Goal: Transaction & Acquisition: Purchase product/service

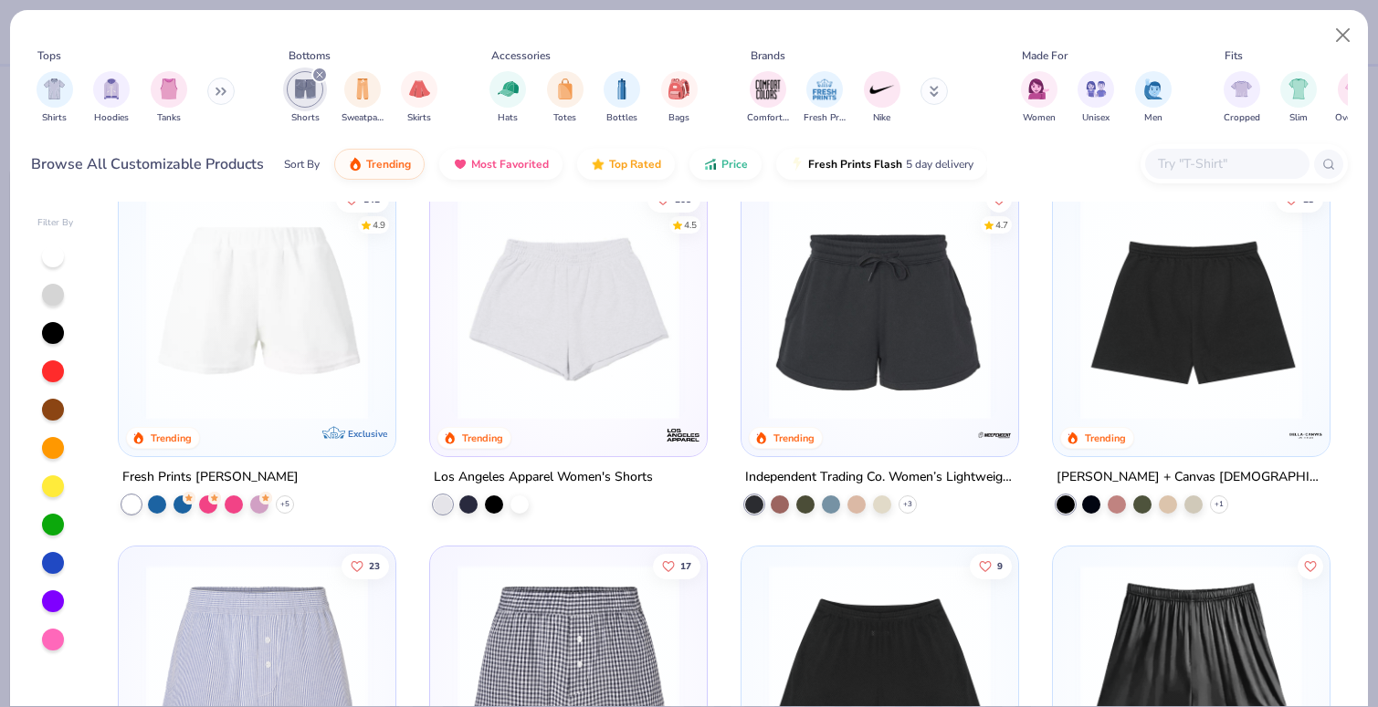
scroll to position [395, 0]
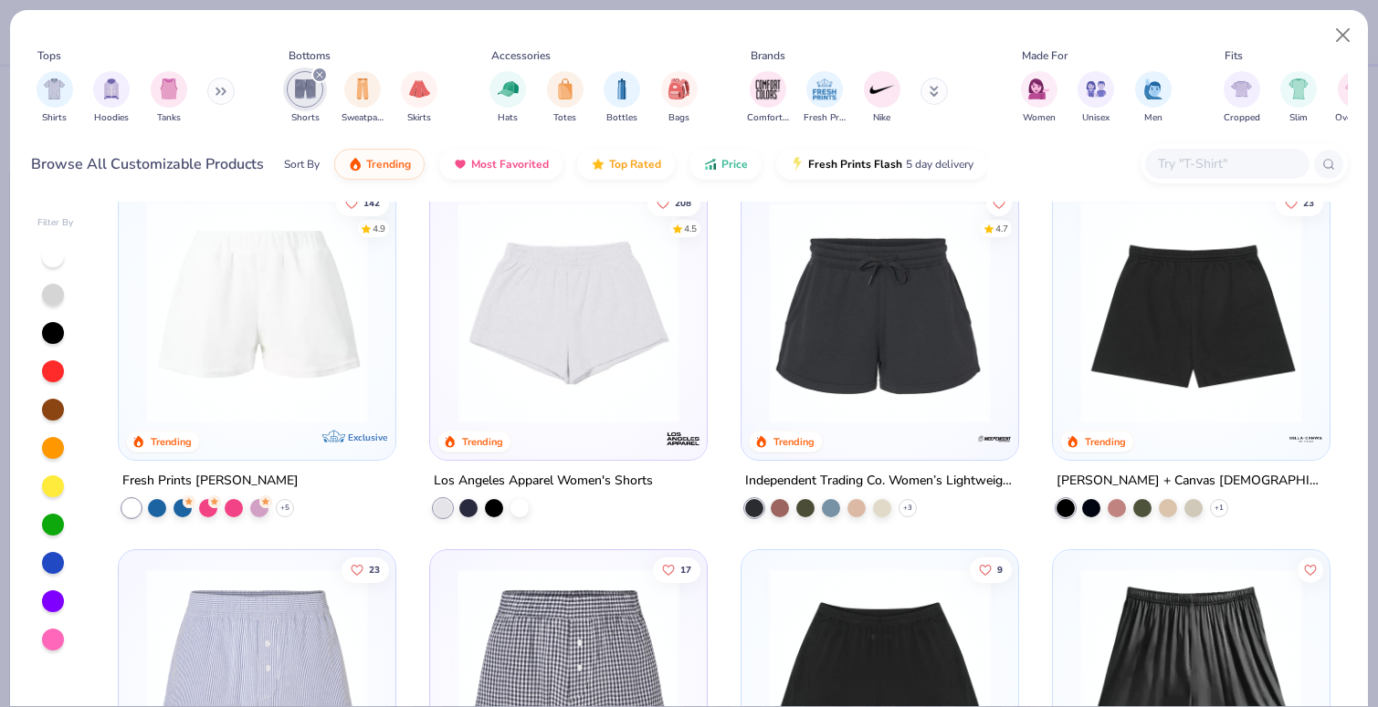
click at [582, 360] on img at bounding box center [568, 313] width 240 height 222
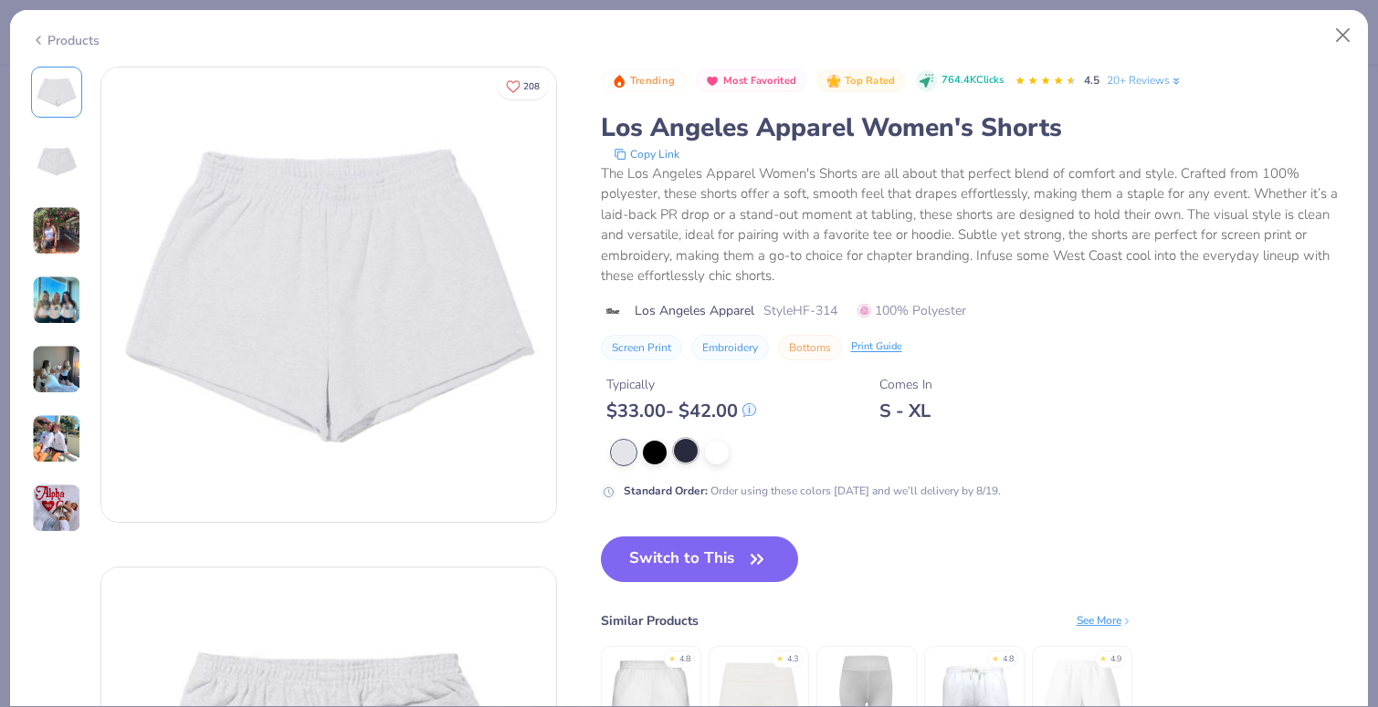
click at [685, 453] on div at bounding box center [686, 451] width 24 height 24
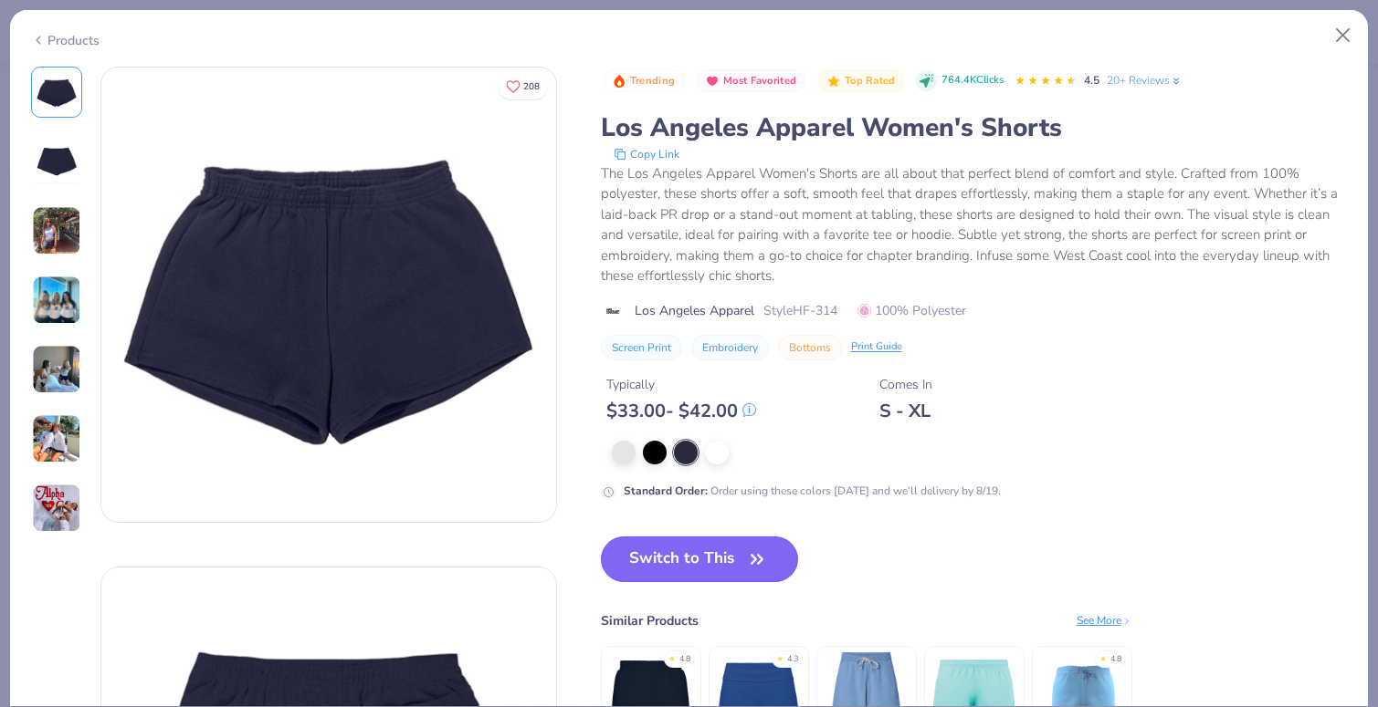
click at [685, 567] on button "Switch to This" at bounding box center [700, 560] width 198 height 46
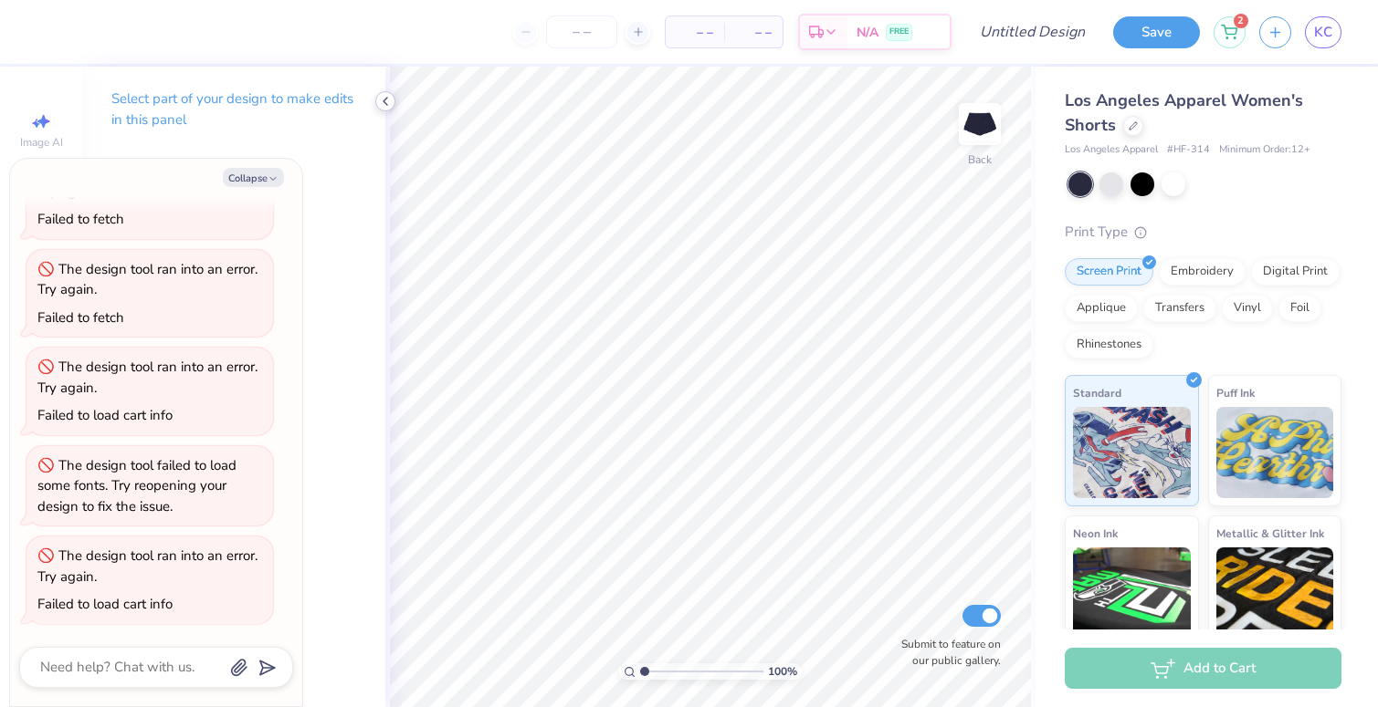
click at [388, 100] on icon at bounding box center [385, 101] width 15 height 15
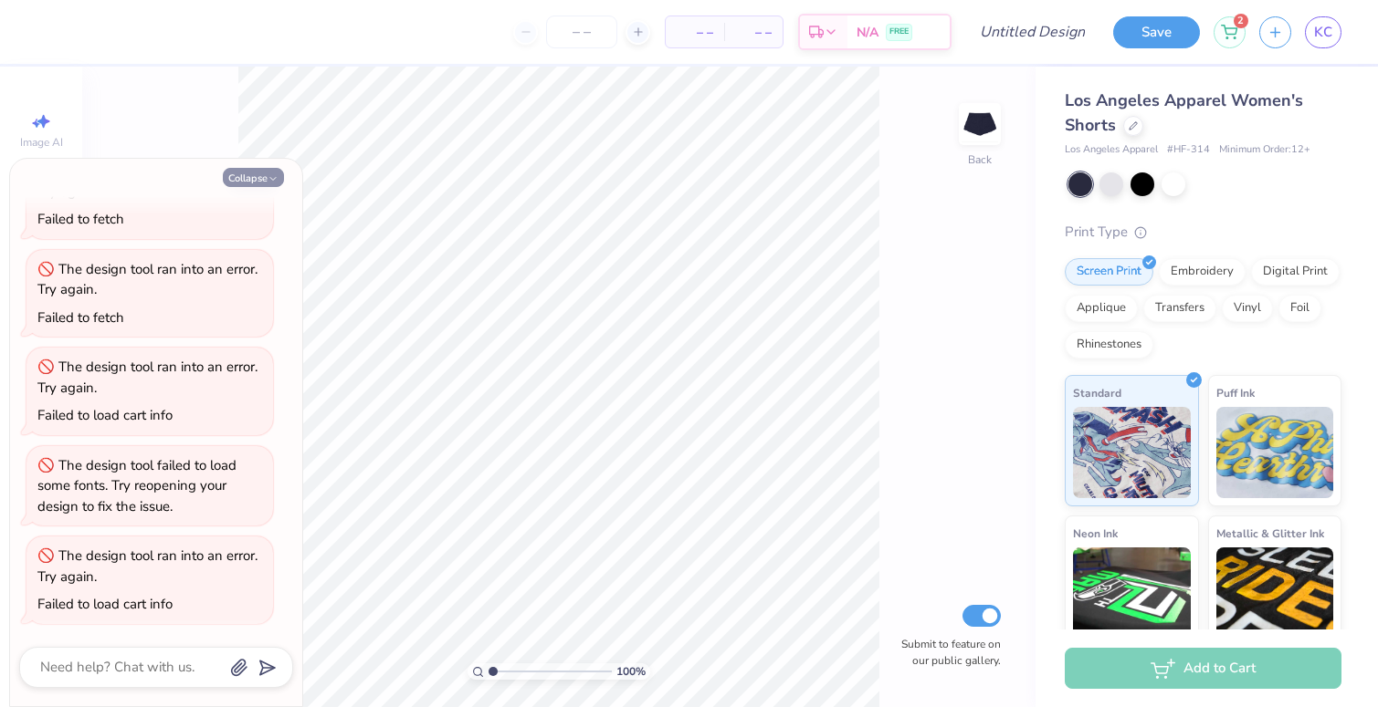
click at [257, 168] on button "Collapse" at bounding box center [253, 177] width 61 height 19
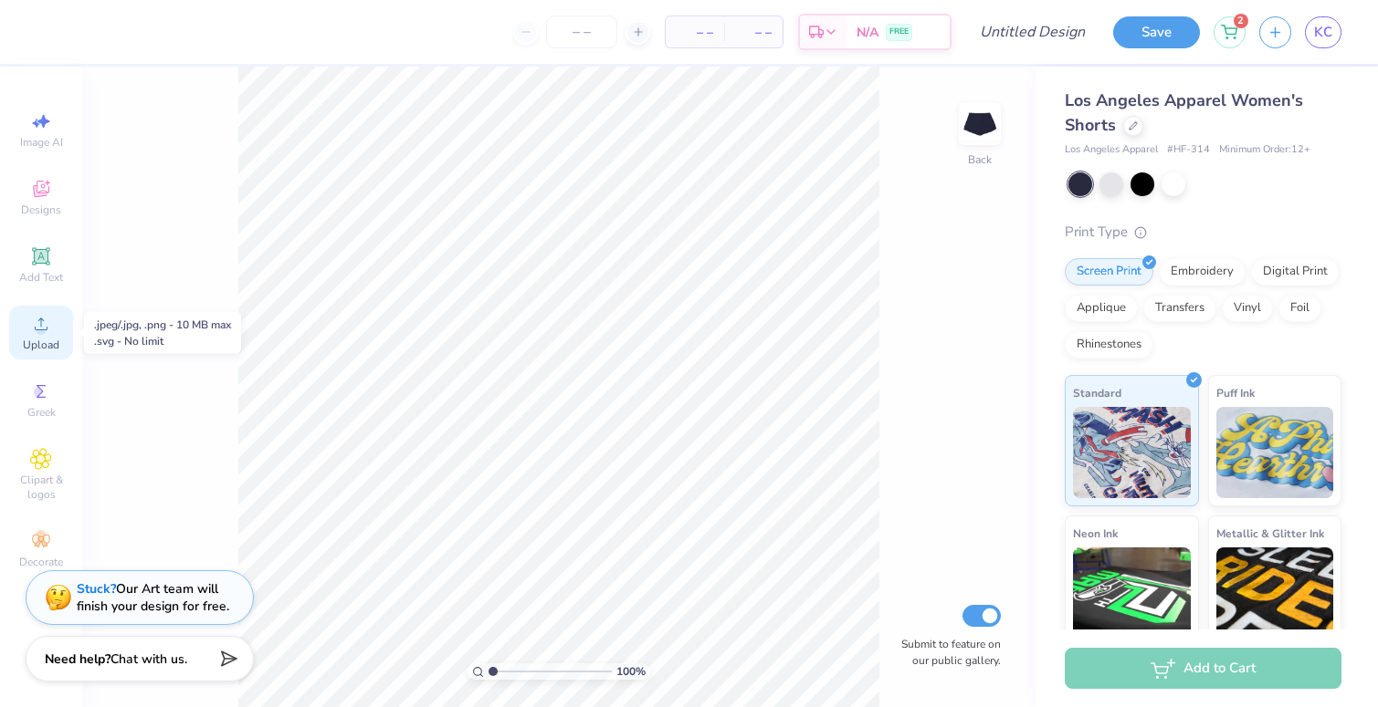
click at [45, 329] on circle at bounding box center [41, 330] width 10 height 10
click at [50, 333] on icon at bounding box center [41, 324] width 22 height 22
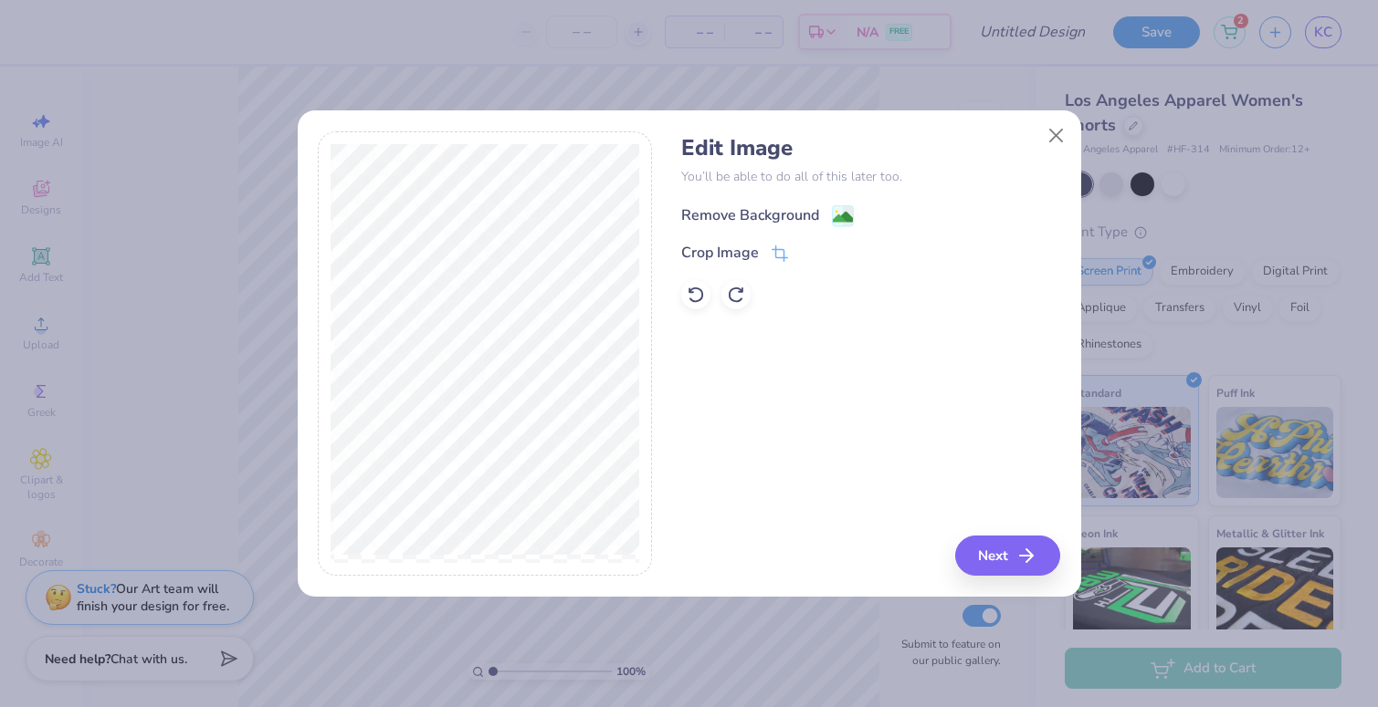
click at [751, 219] on div "Remove Background" at bounding box center [750, 215] width 138 height 22
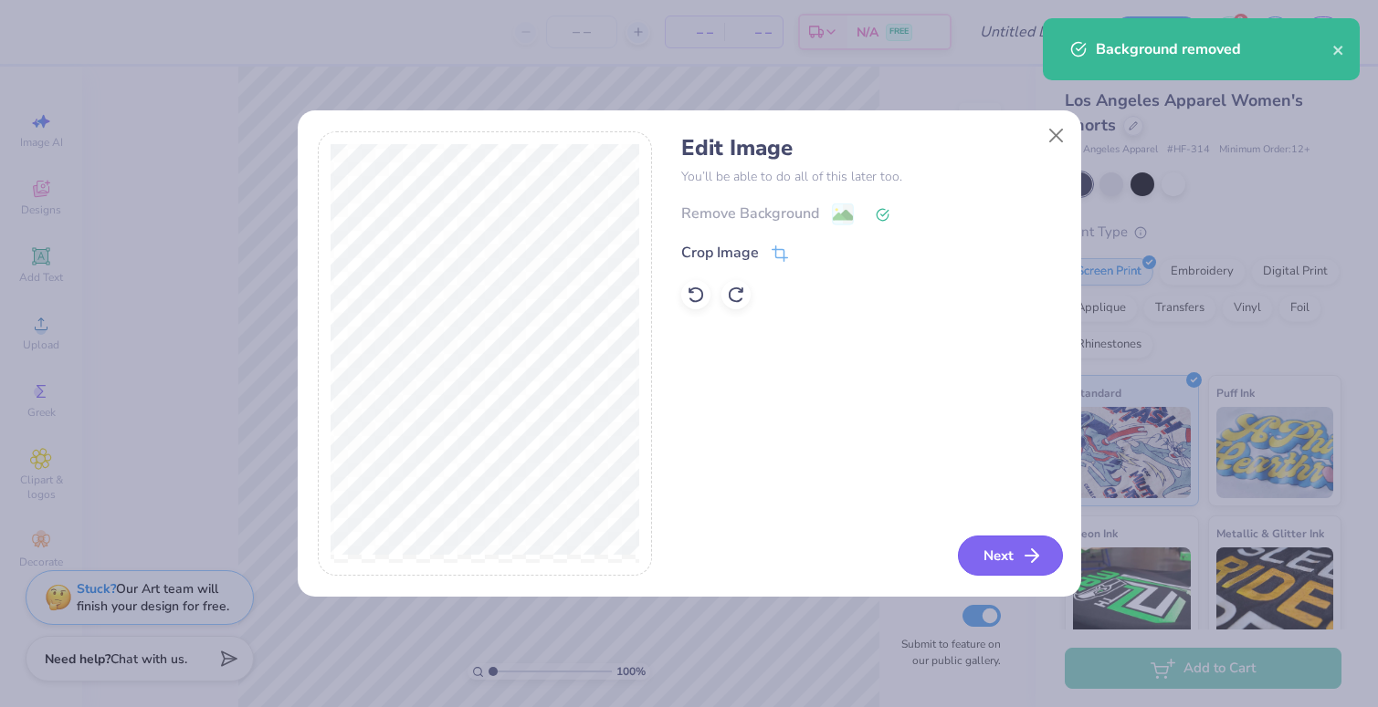
click at [1000, 550] on button "Next" at bounding box center [1010, 556] width 105 height 40
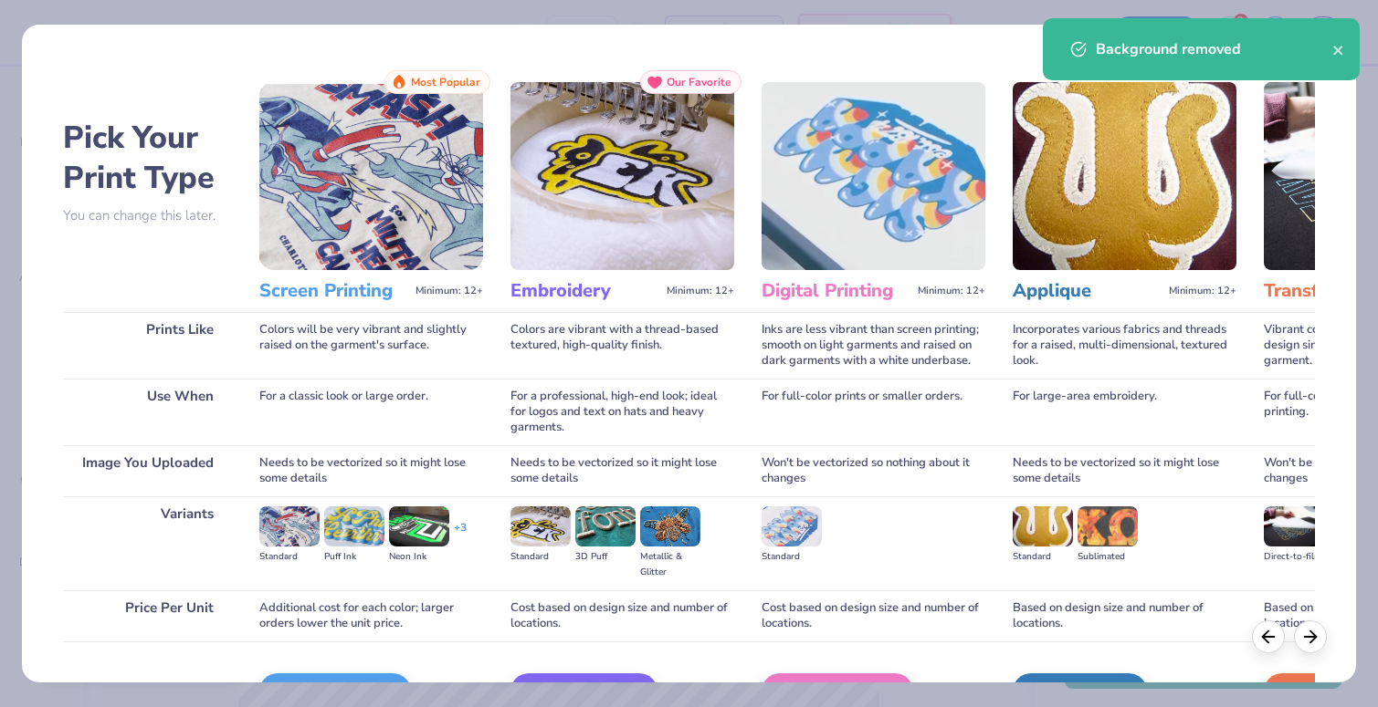
scroll to position [111, 0]
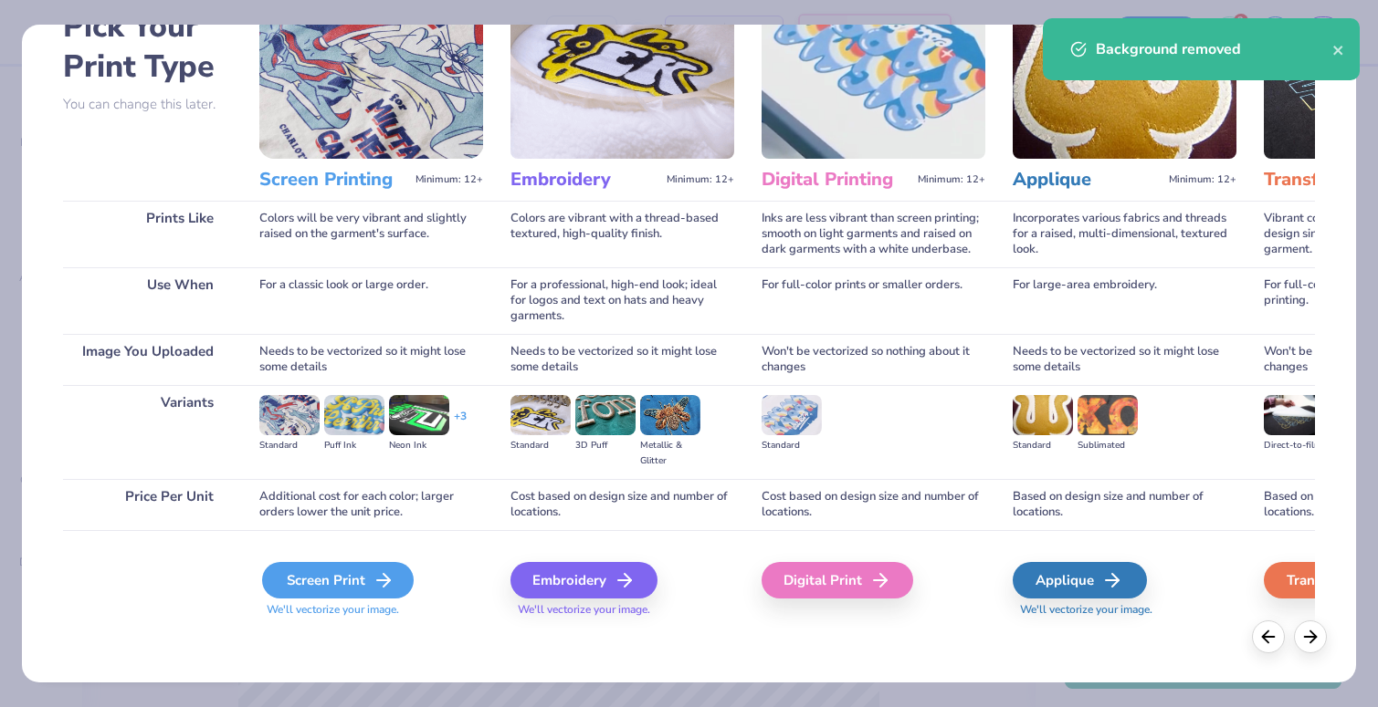
click at [357, 589] on div "Screen Print" at bounding box center [338, 580] width 152 height 37
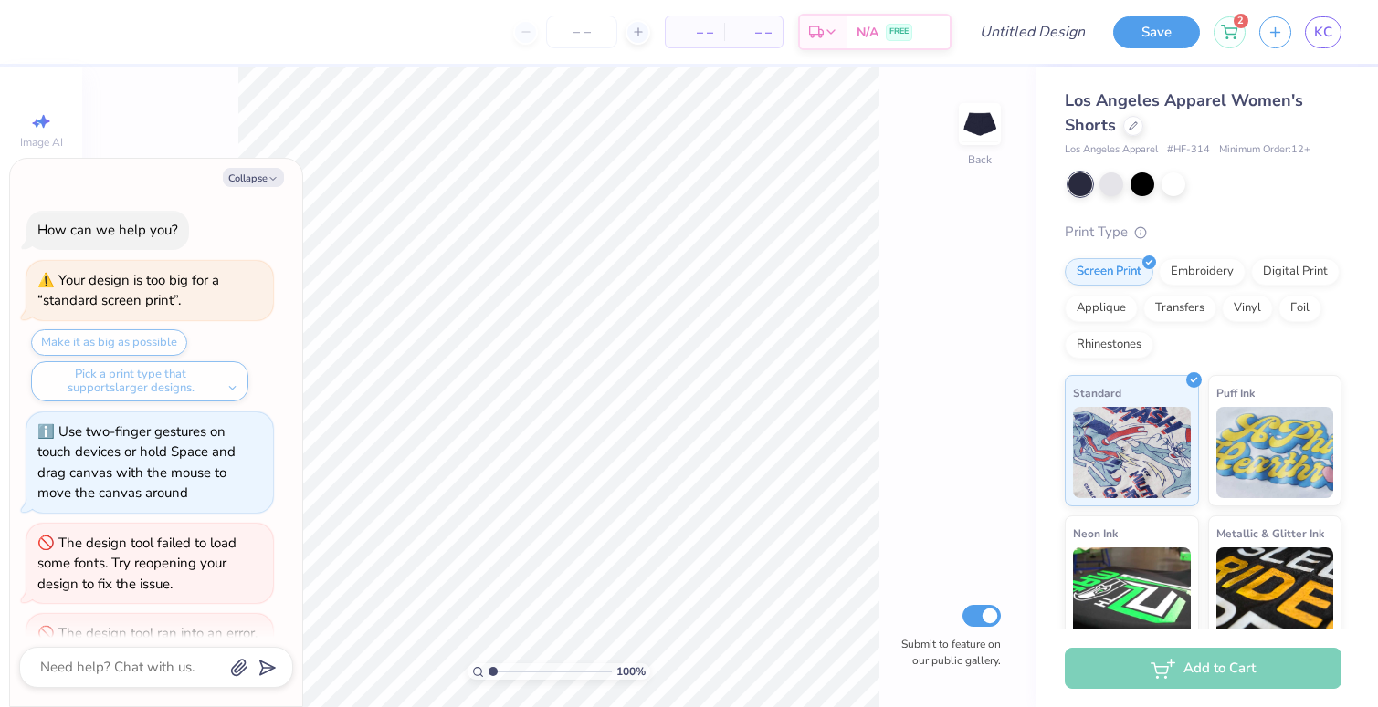
scroll to position [533, 0]
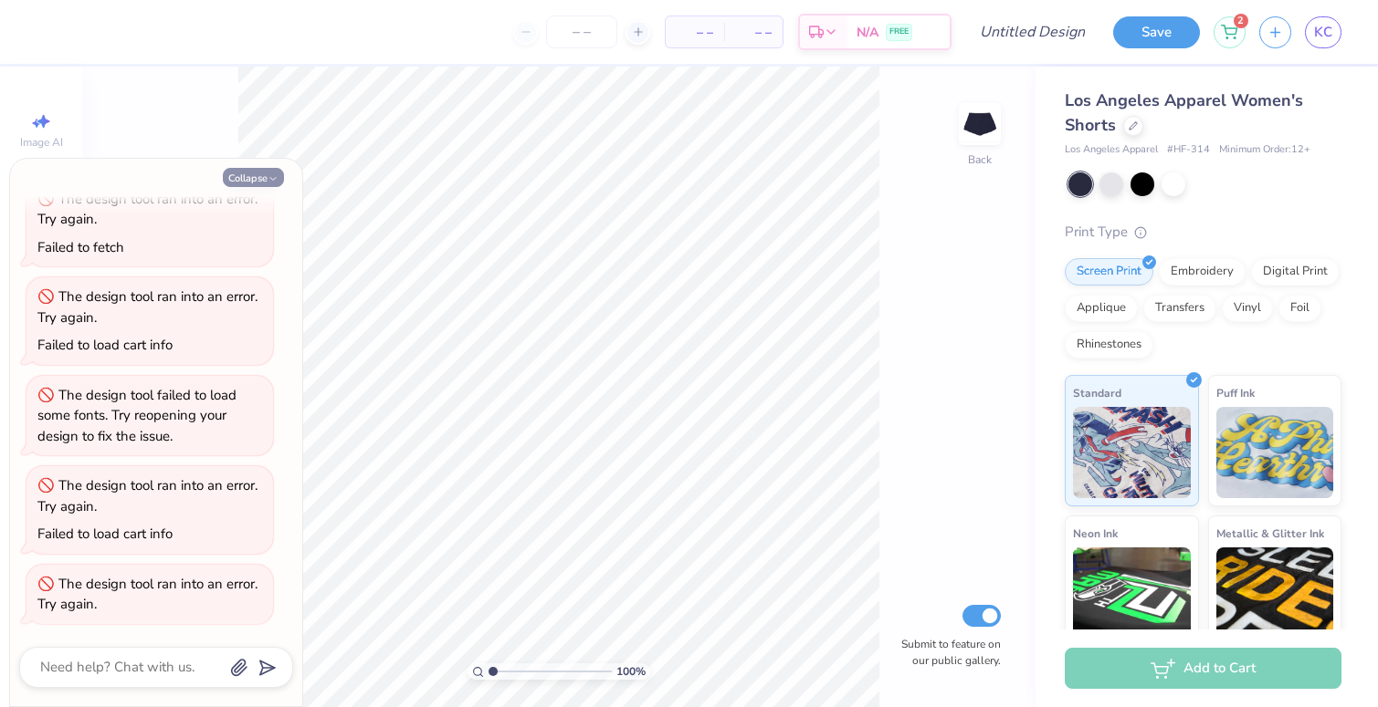
click at [274, 175] on icon "button" at bounding box center [272, 178] width 11 height 11
type textarea "x"
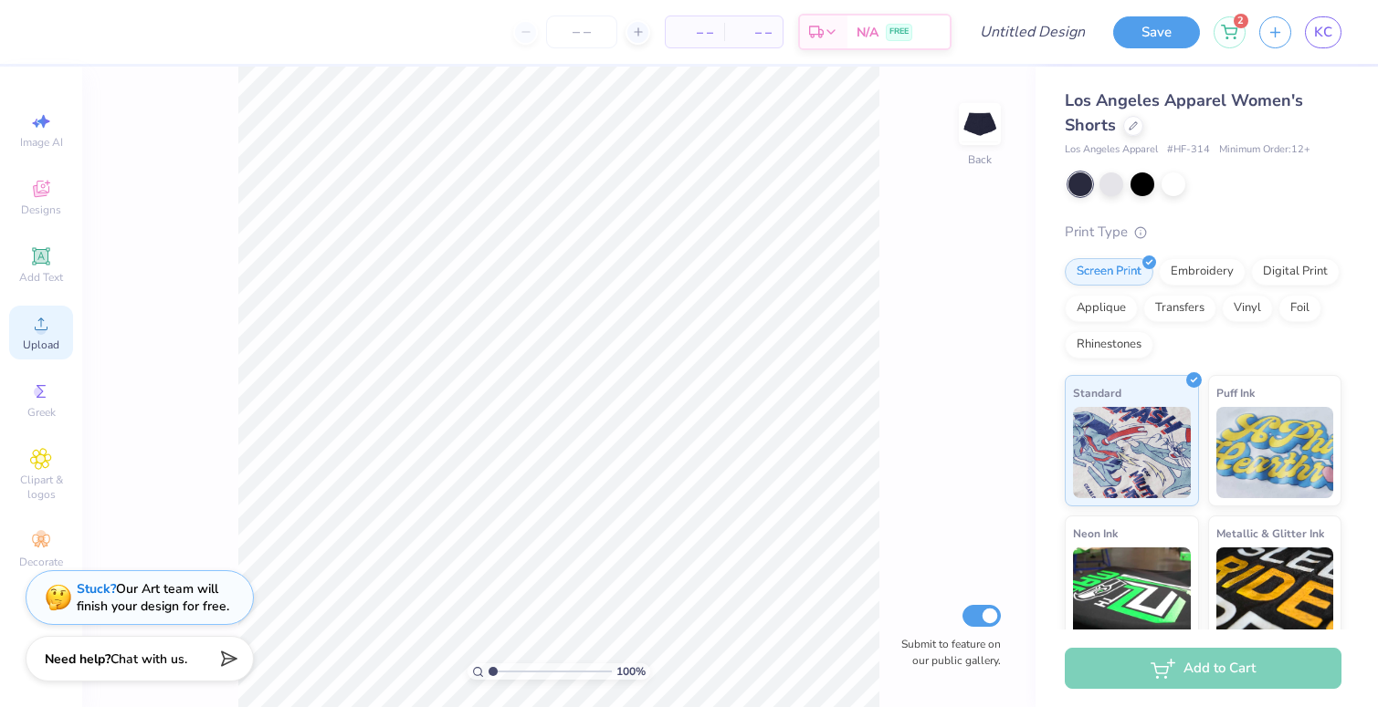
click at [31, 318] on icon at bounding box center [41, 324] width 22 height 22
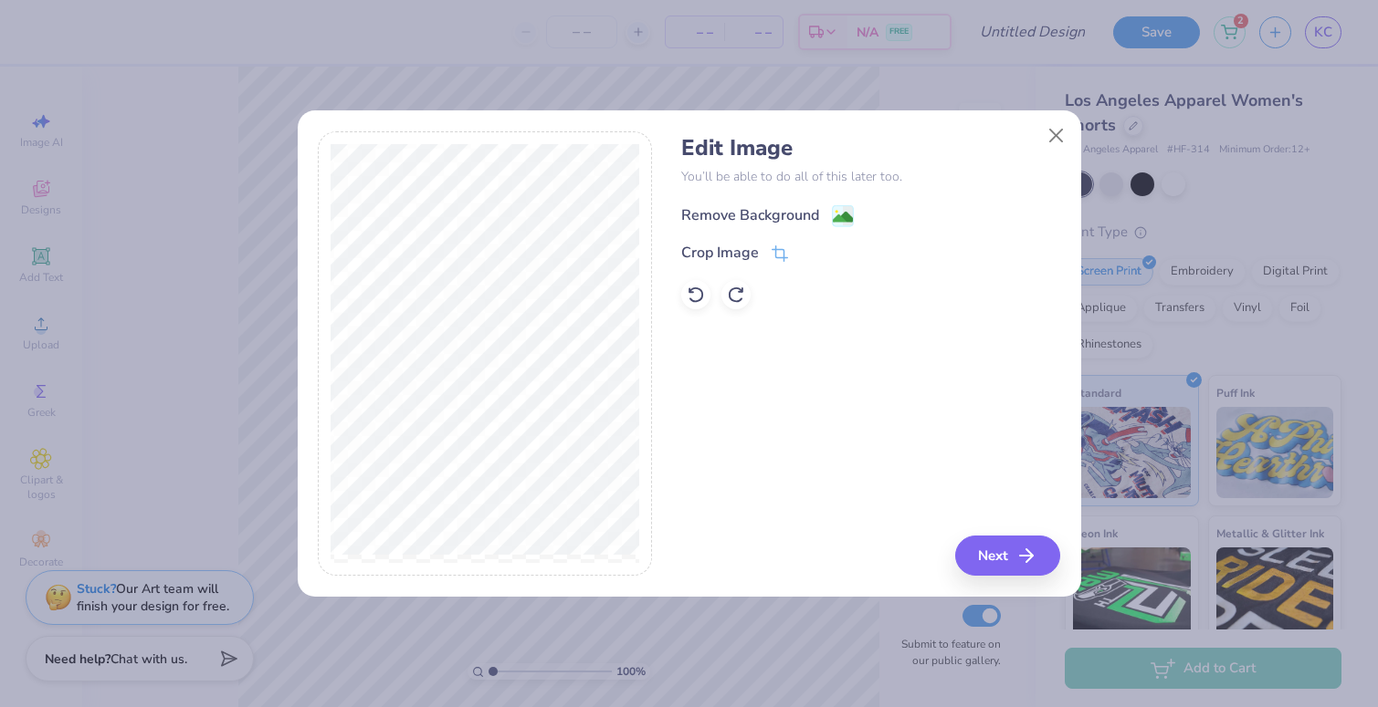
click at [722, 219] on div "Remove Background" at bounding box center [750, 215] width 138 height 22
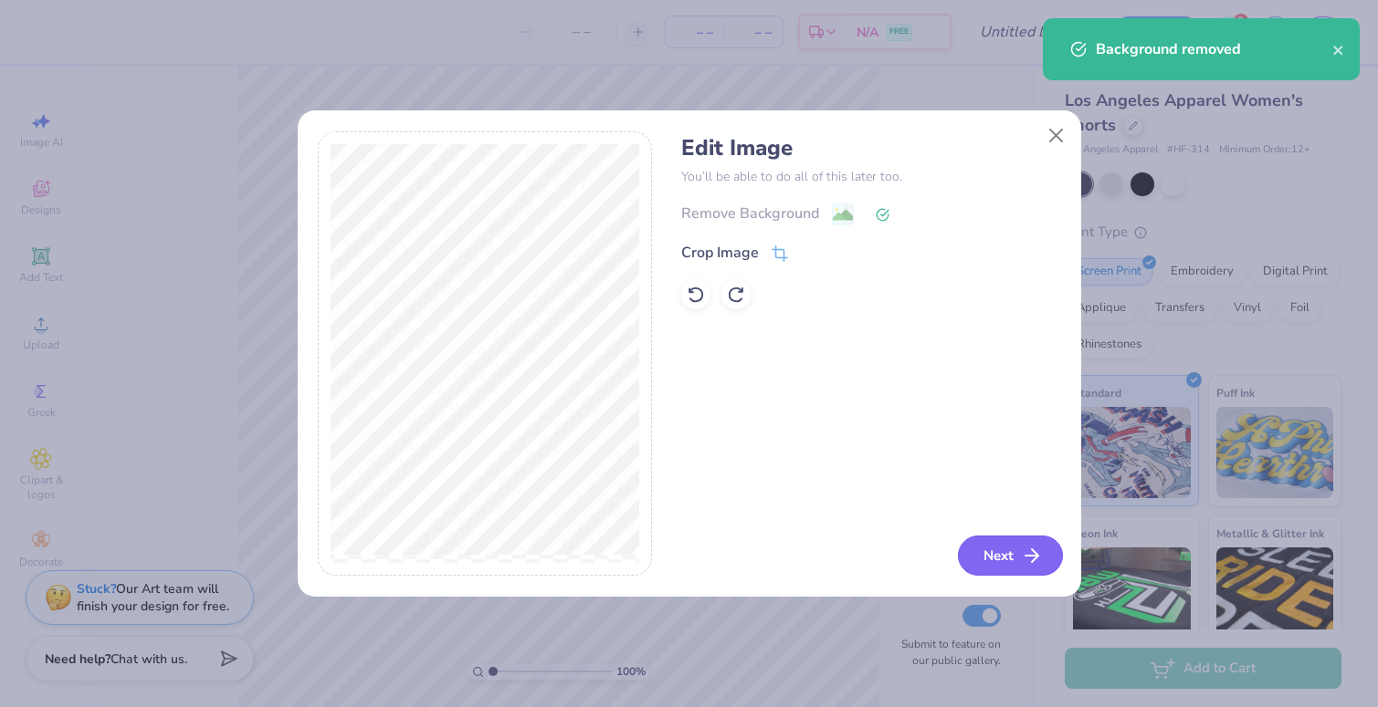
click at [988, 554] on button "Next" at bounding box center [1010, 556] width 105 height 40
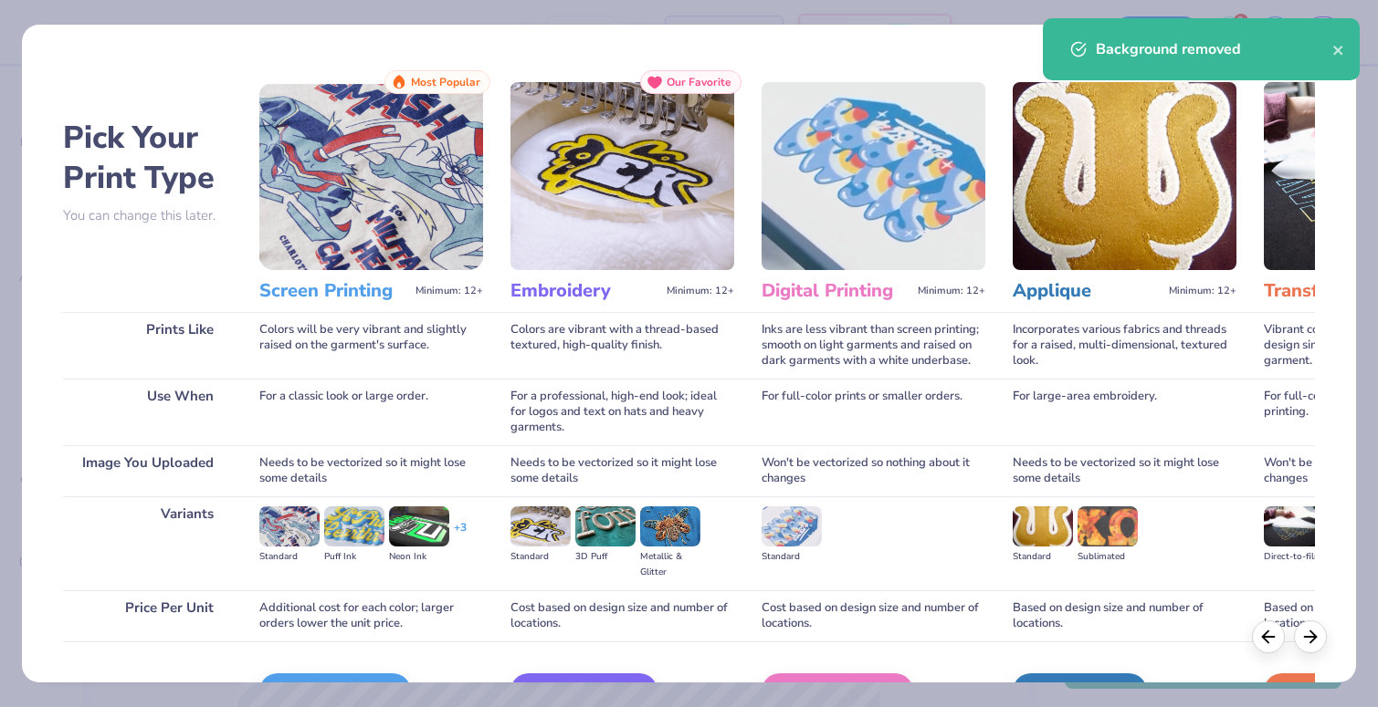
scroll to position [111, 0]
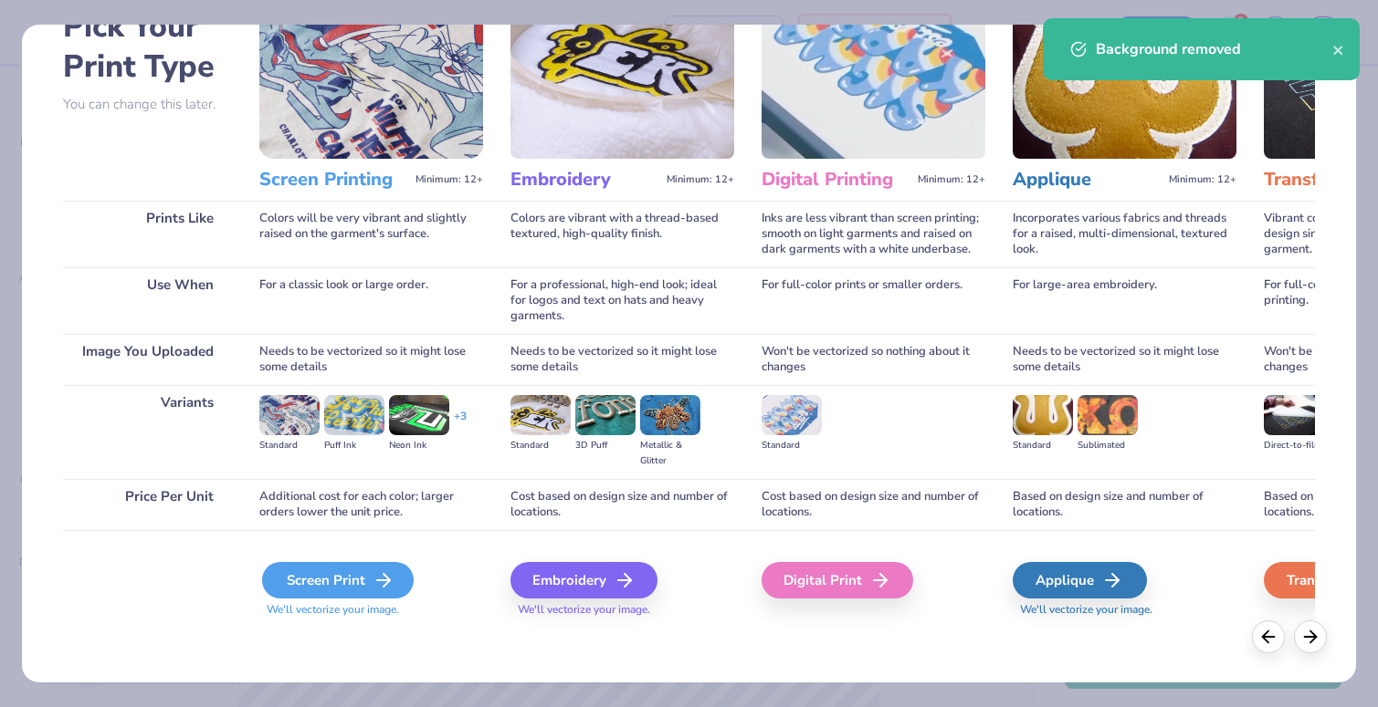
click at [383, 586] on polyline at bounding box center [386, 580] width 6 height 13
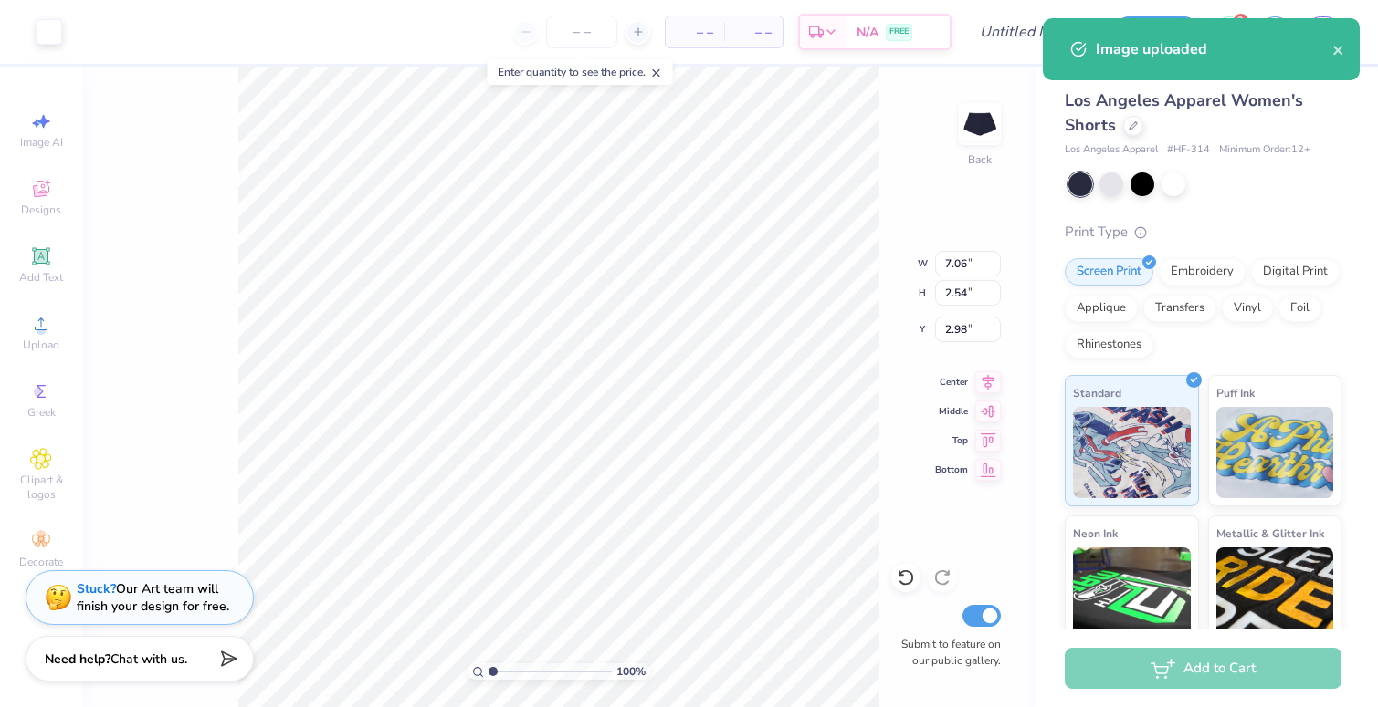
type input "3.43"
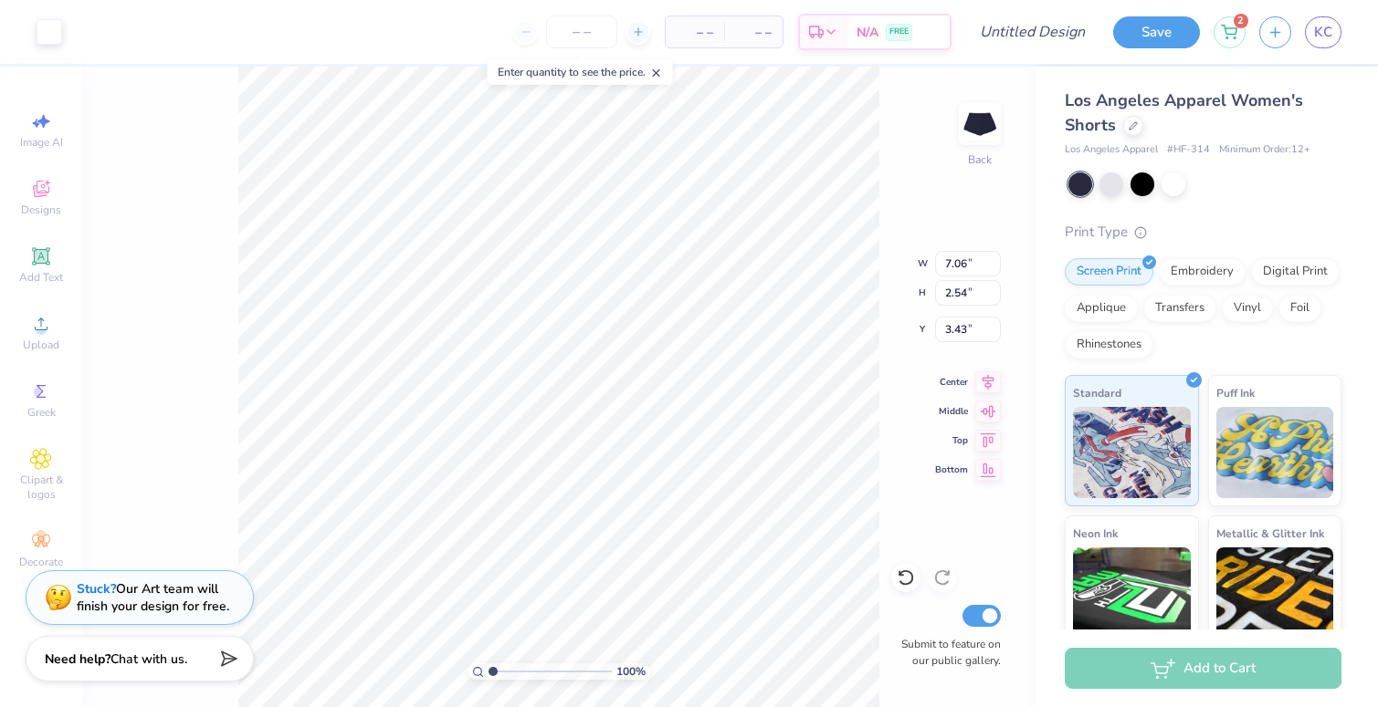
type input "3.44"
type input "5.45"
type input "1.96"
type input "4.08"
type input "5.31"
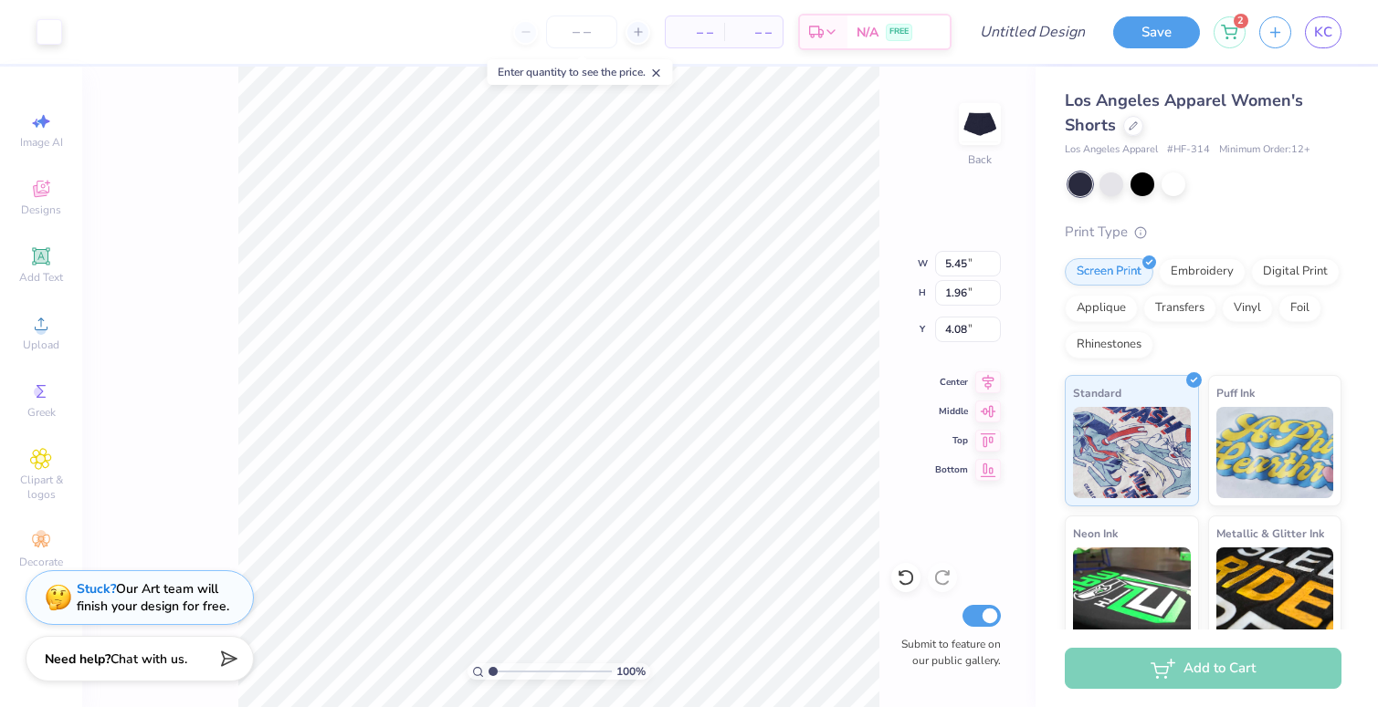
type input "4.00"
type input "3.68"
type input "5.46"
type input "3.57"
type input "3.56"
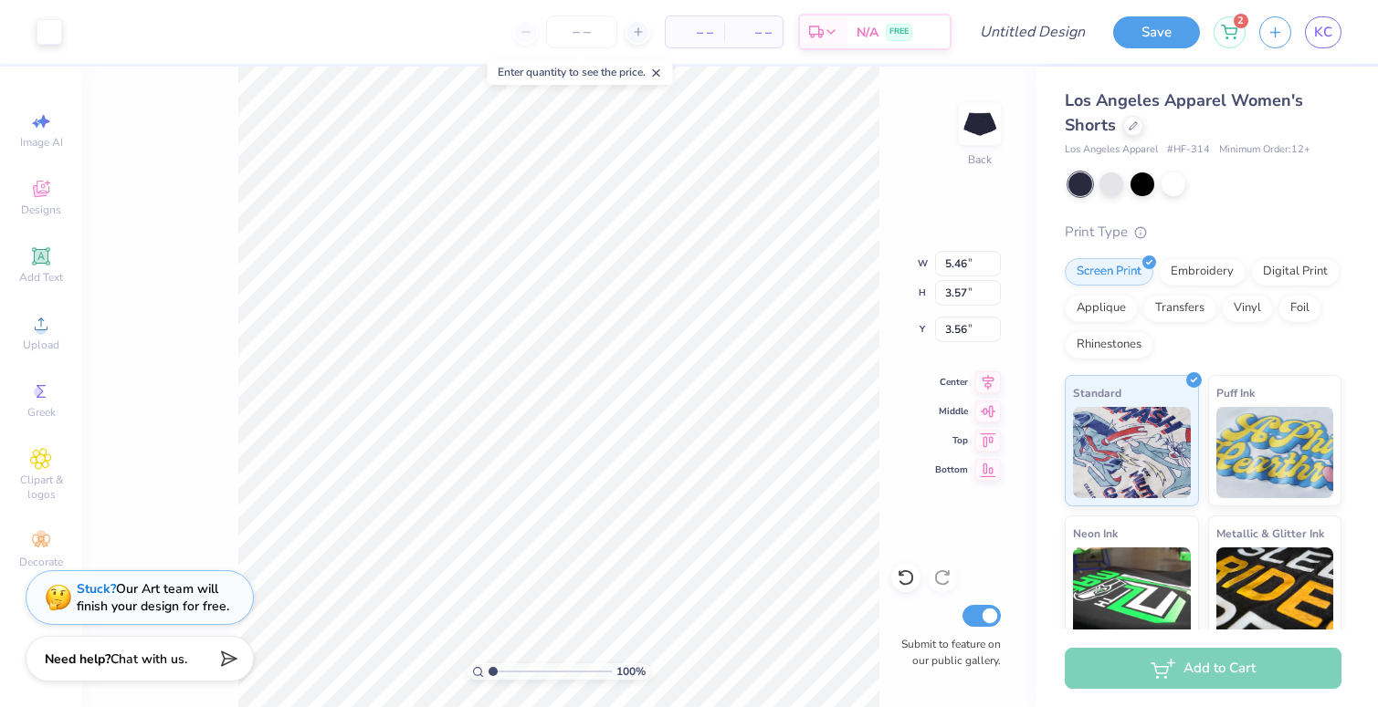
type input "5.43"
type input "3.69"
type input "3.62"
type input "4.54"
type input "3.08"
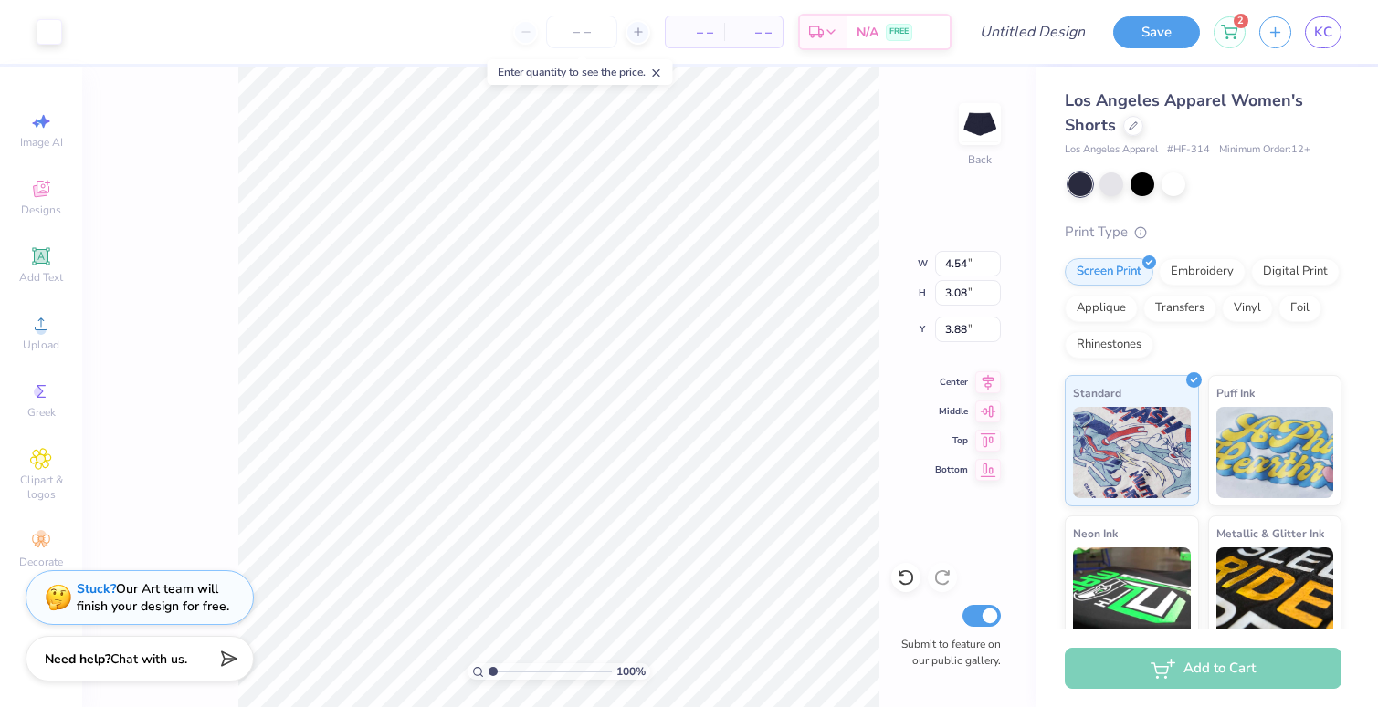
type input "3.88"
click at [602, 26] on input "number" at bounding box center [581, 32] width 71 height 33
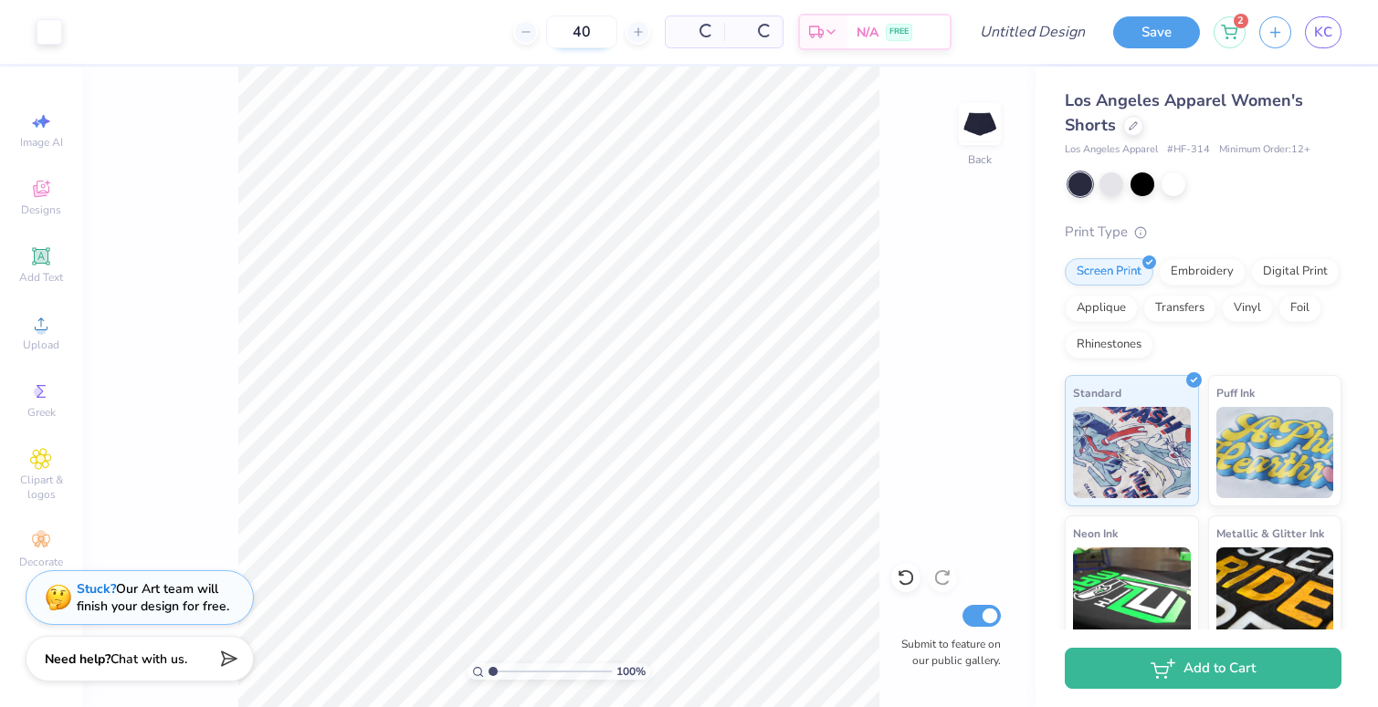
type input "40"
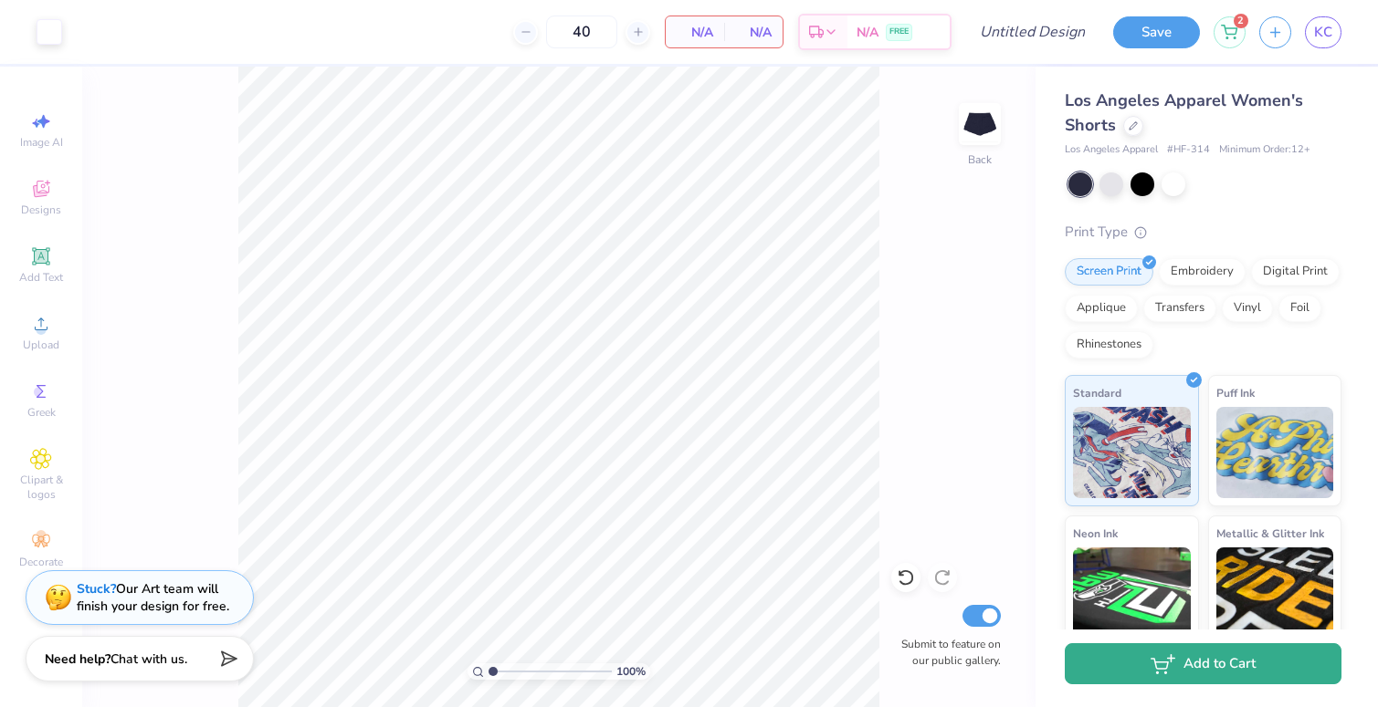
click at [1139, 657] on button "Add to Cart" at bounding box center [1202, 664] width 277 height 41
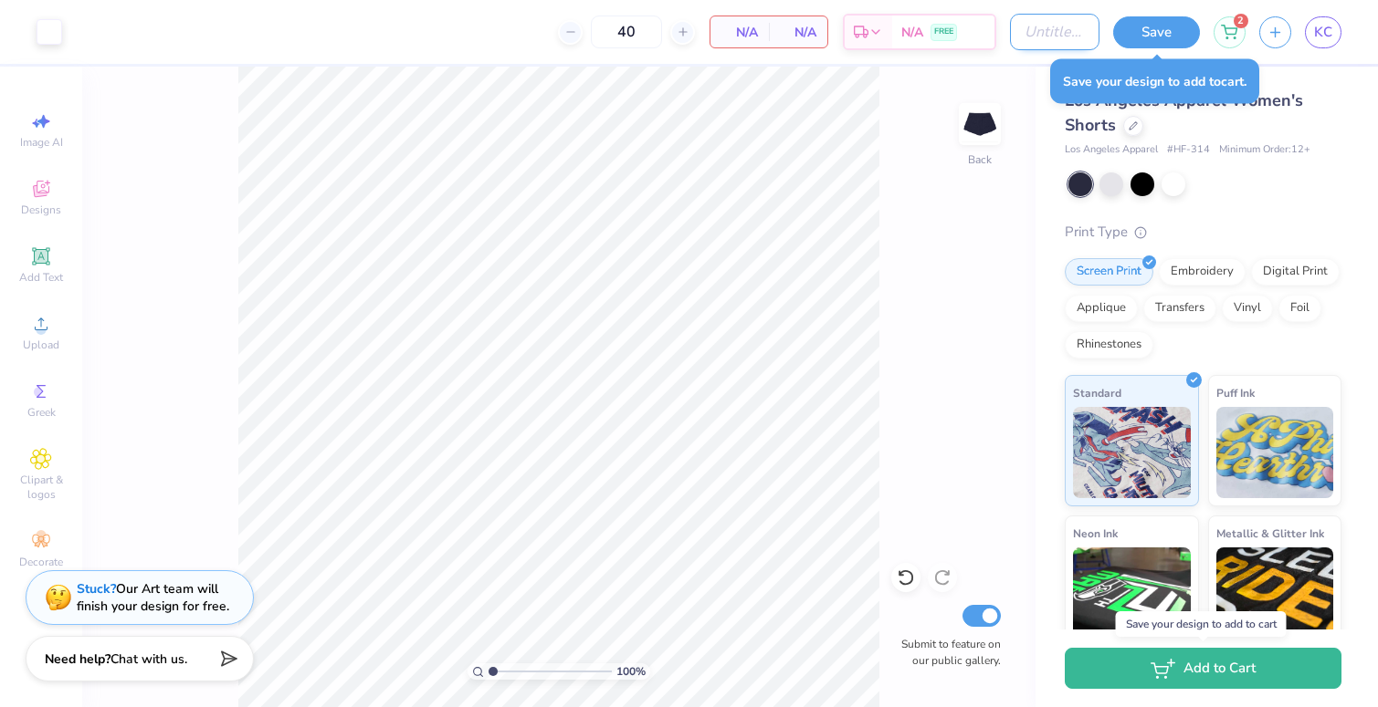
click at [1010, 36] on input "Design Title" at bounding box center [1054, 32] width 89 height 37
type input "Summer Set Shorts"
click at [1167, 27] on button "Save" at bounding box center [1156, 30] width 87 height 32
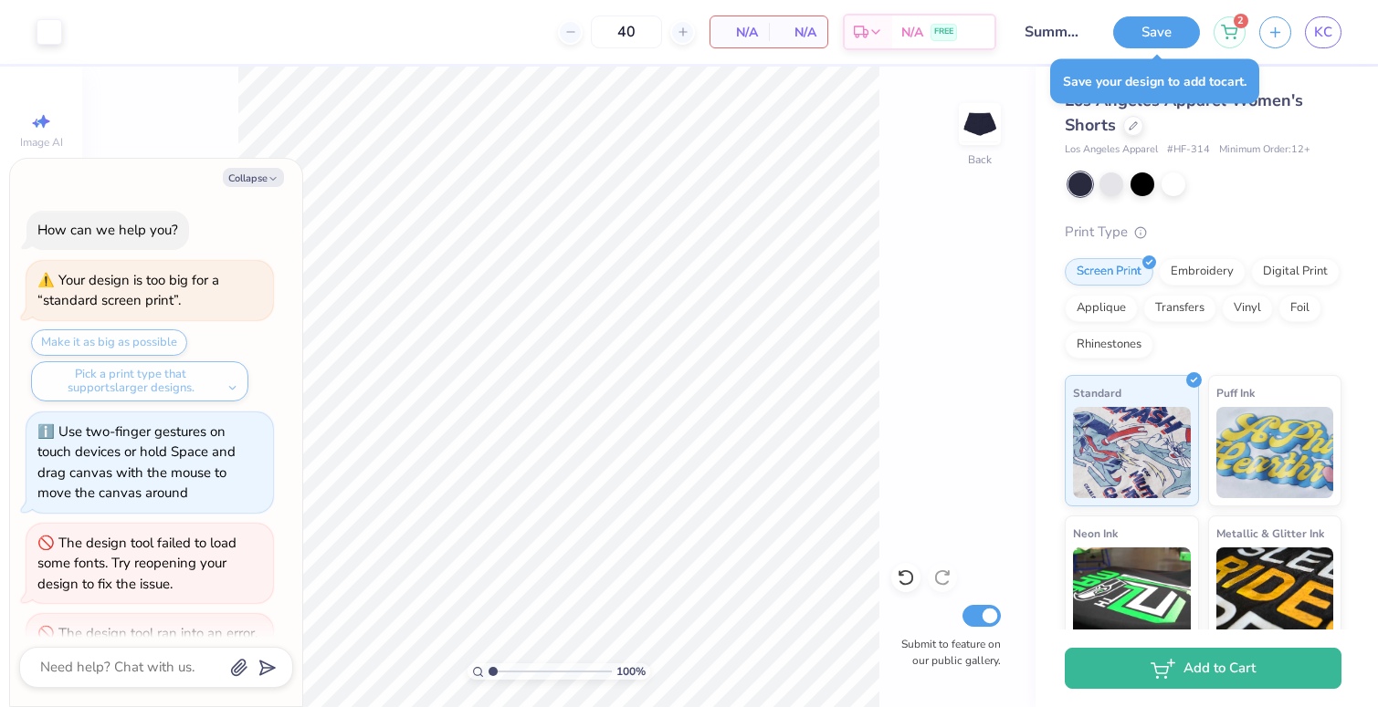
scroll to position [603, 0]
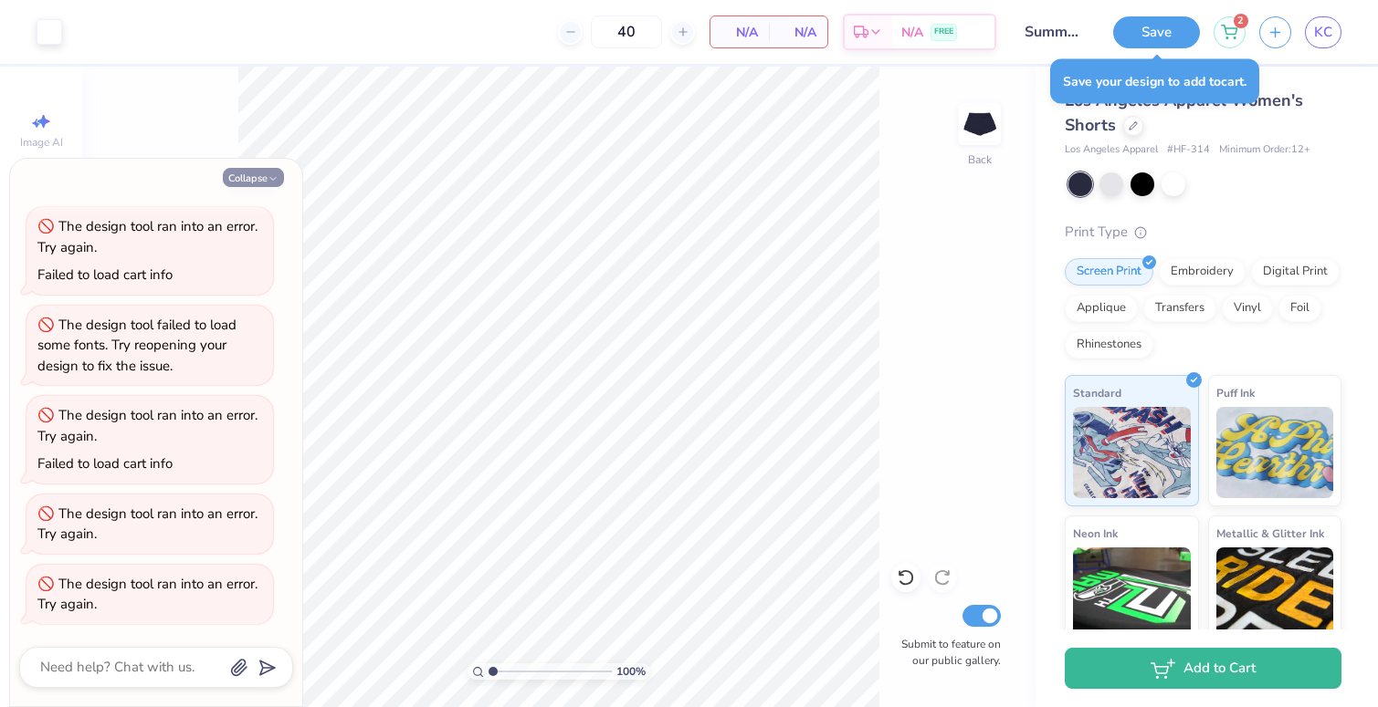
click at [256, 177] on button "Collapse" at bounding box center [253, 177] width 61 height 19
type textarea "x"
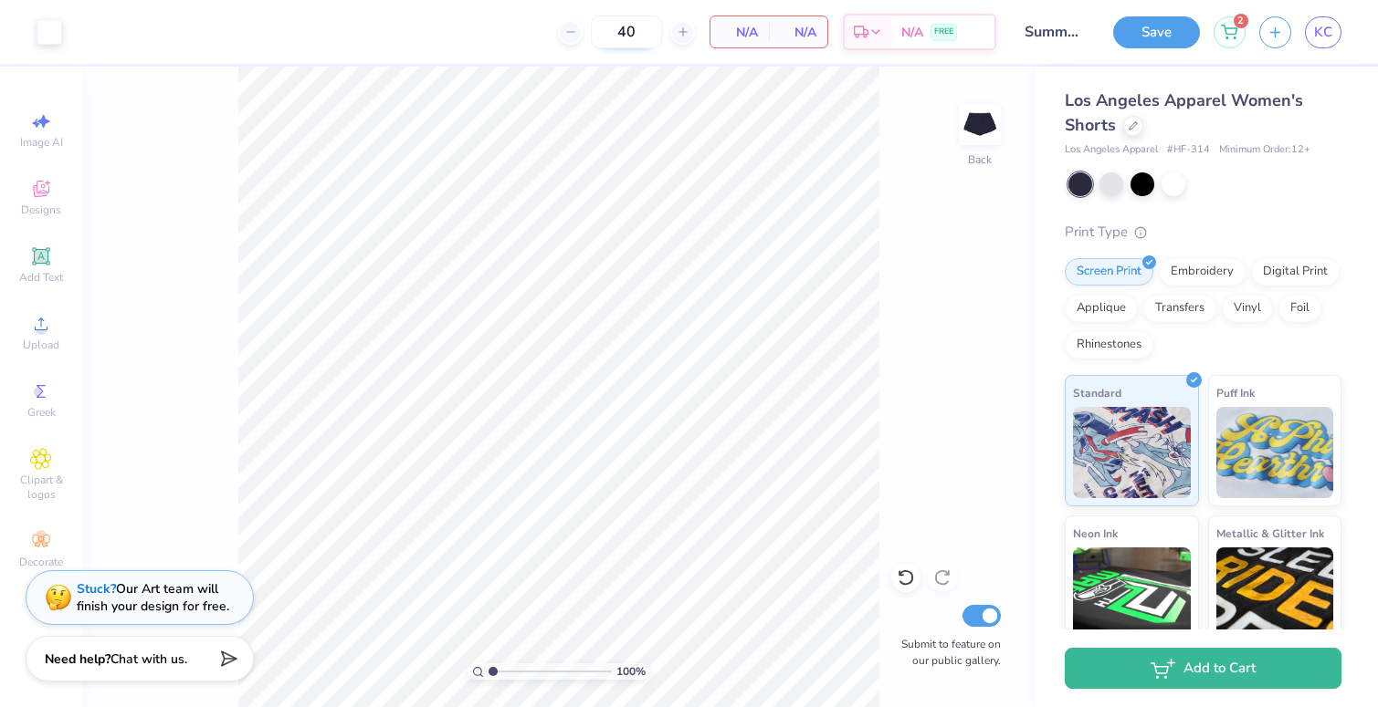
click at [634, 39] on input "40" at bounding box center [626, 32] width 71 height 33
type input "40"
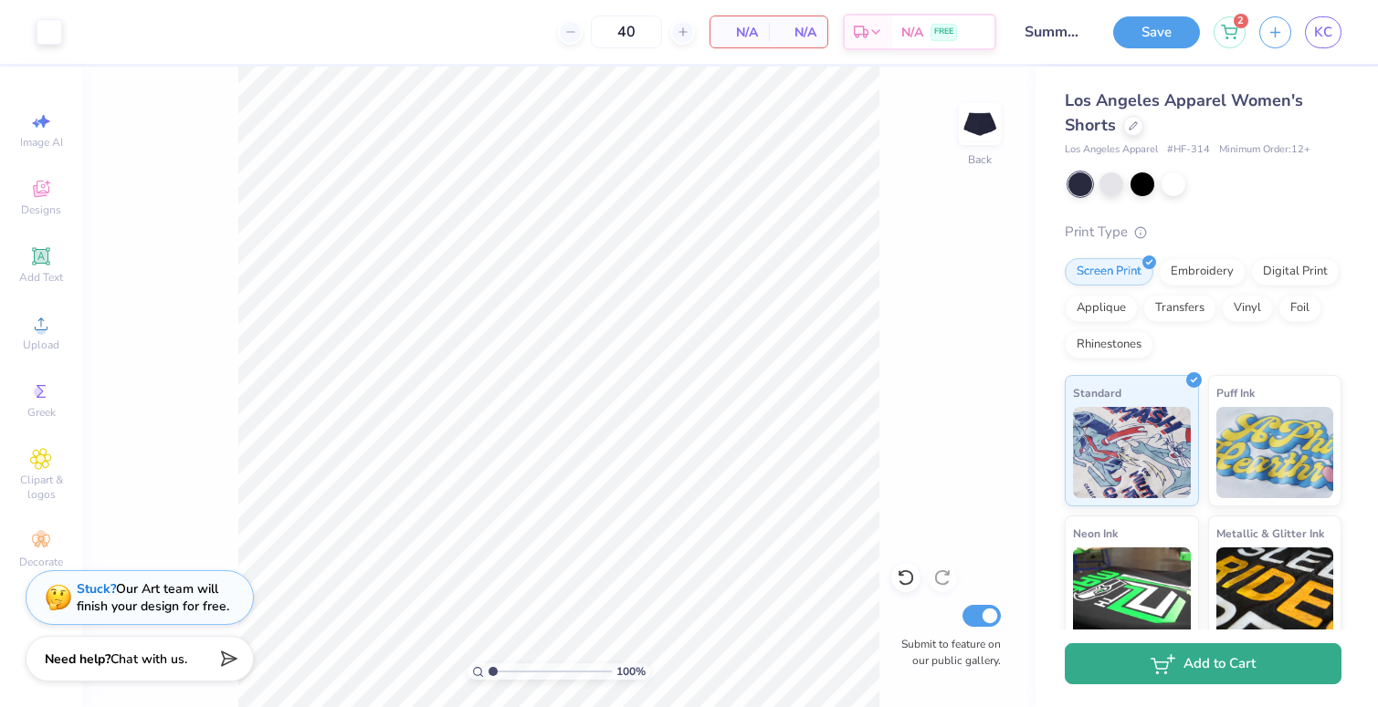
click at [1134, 676] on button "Add to Cart" at bounding box center [1202, 664] width 277 height 41
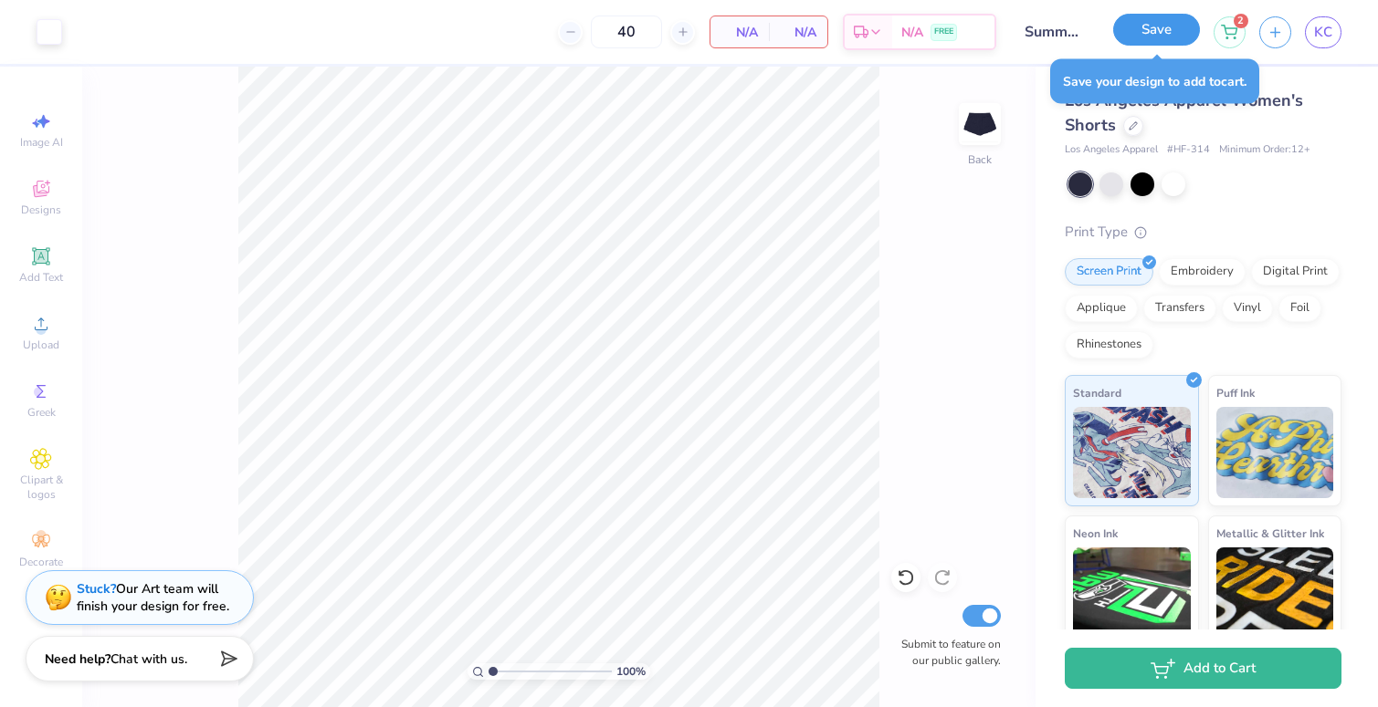
click at [1146, 28] on button "Save" at bounding box center [1156, 30] width 87 height 32
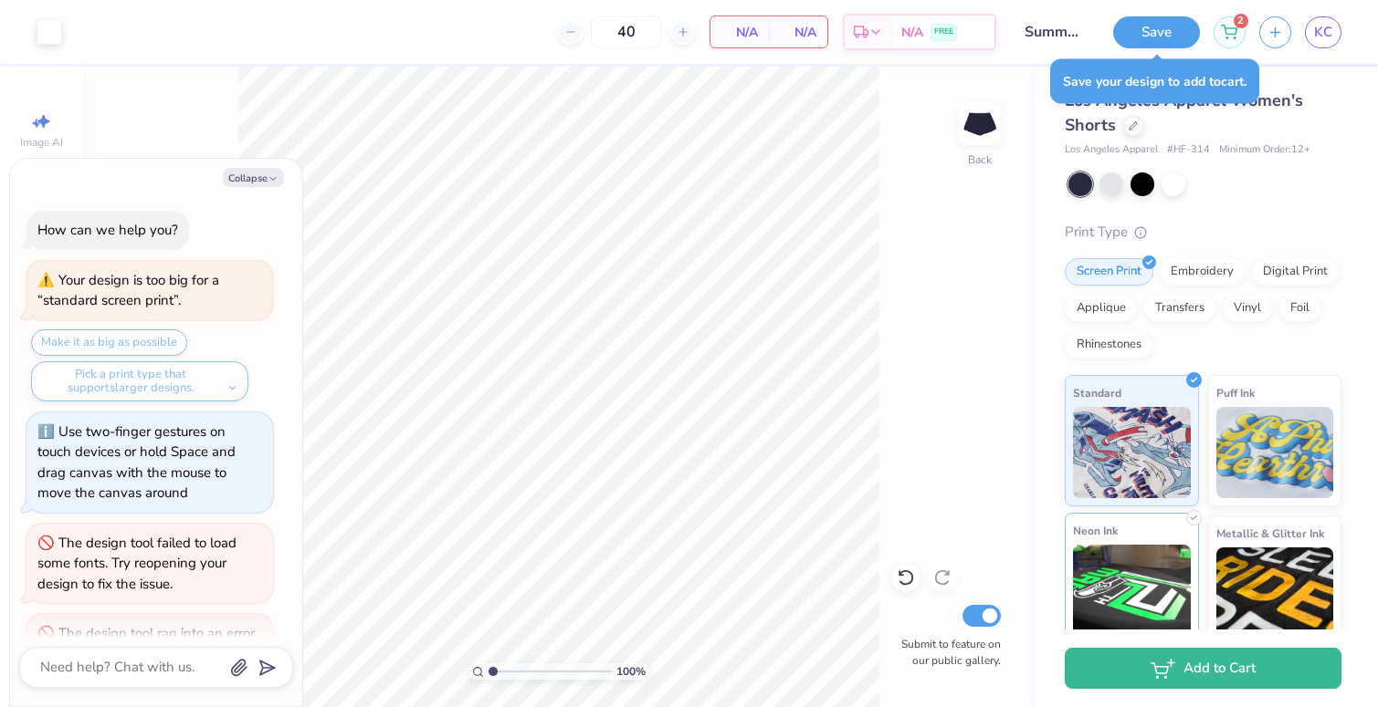
scroll to position [674, 0]
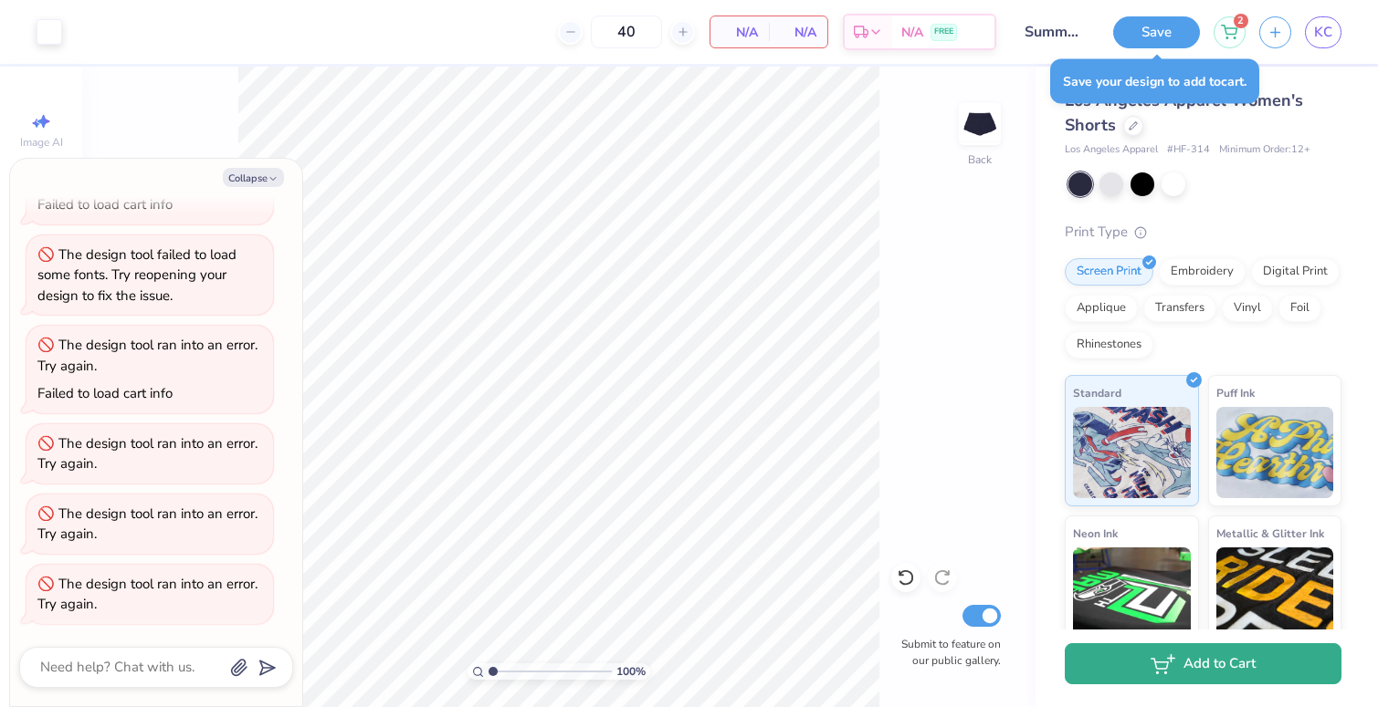
click at [1174, 666] on icon "button" at bounding box center [1162, 665] width 25 height 20
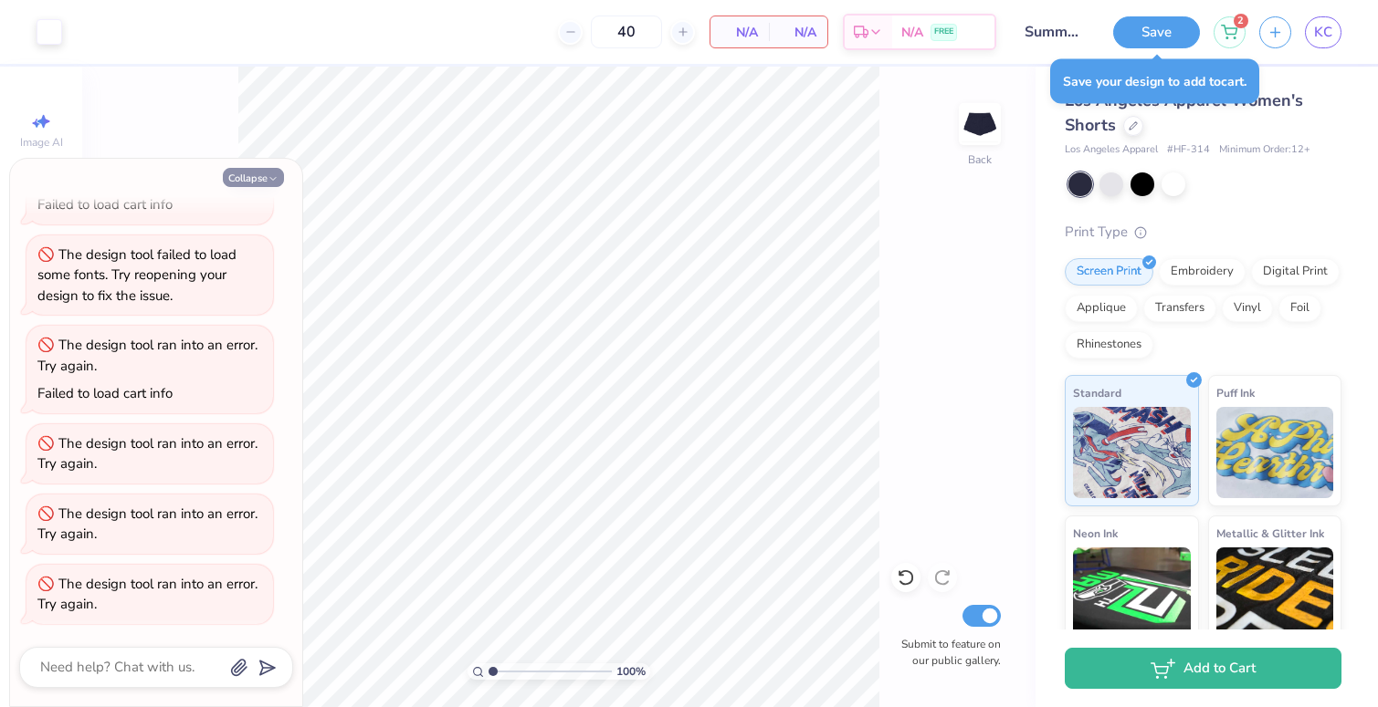
click at [248, 176] on button "Collapse" at bounding box center [253, 177] width 61 height 19
type textarea "x"
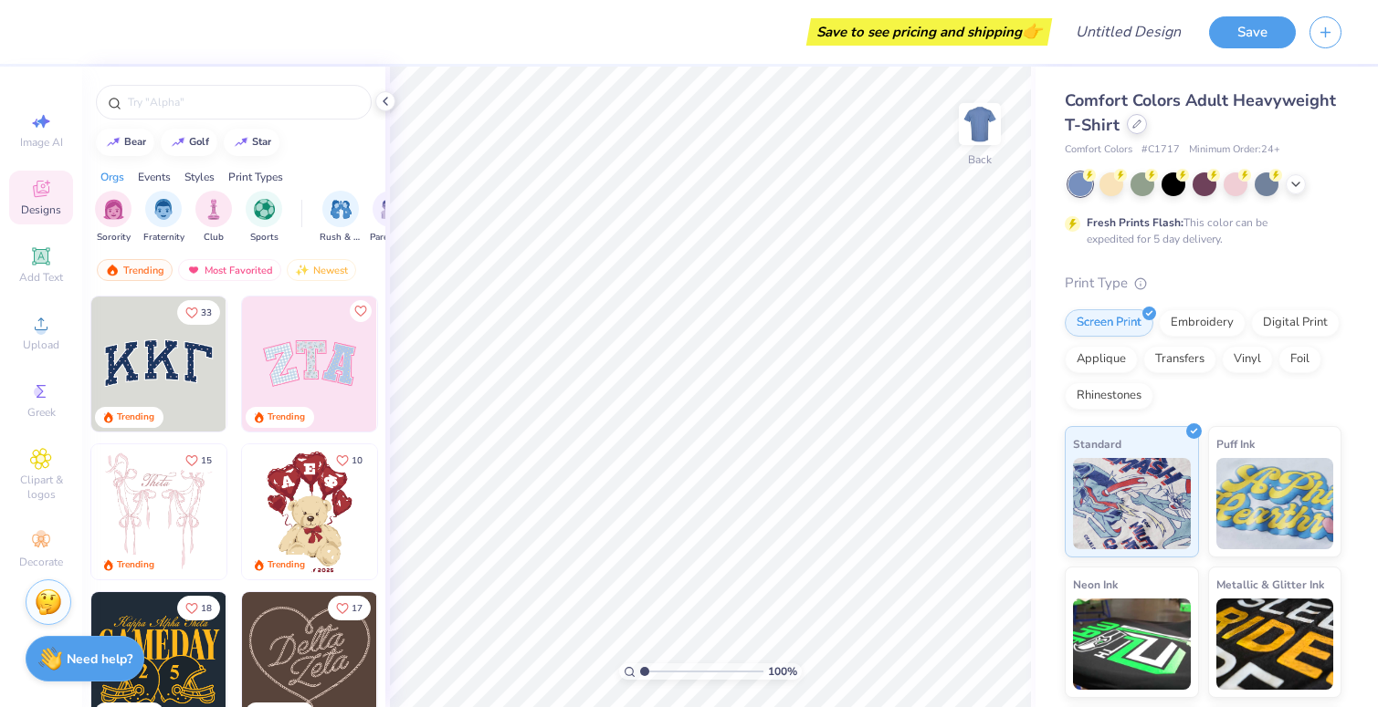
click at [1137, 130] on div at bounding box center [1136, 124] width 20 height 20
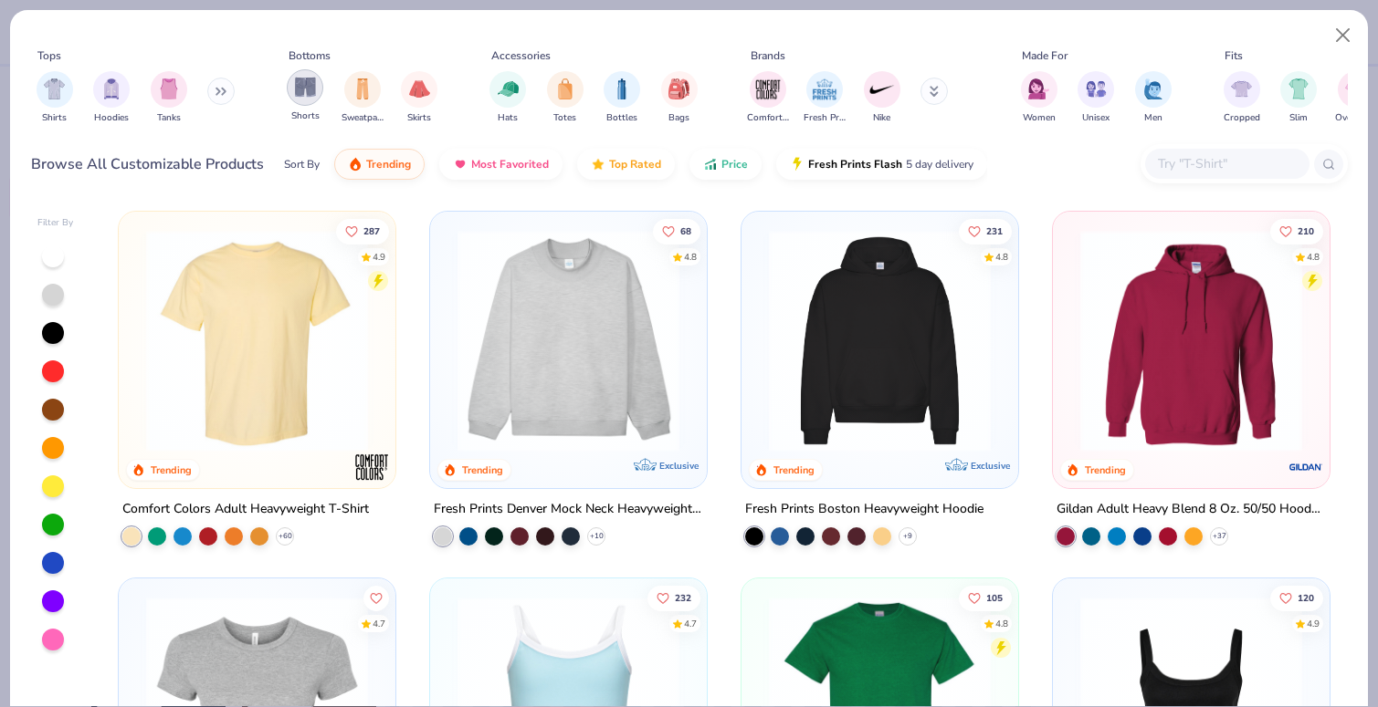
click at [309, 88] on img "filter for Shorts" at bounding box center [305, 87] width 21 height 21
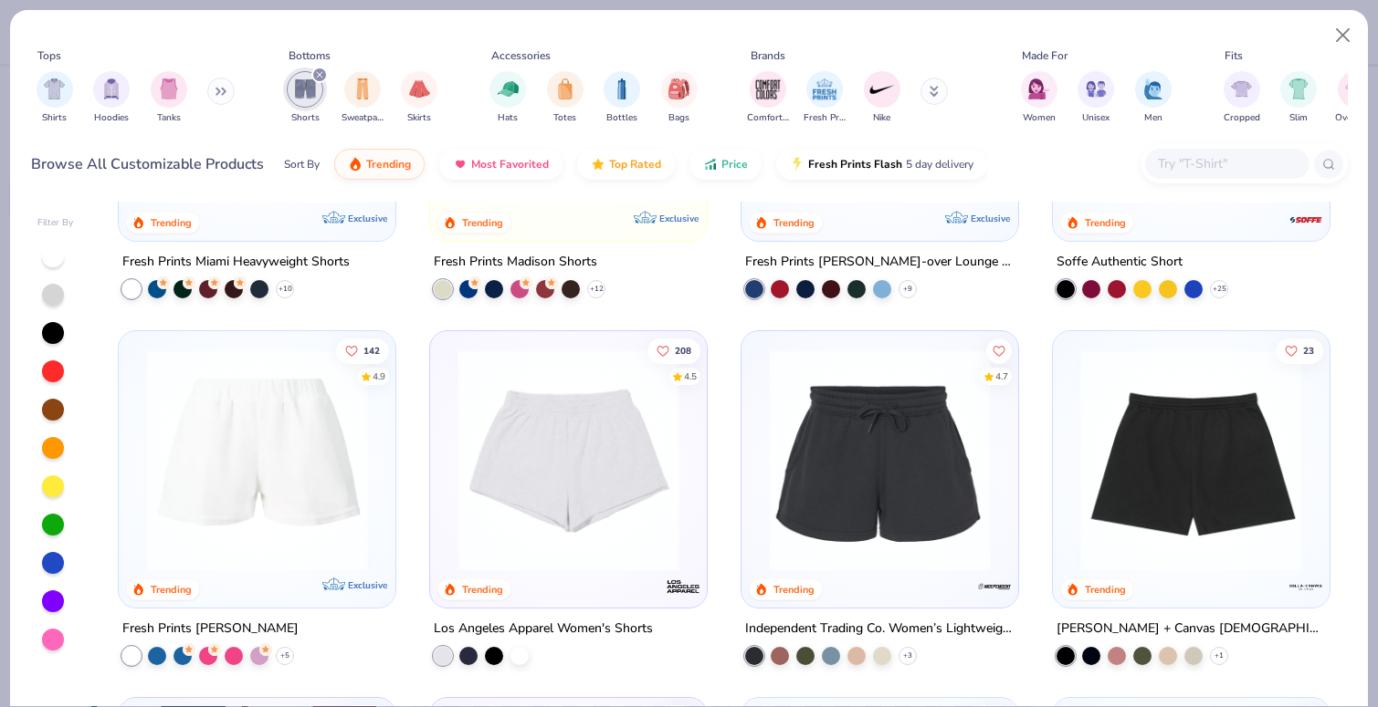
scroll to position [246, 0]
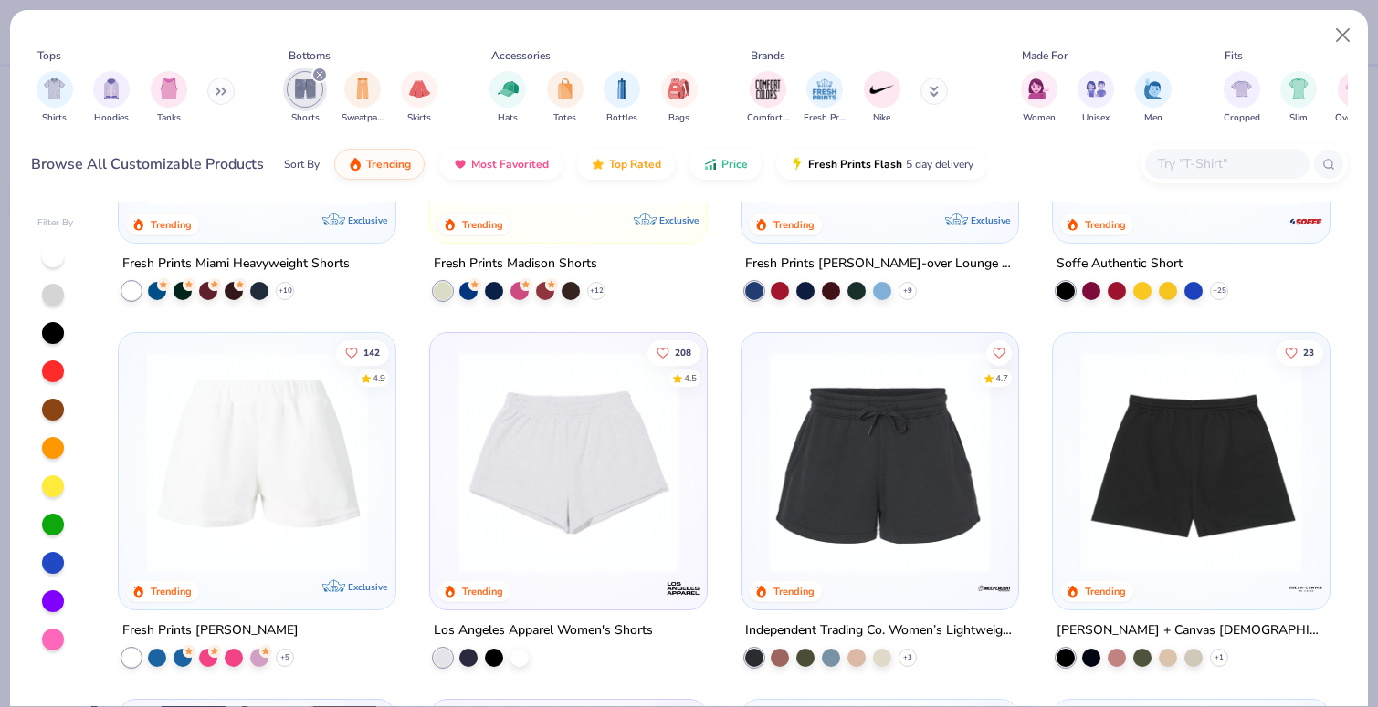
click at [614, 523] on img at bounding box center [568, 462] width 240 height 222
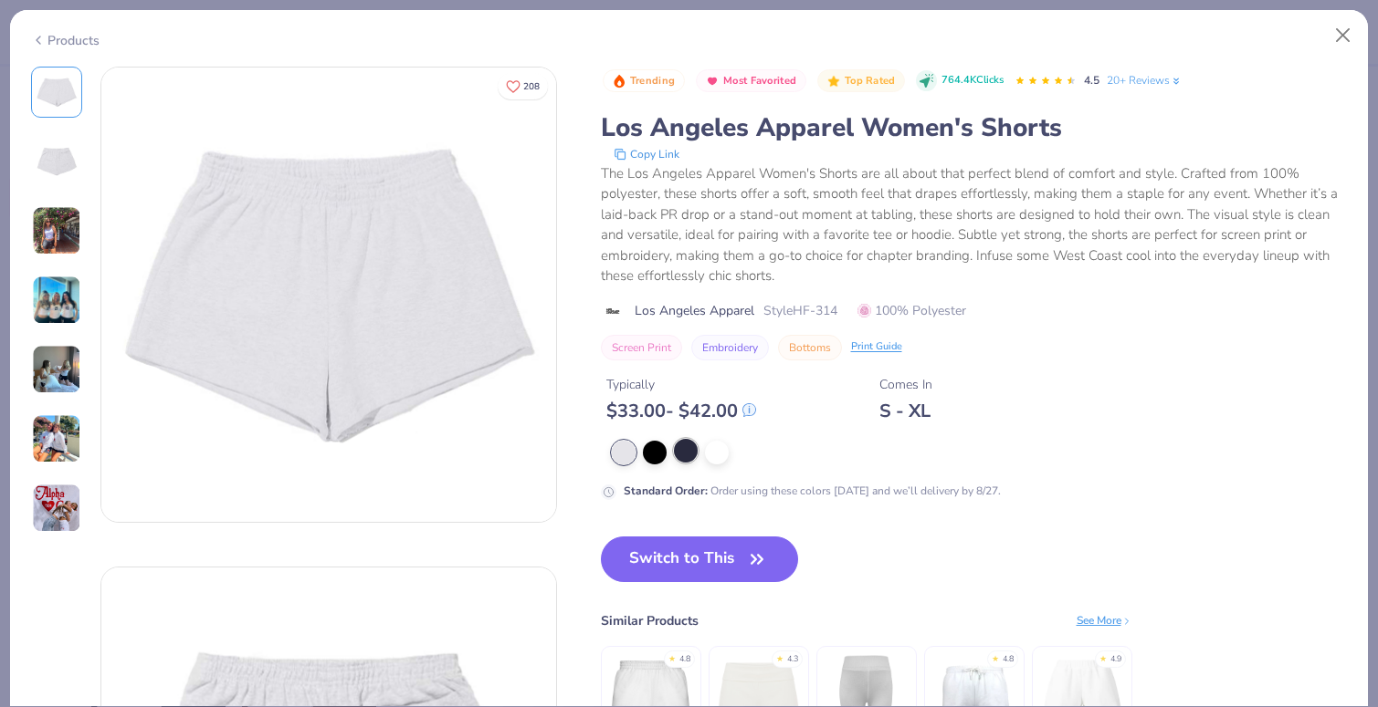
click at [685, 456] on div at bounding box center [686, 451] width 24 height 24
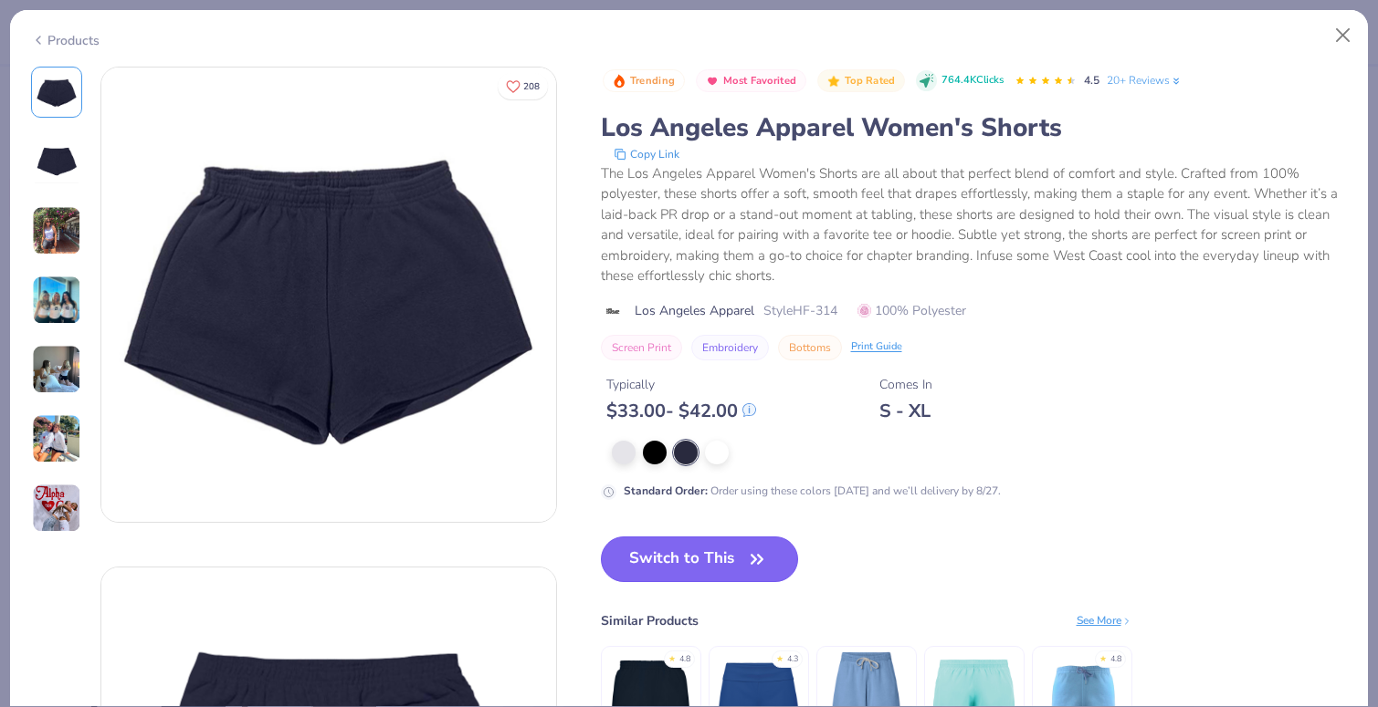
click at [702, 548] on button "Switch to This" at bounding box center [700, 560] width 198 height 46
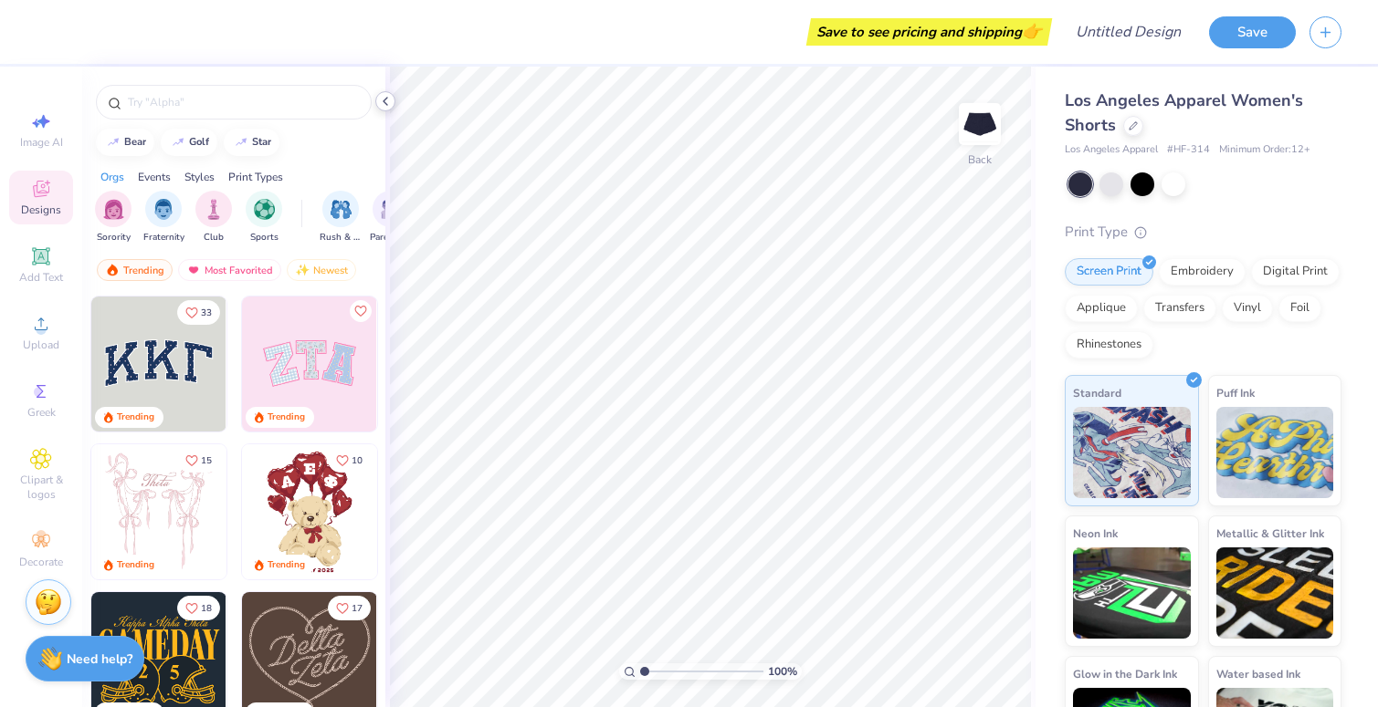
click at [389, 100] on icon at bounding box center [385, 101] width 15 height 15
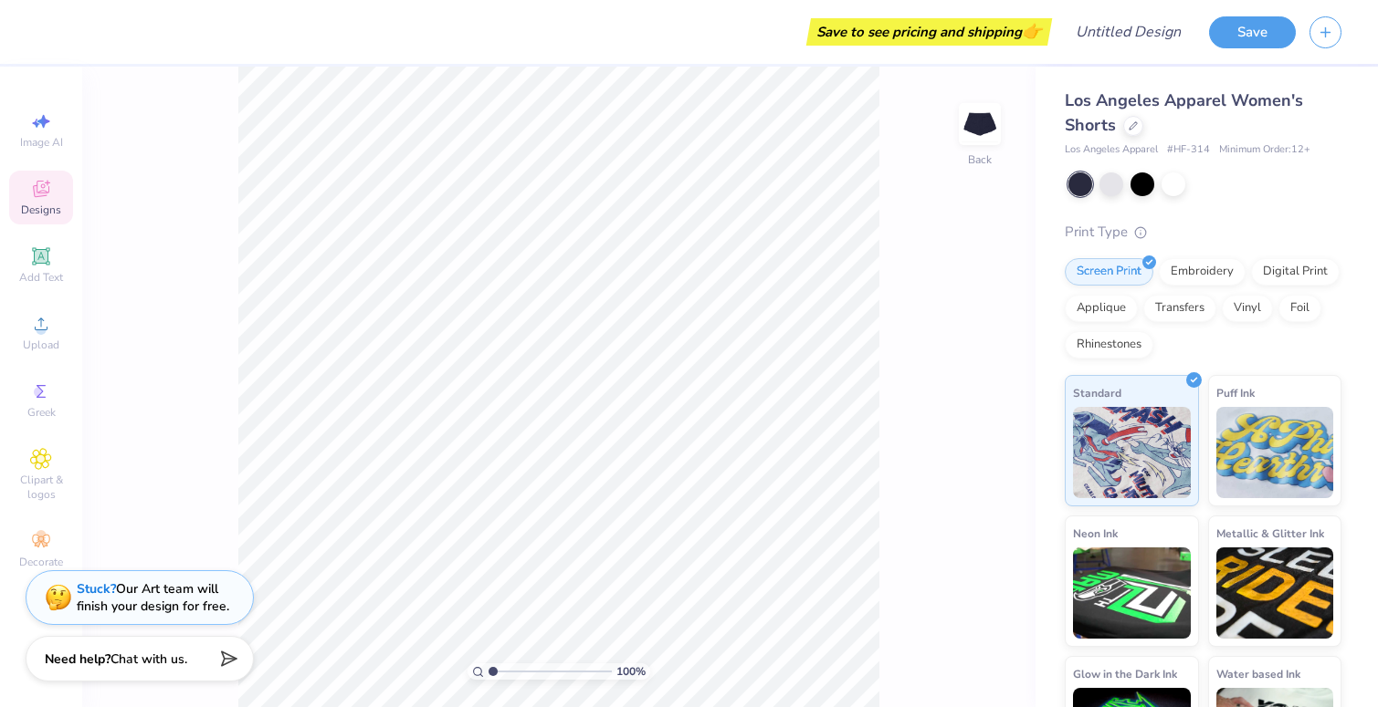
click at [1079, 186] on div at bounding box center [1080, 185] width 24 height 24
click at [28, 339] on span "Upload" at bounding box center [41, 345] width 37 height 15
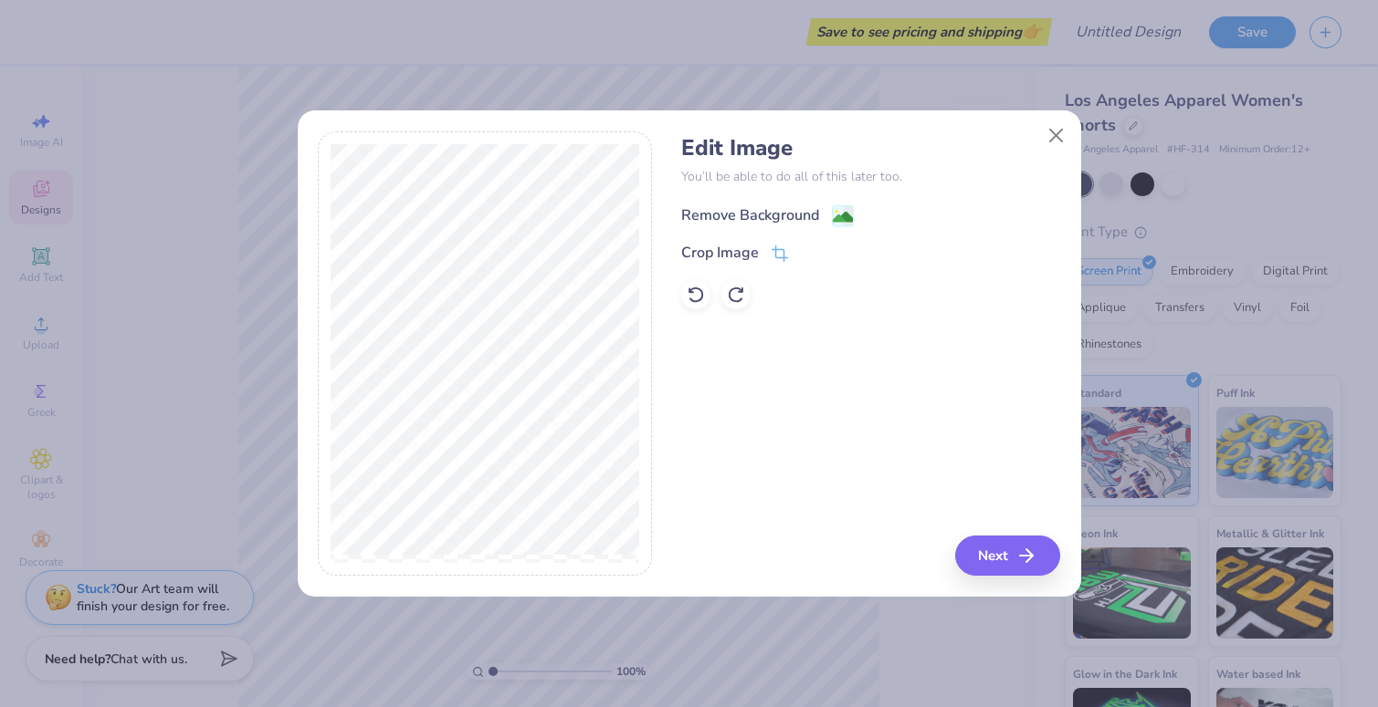
click at [779, 216] on div "Remove Background" at bounding box center [750, 215] width 138 height 22
click at [1018, 556] on button "Next" at bounding box center [1010, 556] width 105 height 40
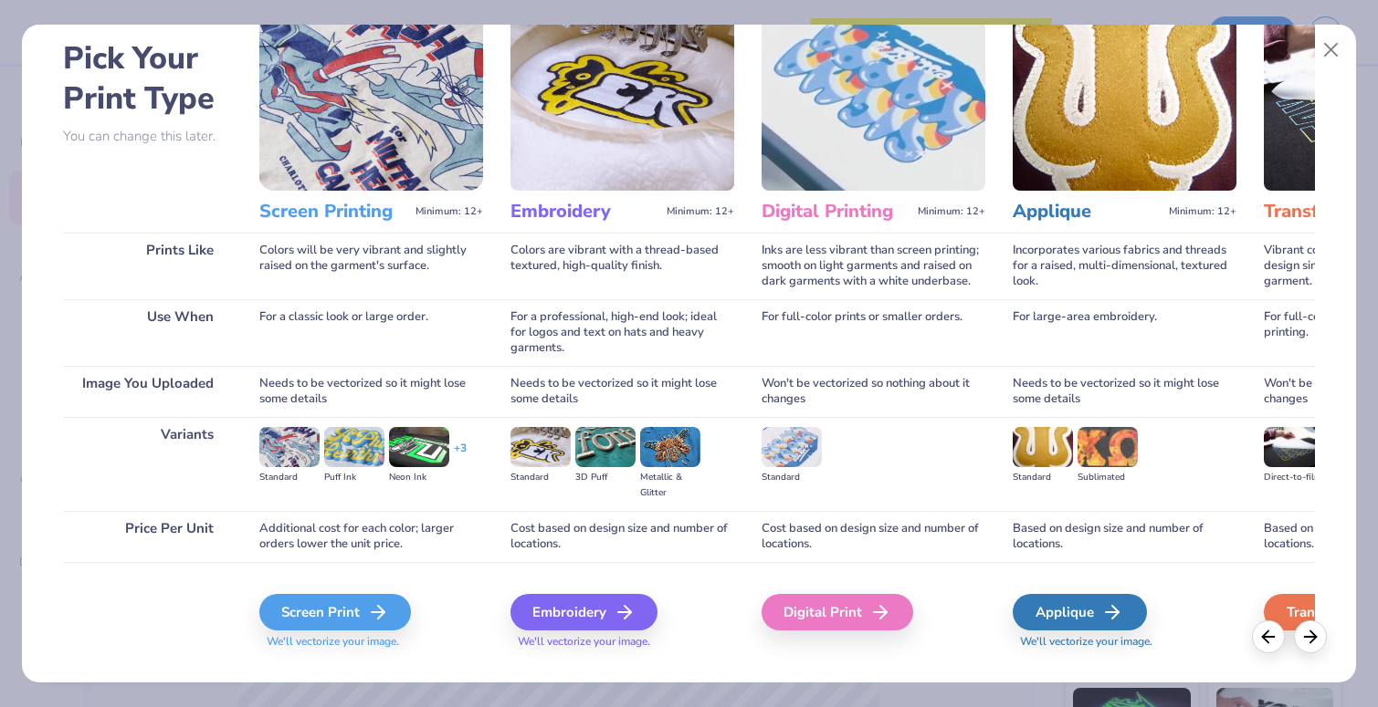
scroll to position [92, 0]
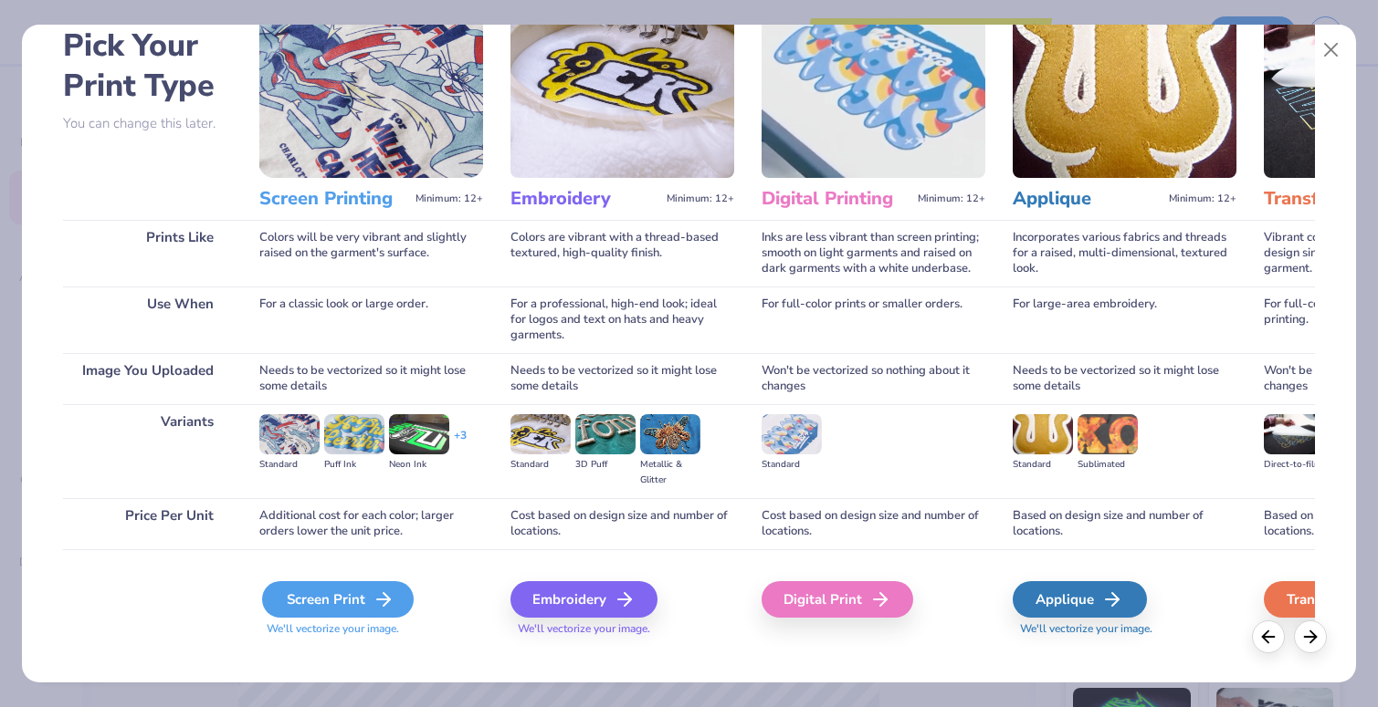
click at [351, 609] on div "Screen Print" at bounding box center [338, 600] width 152 height 37
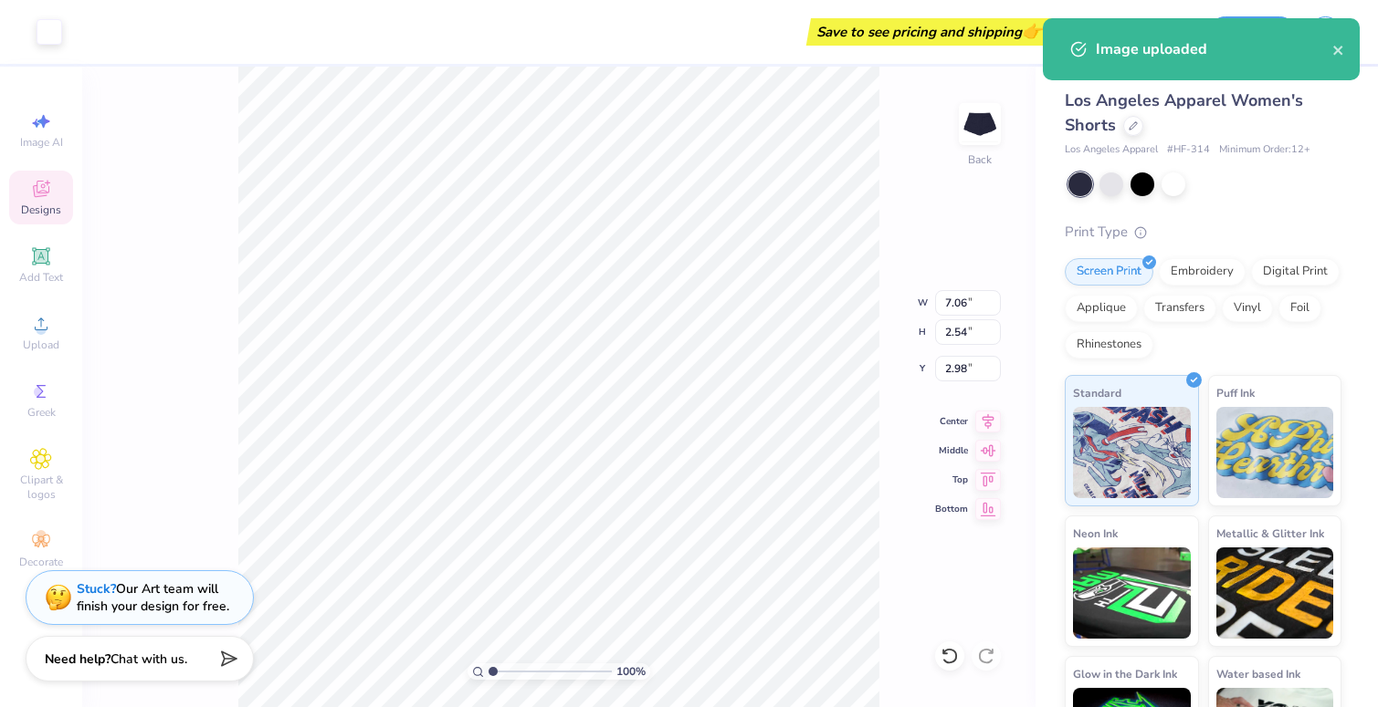
type input "4.25"
type input "4.96"
type input "1.79"
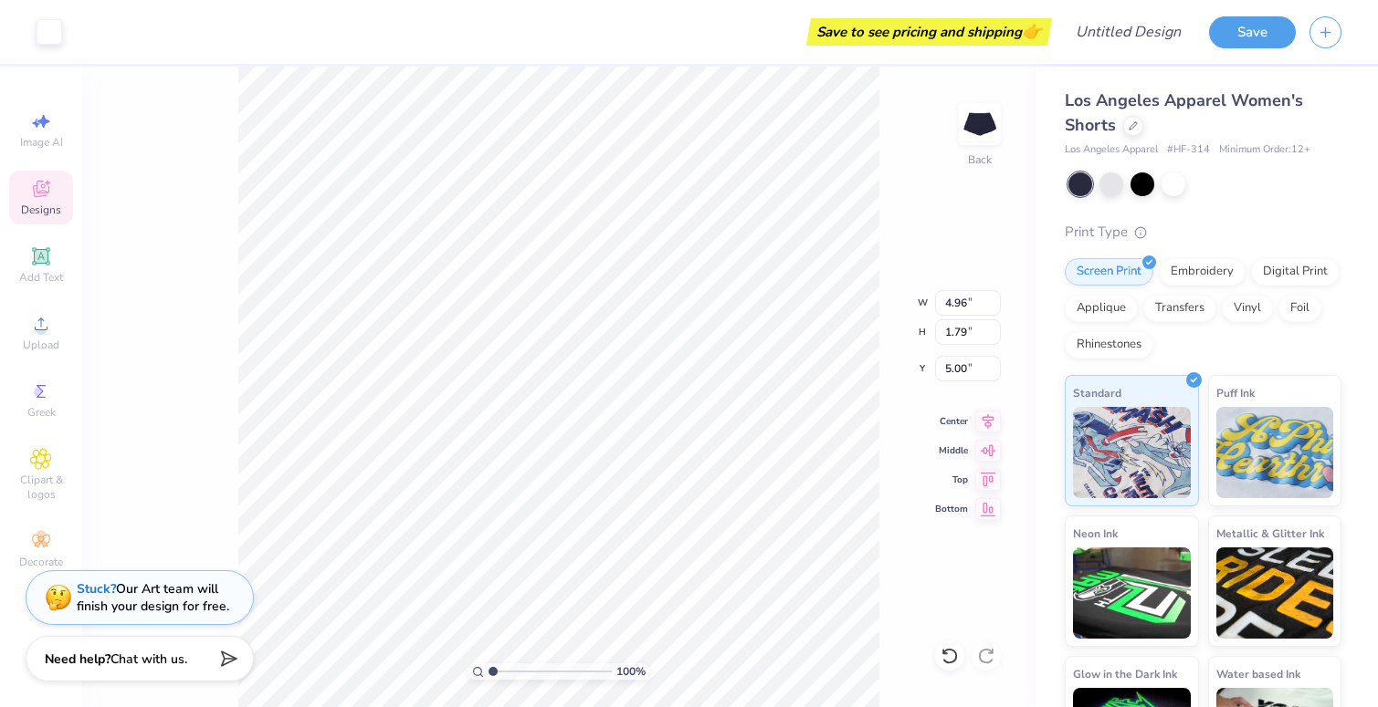
type input "3.92"
type input "4.81"
type input "3.69"
type input "3.89"
type input "4.94"
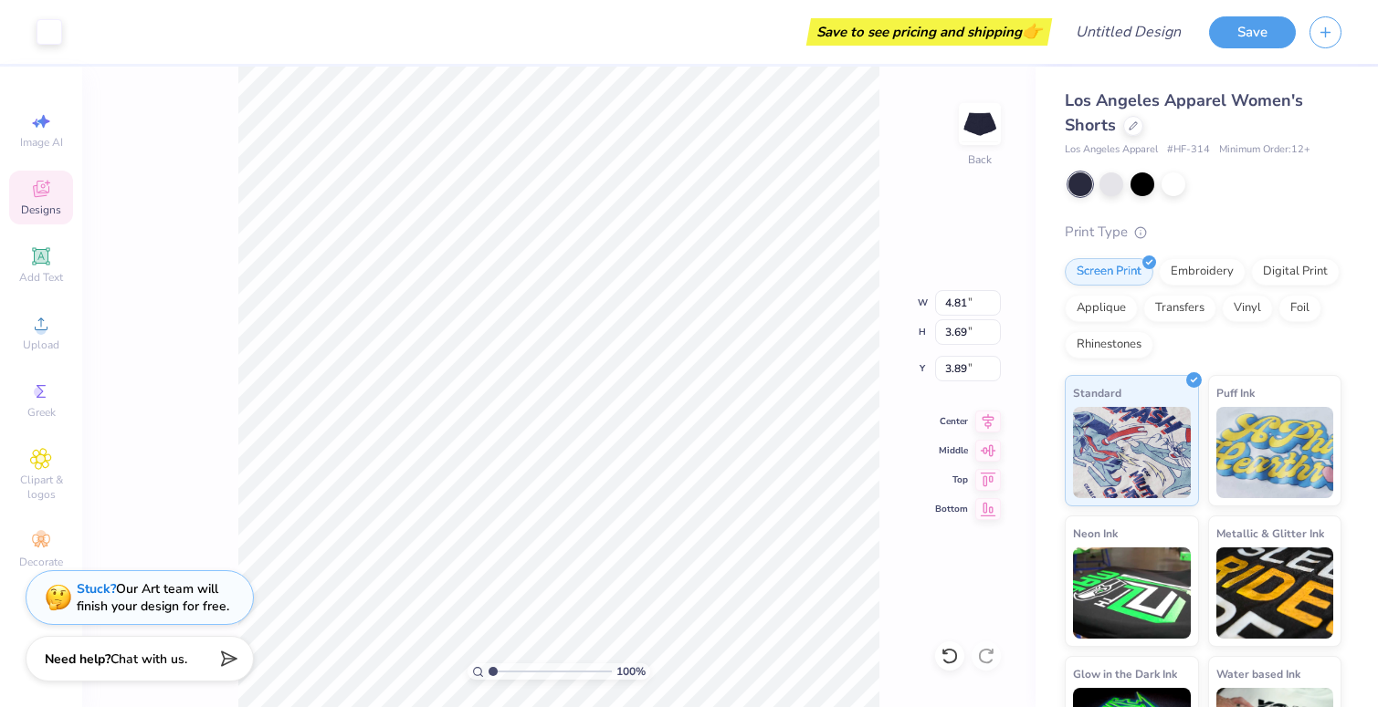
type input "3.36"
type input "3.89"
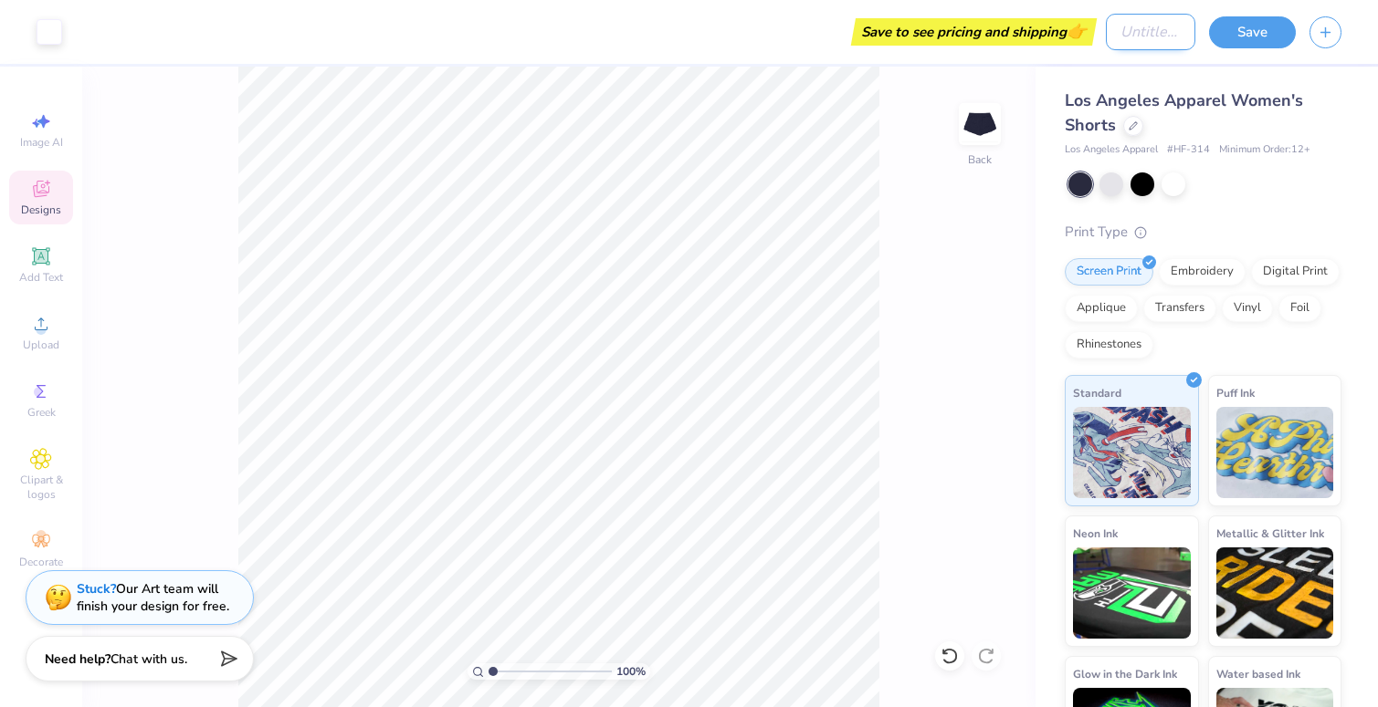
click at [1123, 43] on input "Design Title" at bounding box center [1150, 32] width 89 height 37
type input "Summer Set Shorts"
click at [1222, 29] on button "Save" at bounding box center [1252, 30] width 87 height 32
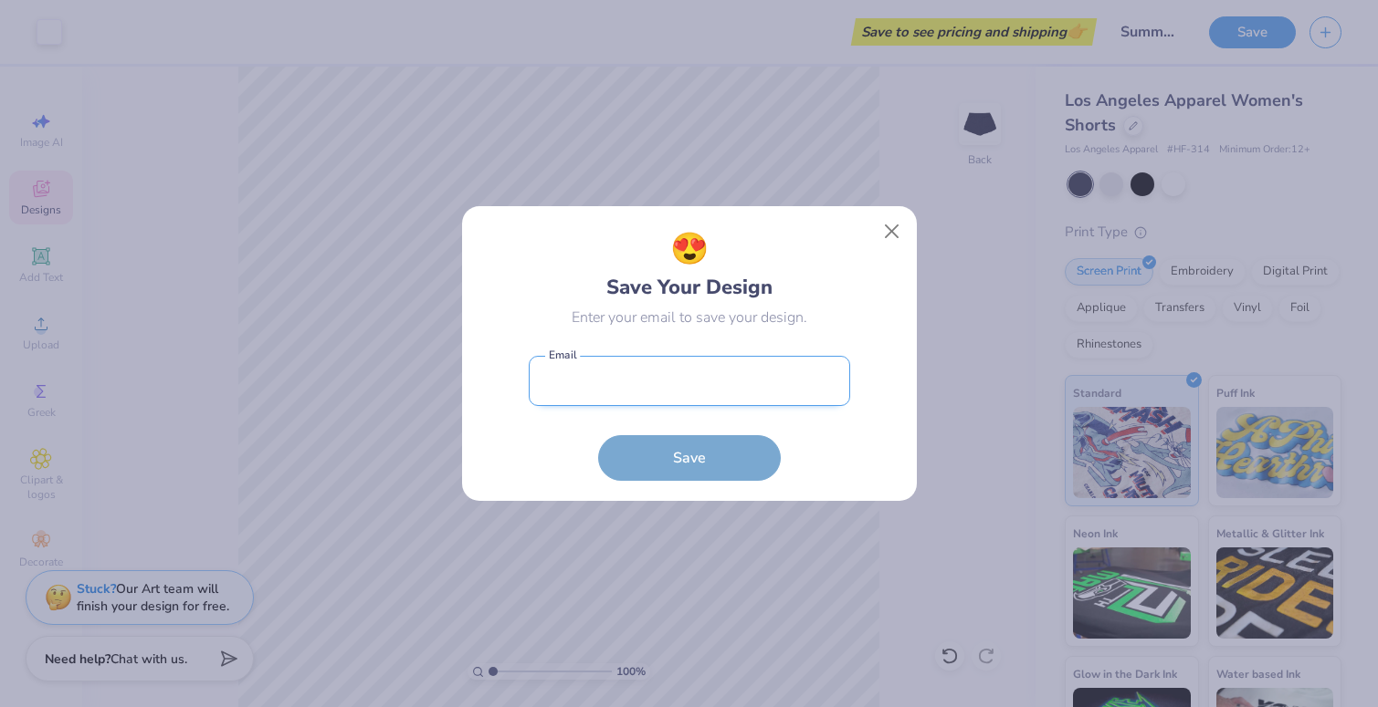
click at [659, 368] on input "email" at bounding box center [689, 381] width 321 height 50
type input "[EMAIL_ADDRESS][DOMAIN_NAME]"
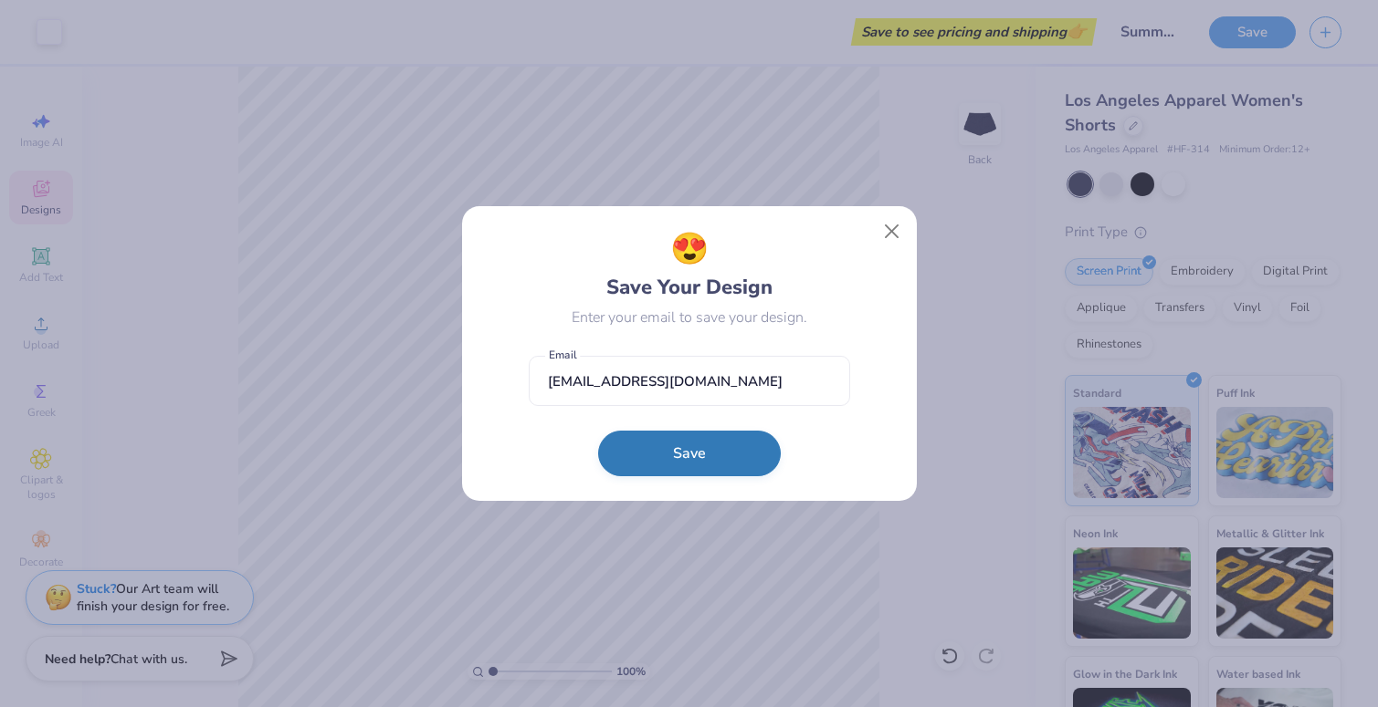
click at [696, 457] on button "Save" at bounding box center [689, 454] width 183 height 46
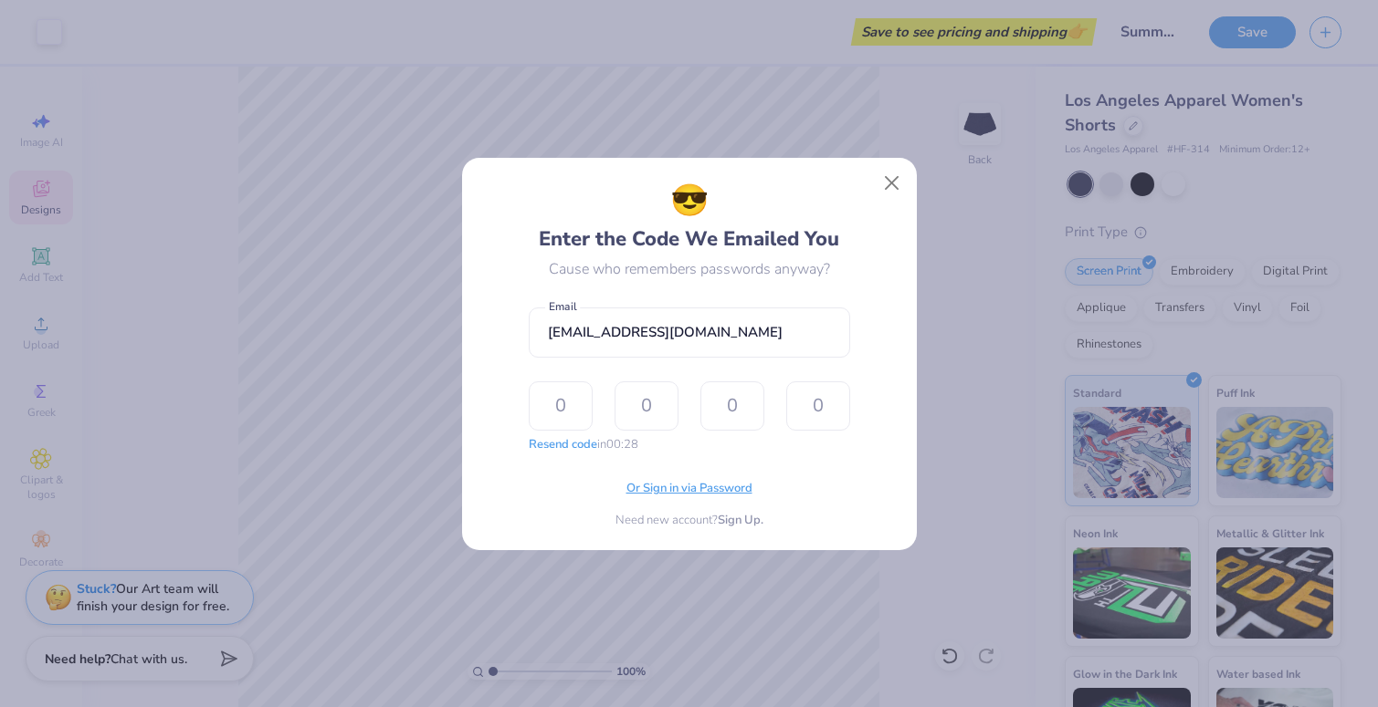
click at [690, 494] on span "Or Sign in via Password" at bounding box center [689, 489] width 126 height 18
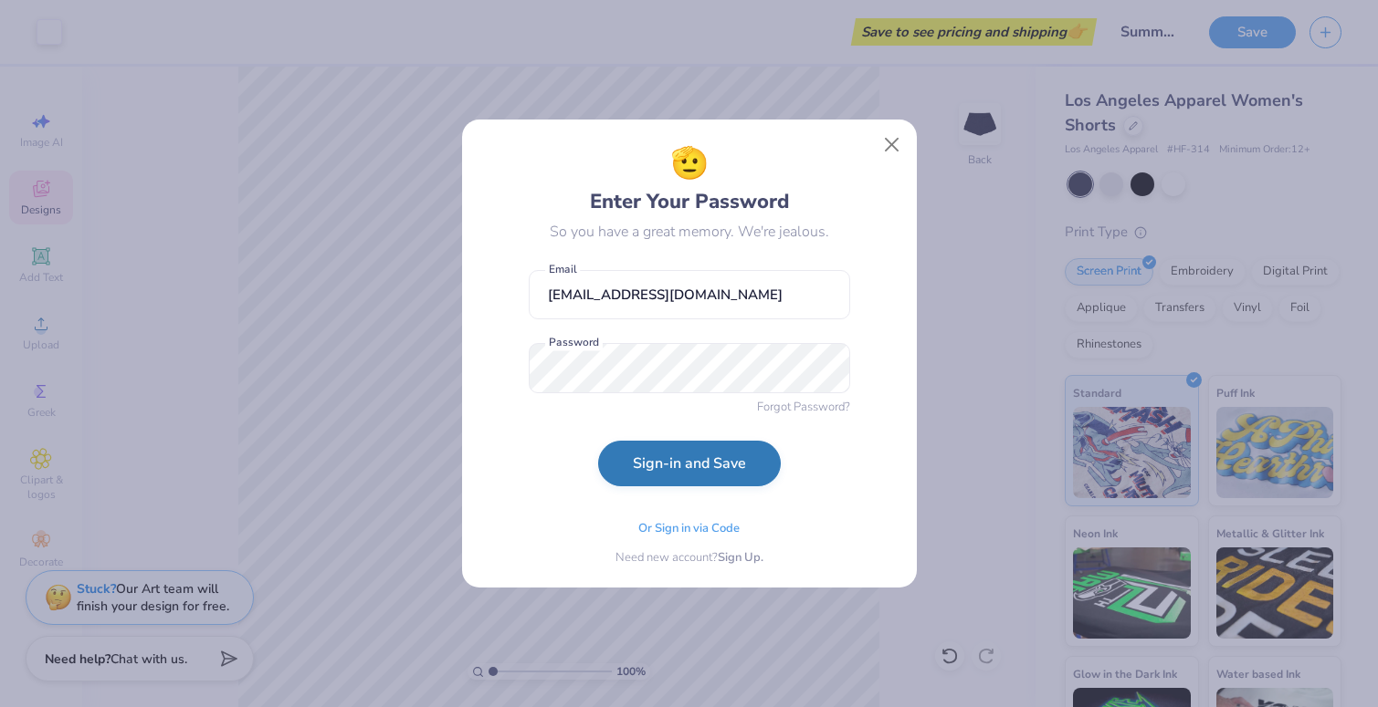
click at [694, 477] on button "Sign-in and Save" at bounding box center [689, 464] width 183 height 46
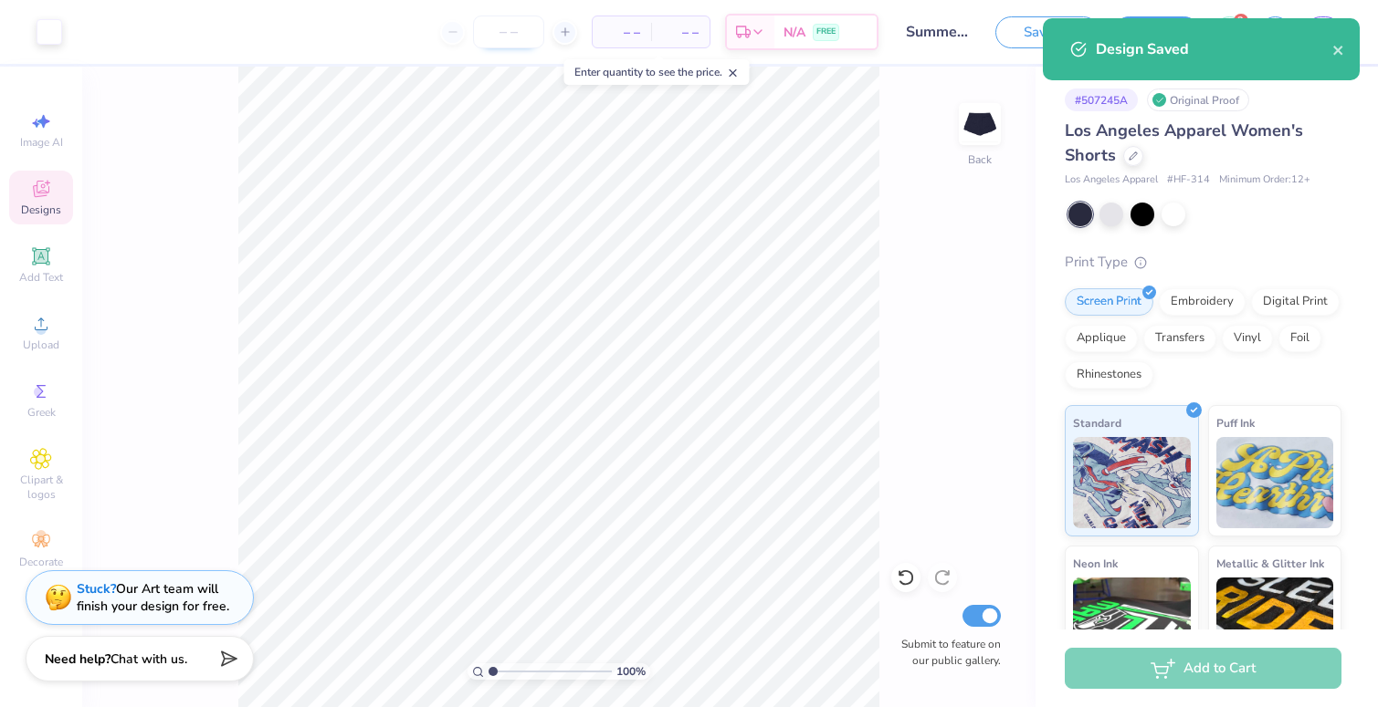
click at [508, 35] on input "number" at bounding box center [508, 32] width 71 height 33
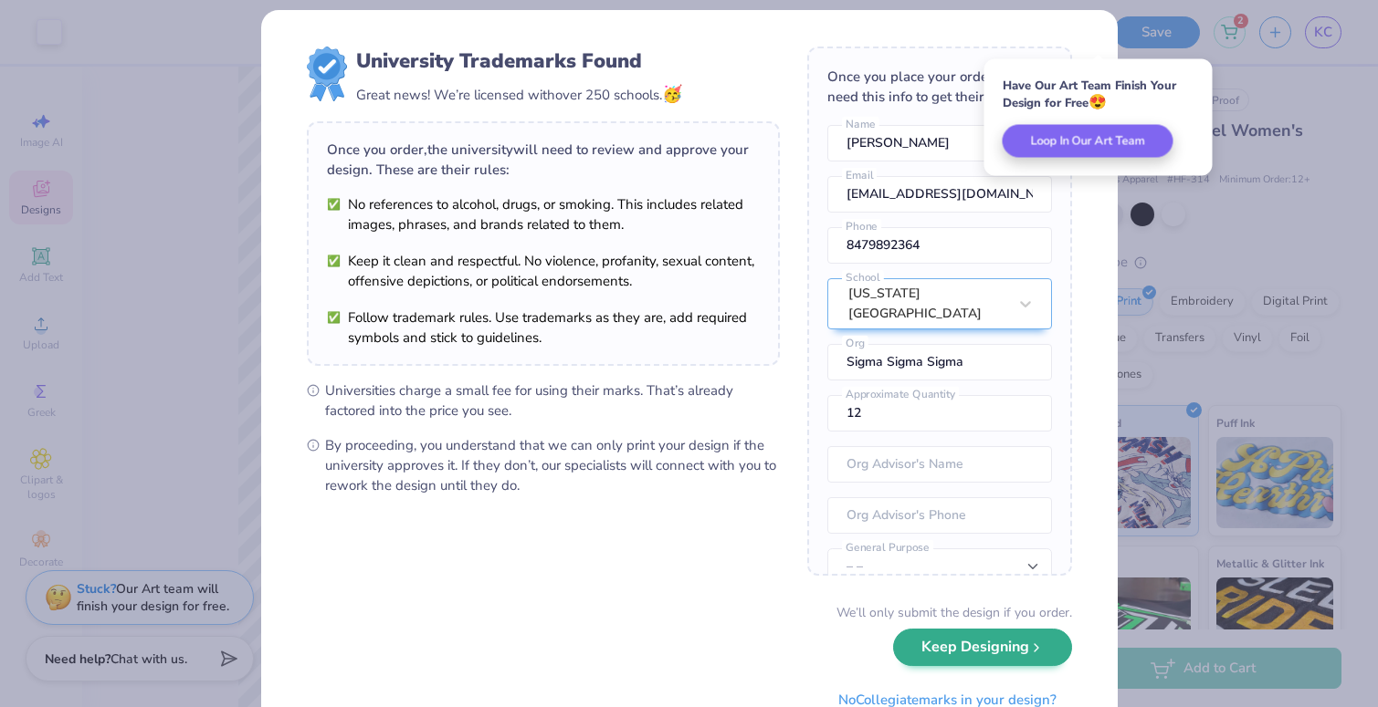
scroll to position [1, 0]
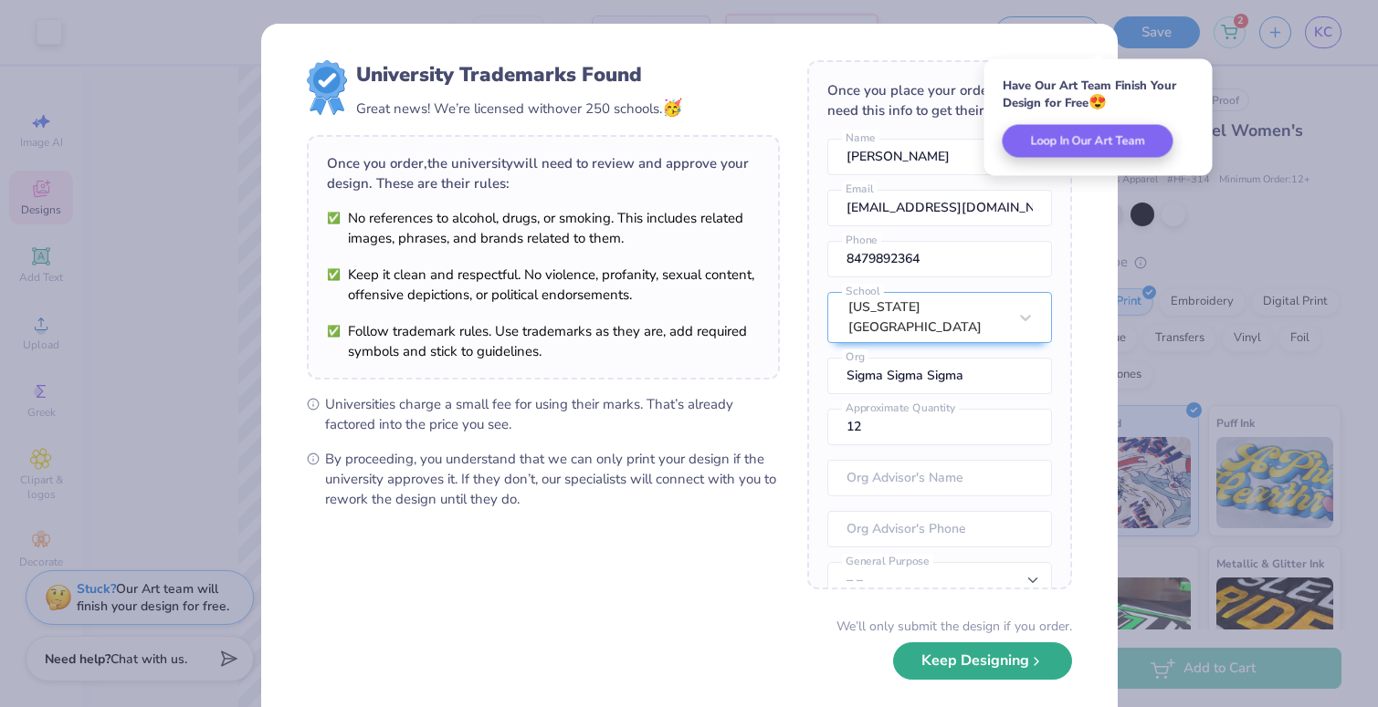
click at [994, 665] on button "Keep Designing" at bounding box center [982, 661] width 179 height 37
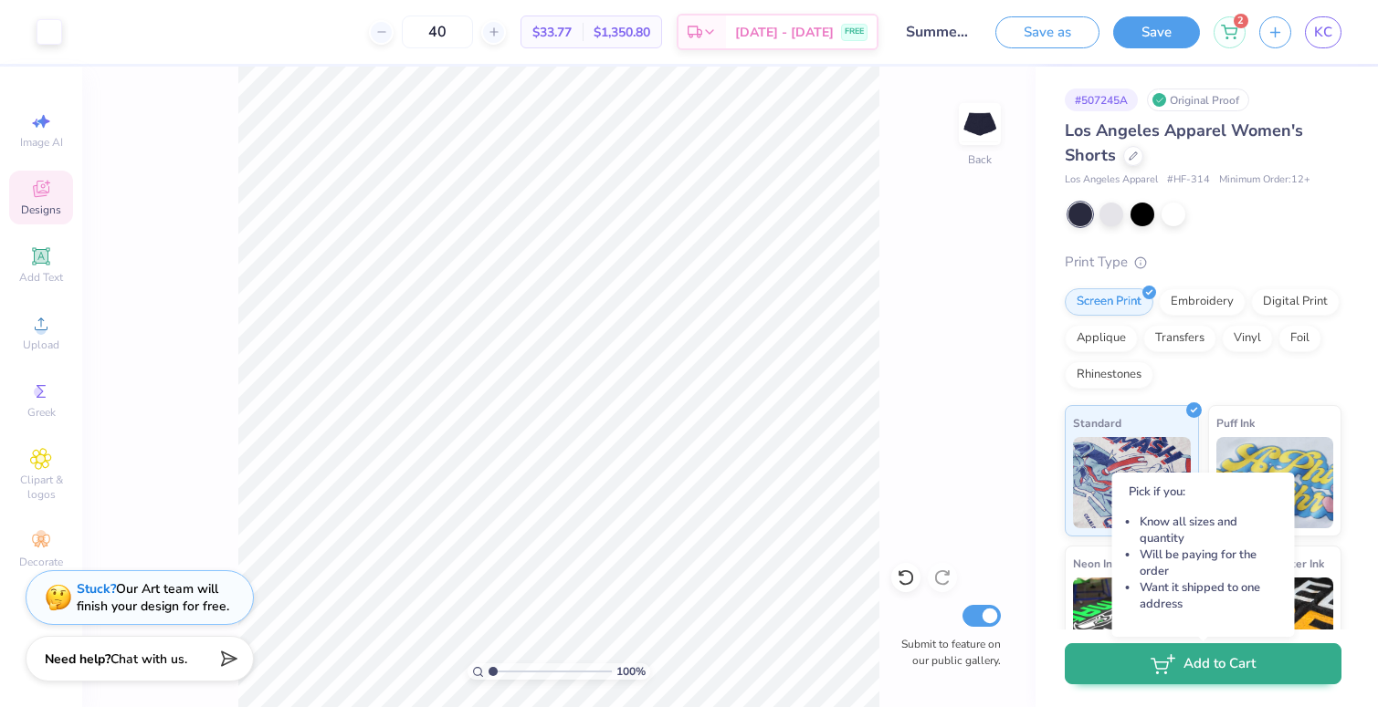
type input "40"
click at [1170, 672] on icon "button" at bounding box center [1162, 665] width 25 height 20
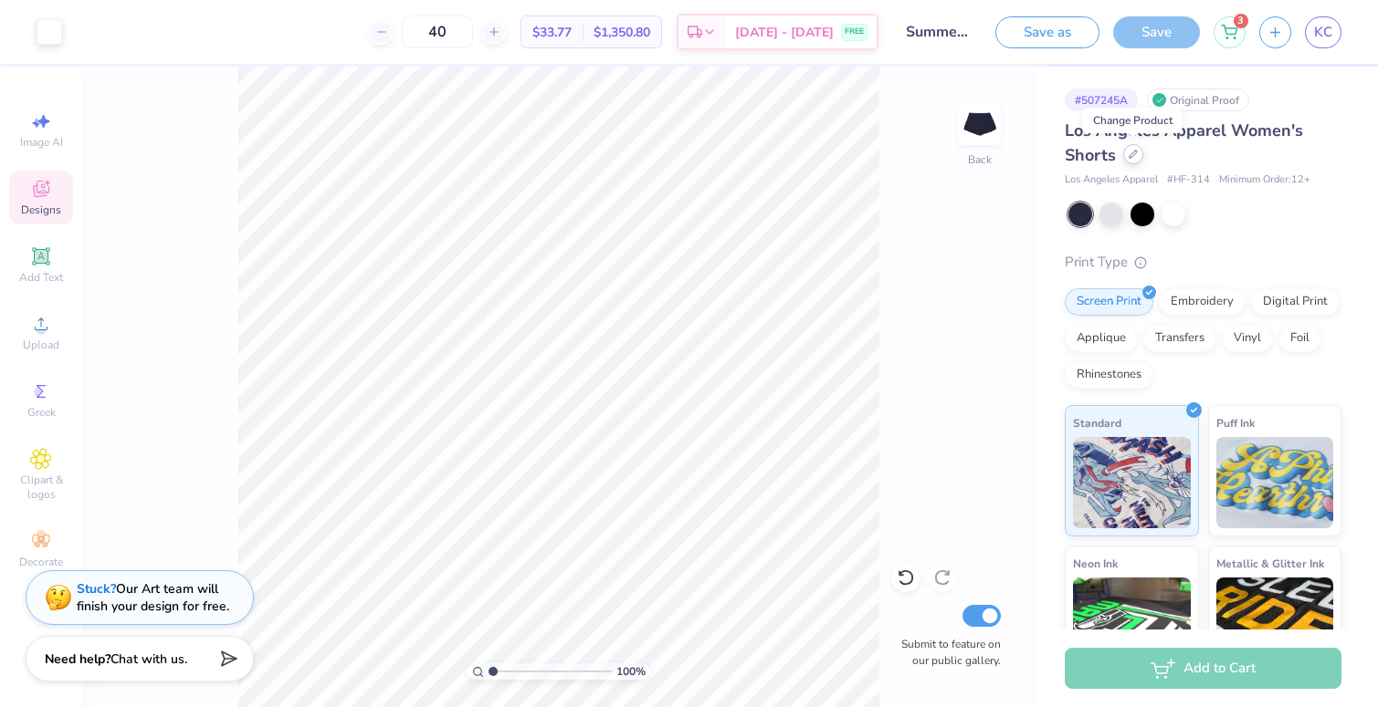
click at [1134, 156] on icon at bounding box center [1132, 154] width 9 height 9
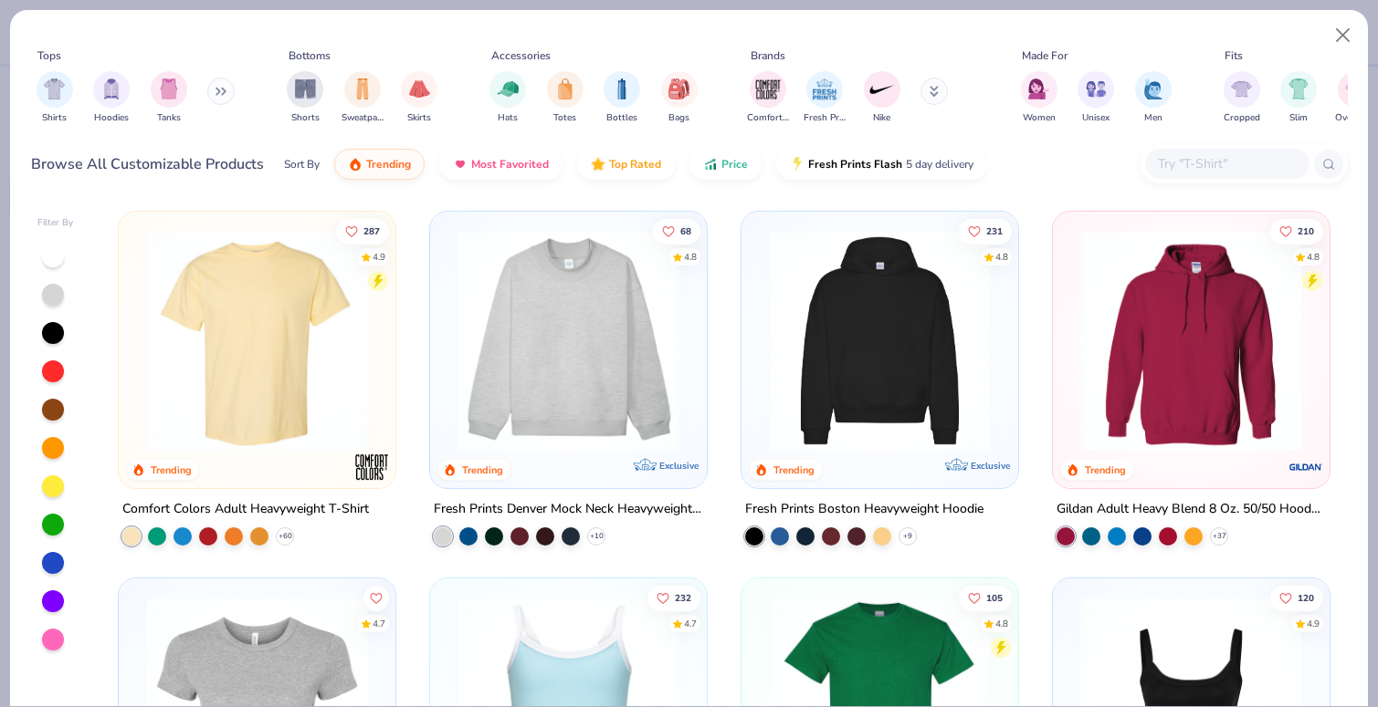
click at [923, 89] on button at bounding box center [933, 91] width 27 height 27
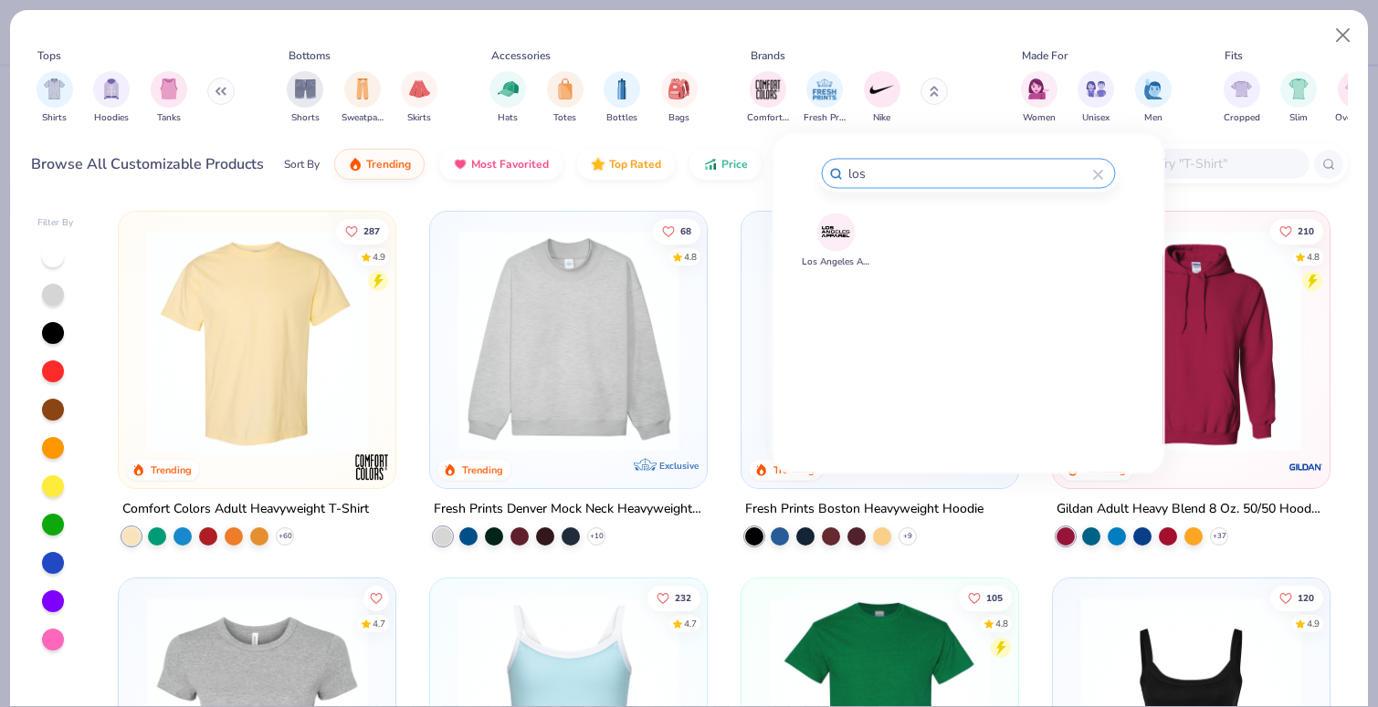
type input "los"
click at [827, 227] on img at bounding box center [836, 232] width 32 height 32
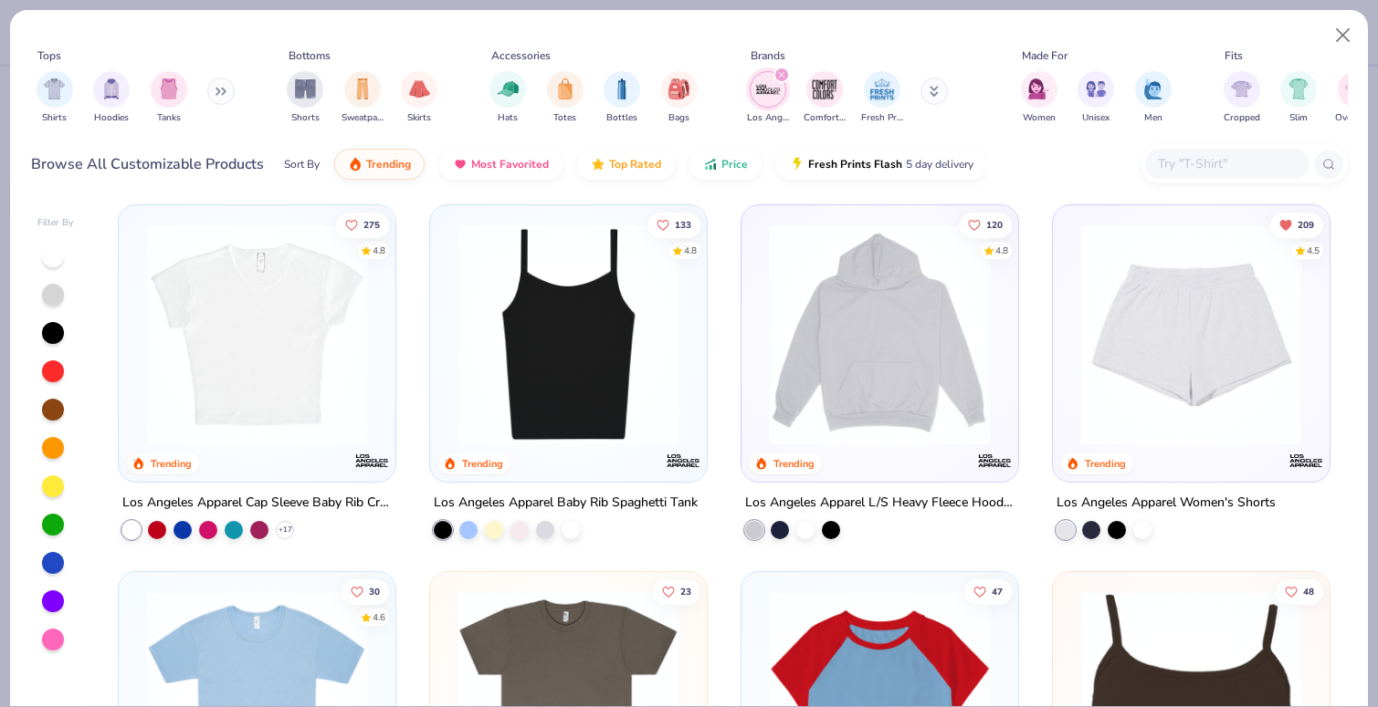
scroll to position [12, 0]
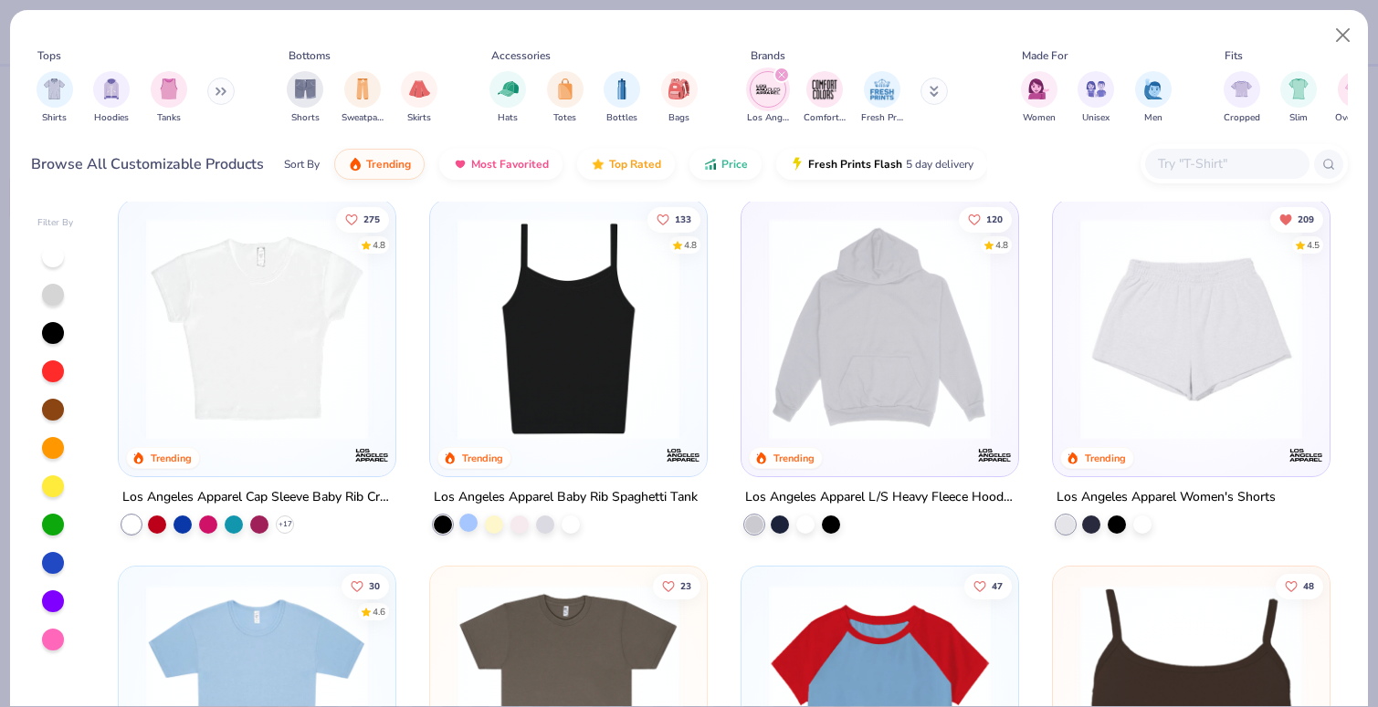
click at [469, 526] on div at bounding box center [468, 523] width 18 height 18
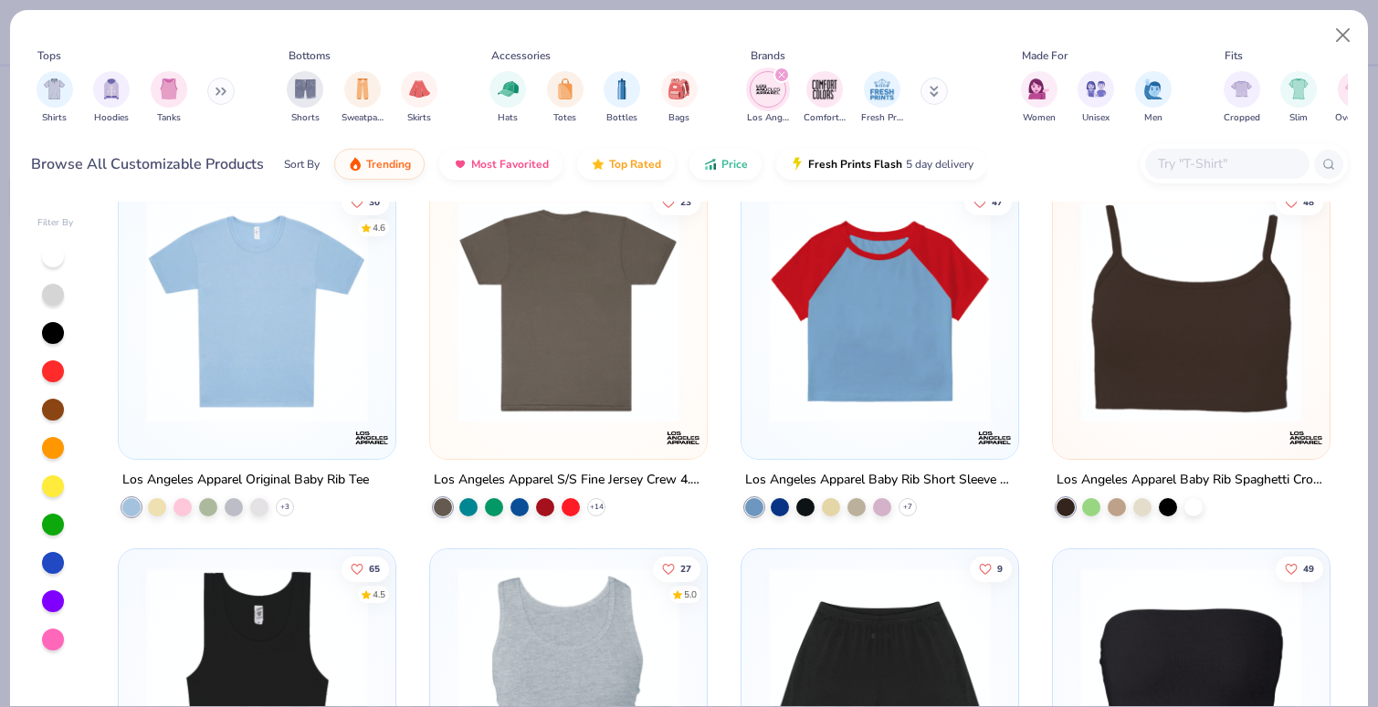
scroll to position [393, 0]
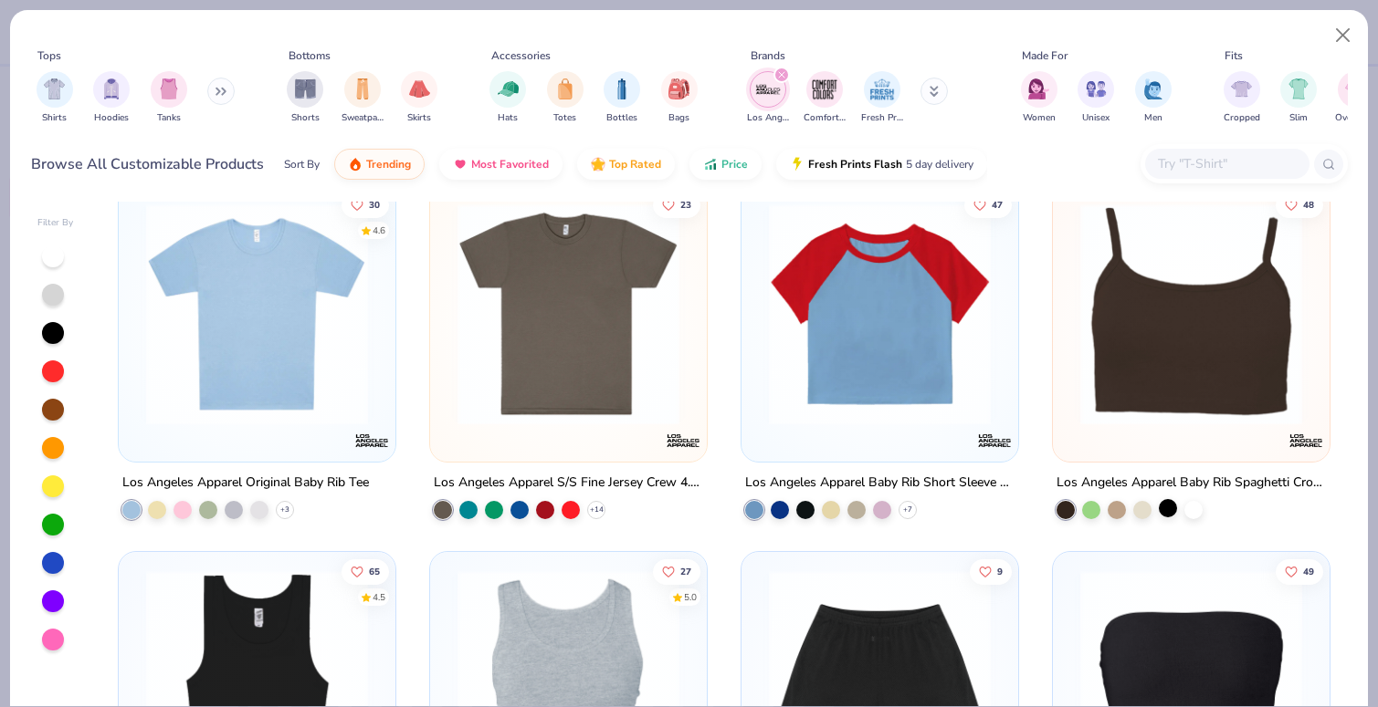
click at [1169, 506] on div at bounding box center [1167, 508] width 18 height 18
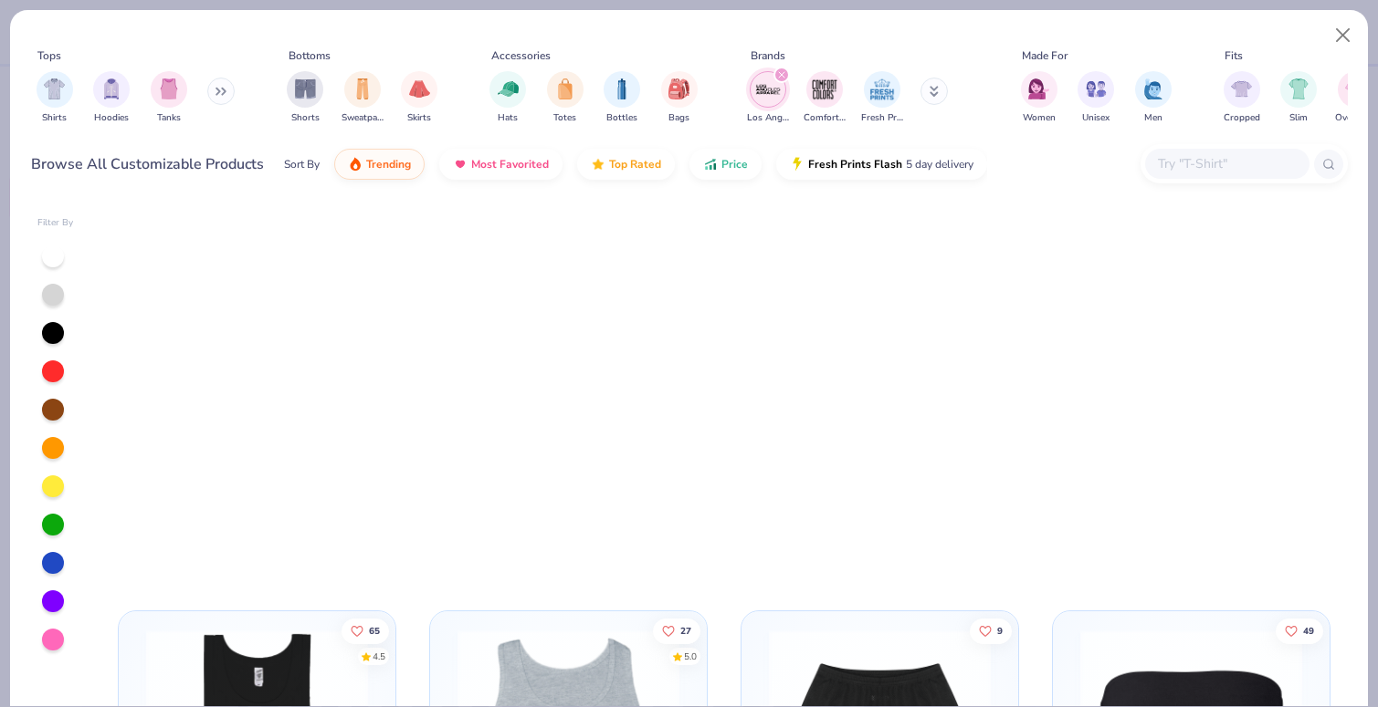
scroll to position [0, 0]
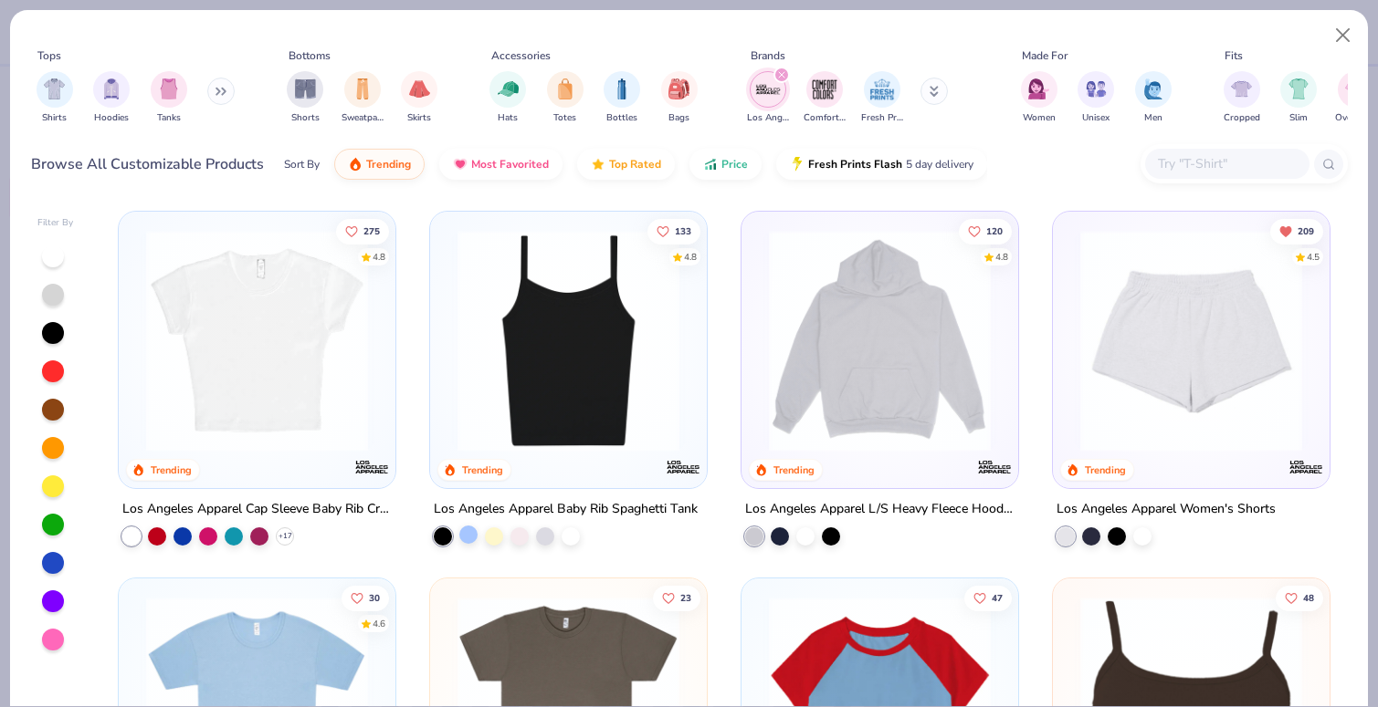
click at [470, 535] on div at bounding box center [468, 535] width 18 height 18
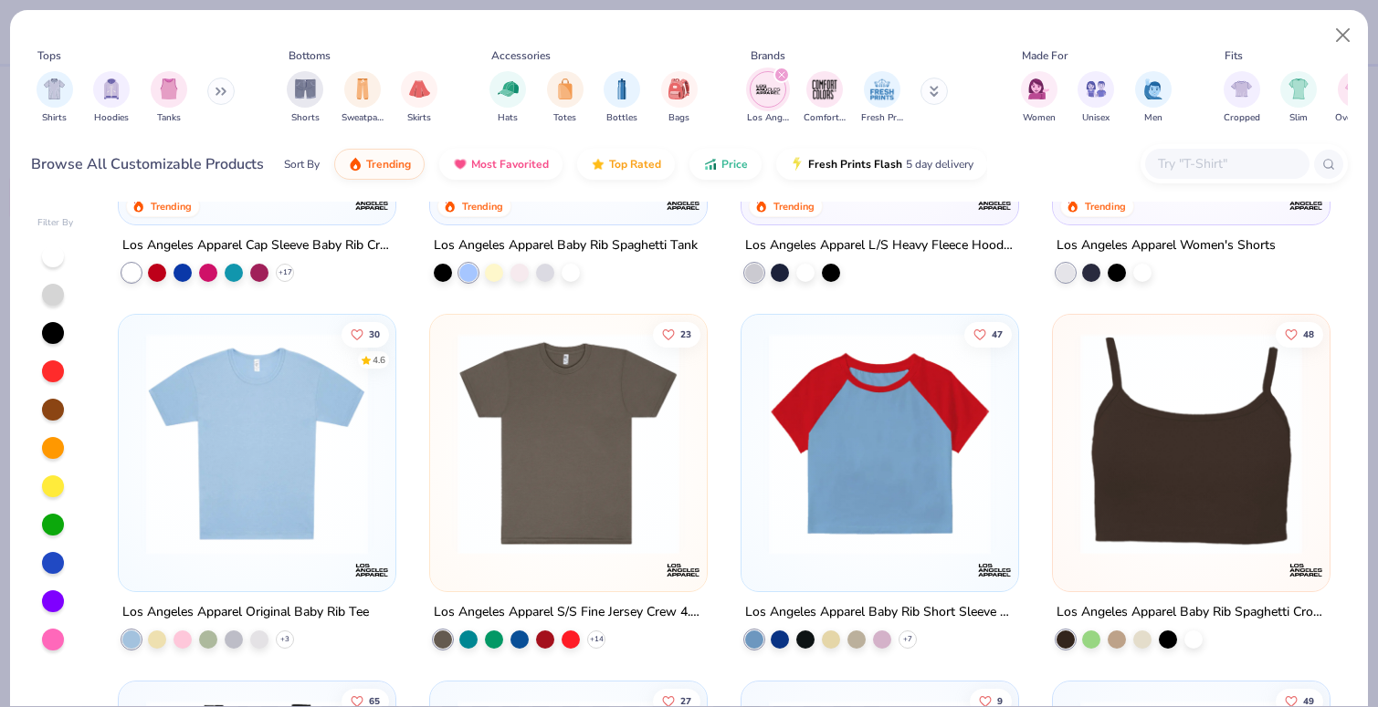
scroll to position [272, 0]
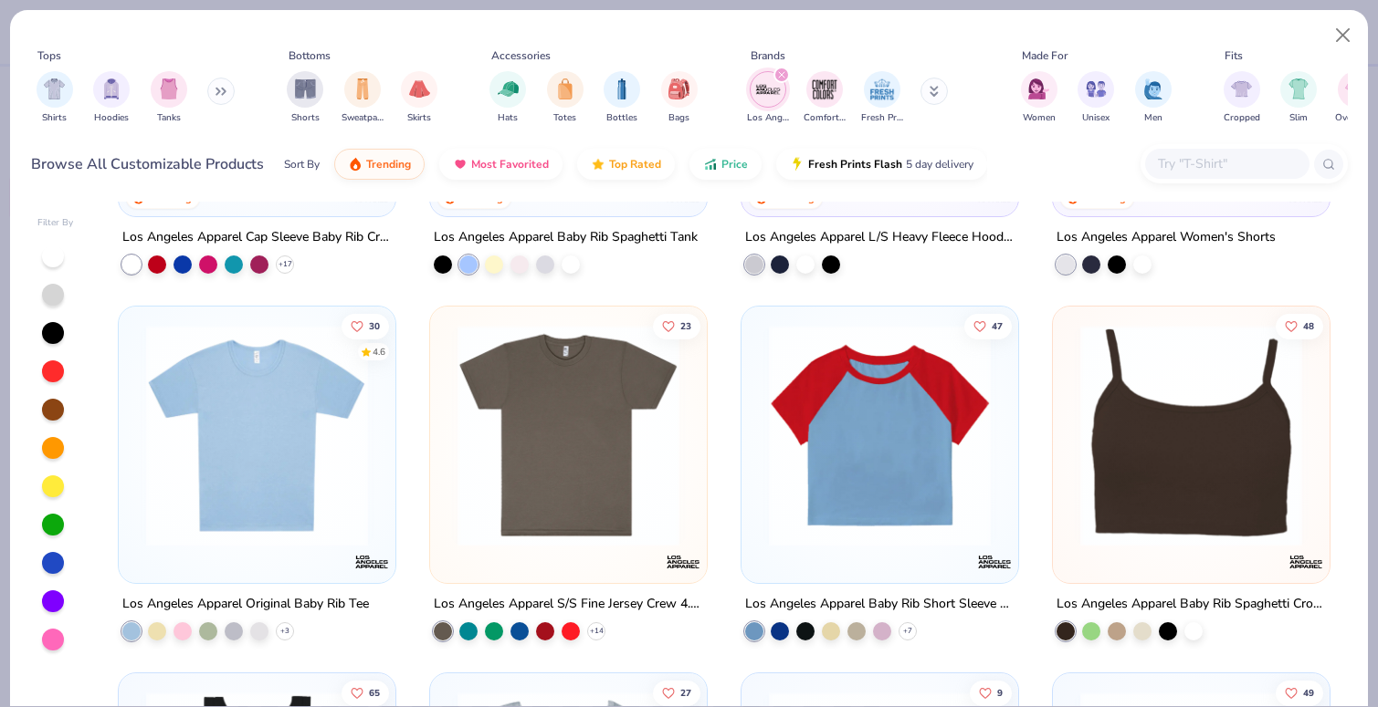
click at [52, 569] on div at bounding box center [53, 563] width 22 height 22
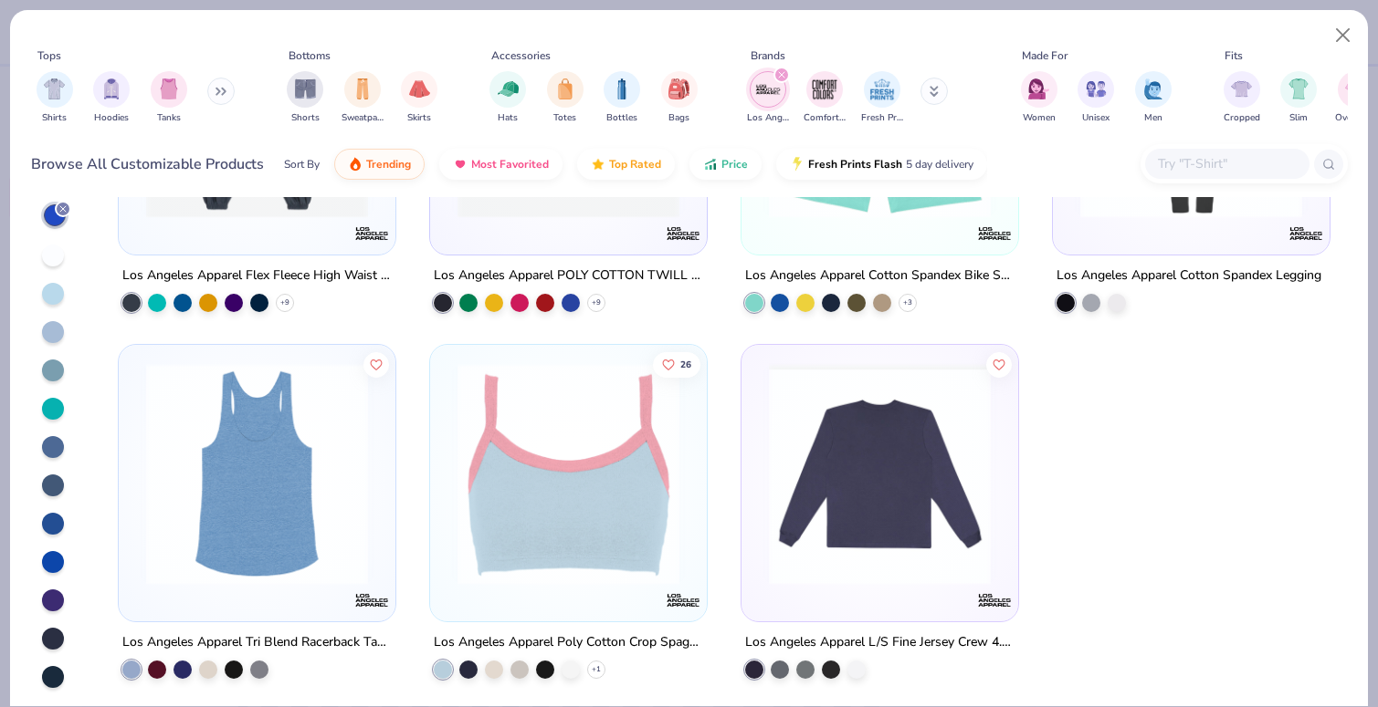
scroll to position [2028, 0]
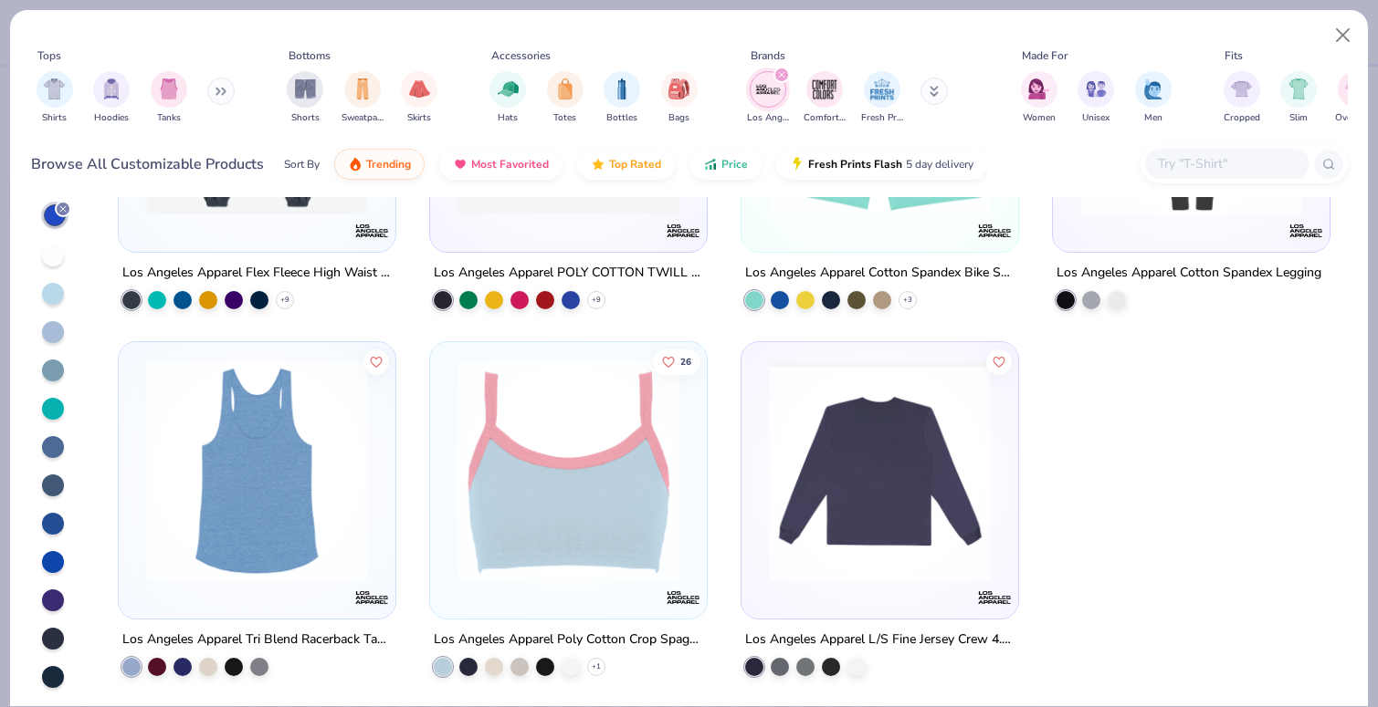
click at [448, 491] on img at bounding box center [328, 472] width 240 height 222
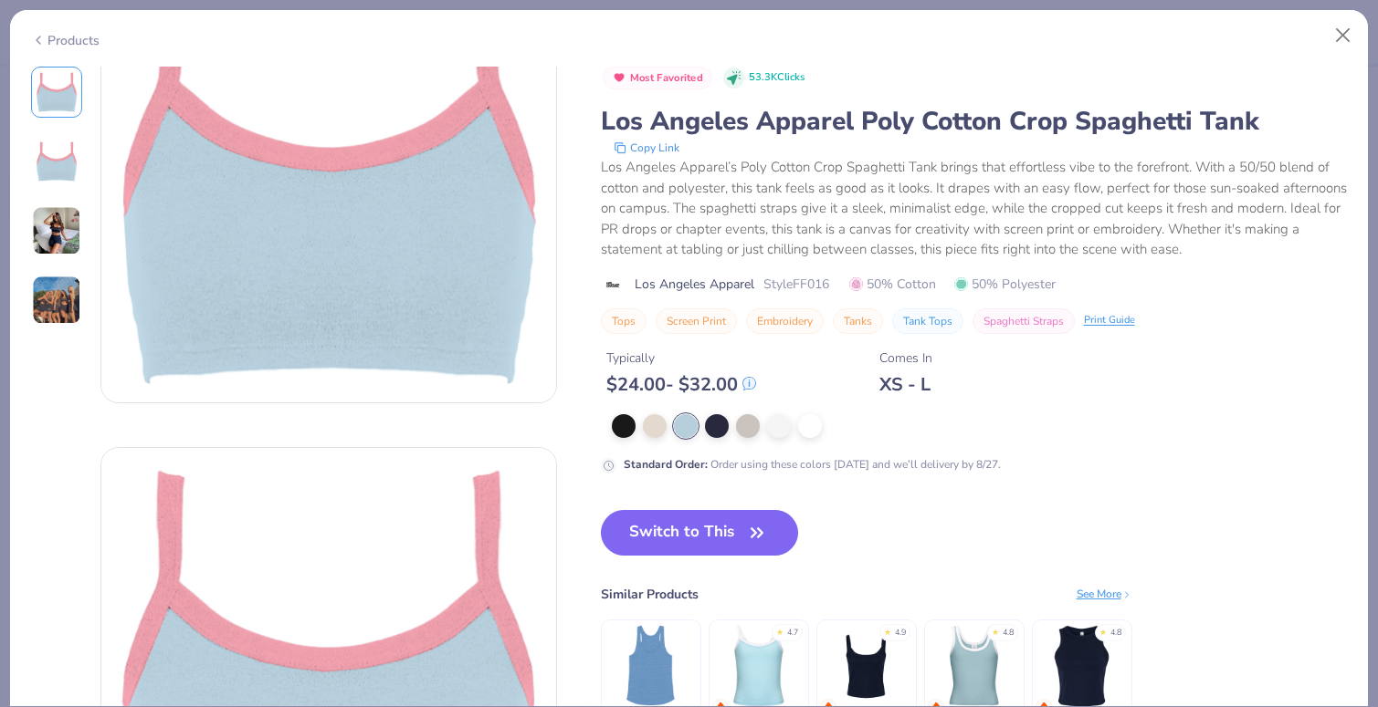
scroll to position [25, 0]
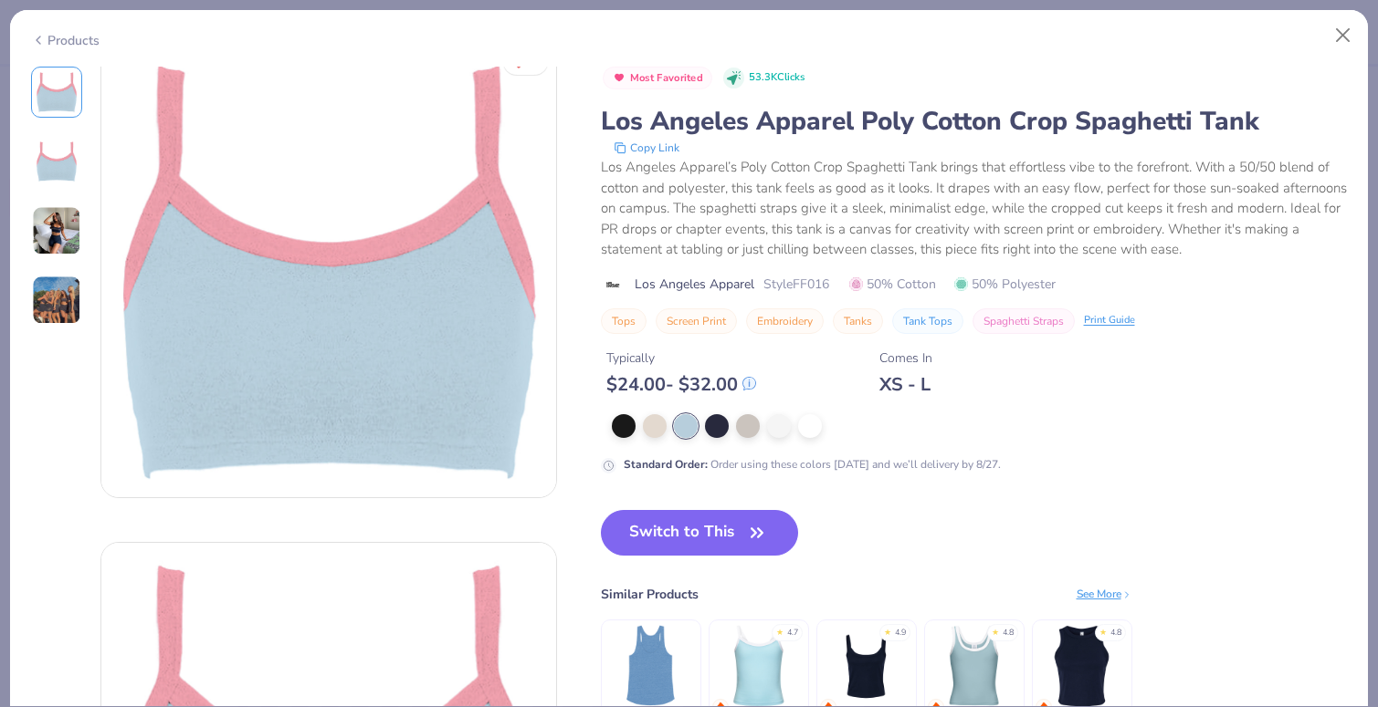
click at [63, 37] on div "Products" at bounding box center [65, 40] width 68 height 19
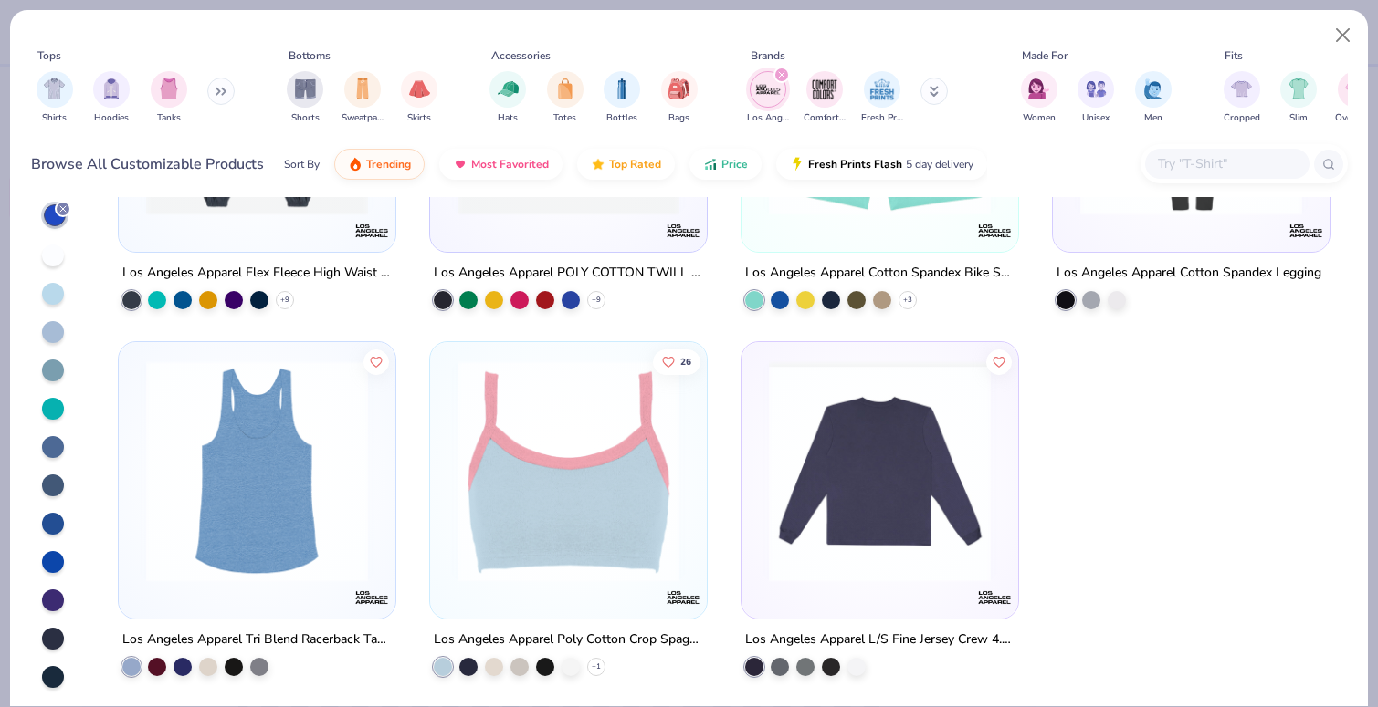
click at [778, 76] on icon "filter for Los Angeles Apparel" at bounding box center [781, 74] width 7 height 7
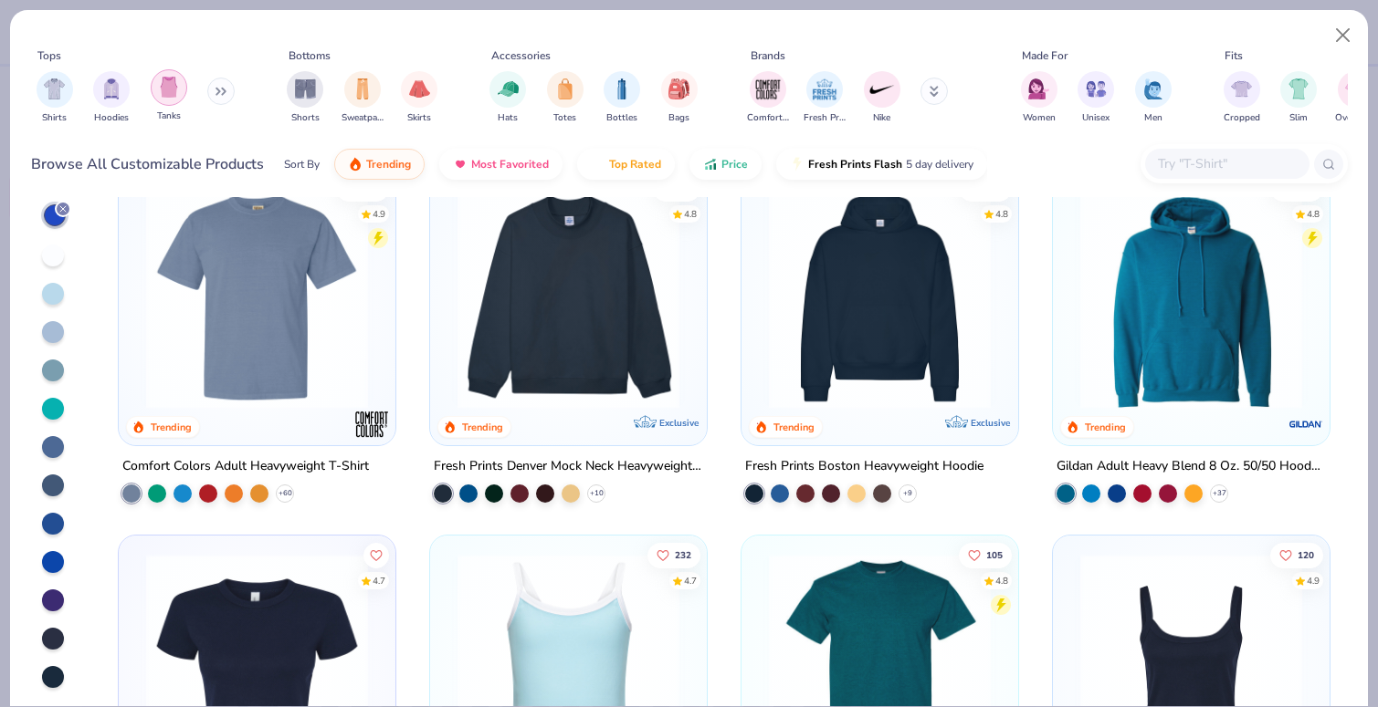
click at [175, 100] on div "filter for Tanks" at bounding box center [169, 87] width 37 height 37
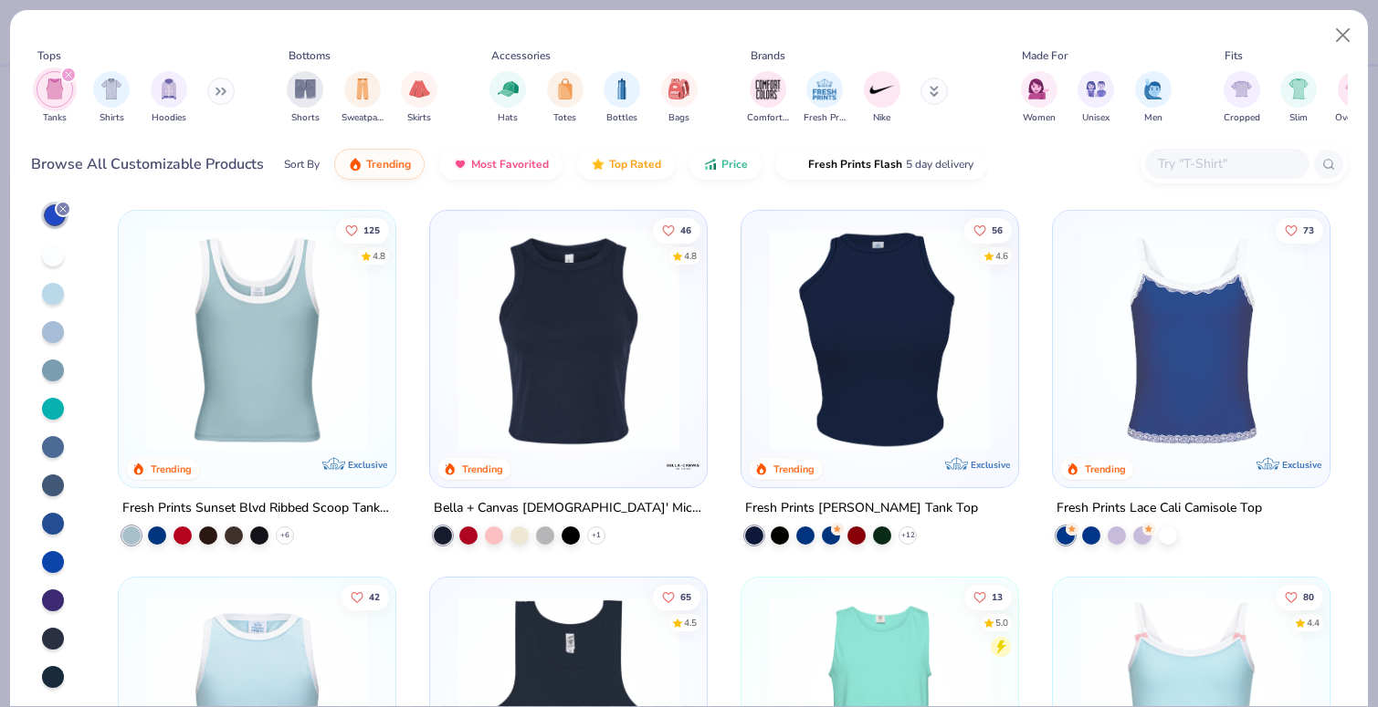
scroll to position [327, 0]
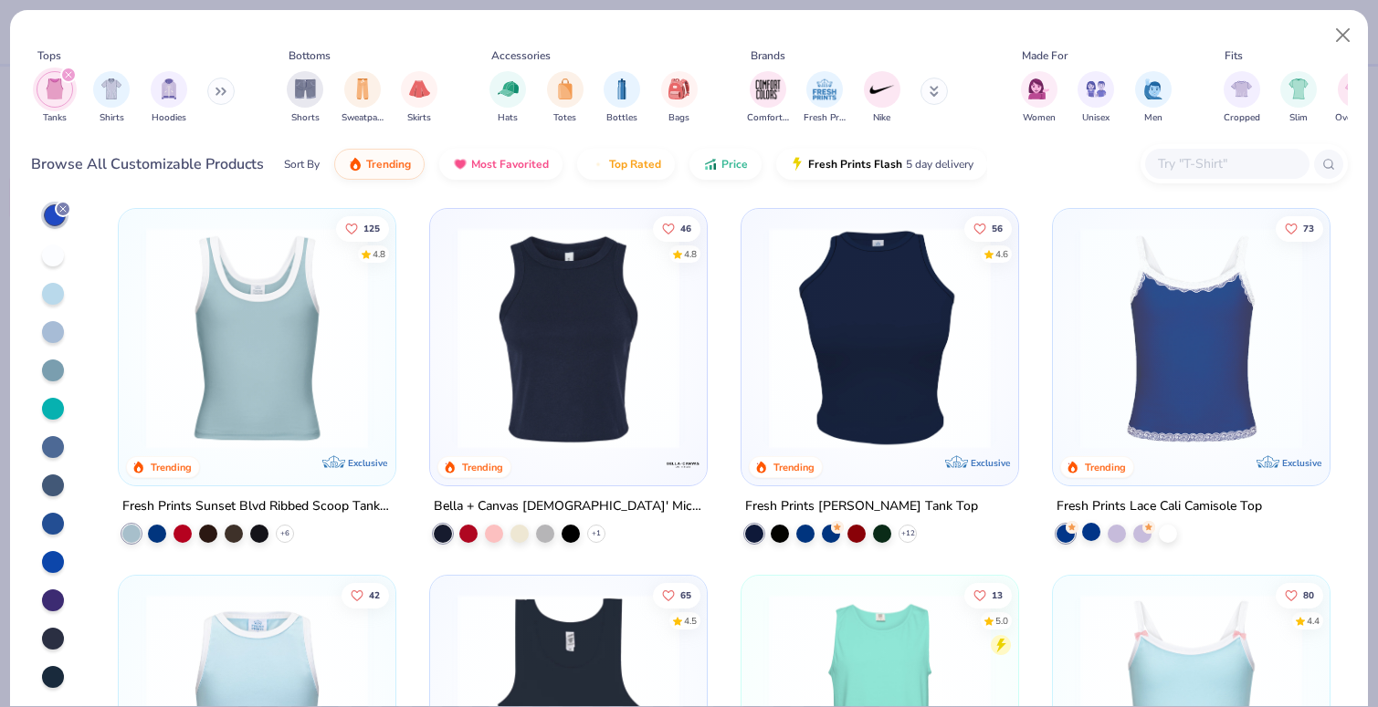
click at [1092, 532] on div at bounding box center [1091, 532] width 18 height 18
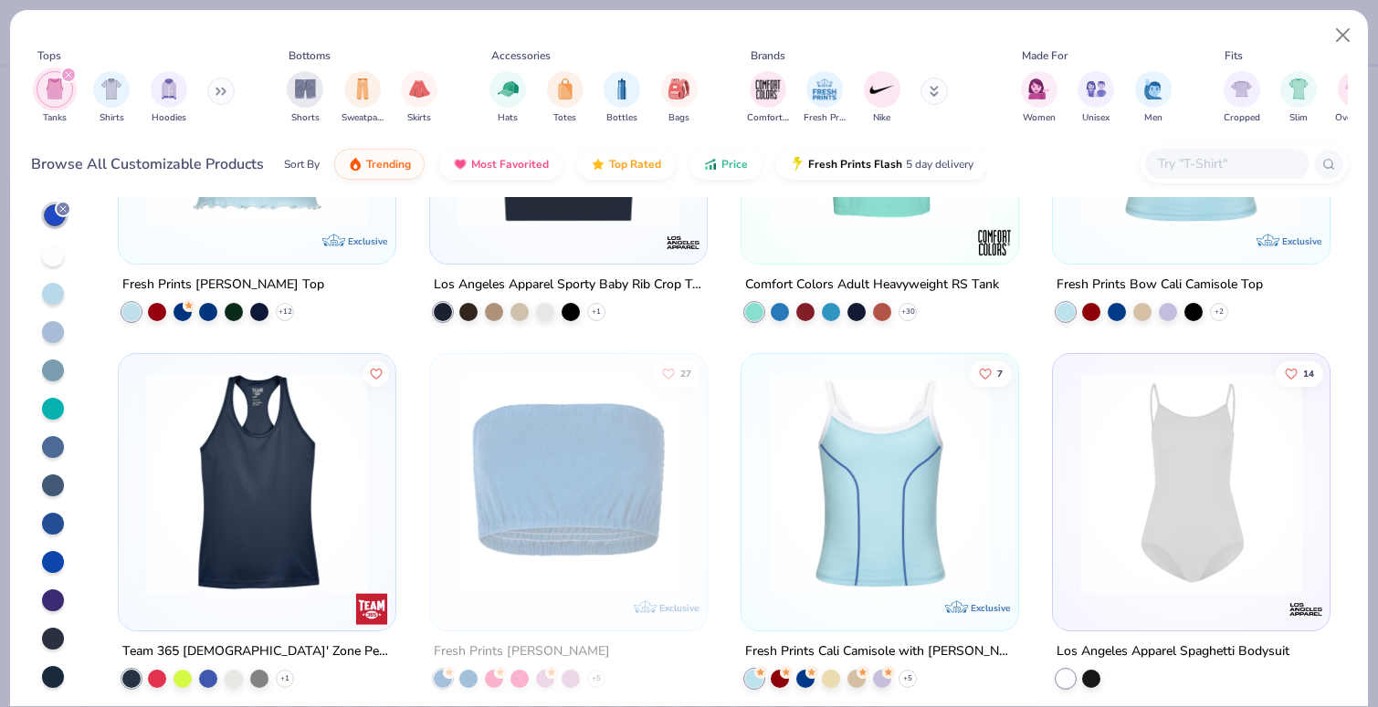
scroll to position [932, 0]
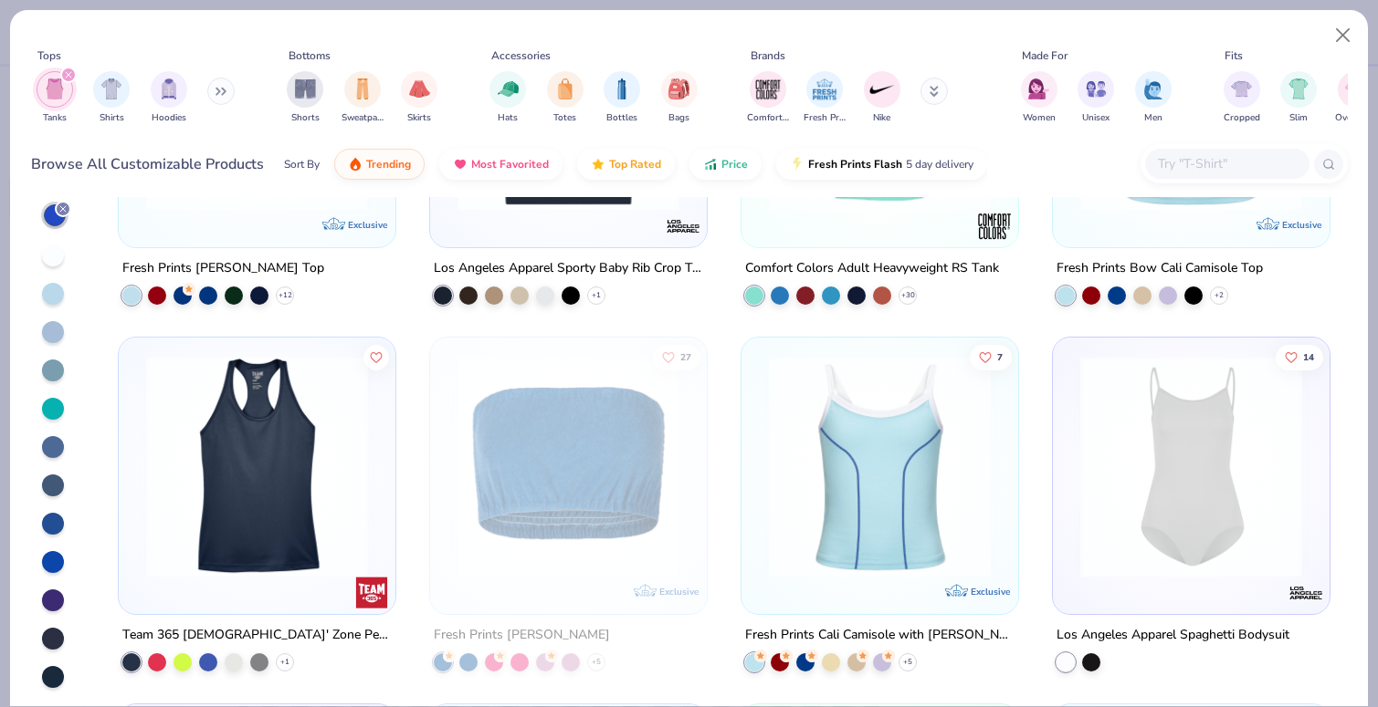
click at [55, 638] on div at bounding box center [53, 639] width 22 height 22
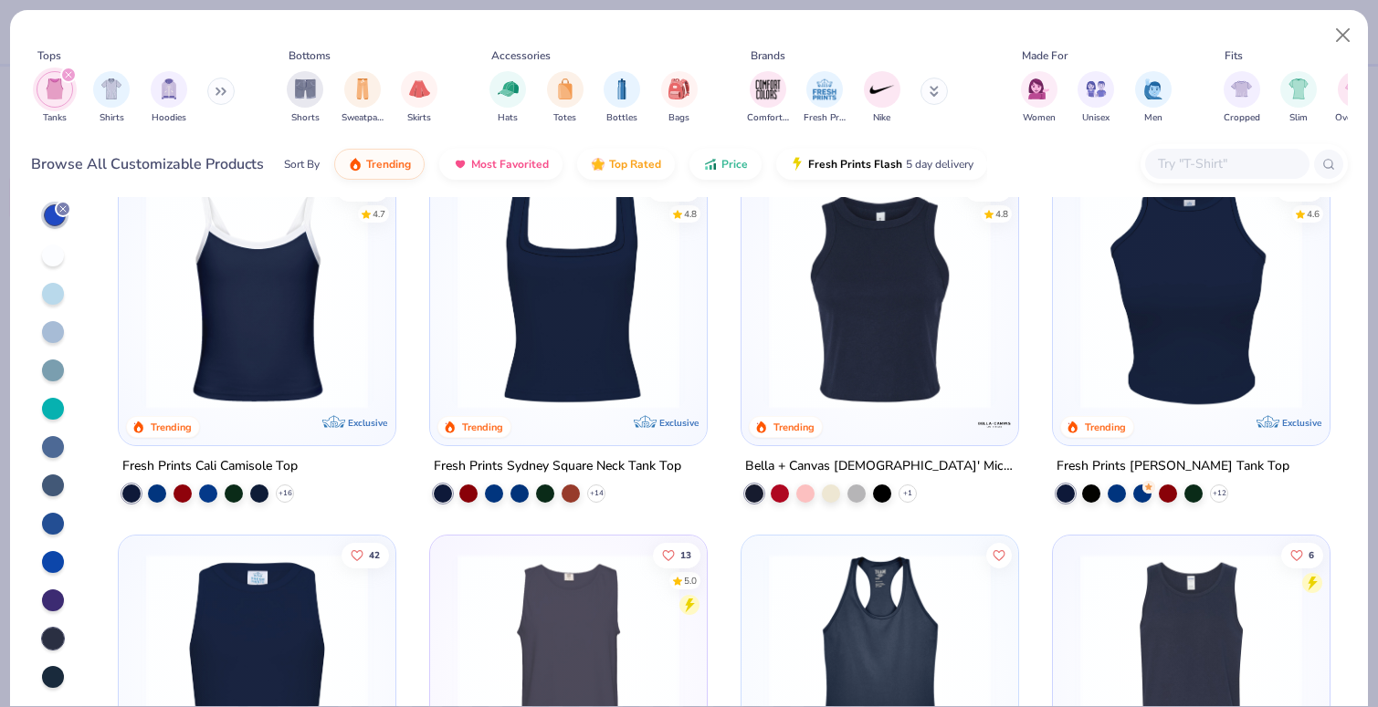
click at [278, 308] on img at bounding box center [257, 298] width 240 height 222
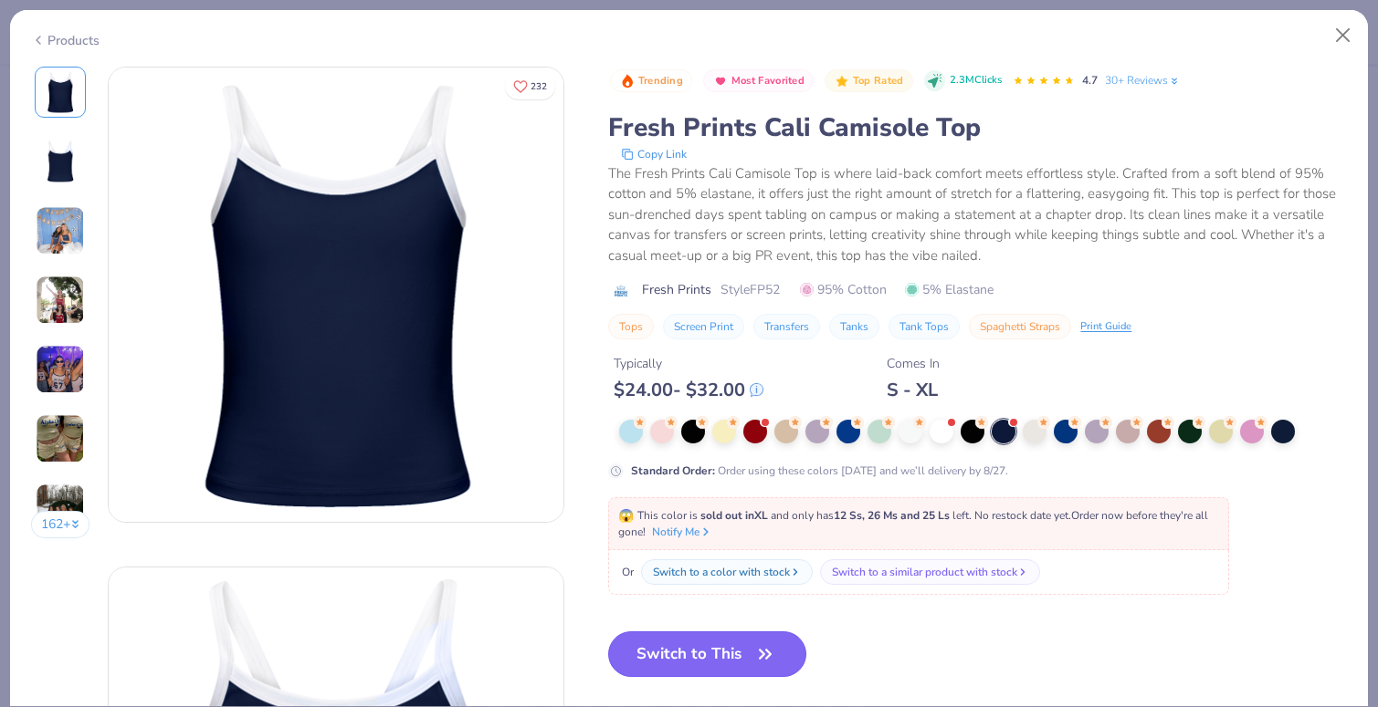
click at [736, 658] on button "Switch to This" at bounding box center [707, 655] width 198 height 46
type input "50"
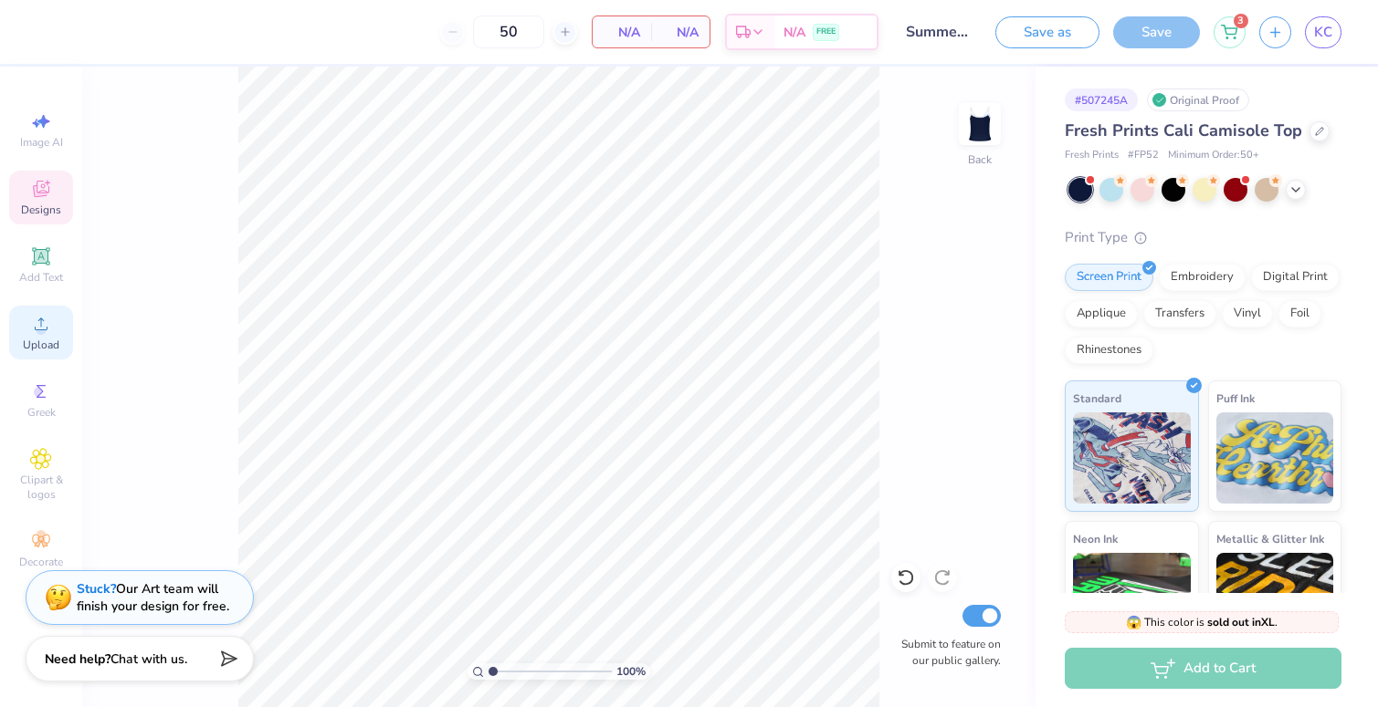
click at [29, 350] on span "Upload" at bounding box center [41, 345] width 37 height 15
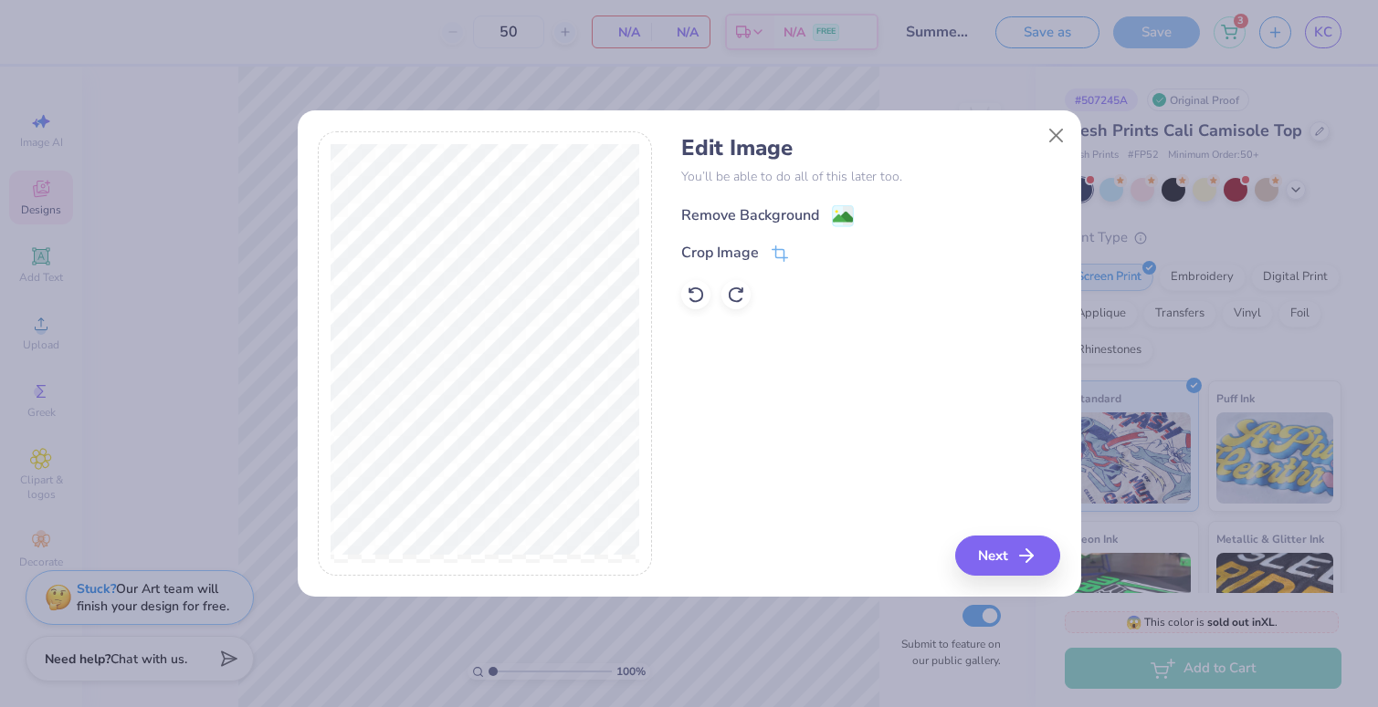
click at [729, 219] on div "Remove Background" at bounding box center [750, 215] width 138 height 22
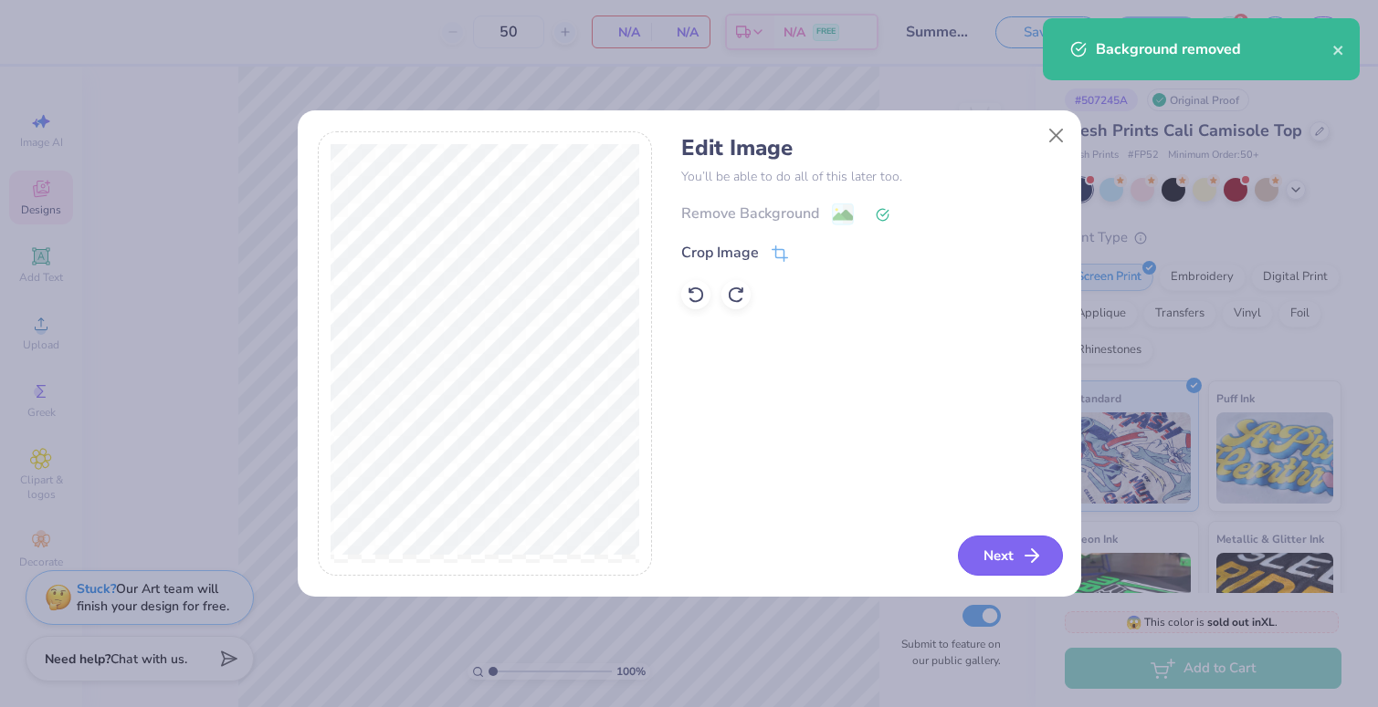
click at [1019, 552] on button "Next" at bounding box center [1010, 556] width 105 height 40
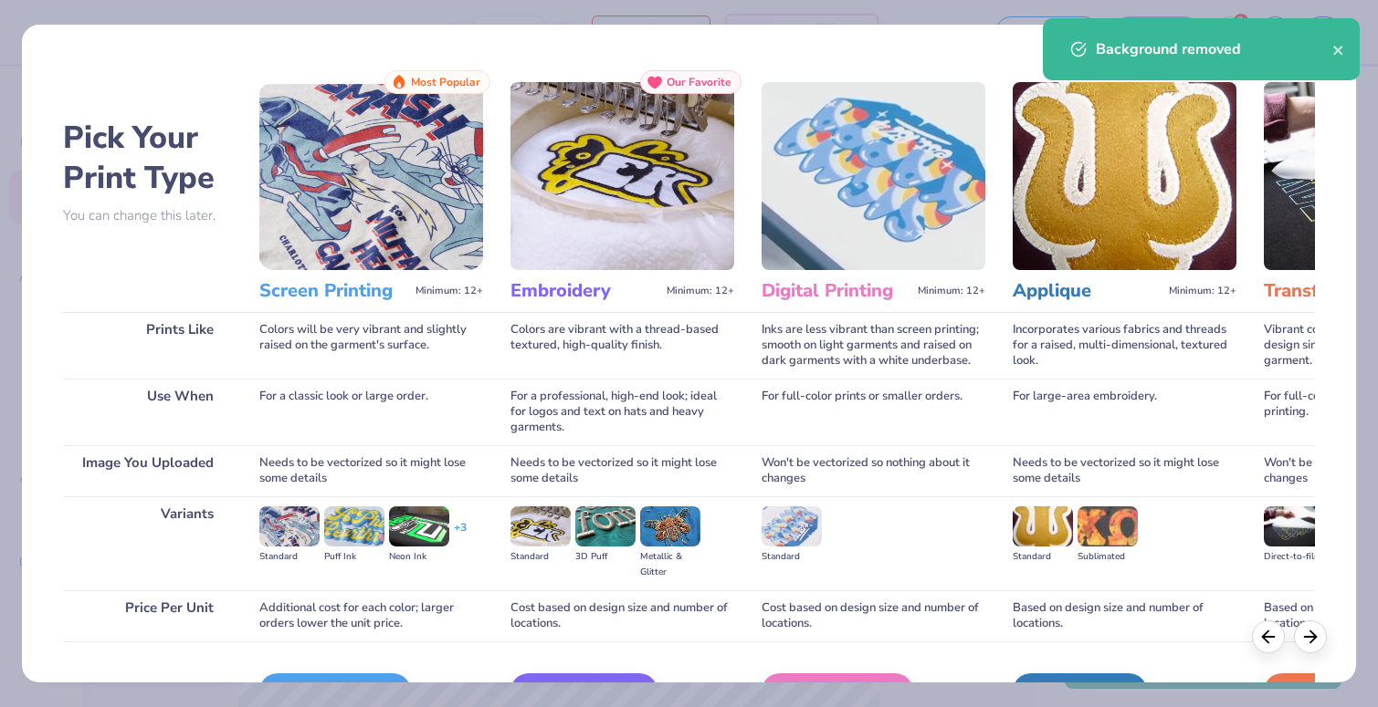
scroll to position [111, 0]
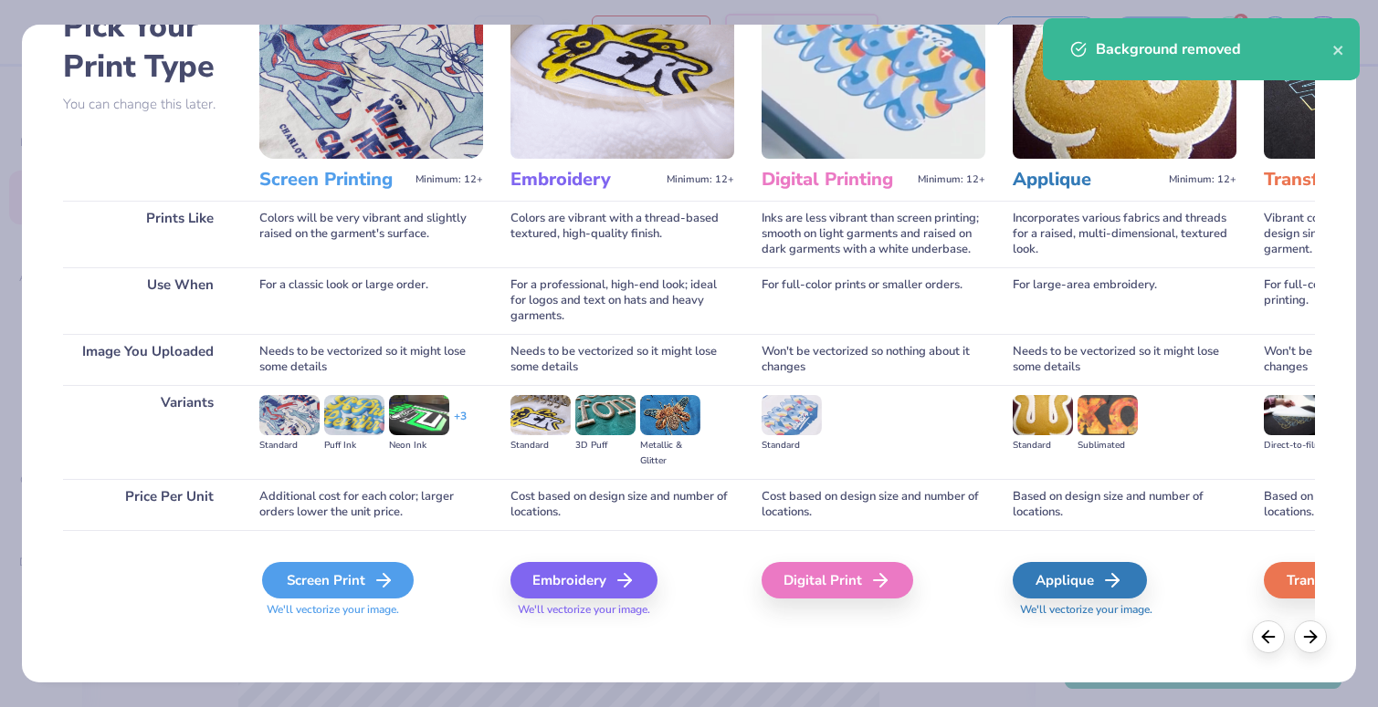
click at [317, 582] on div "Screen Print" at bounding box center [338, 580] width 152 height 37
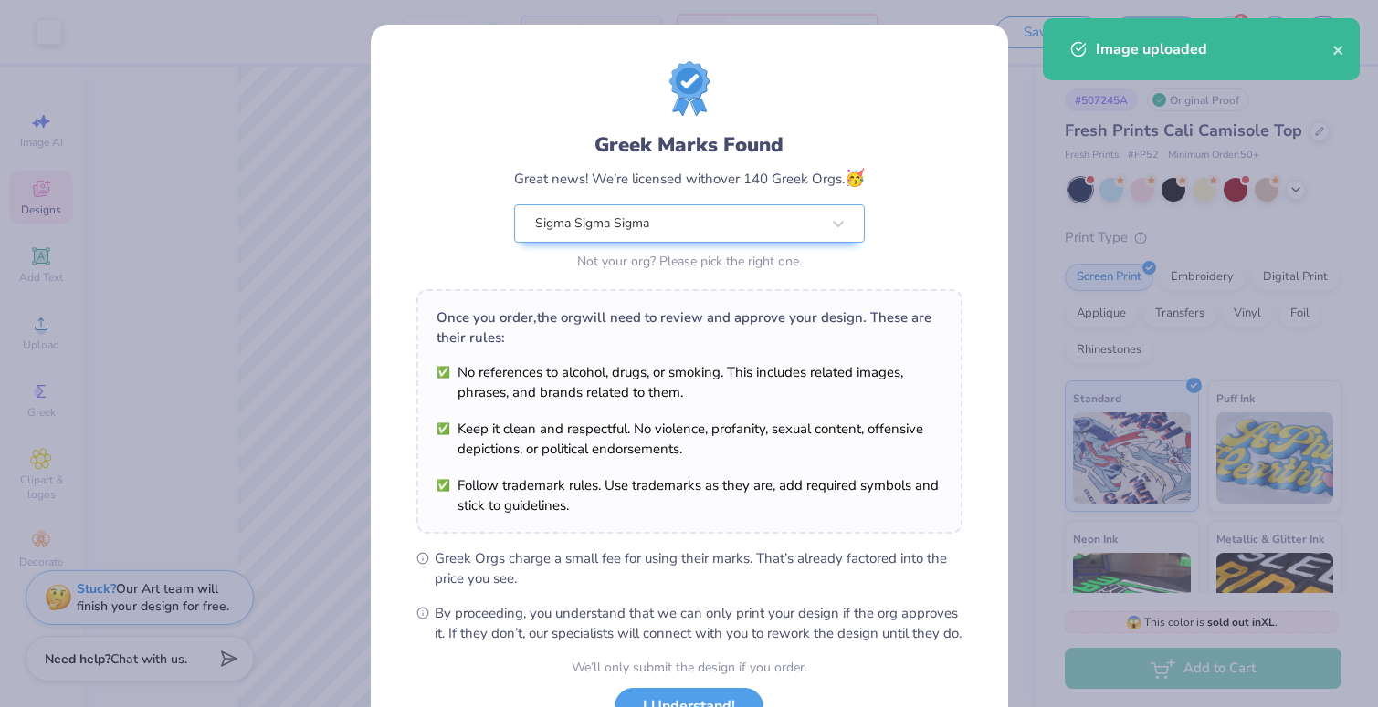
scroll to position [147, 0]
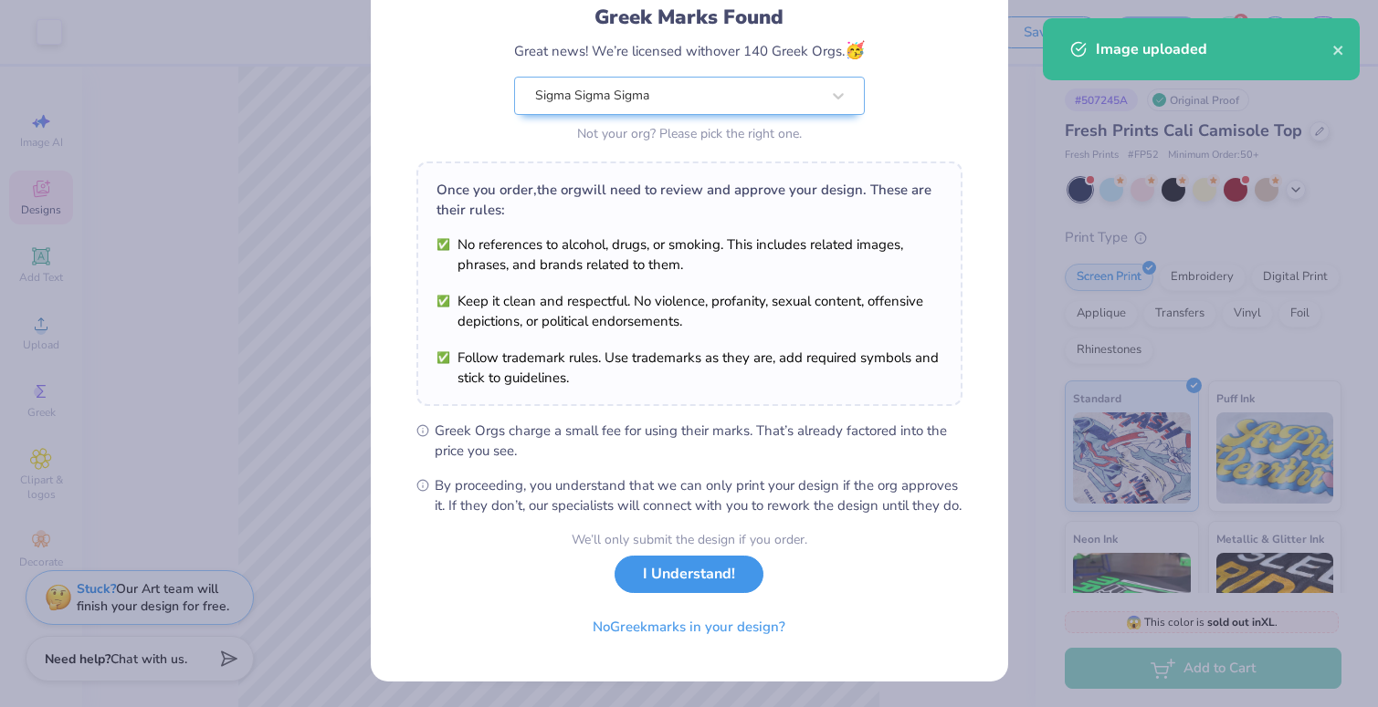
click at [697, 588] on button "I Understand!" at bounding box center [688, 574] width 149 height 37
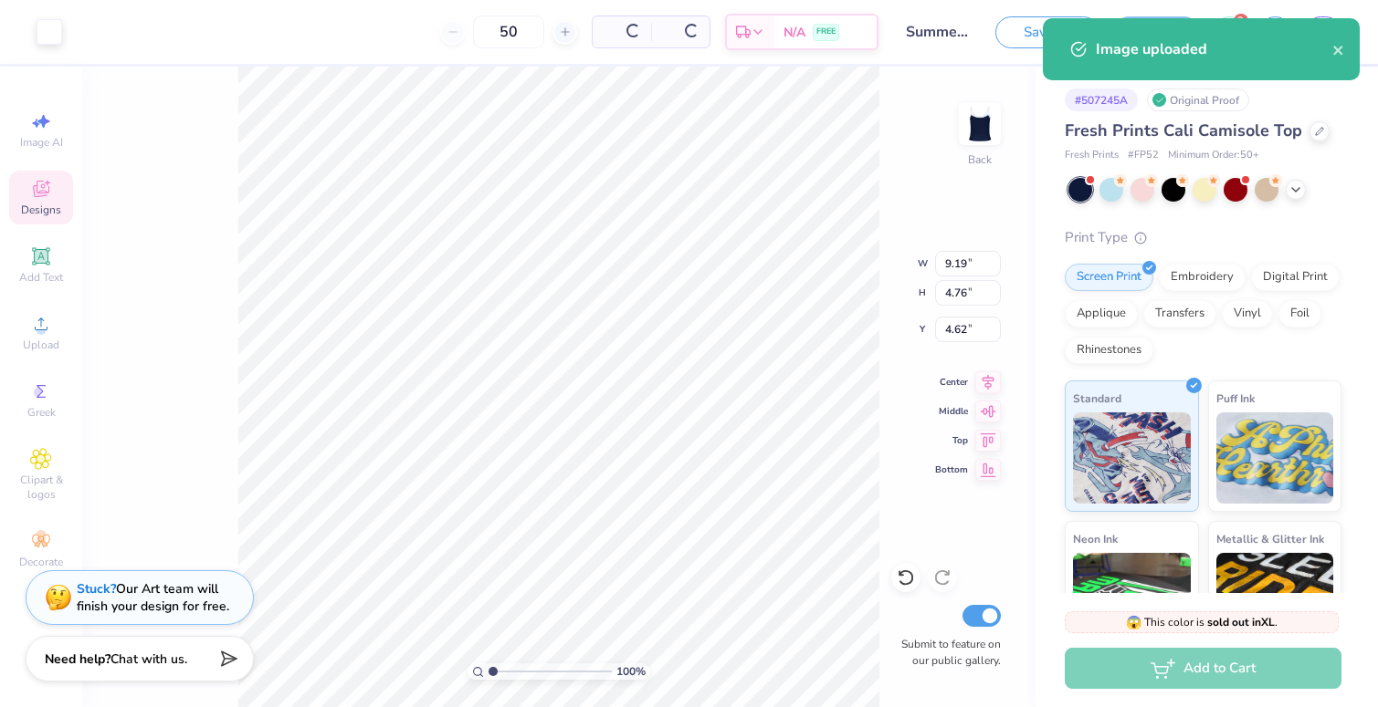
scroll to position [0, 0]
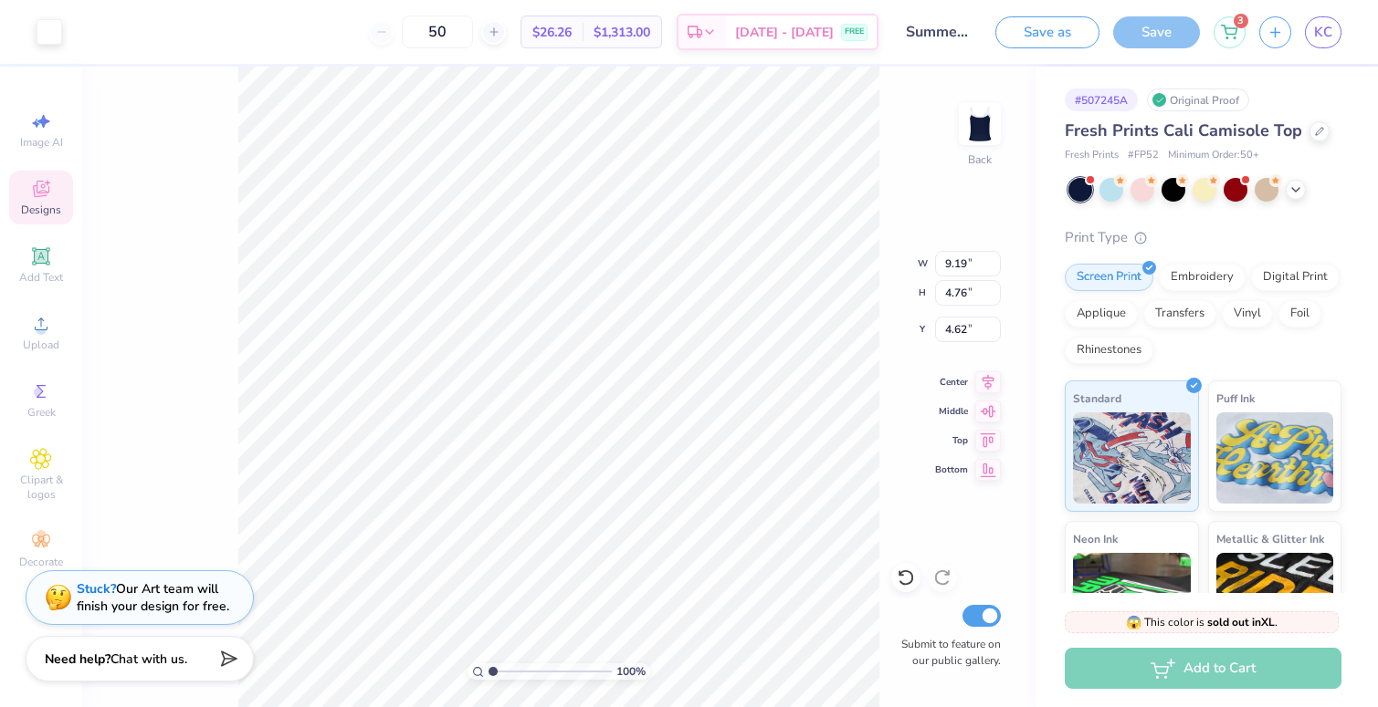
type input "2.75"
type input "6.04"
type input "3.13"
type input "2.52"
type input "6.49"
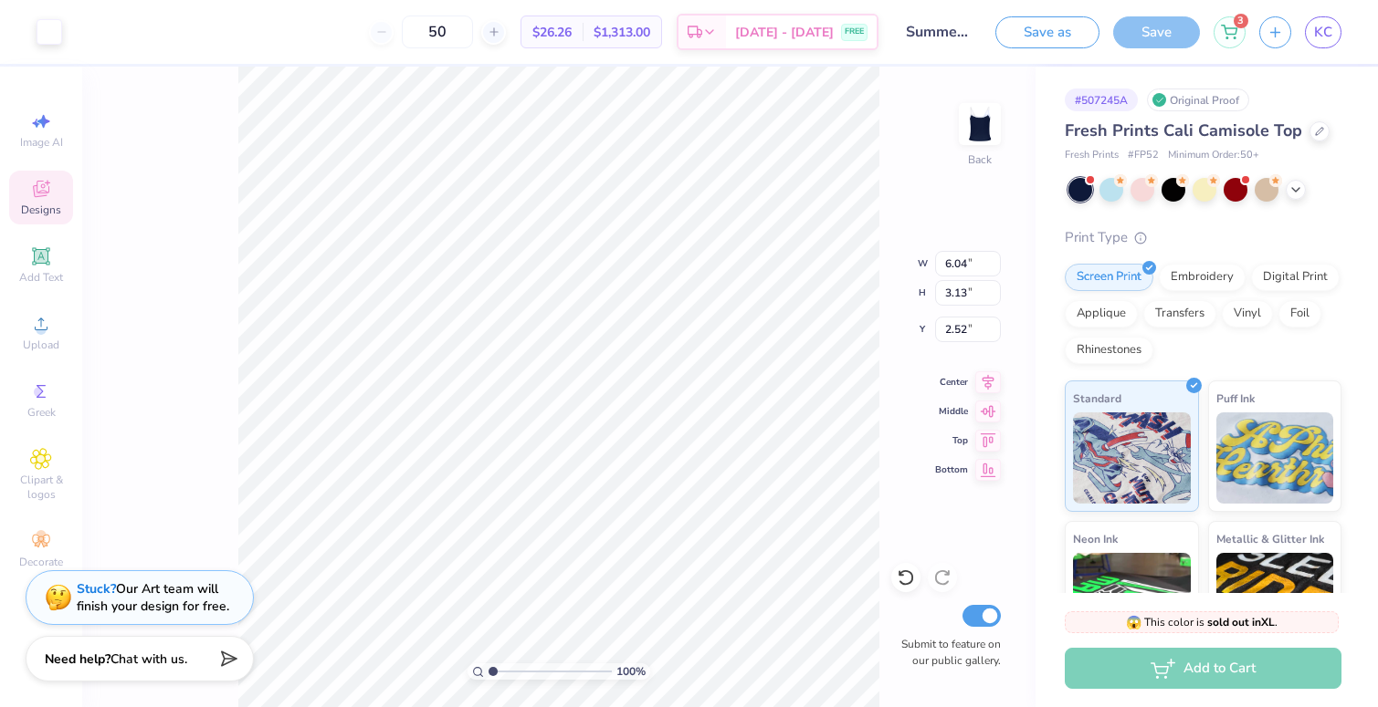
type input "3.36"
type input "2.50"
click at [948, 35] on input "Summer Set Shorts" at bounding box center [936, 32] width 89 height 37
click at [943, 33] on input "Summer Set Shorts" at bounding box center [936, 32] width 89 height 37
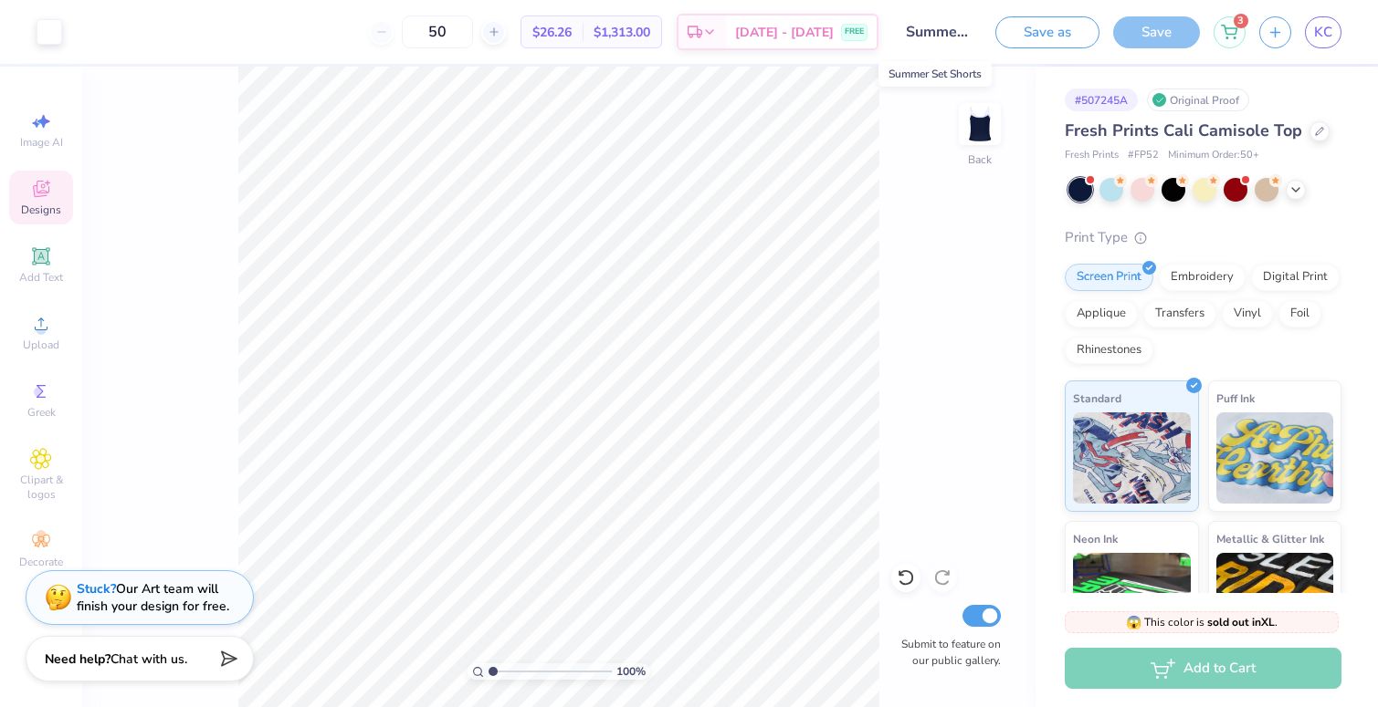
click at [943, 33] on input "Summer Set Shorts" at bounding box center [936, 32] width 89 height 37
click at [959, 37] on input "Summer Set Shorts" at bounding box center [936, 32] width 89 height 37
click at [959, 26] on input "Summer Set Shorts" at bounding box center [936, 32] width 89 height 37
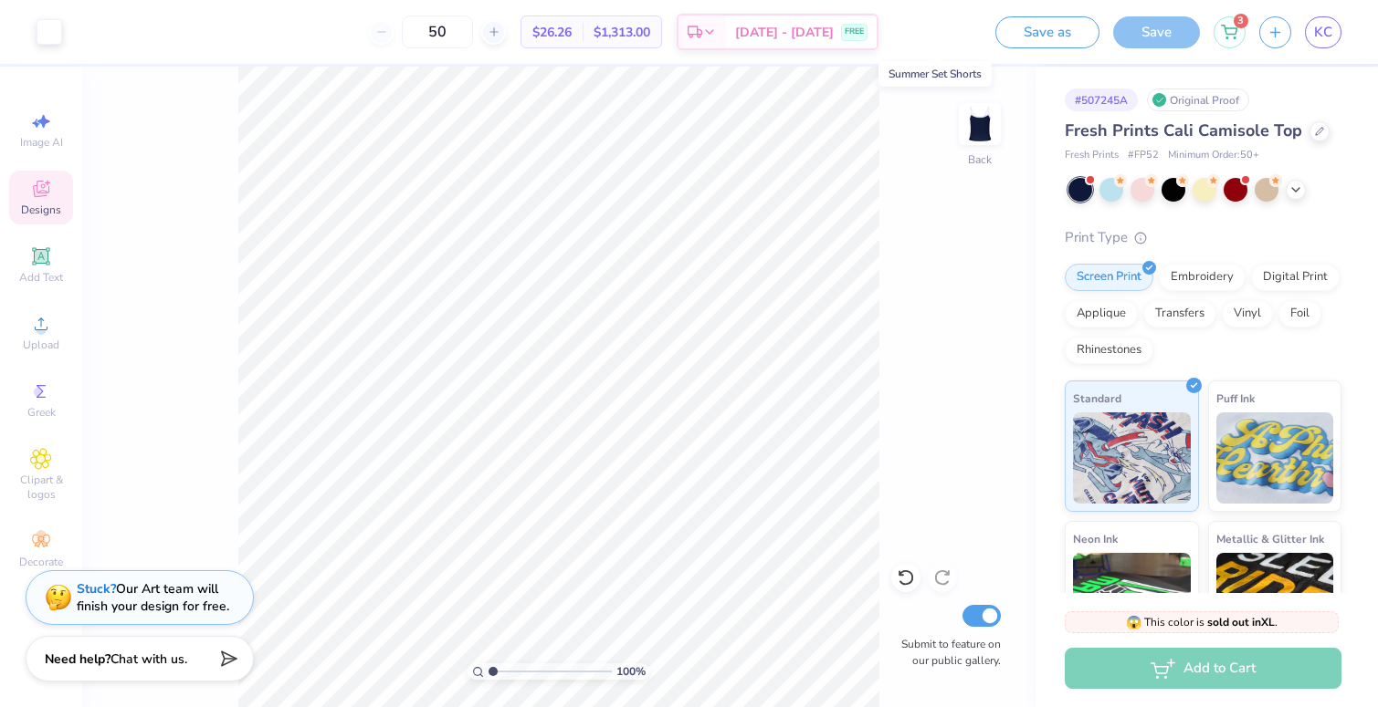
click at [951, 37] on input "Summer Set Shorts" at bounding box center [936, 32] width 89 height 37
click at [1054, 38] on button "Save as" at bounding box center [1047, 30] width 104 height 32
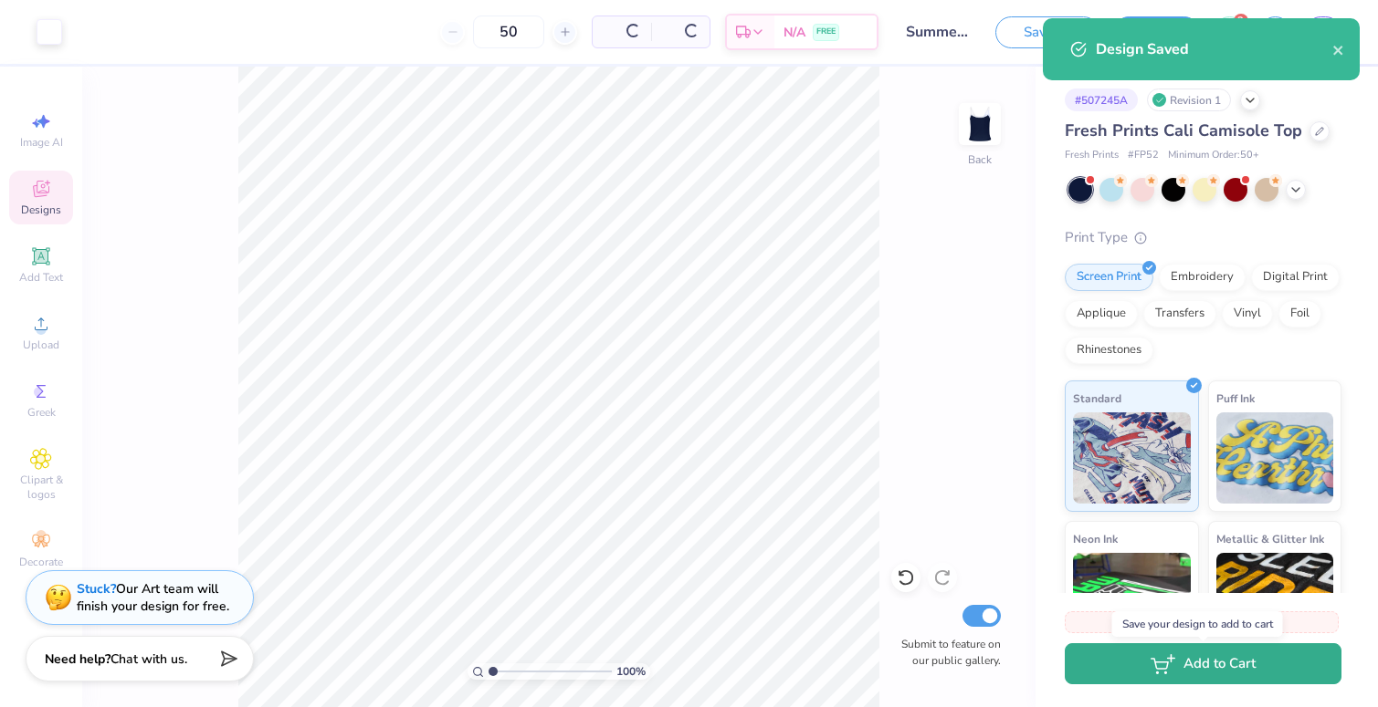
click at [1163, 667] on icon "button" at bounding box center [1162, 665] width 25 height 20
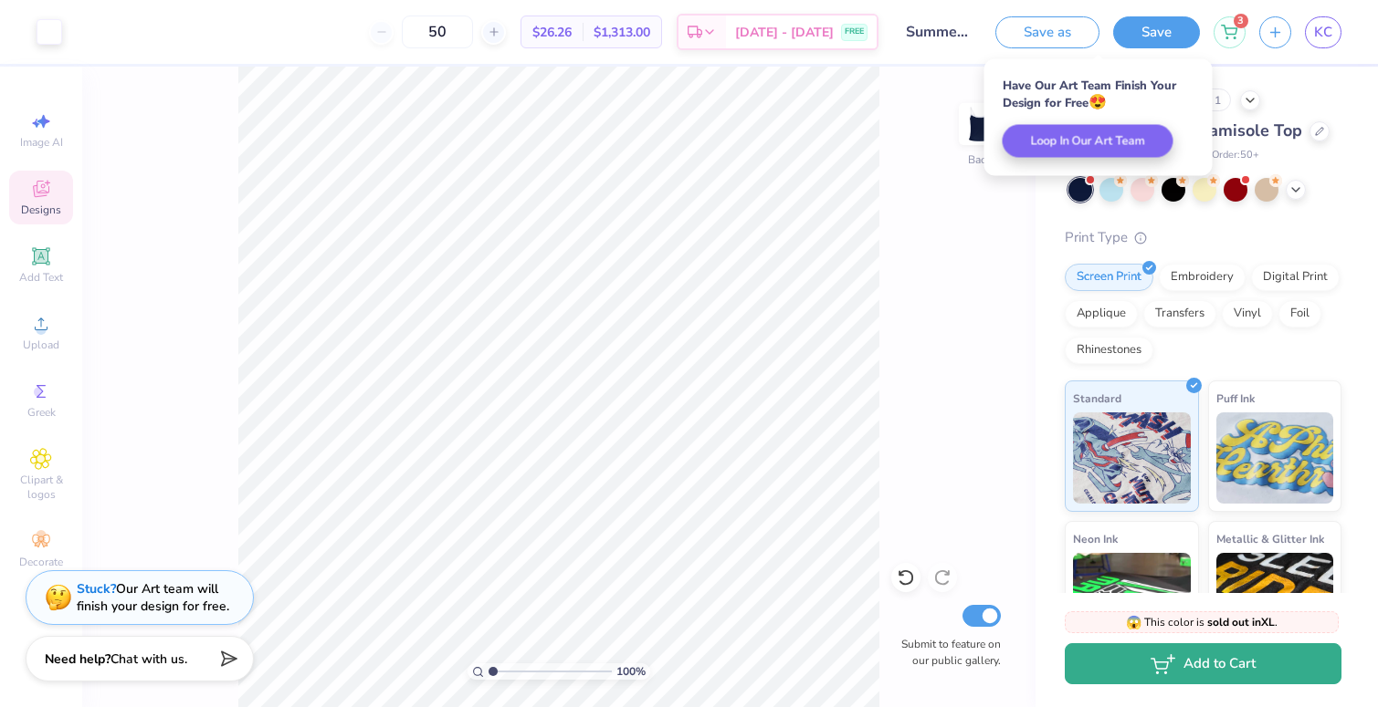
click at [1212, 660] on button "Add to Cart" at bounding box center [1202, 664] width 277 height 41
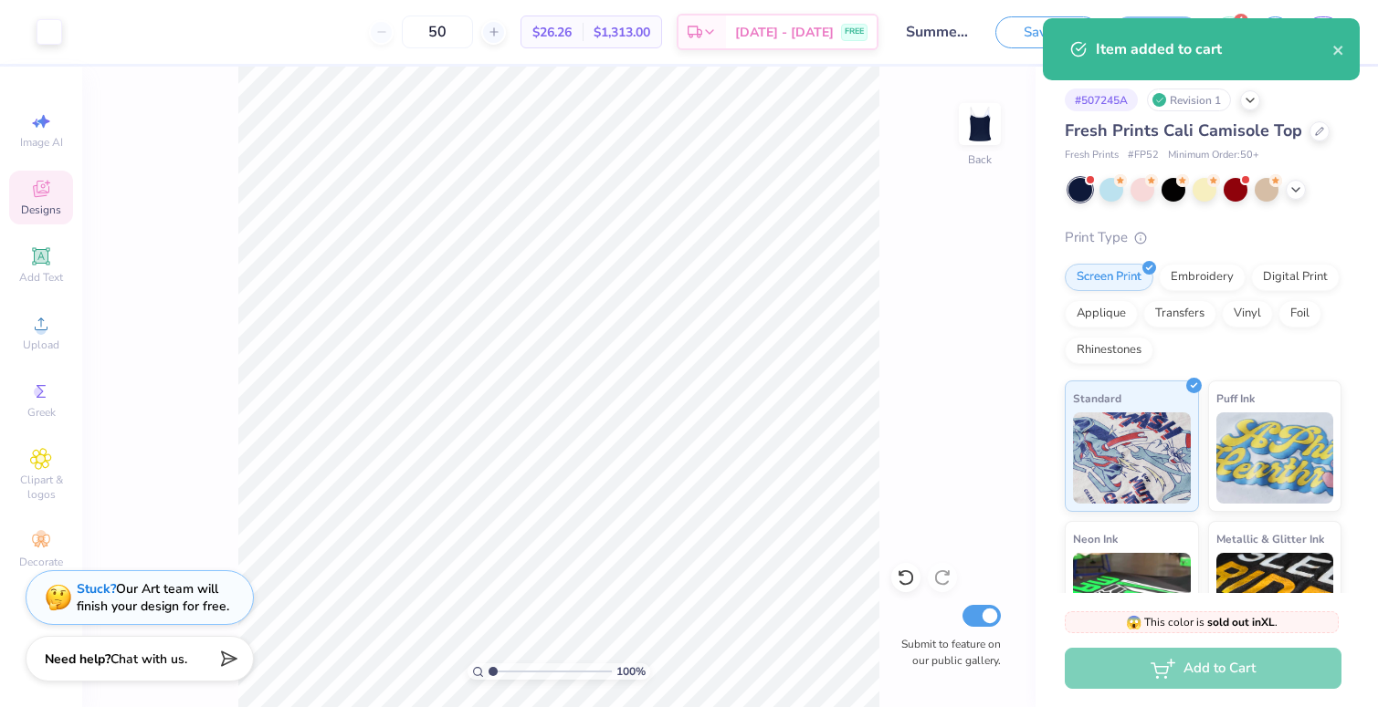
click at [1331, 55] on div "Item added to cart" at bounding box center [1213, 49] width 236 height 22
click at [1333, 55] on icon "close" at bounding box center [1338, 50] width 13 height 15
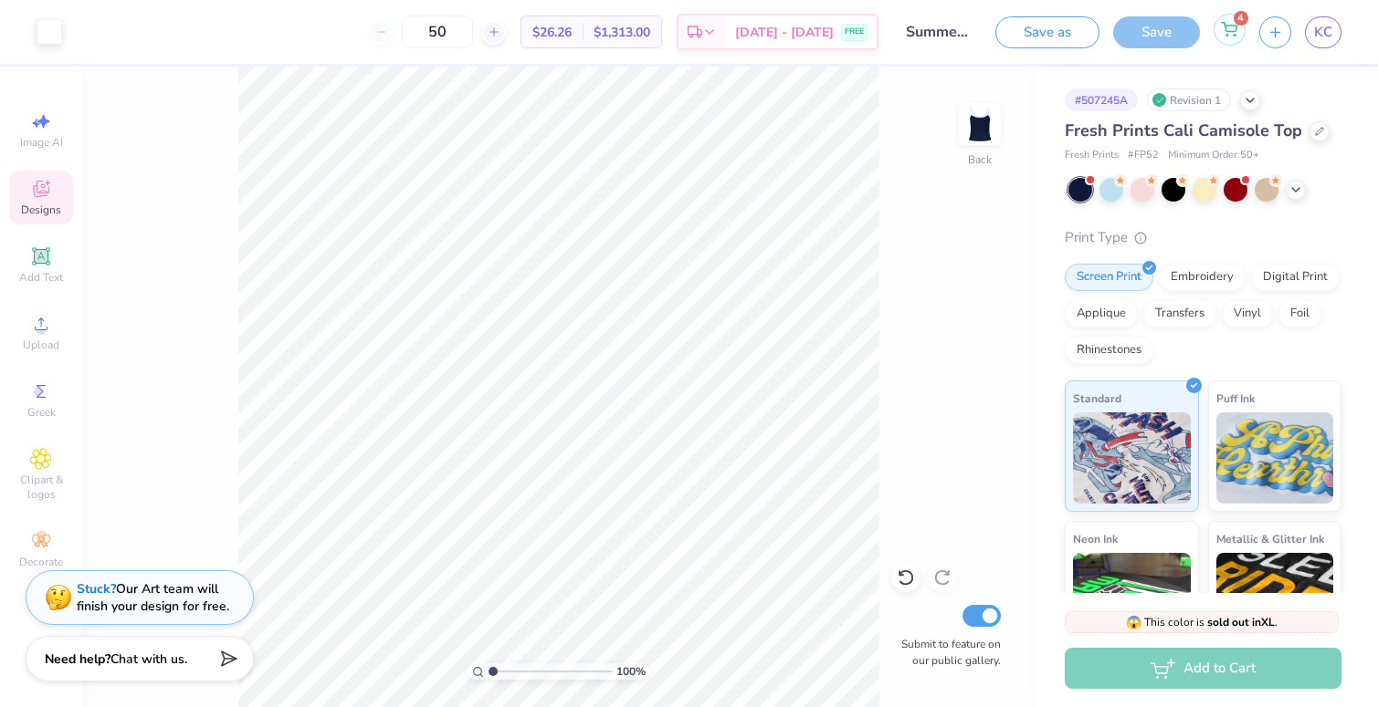
click at [1231, 34] on icon at bounding box center [1229, 29] width 16 height 15
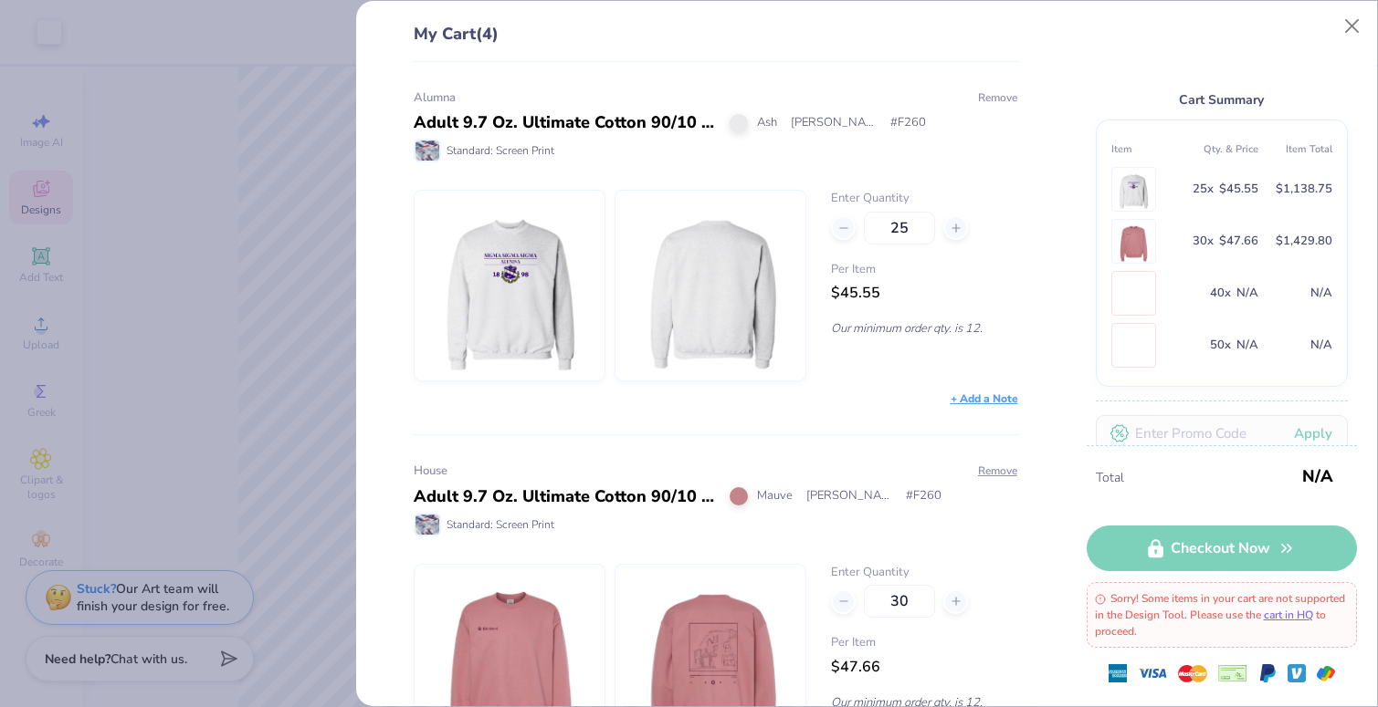
click at [986, 95] on button "Remove" at bounding box center [997, 97] width 41 height 16
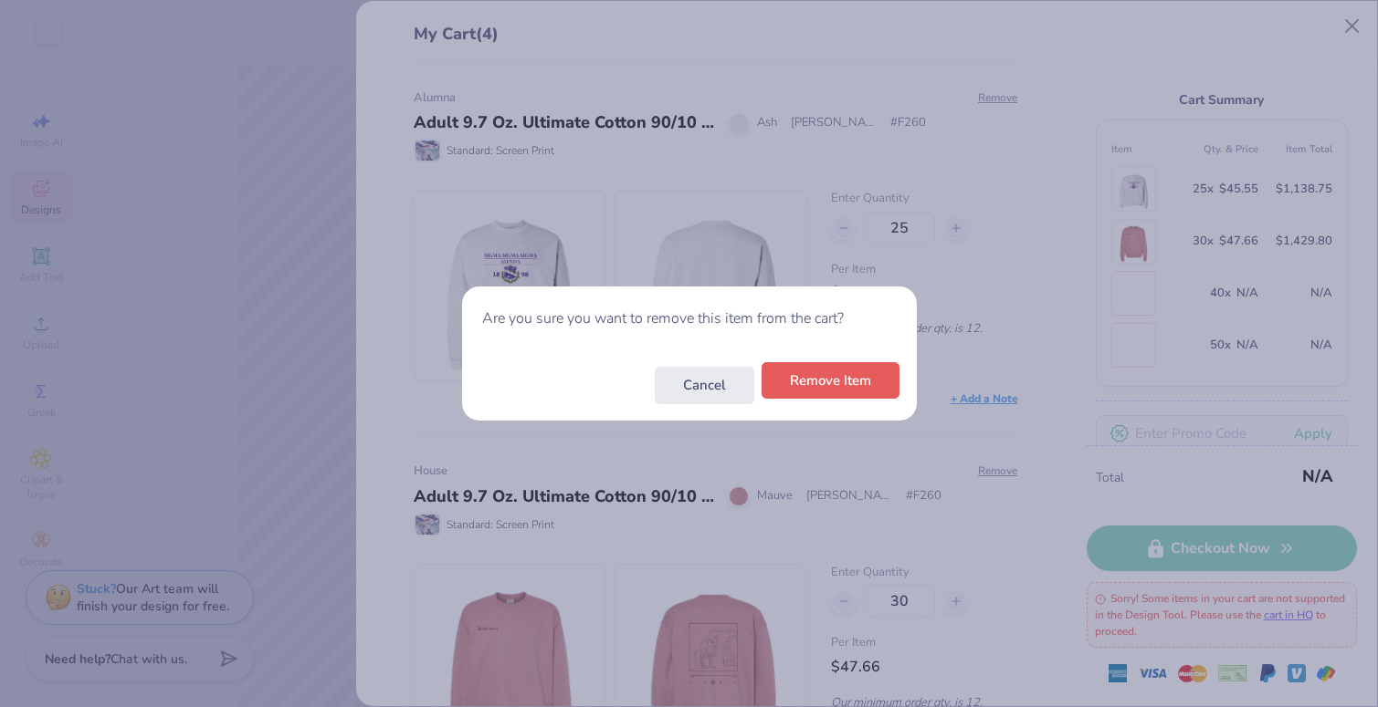
click at [815, 390] on button "Remove Item" at bounding box center [830, 380] width 138 height 37
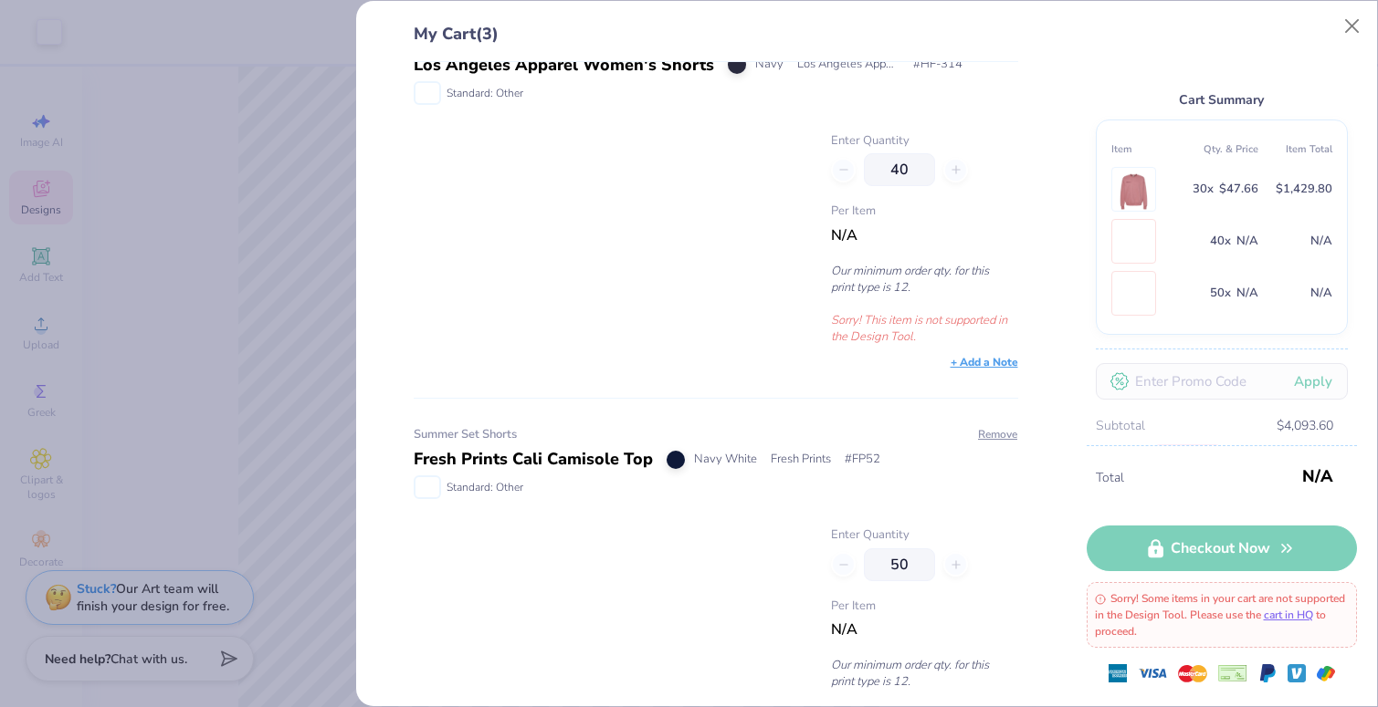
scroll to position [417, 0]
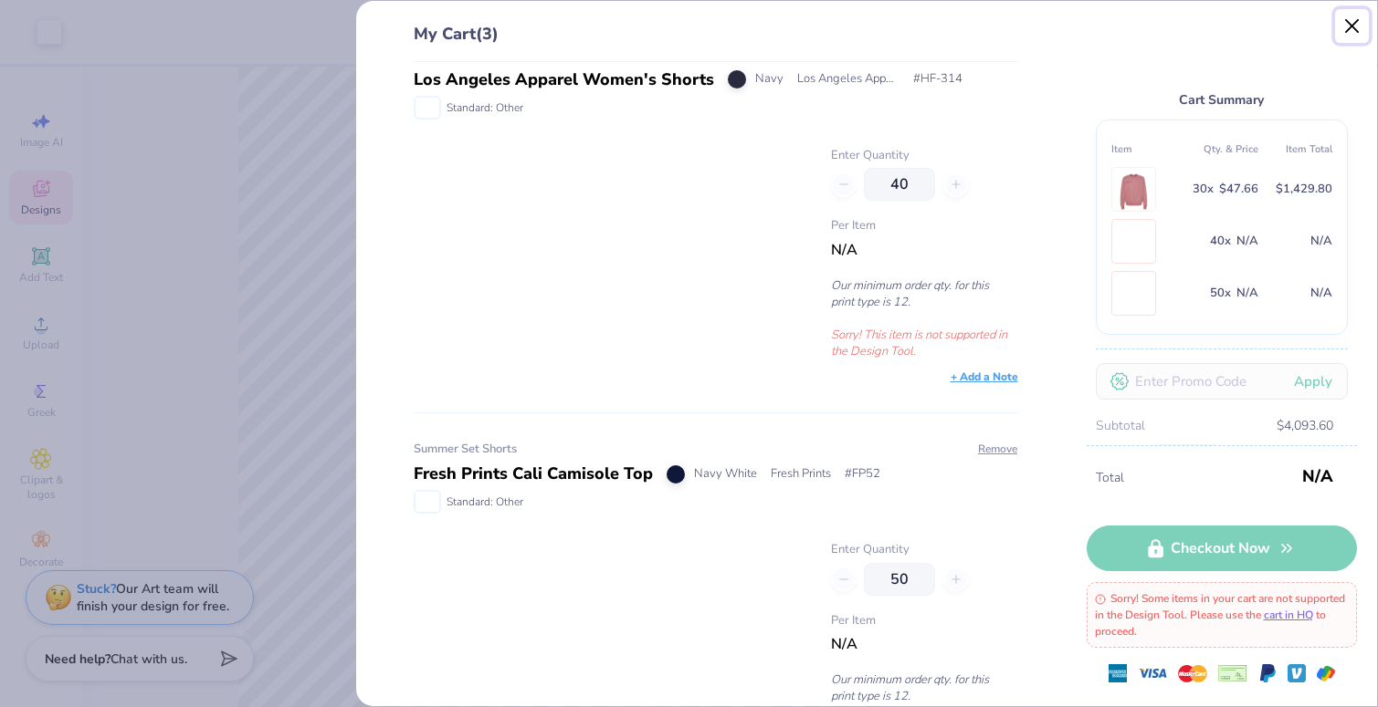
click at [1357, 26] on button "Close" at bounding box center [1352, 26] width 35 height 35
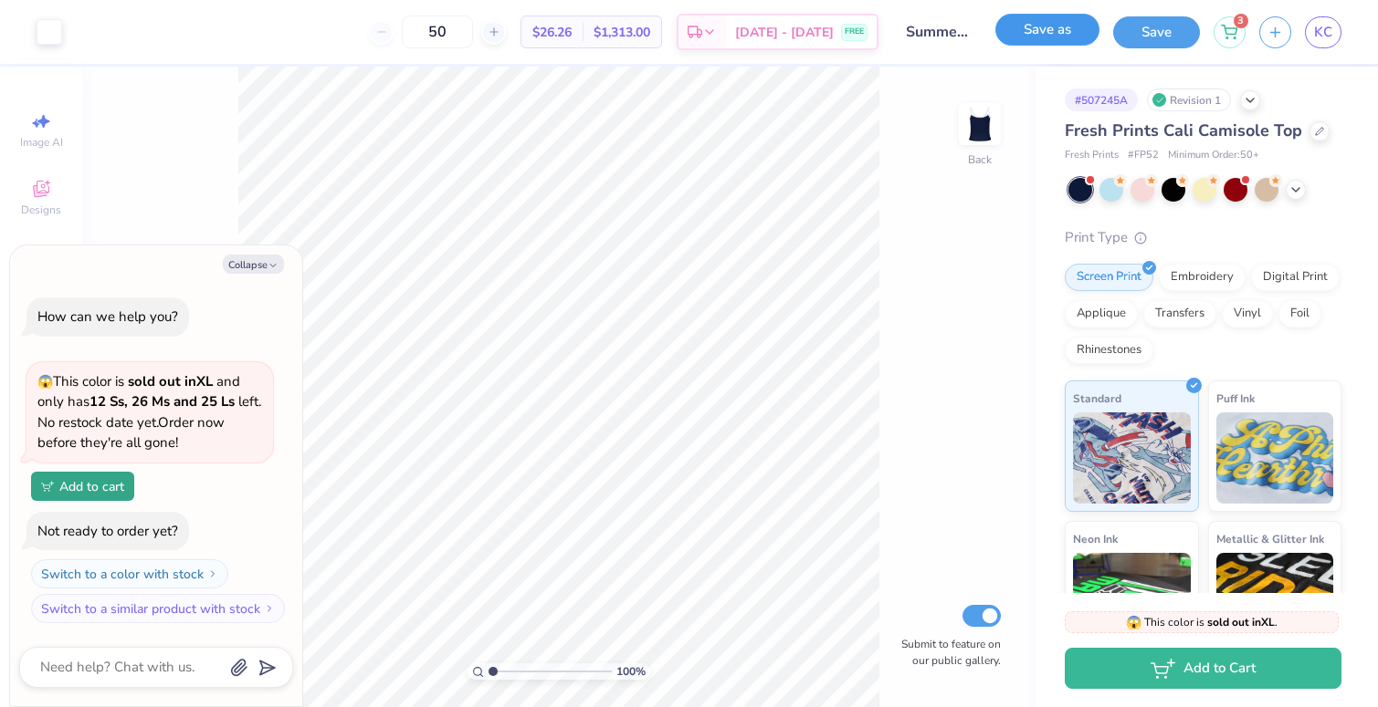
click at [1037, 34] on button "Save as" at bounding box center [1047, 30] width 104 height 32
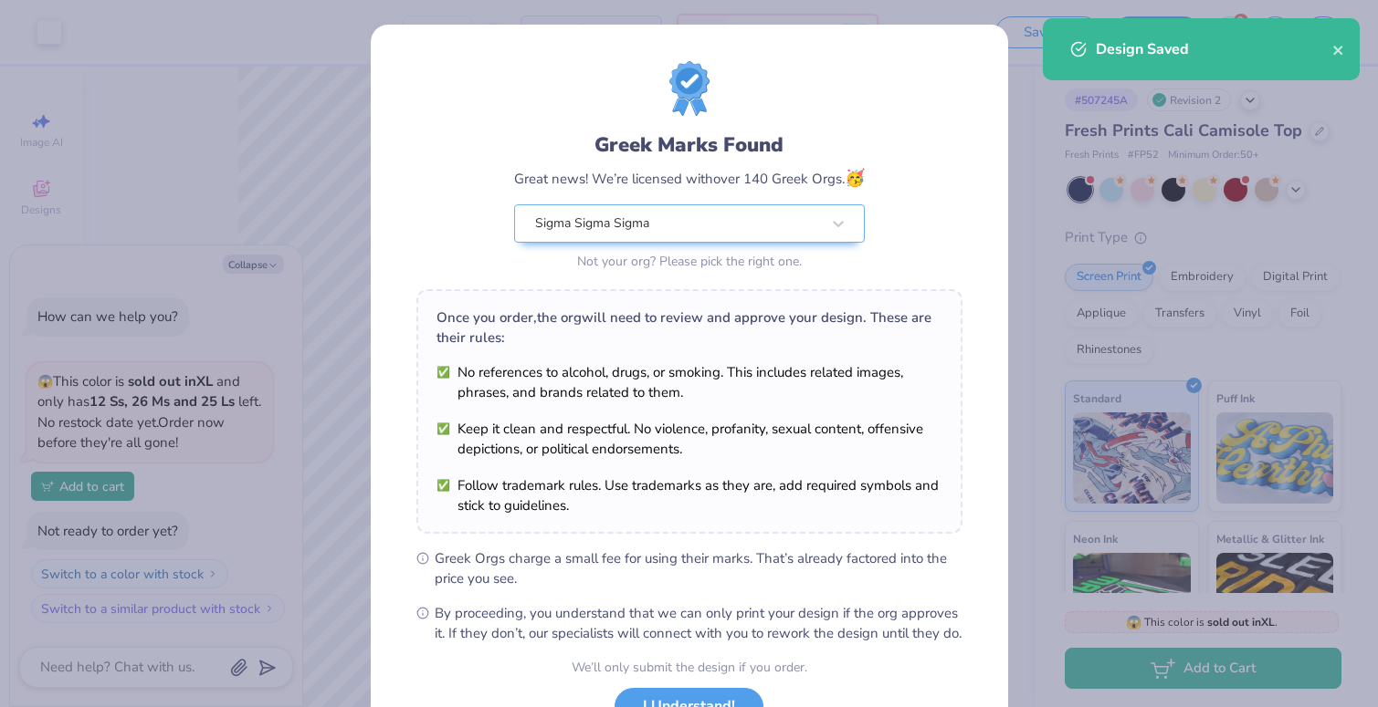
scroll to position [147, 0]
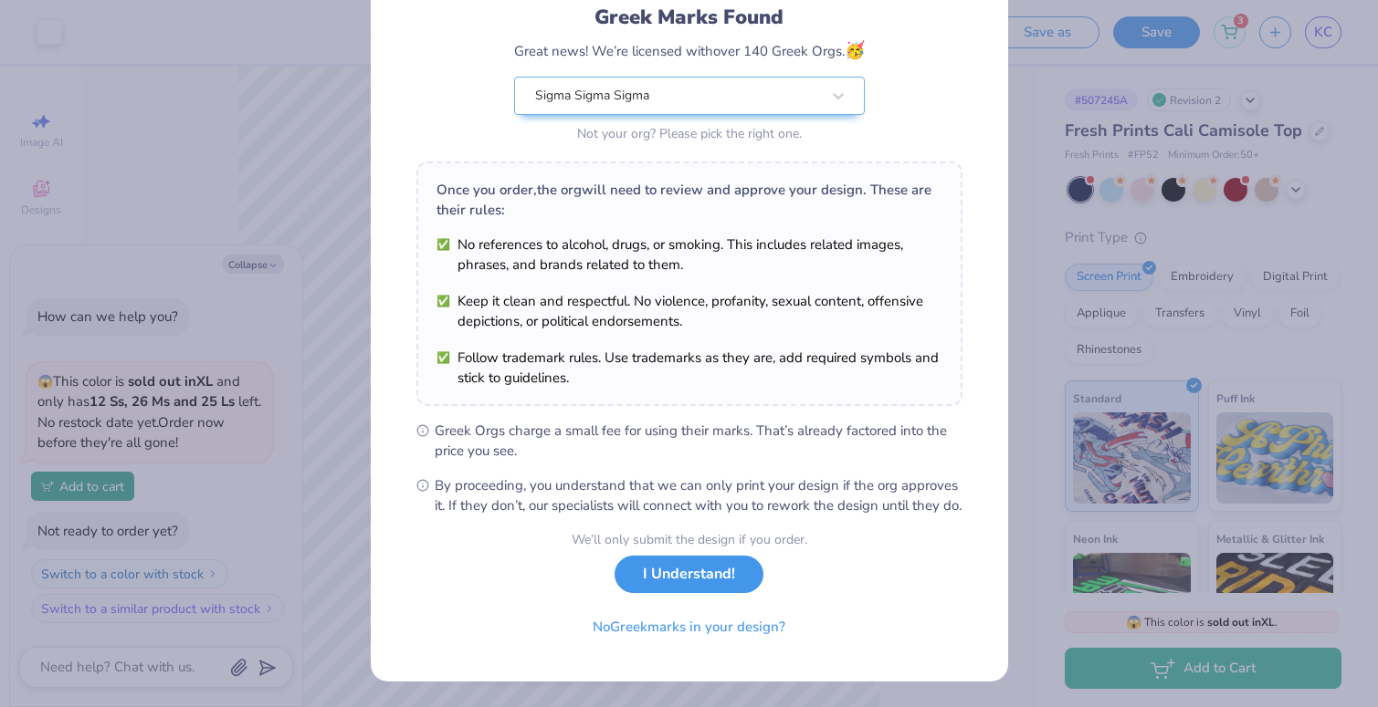
click at [731, 571] on button "I Understand!" at bounding box center [688, 574] width 149 height 37
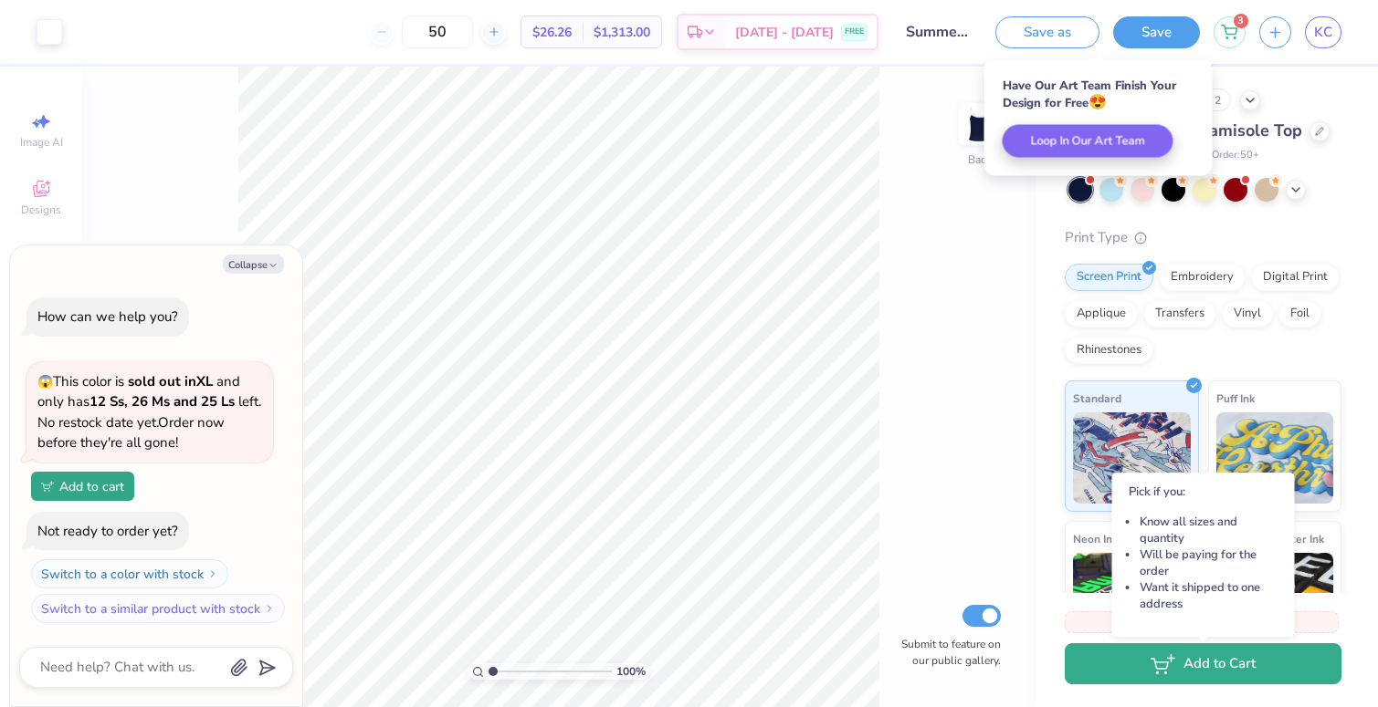
click at [1263, 665] on button "Add to Cart" at bounding box center [1202, 664] width 277 height 41
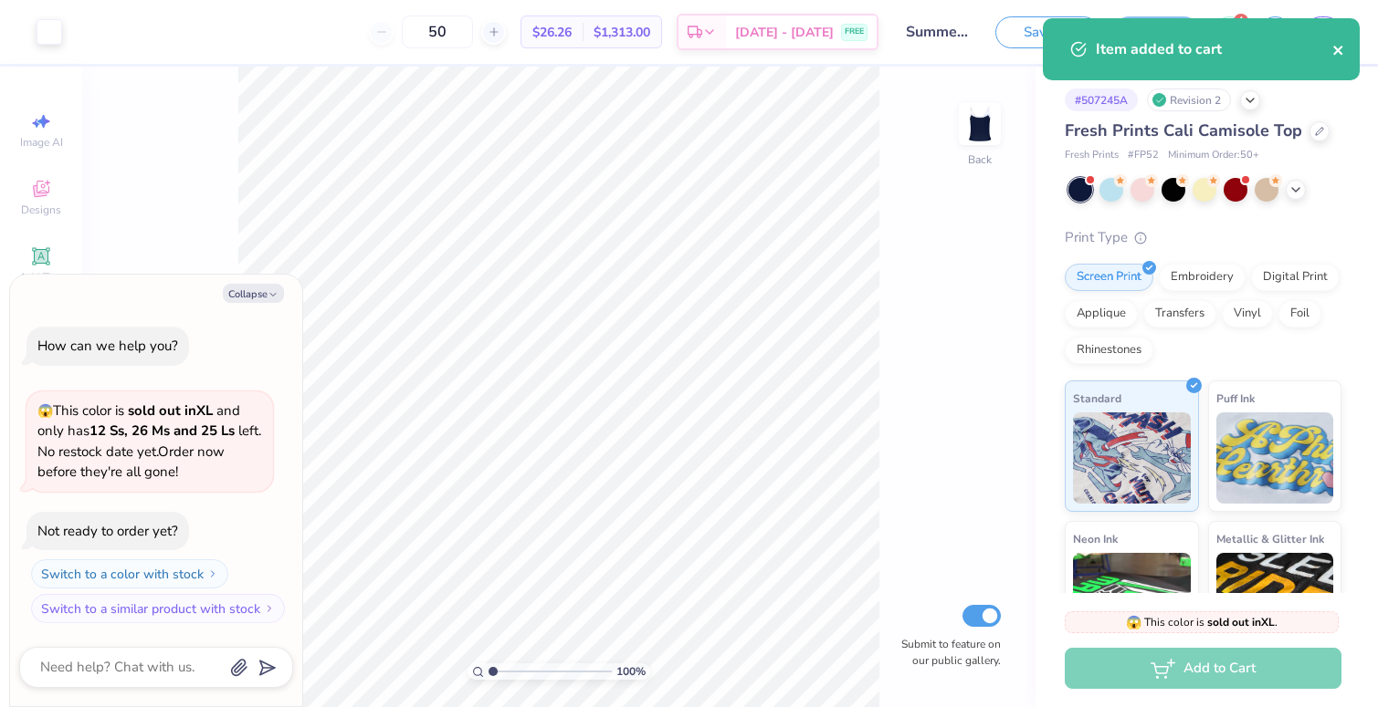
click at [1342, 48] on icon "close" at bounding box center [1338, 50] width 13 height 15
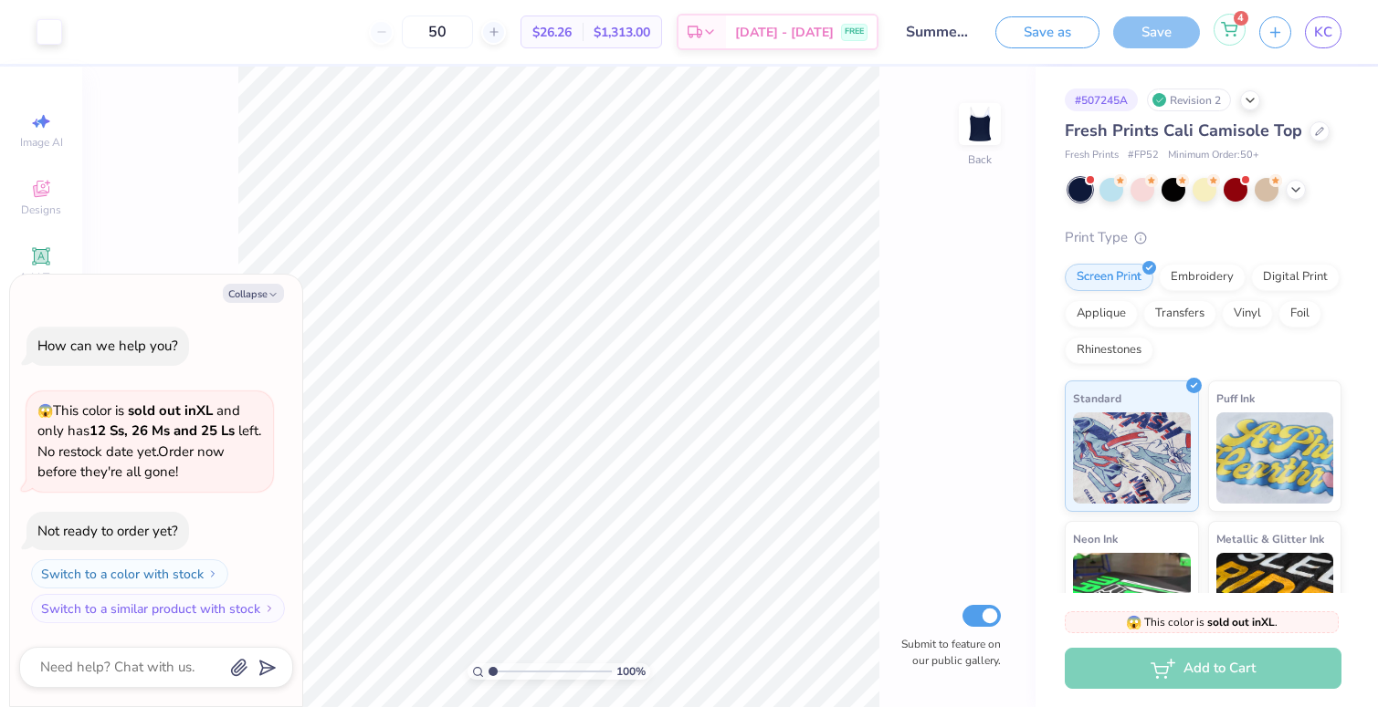
click at [1232, 30] on icon at bounding box center [1229, 29] width 16 height 15
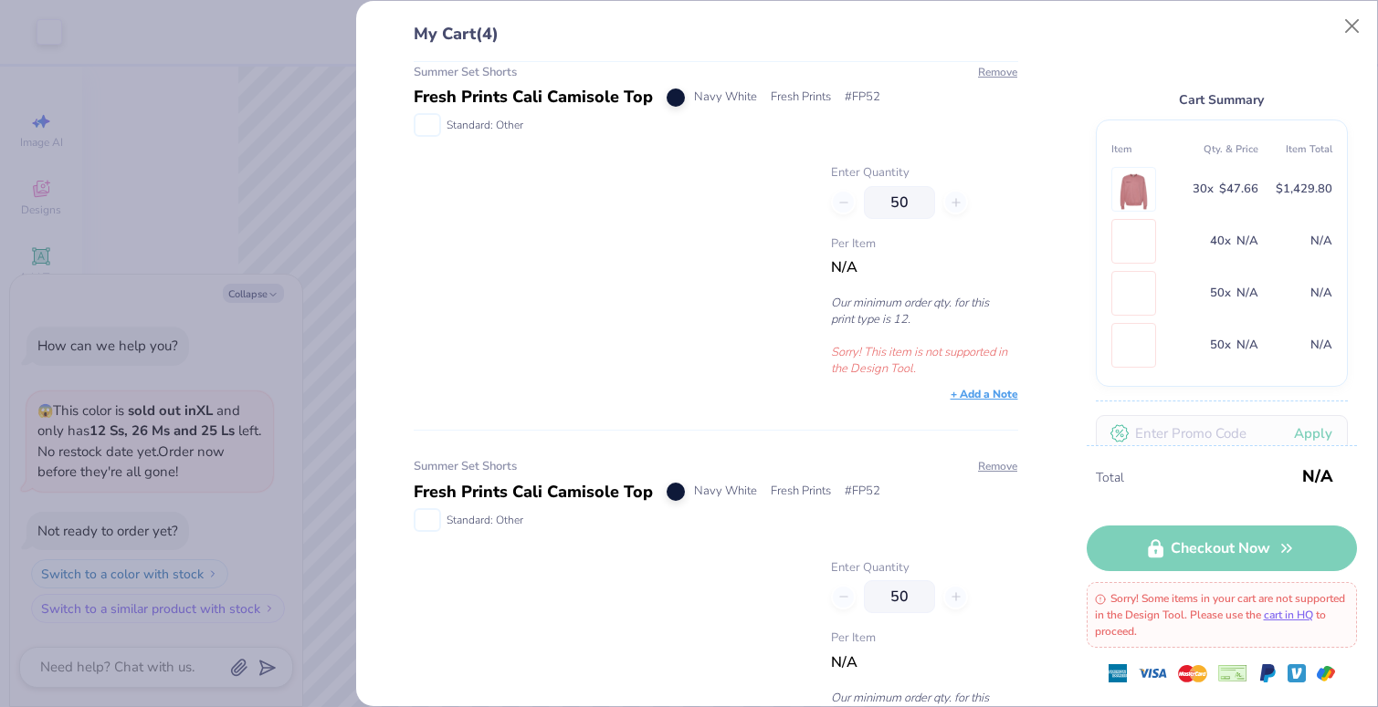
scroll to position [903, 0]
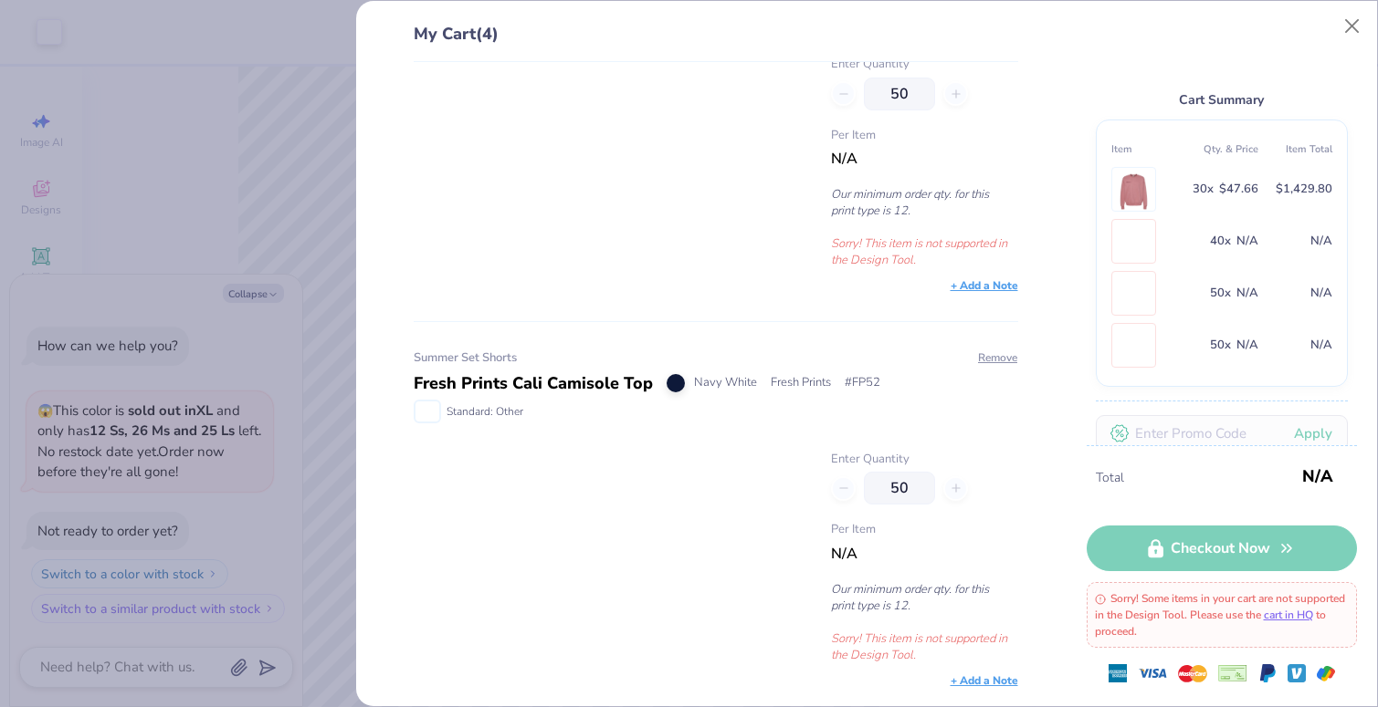
click at [425, 417] on img at bounding box center [427, 412] width 24 height 20
click at [998, 356] on button "Remove" at bounding box center [997, 358] width 41 height 16
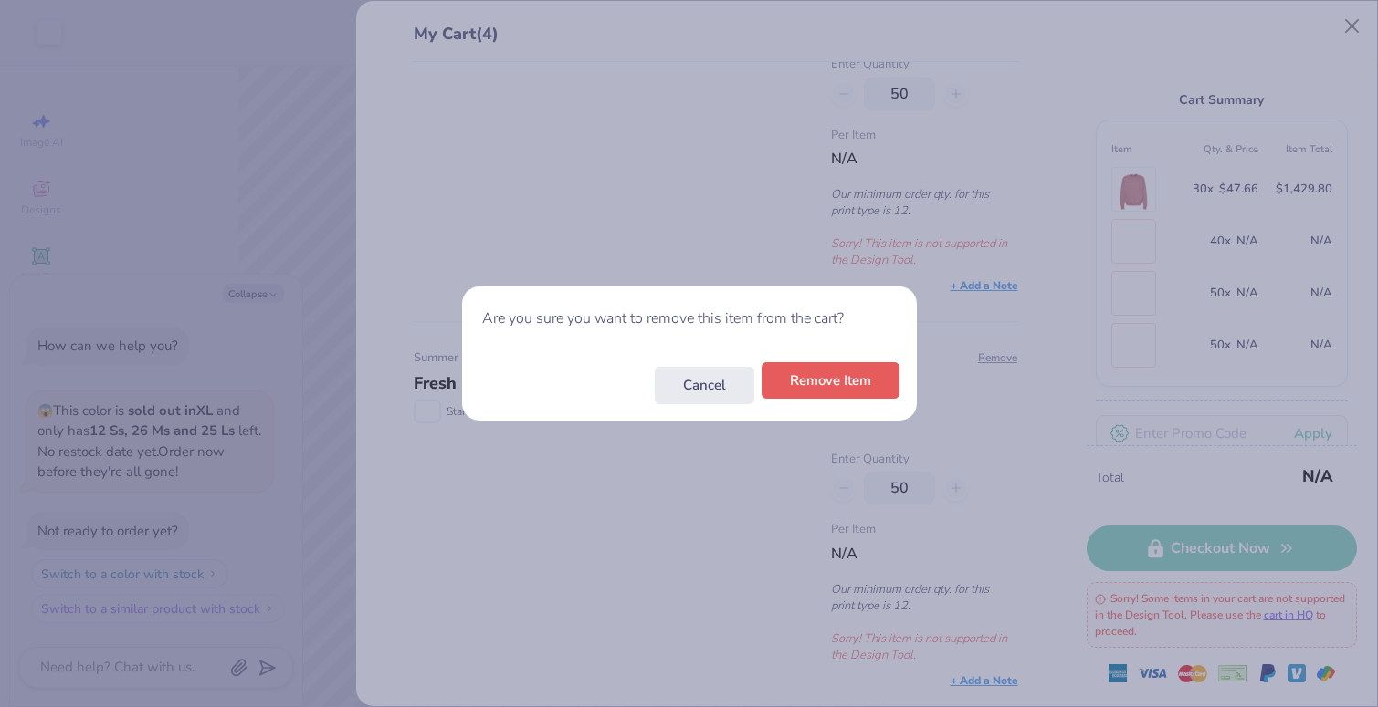
click at [844, 381] on button "Remove Item" at bounding box center [830, 380] width 138 height 37
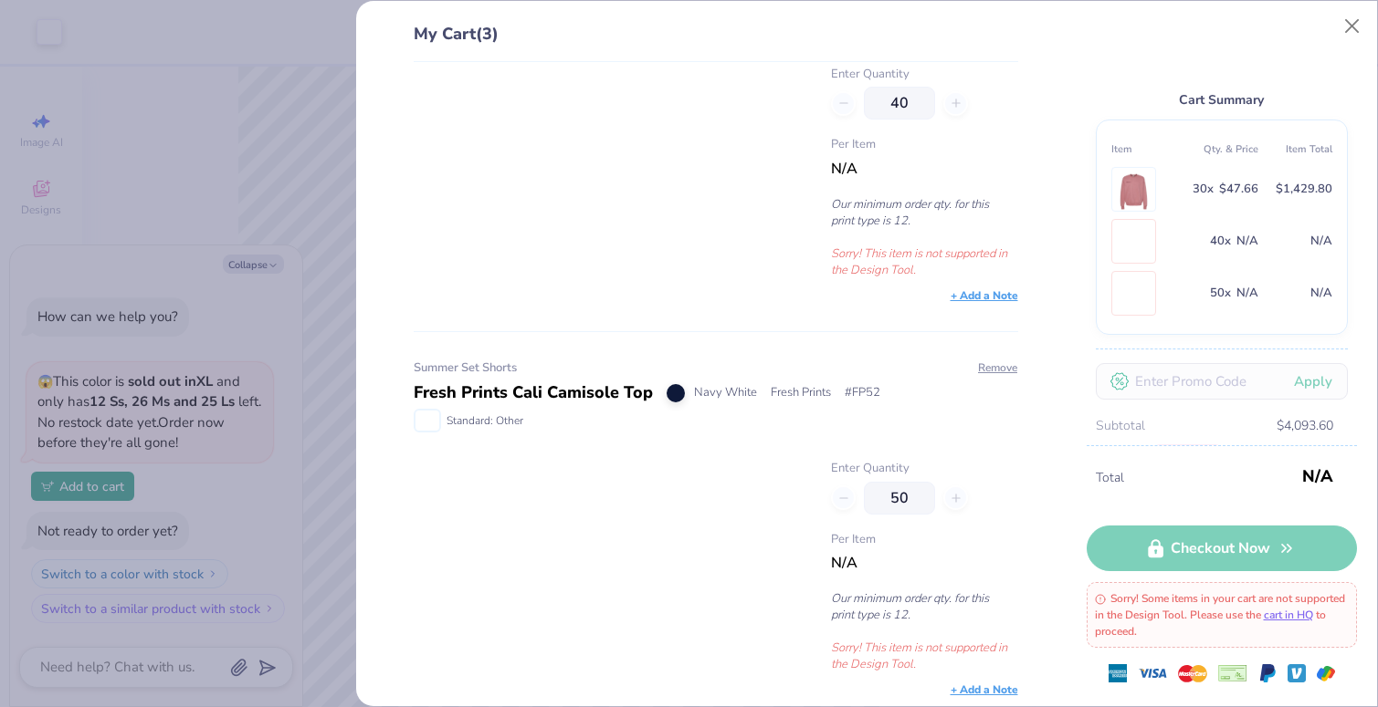
scroll to position [508, 0]
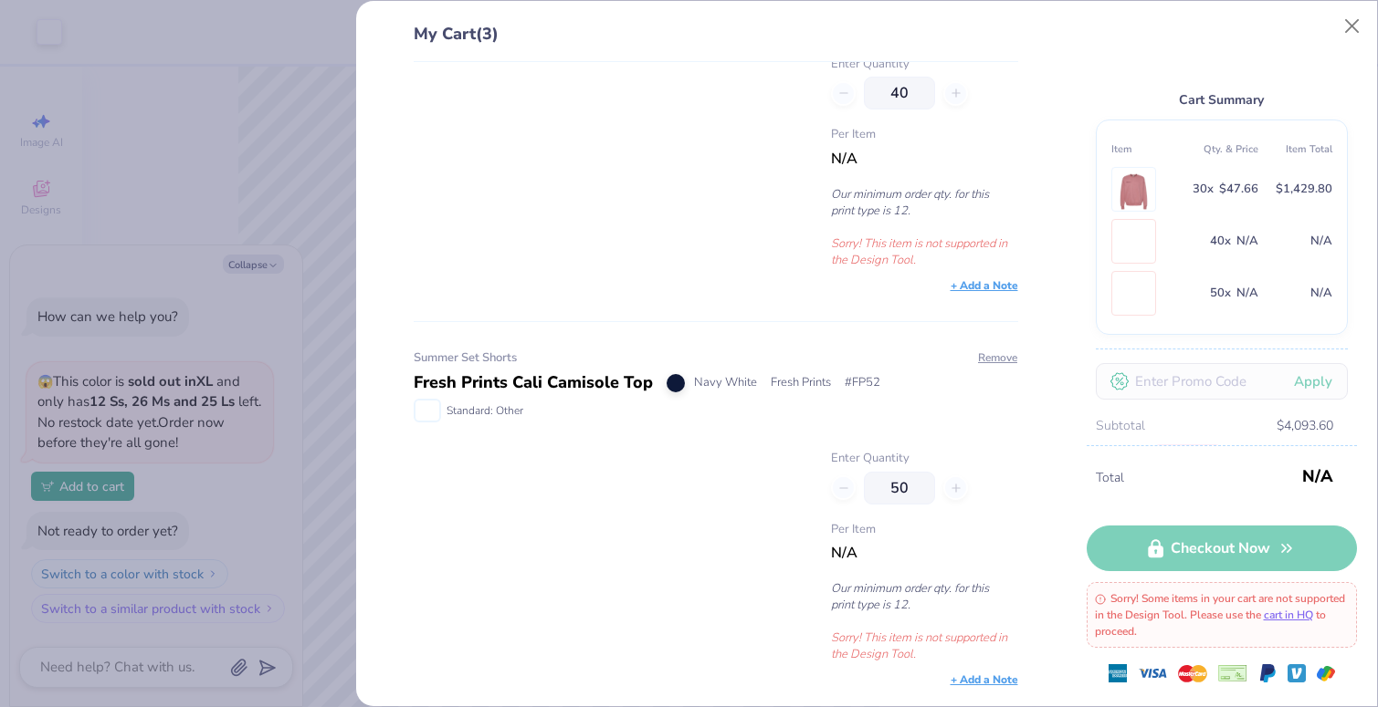
type textarea "x"
click at [1358, 26] on button "Close" at bounding box center [1352, 26] width 35 height 35
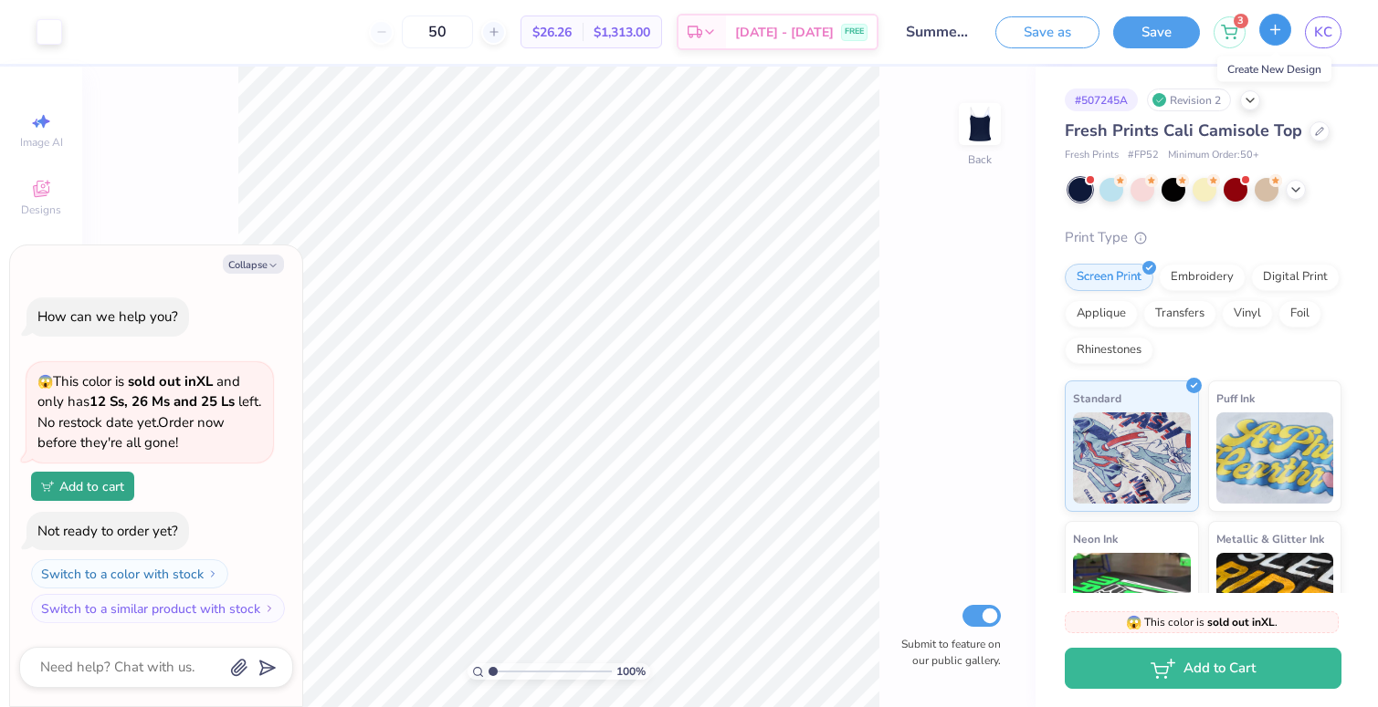
click at [1285, 35] on button "button" at bounding box center [1275, 30] width 32 height 32
type textarea "x"
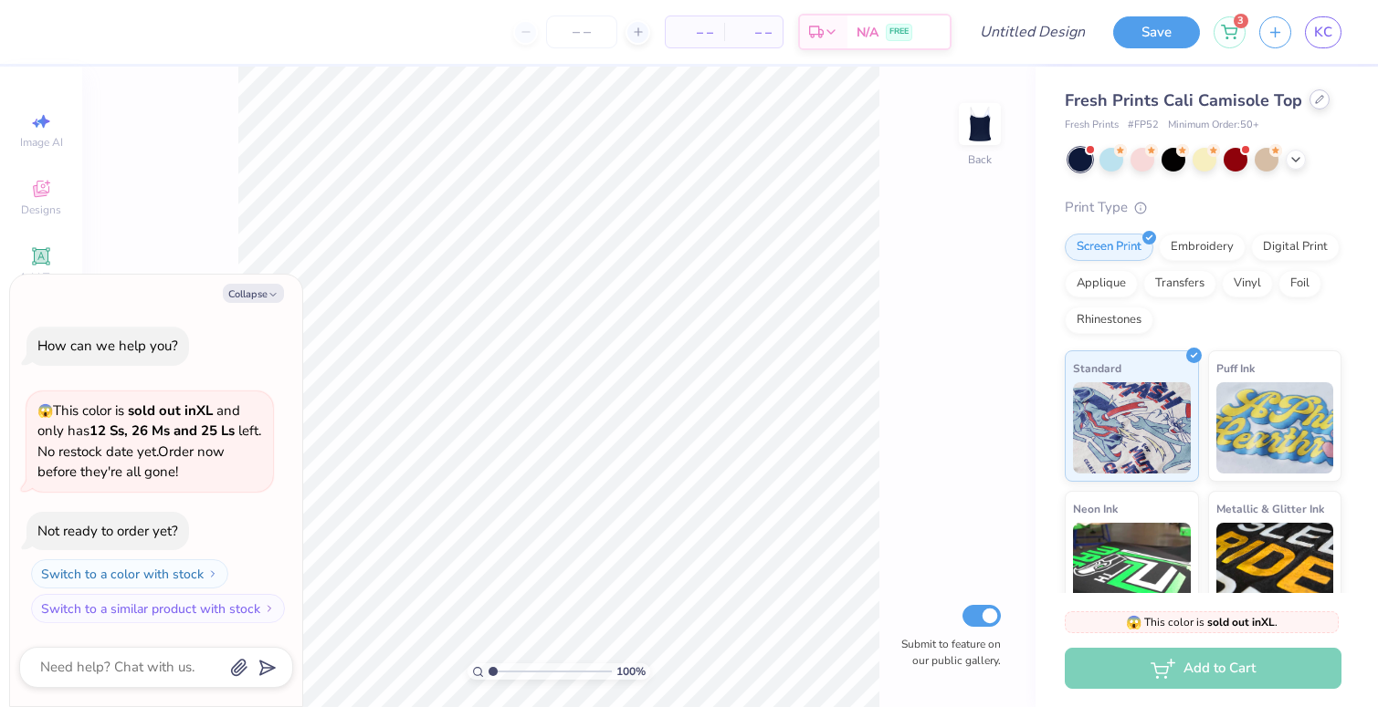
click at [1317, 100] on icon at bounding box center [1319, 99] width 9 height 9
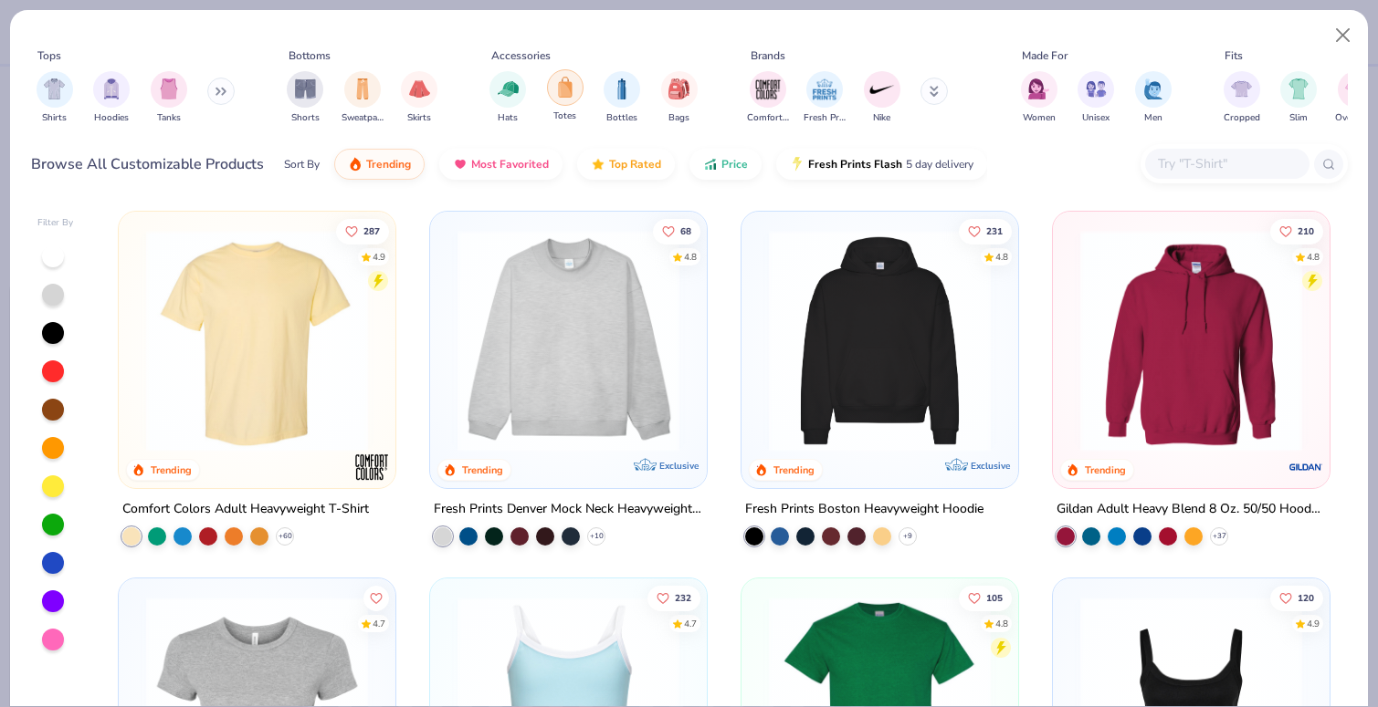
click at [560, 99] on div "filter for Totes" at bounding box center [565, 87] width 37 height 37
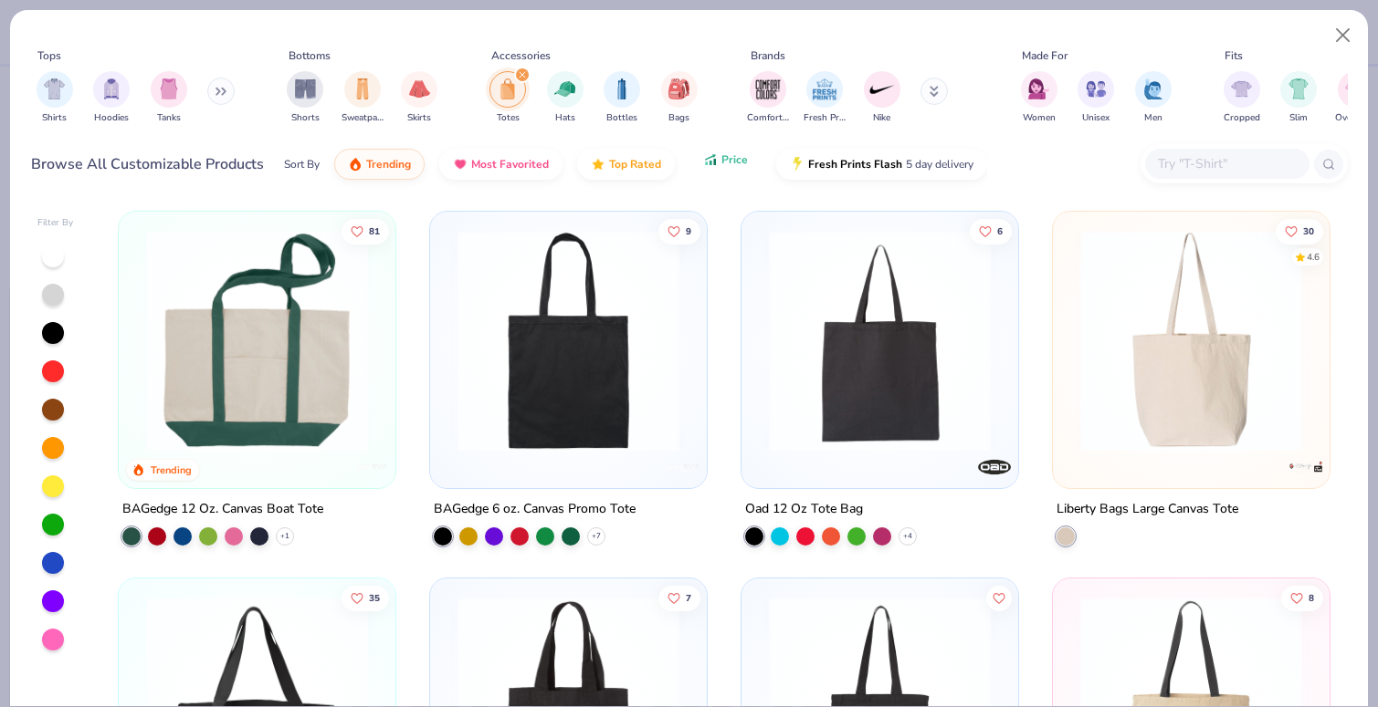
click at [718, 161] on button "Price" at bounding box center [725, 159] width 72 height 31
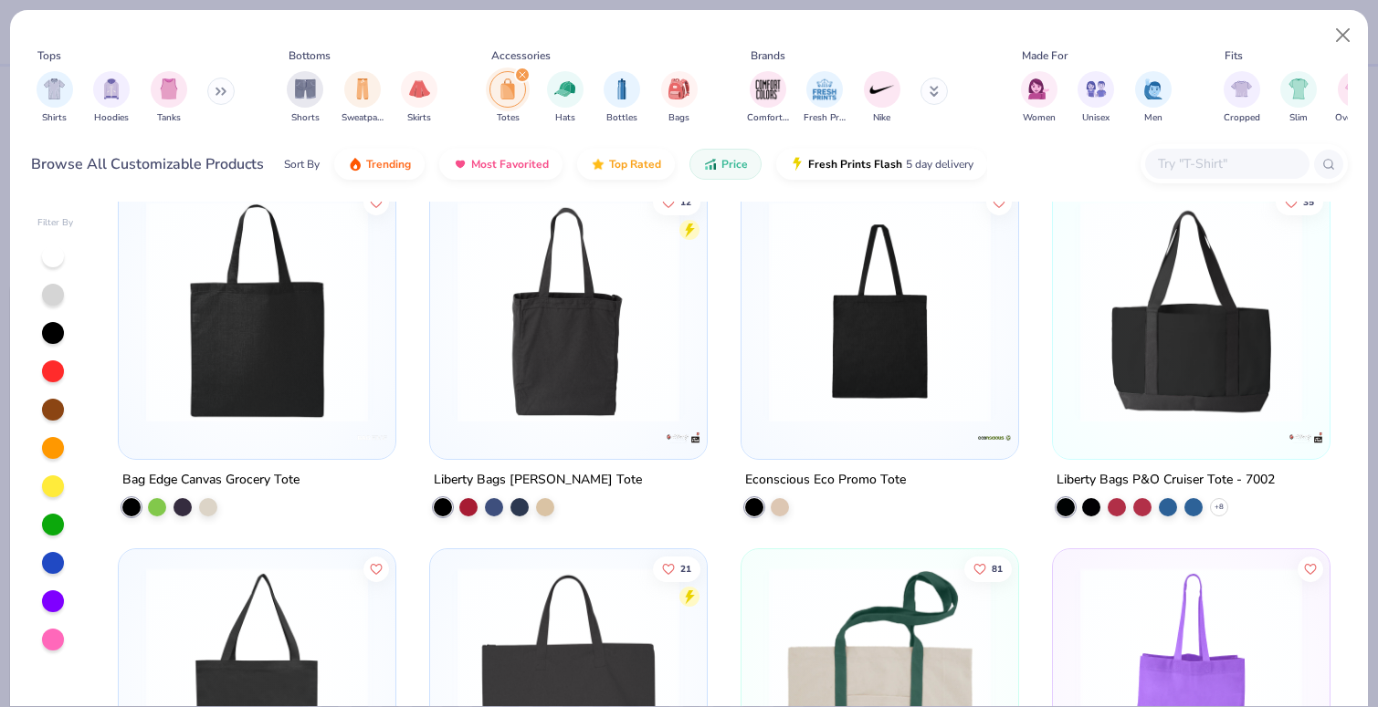
scroll to position [762, 0]
click at [1226, 349] on img at bounding box center [1191, 313] width 240 height 222
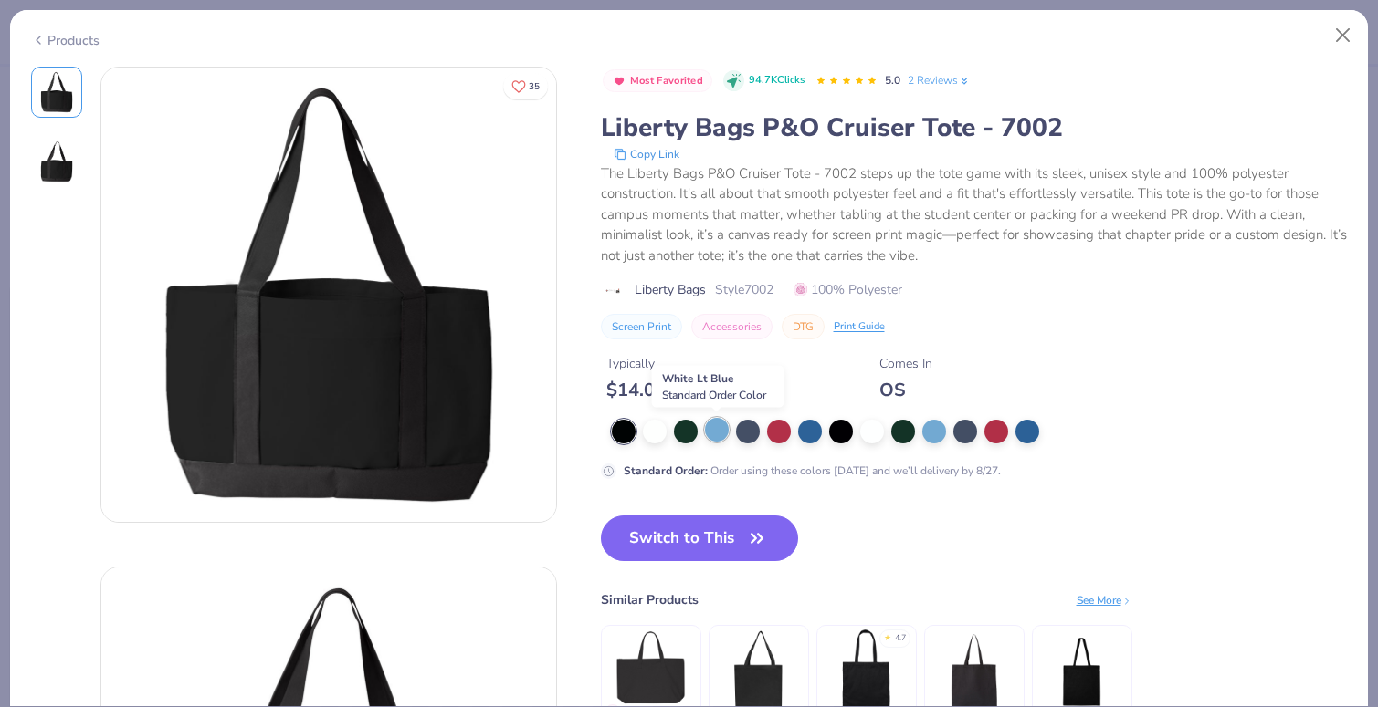
click at [712, 431] on div at bounding box center [717, 430] width 24 height 24
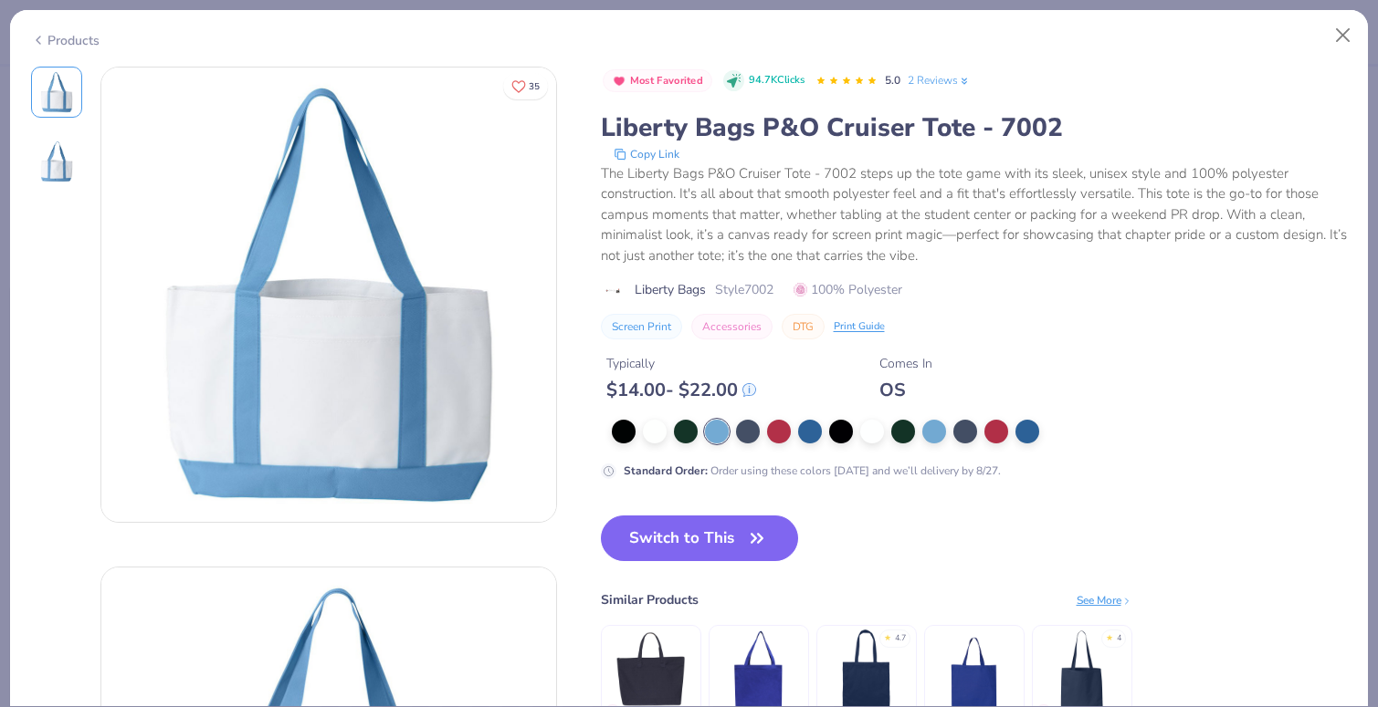
click at [342, 460] on img at bounding box center [328, 295] width 455 height 455
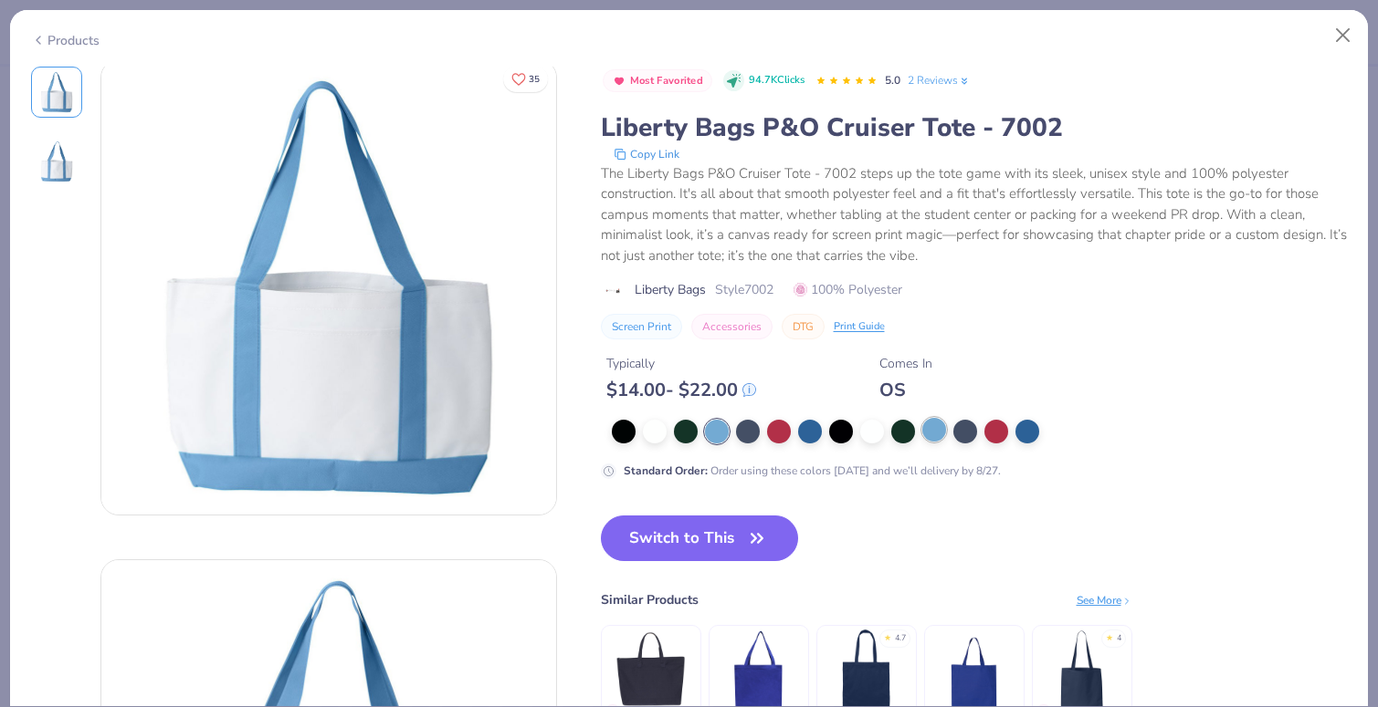
click at [932, 440] on div at bounding box center [934, 430] width 24 height 24
click at [819, 432] on div at bounding box center [810, 430] width 24 height 24
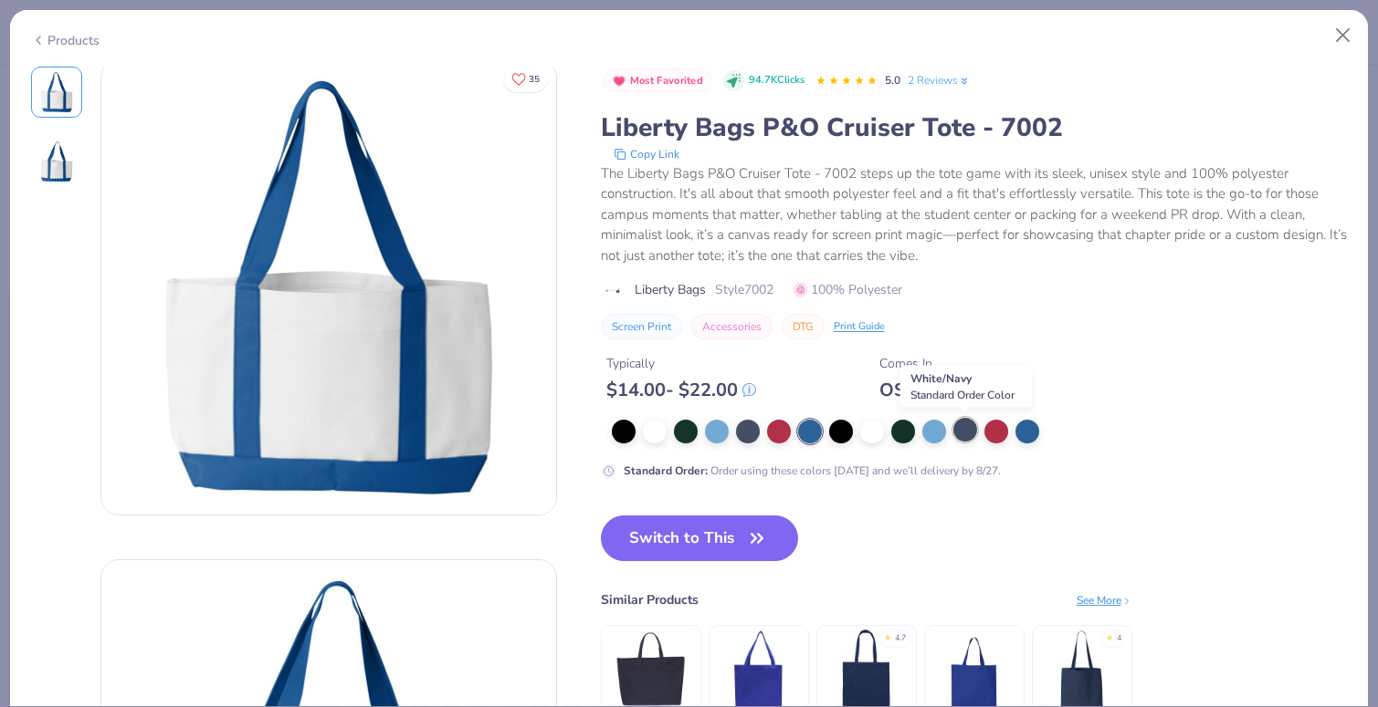
click at [969, 422] on div at bounding box center [965, 430] width 24 height 24
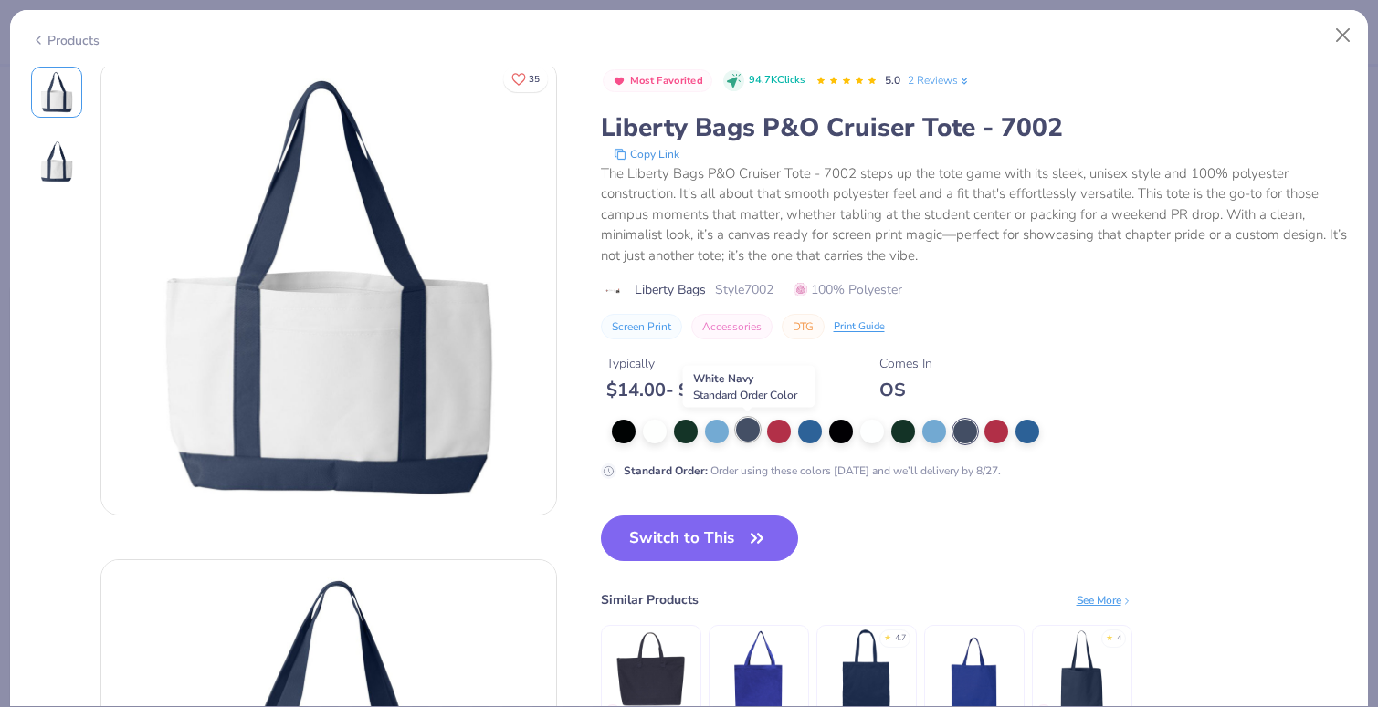
click at [745, 429] on div at bounding box center [748, 430] width 24 height 24
click at [688, 438] on div at bounding box center [686, 430] width 24 height 24
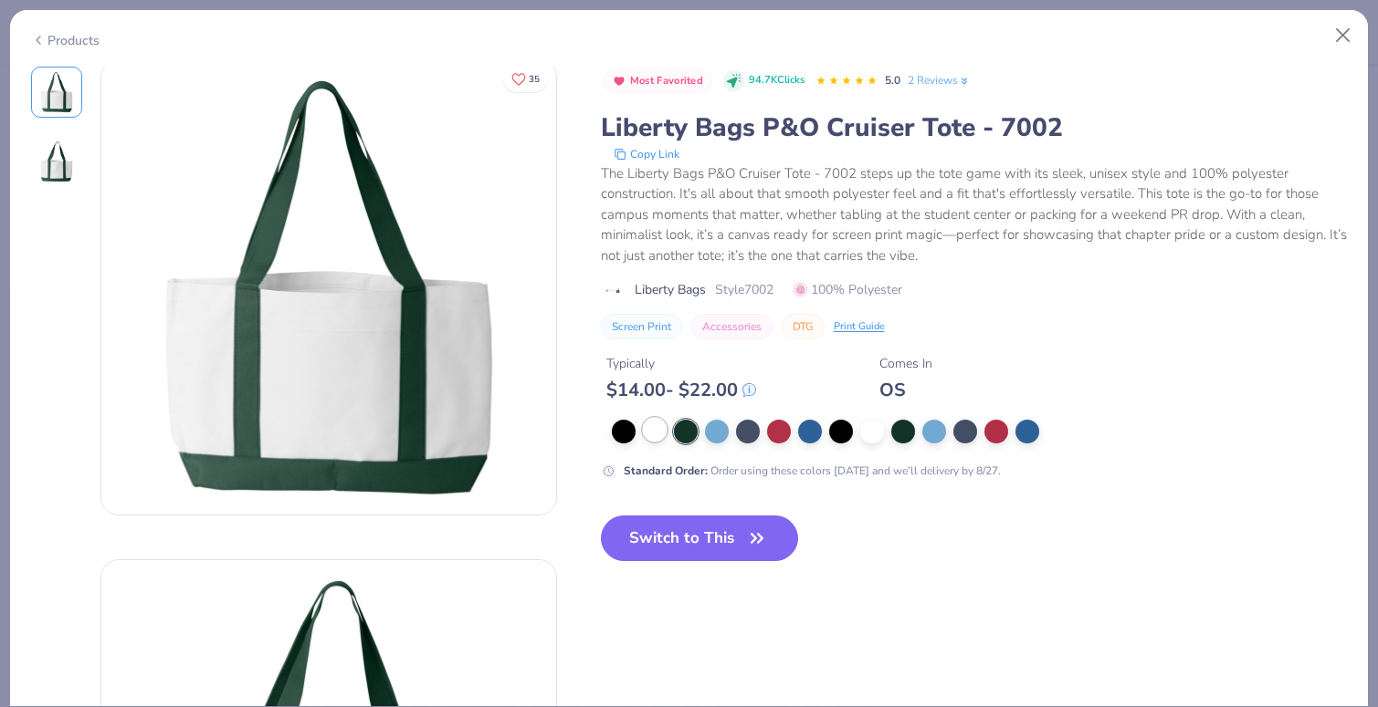
click at [662, 433] on div at bounding box center [655, 430] width 24 height 24
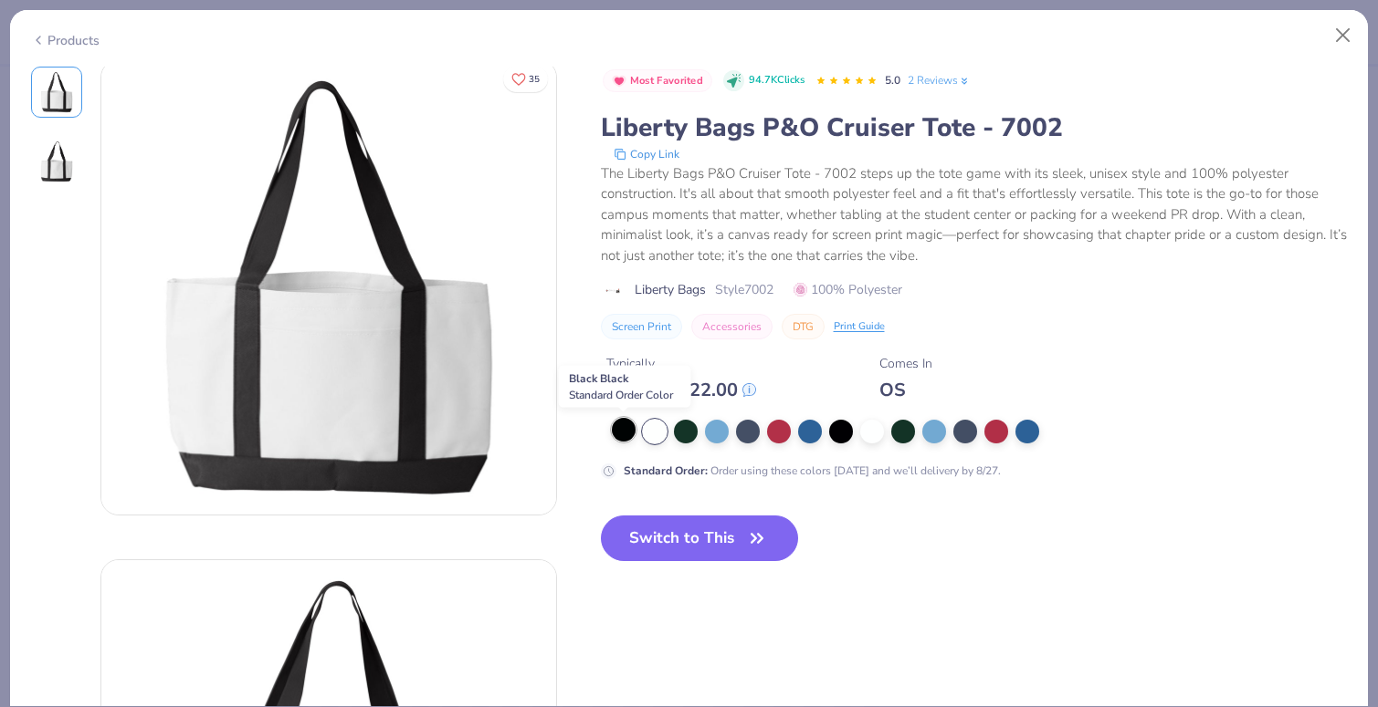
click at [616, 435] on div at bounding box center [624, 430] width 24 height 24
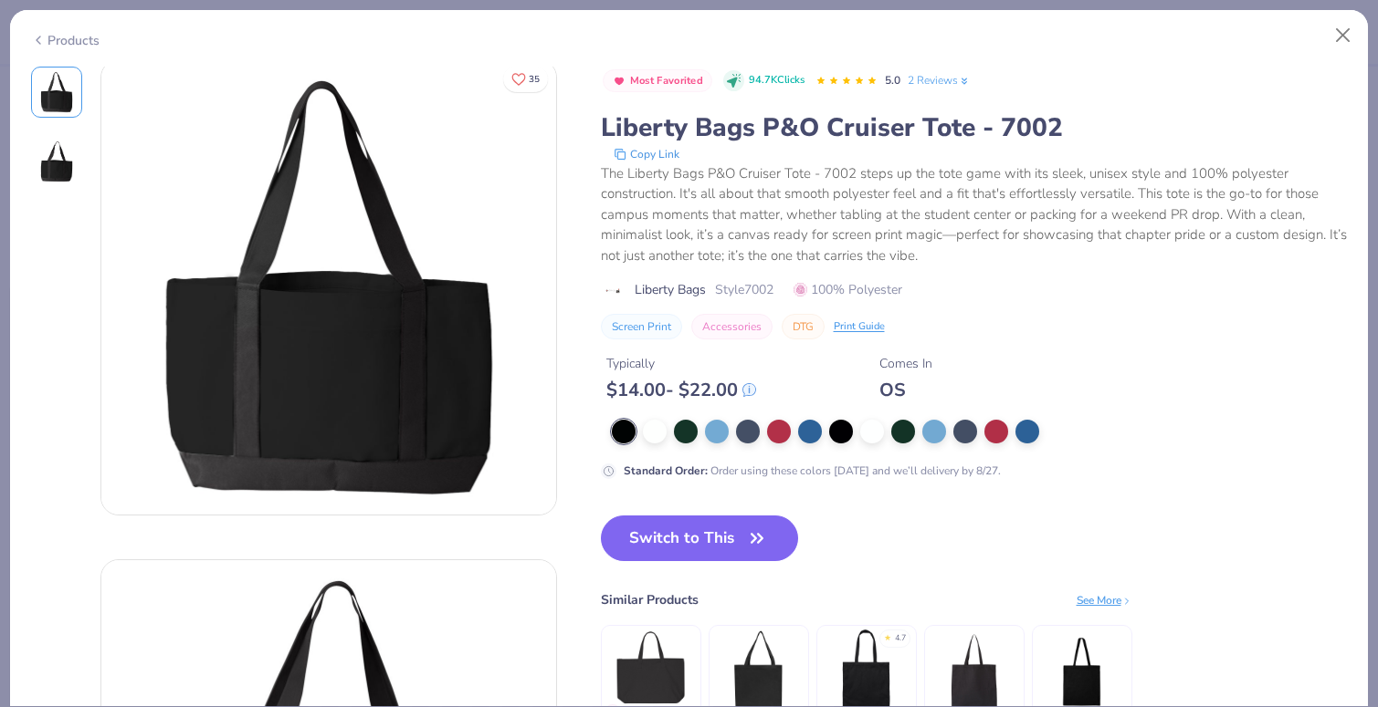
click at [47, 46] on div "Products" at bounding box center [688, 33] width 1357 height 47
click at [54, 35] on div "Products" at bounding box center [65, 40] width 68 height 19
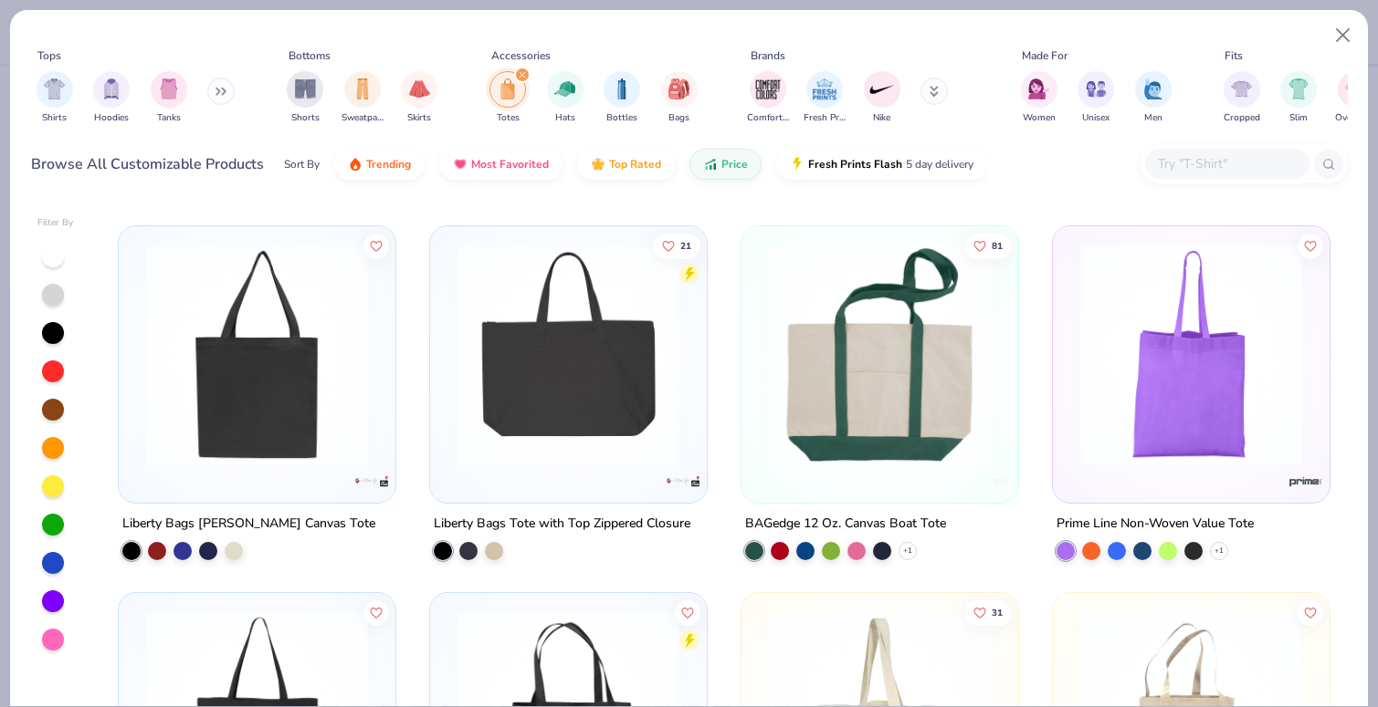
scroll to position [1073, 0]
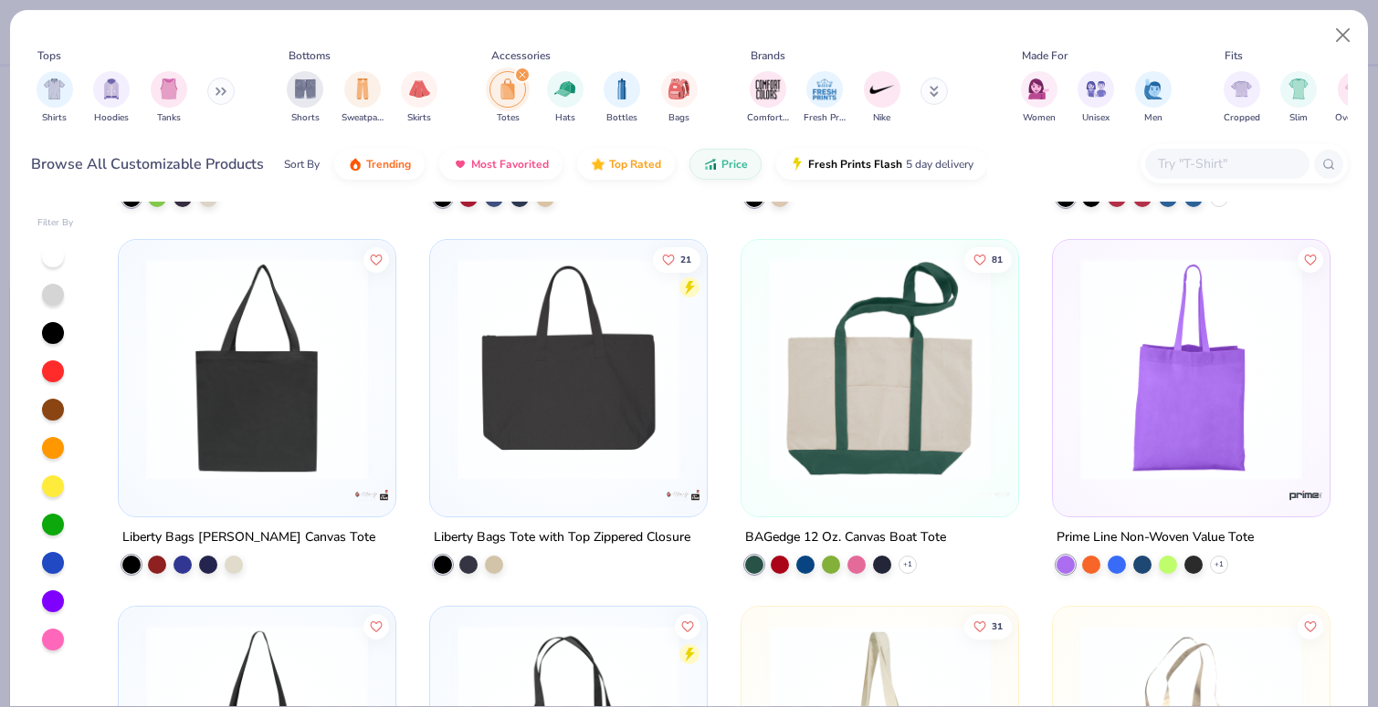
click at [897, 403] on img at bounding box center [880, 369] width 240 height 222
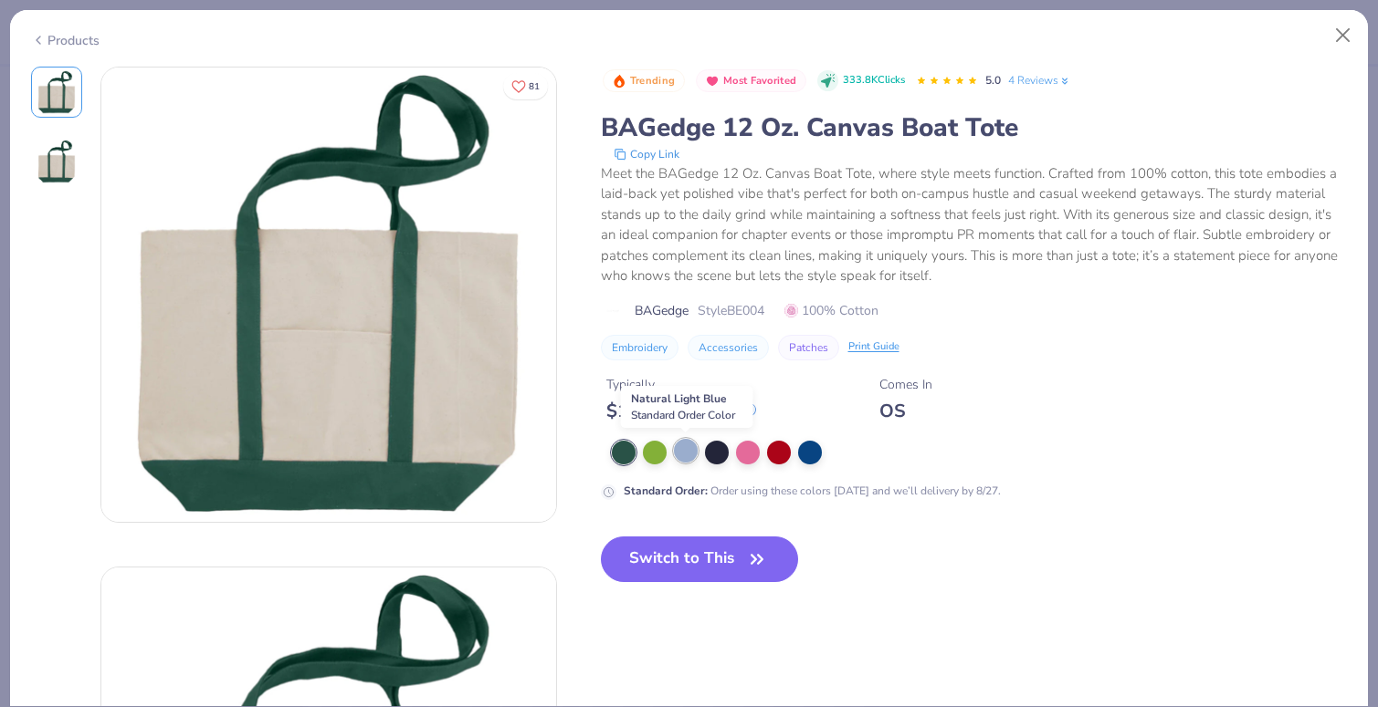
click at [686, 456] on div at bounding box center [686, 451] width 24 height 24
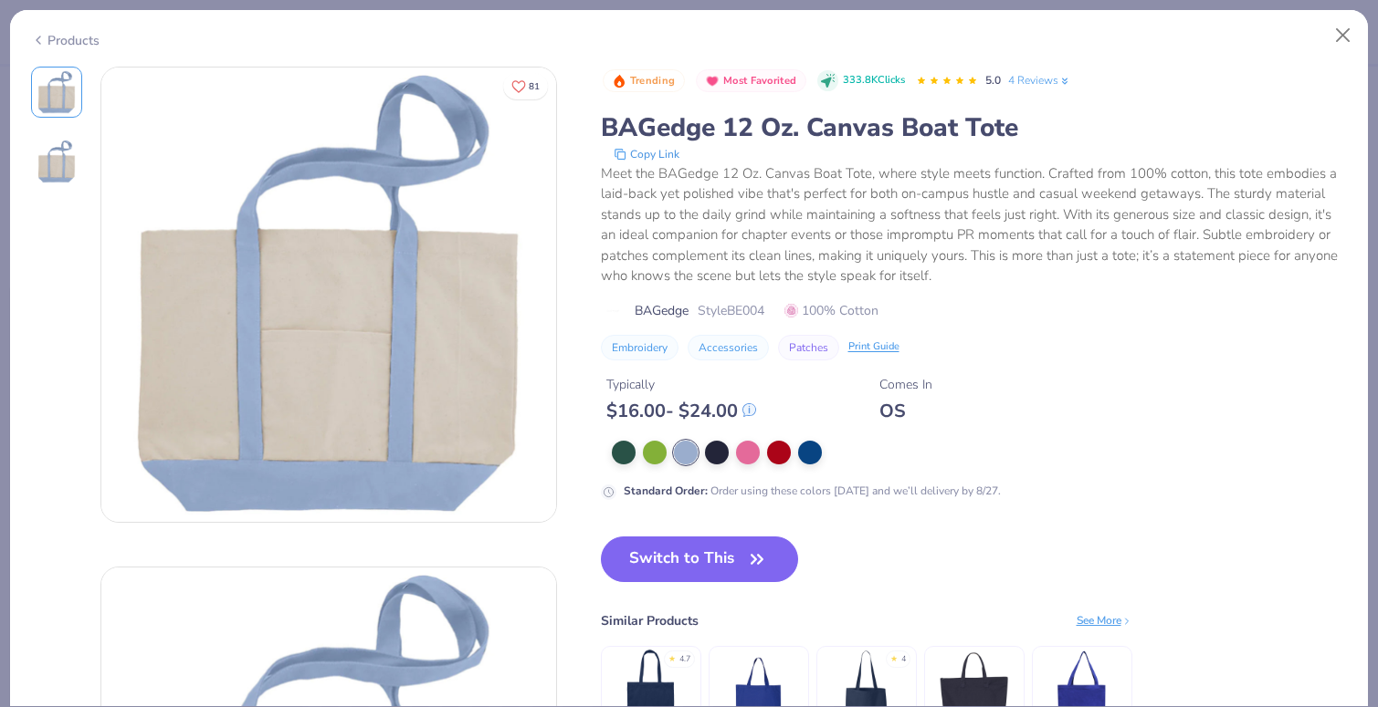
click at [467, 278] on img at bounding box center [328, 295] width 455 height 455
click at [743, 449] on div at bounding box center [748, 451] width 24 height 24
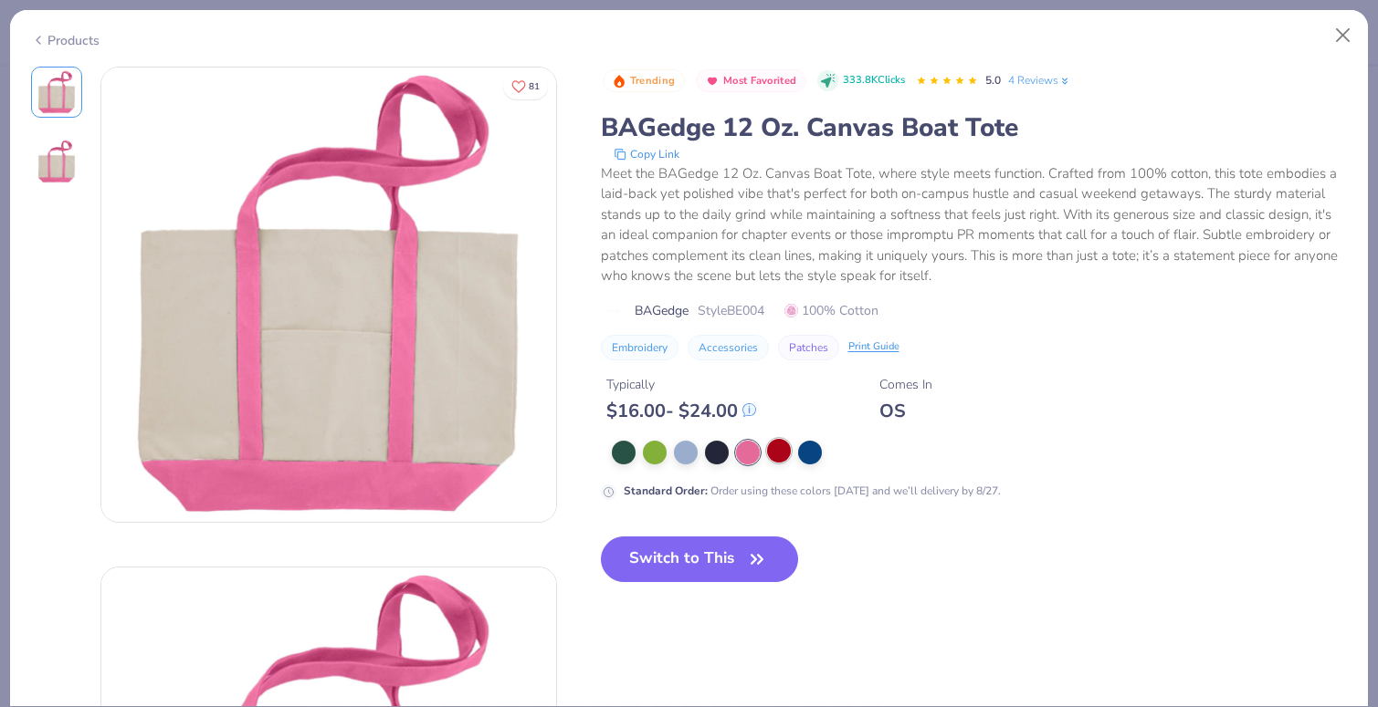
click at [779, 451] on div at bounding box center [779, 451] width 24 height 24
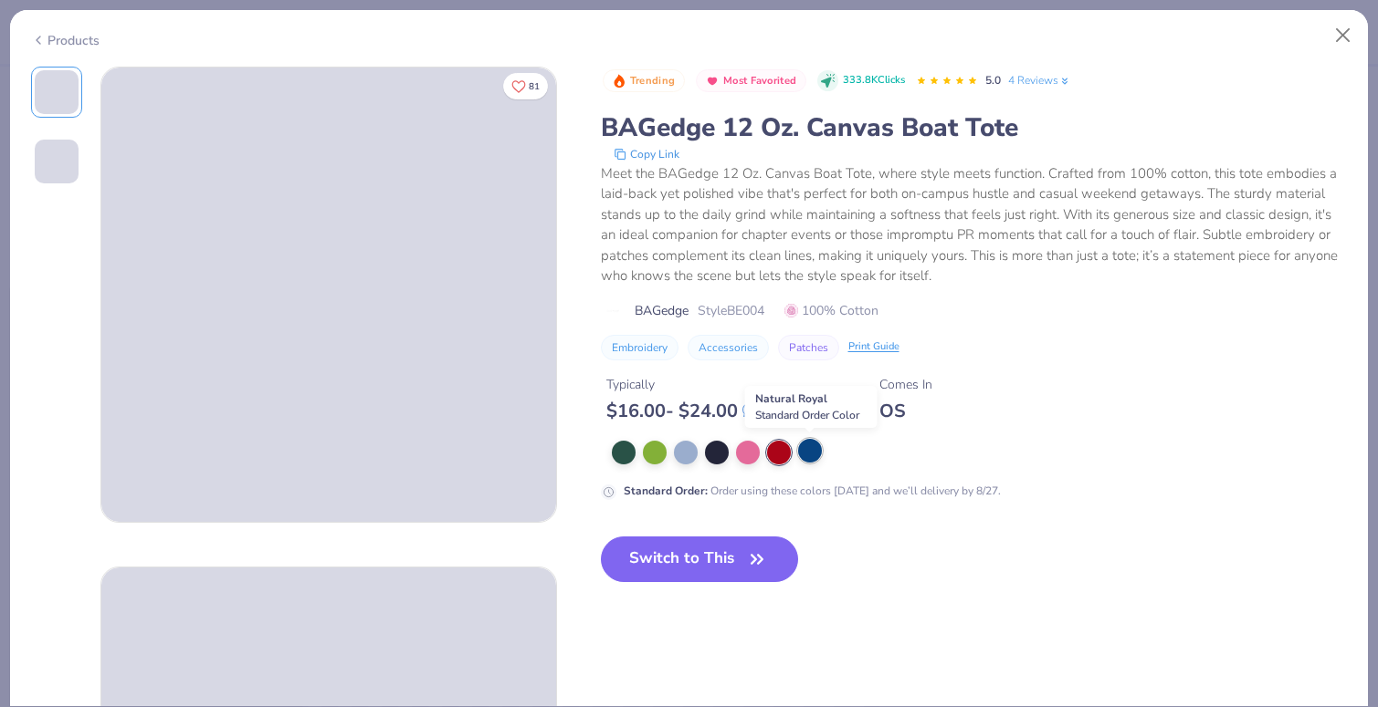
click at [815, 456] on div at bounding box center [810, 451] width 24 height 24
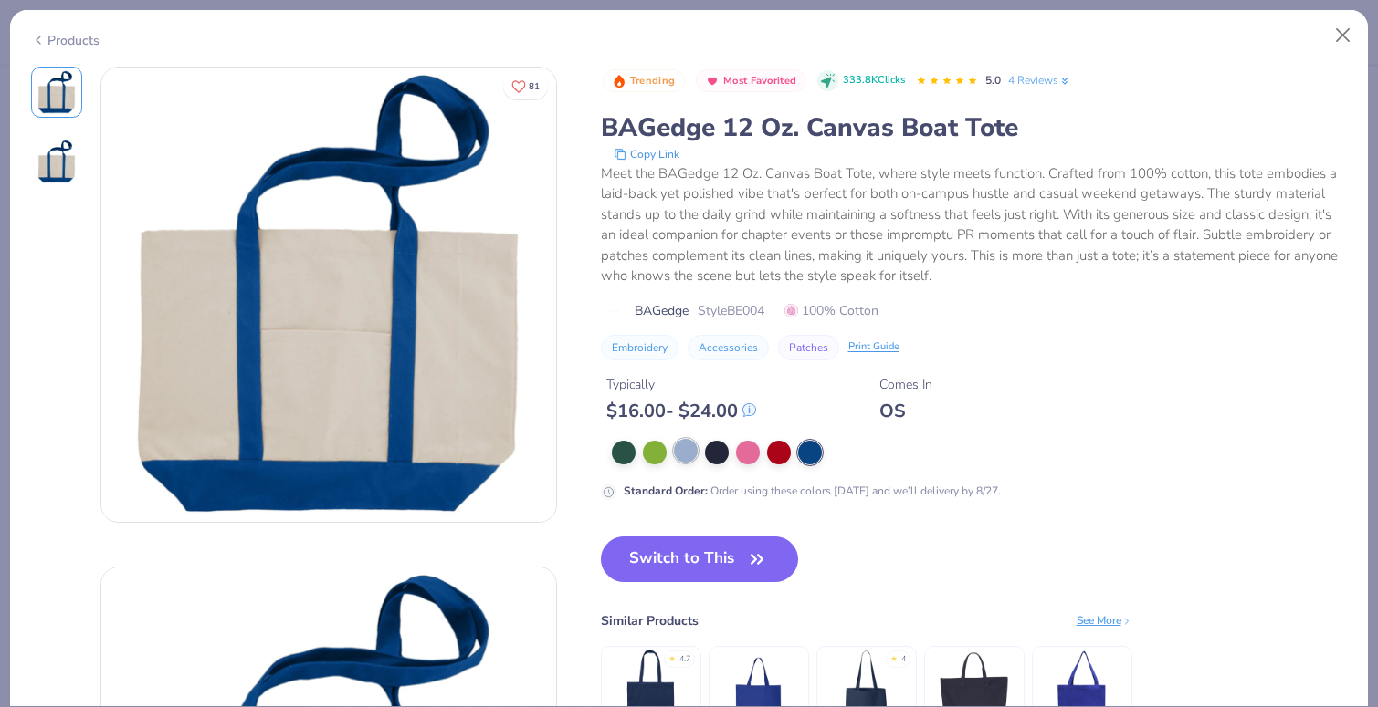
click at [685, 454] on div at bounding box center [686, 451] width 24 height 24
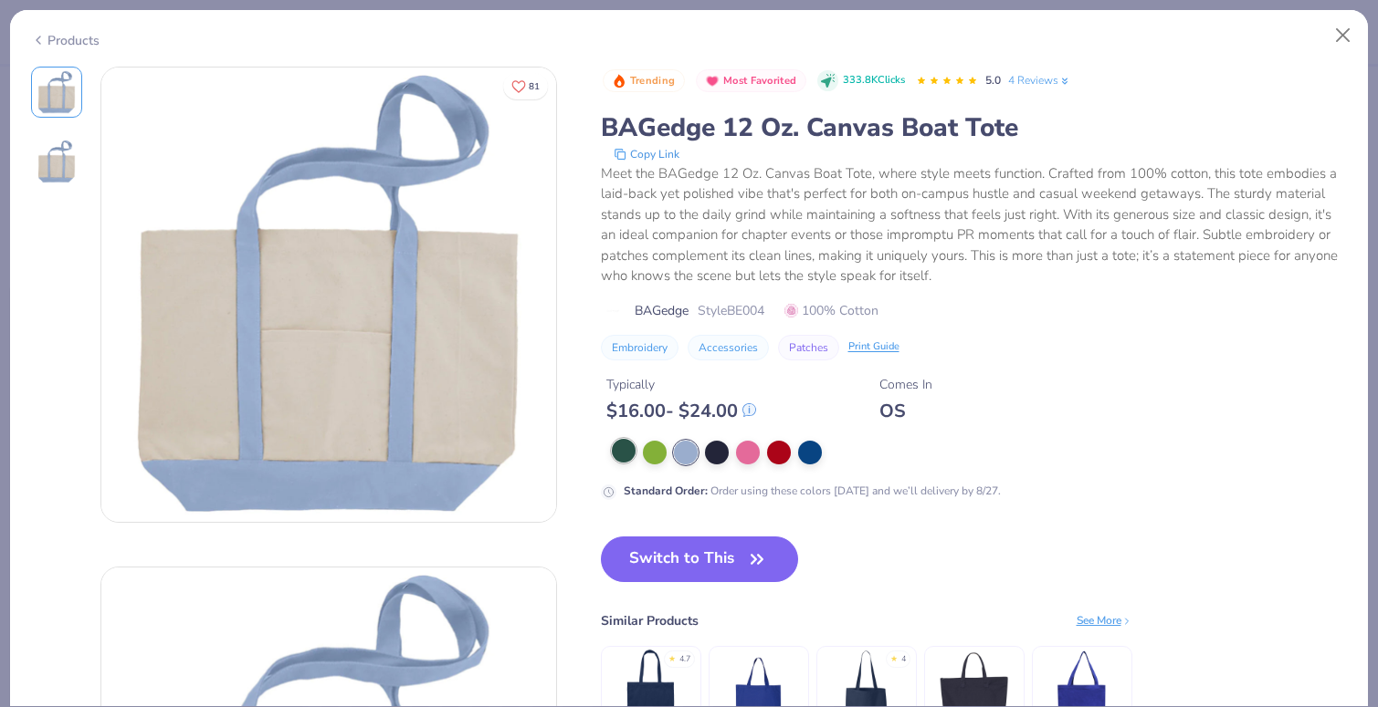
click at [623, 446] on div at bounding box center [624, 451] width 24 height 24
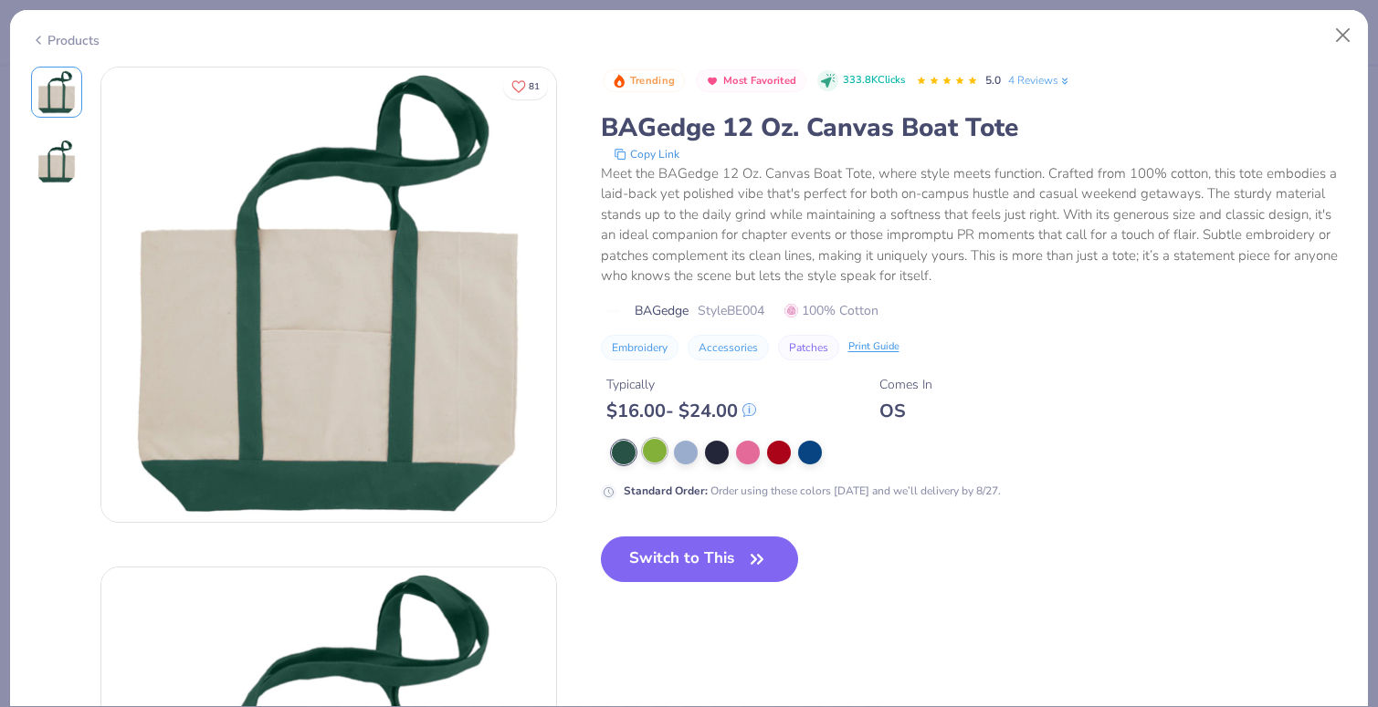
click at [655, 457] on div at bounding box center [655, 451] width 24 height 24
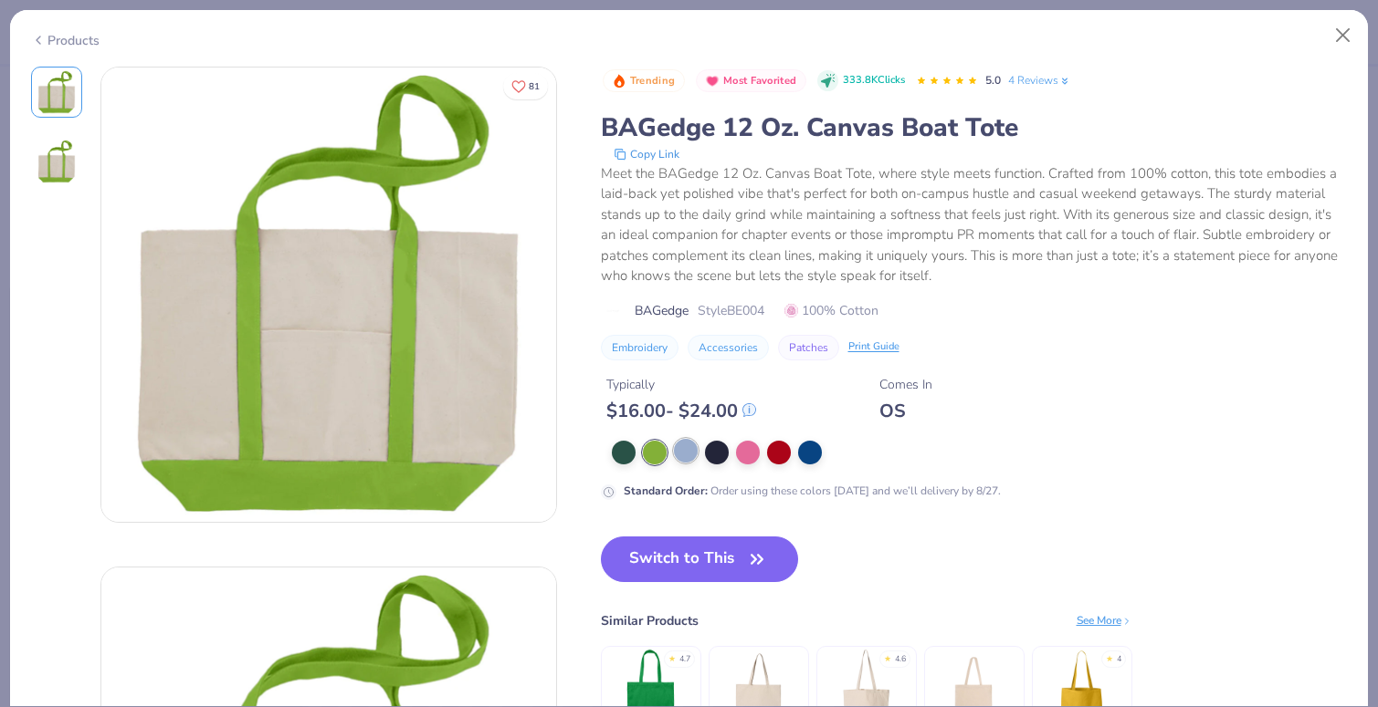
click at [676, 461] on div at bounding box center [686, 451] width 24 height 24
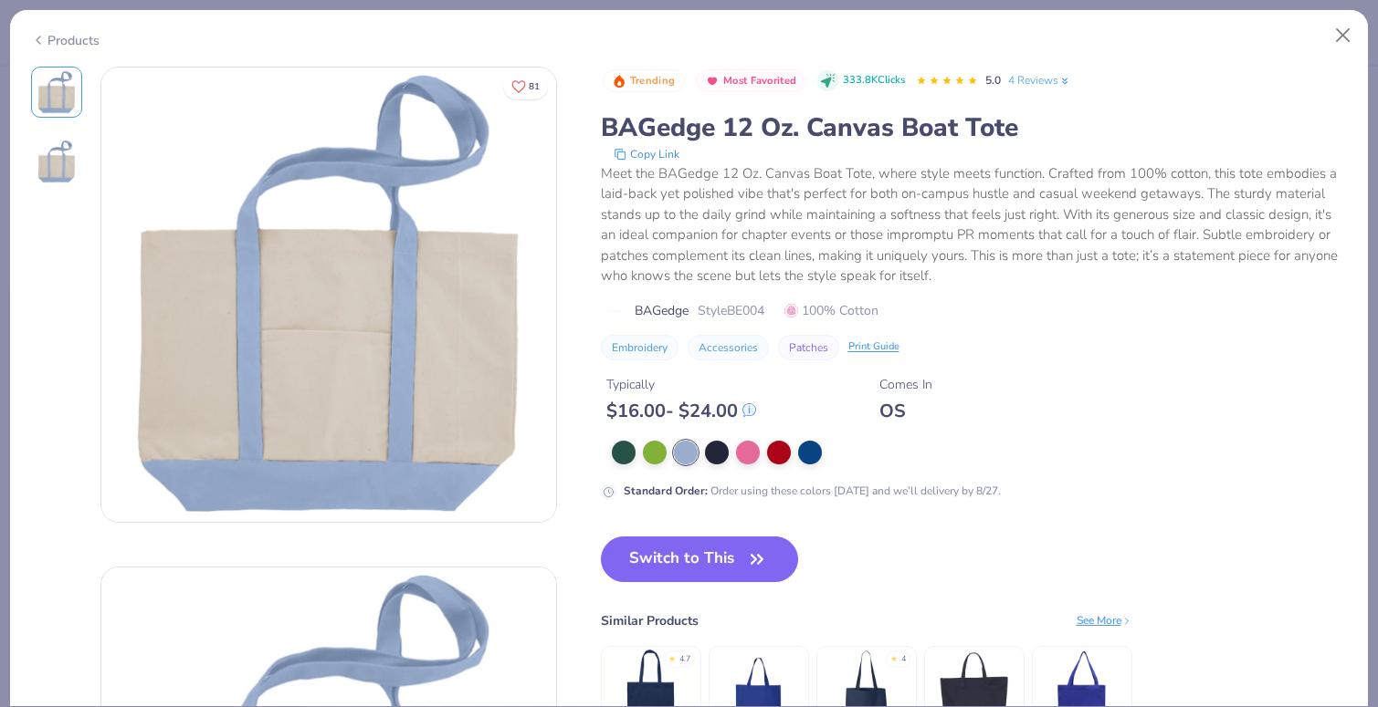
click at [759, 466] on div "Standard Order : Order using these colors today and we’ll delivery by 8/27." at bounding box center [966, 470] width 730 height 59
click at [739, 443] on div at bounding box center [748, 451] width 24 height 24
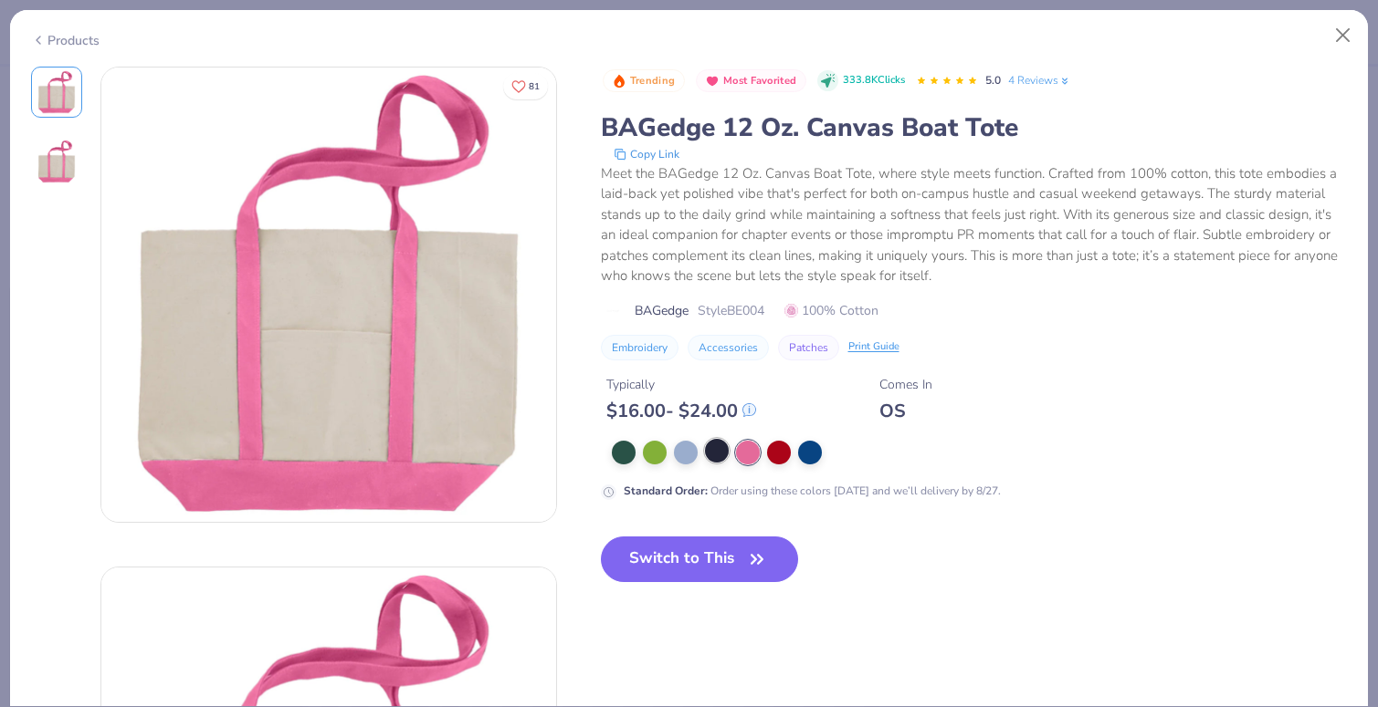
click at [717, 450] on div at bounding box center [717, 451] width 24 height 24
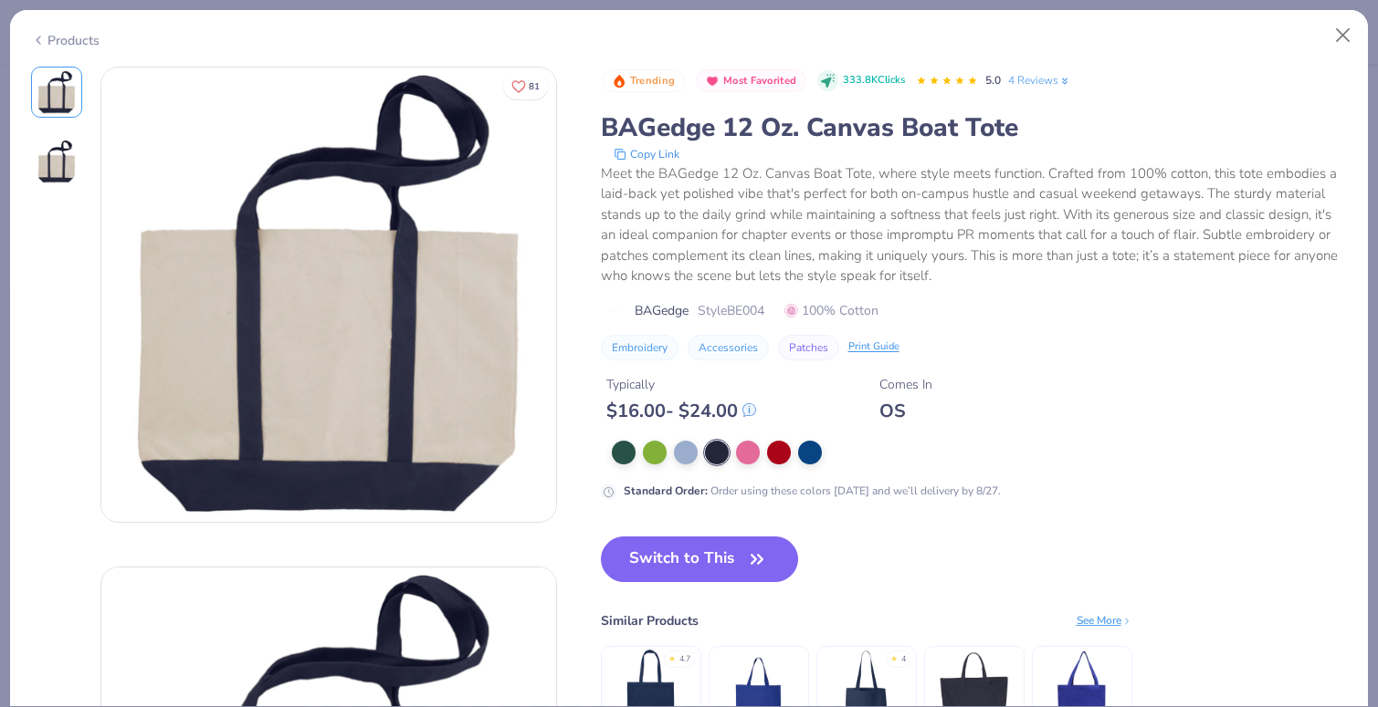
click at [794, 455] on div at bounding box center [971, 453] width 719 height 24
click at [813, 456] on div at bounding box center [810, 451] width 24 height 24
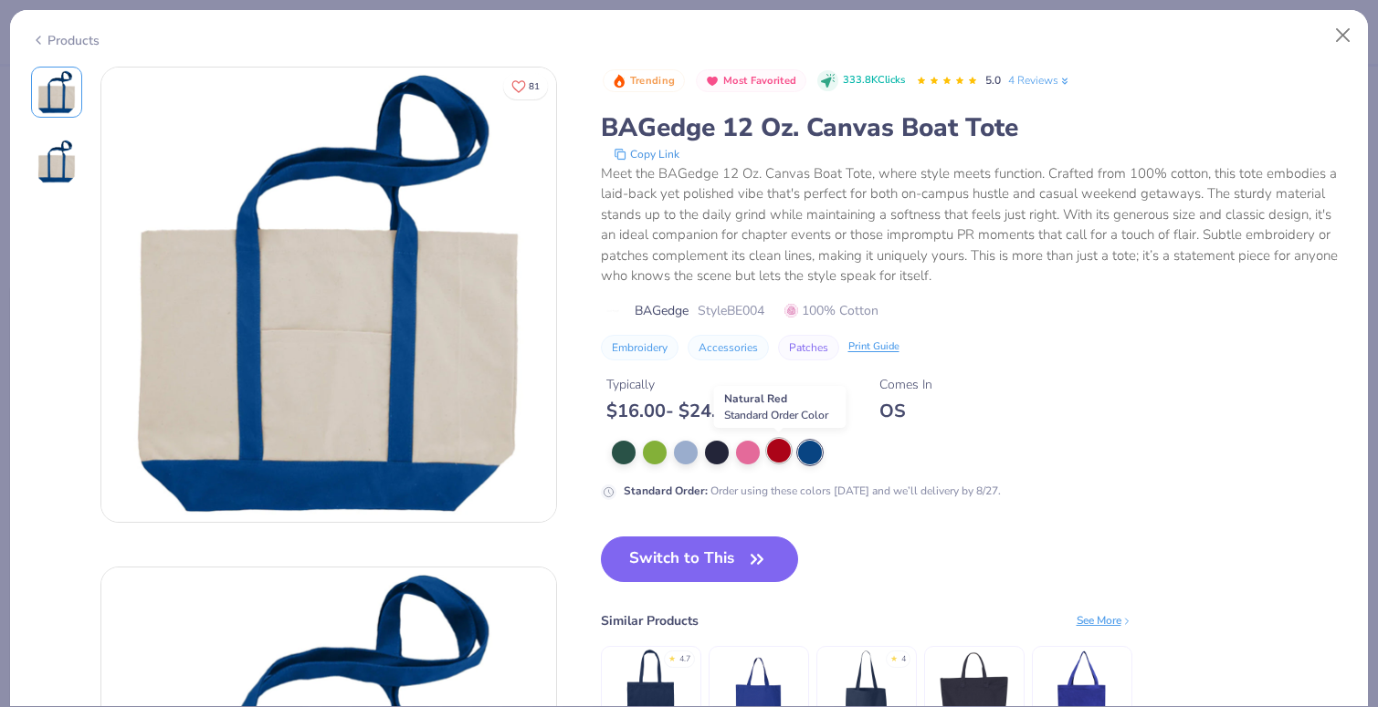
click at [779, 451] on div at bounding box center [779, 451] width 24 height 24
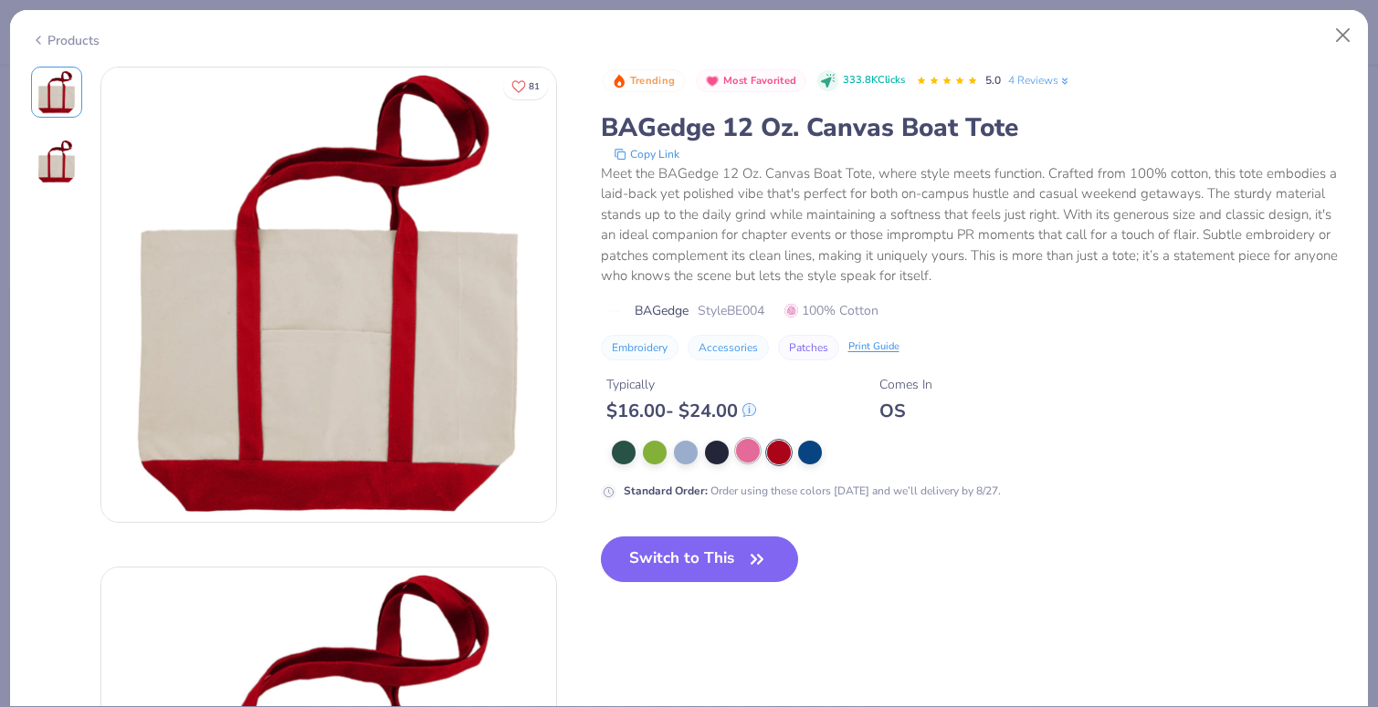
click at [754, 448] on div at bounding box center [748, 451] width 24 height 24
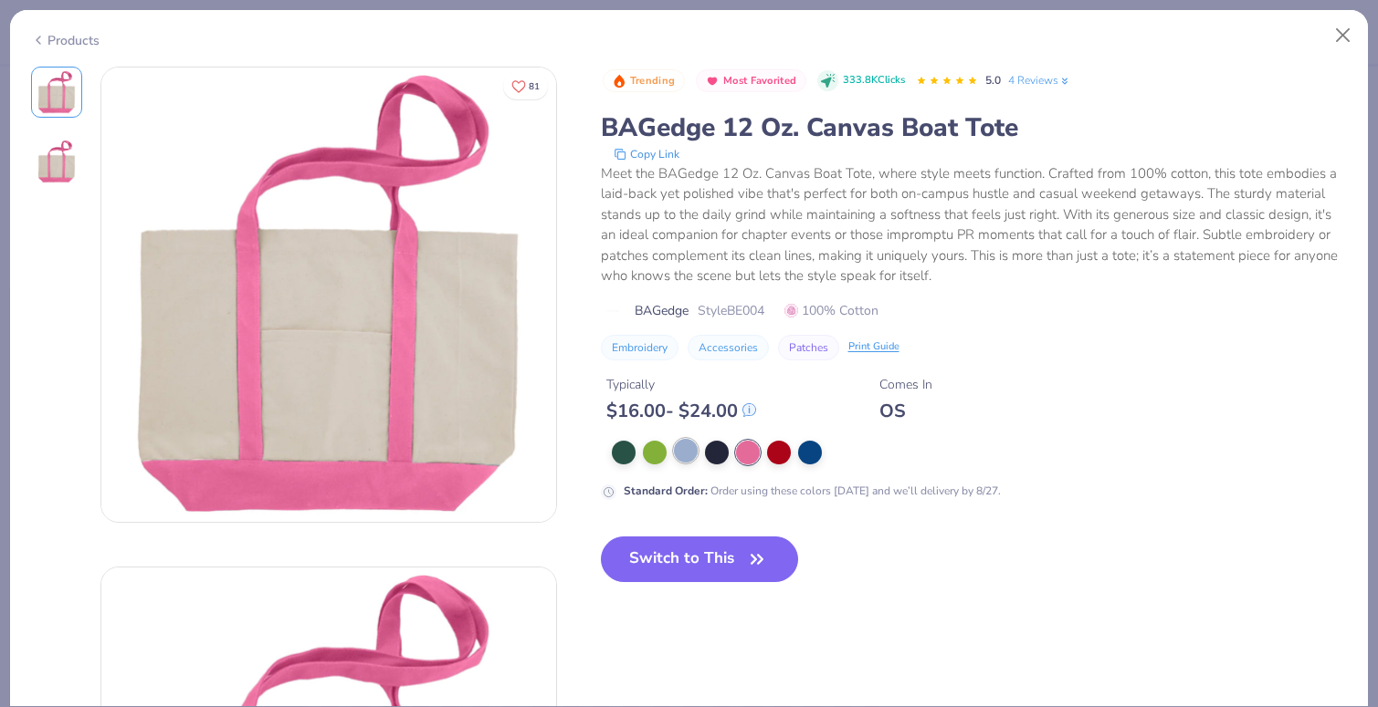
click at [692, 450] on div at bounding box center [686, 451] width 24 height 24
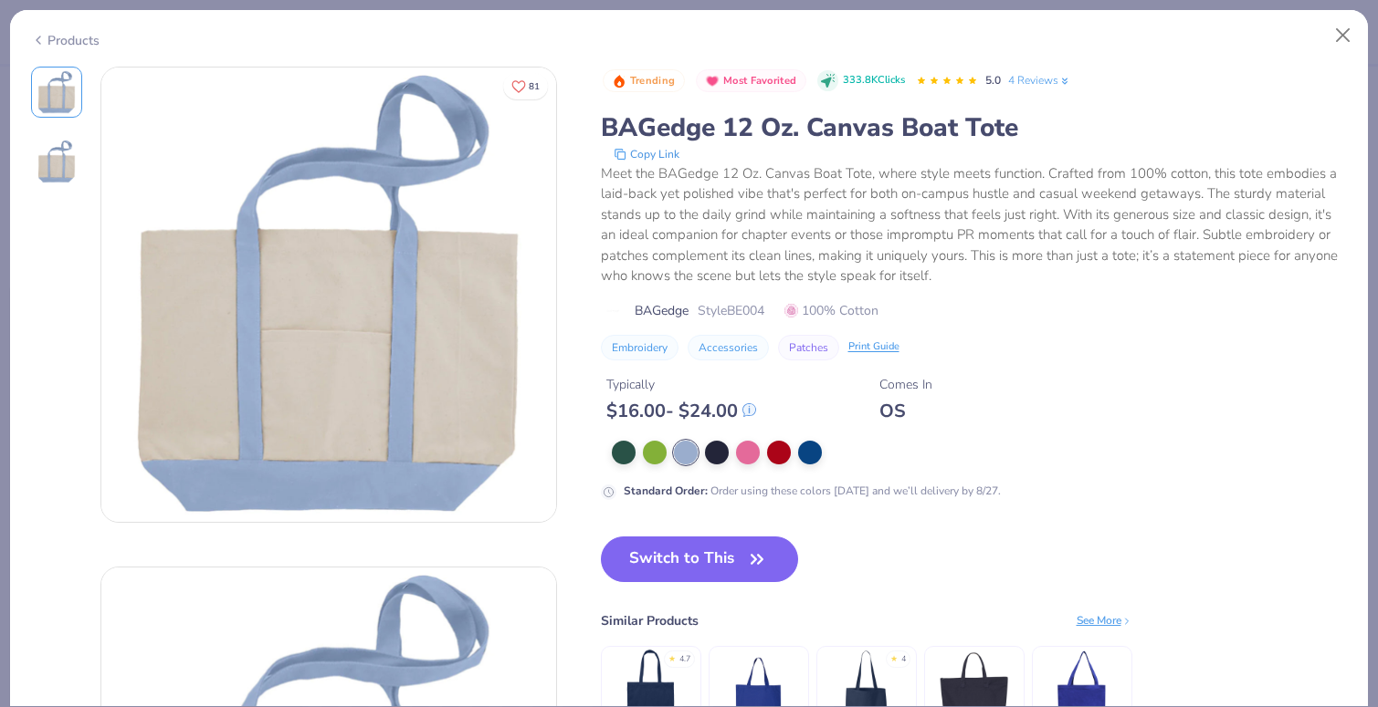
click at [63, 31] on div "Products" at bounding box center [65, 40] width 68 height 19
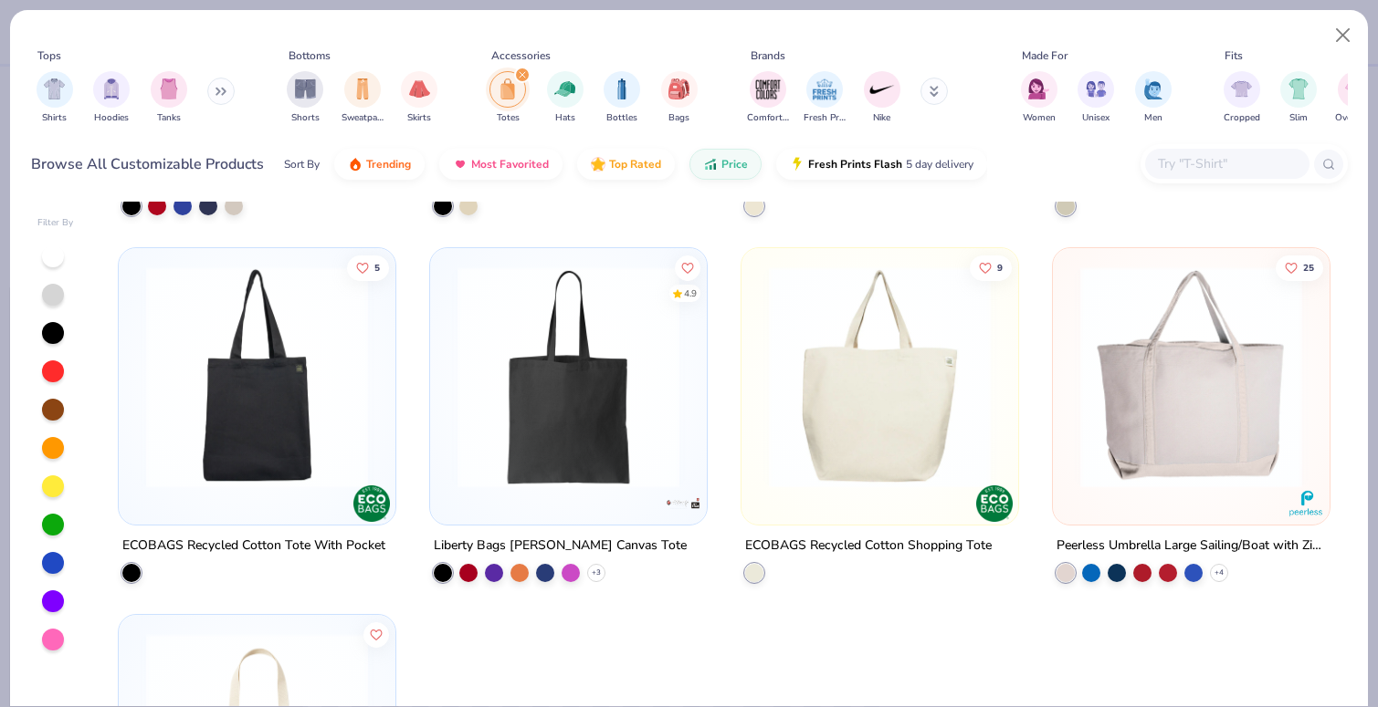
scroll to position [1818, 0]
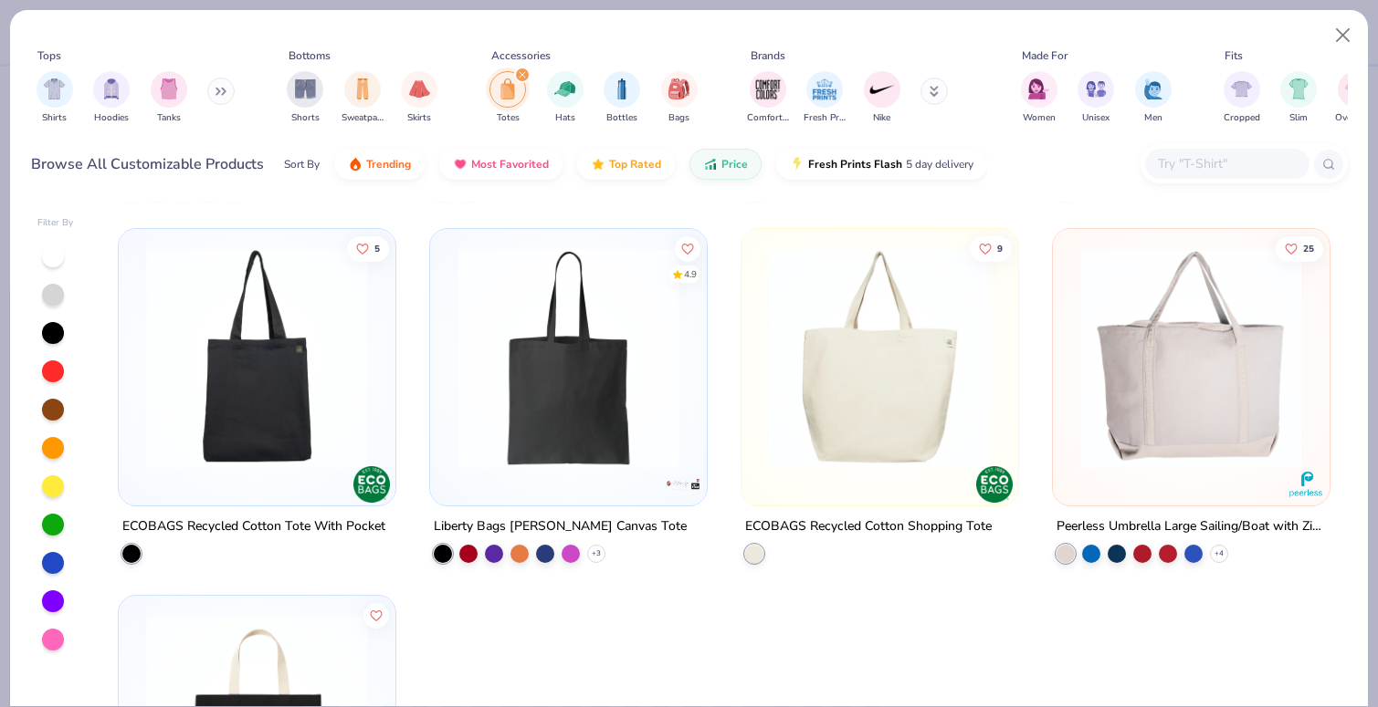
click at [1227, 385] on img at bounding box center [1191, 358] width 240 height 222
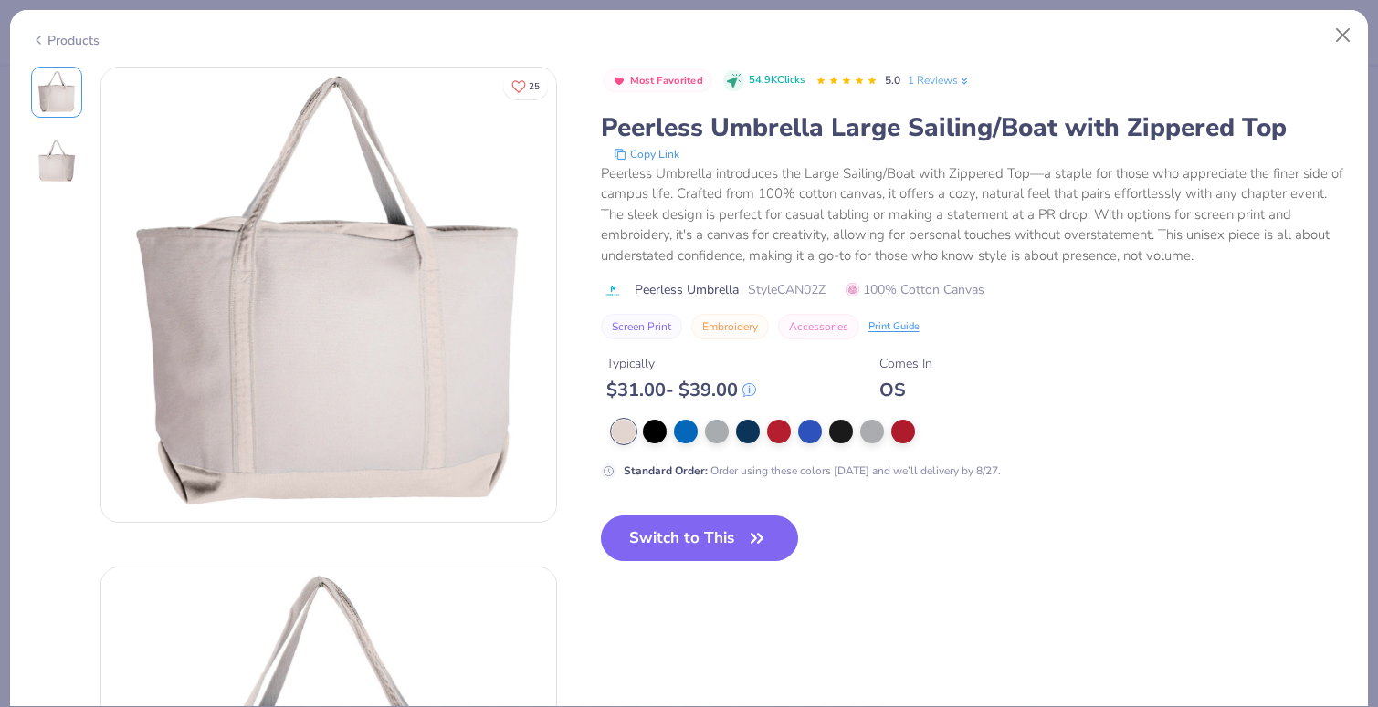
click at [72, 35] on div "Products" at bounding box center [65, 40] width 68 height 19
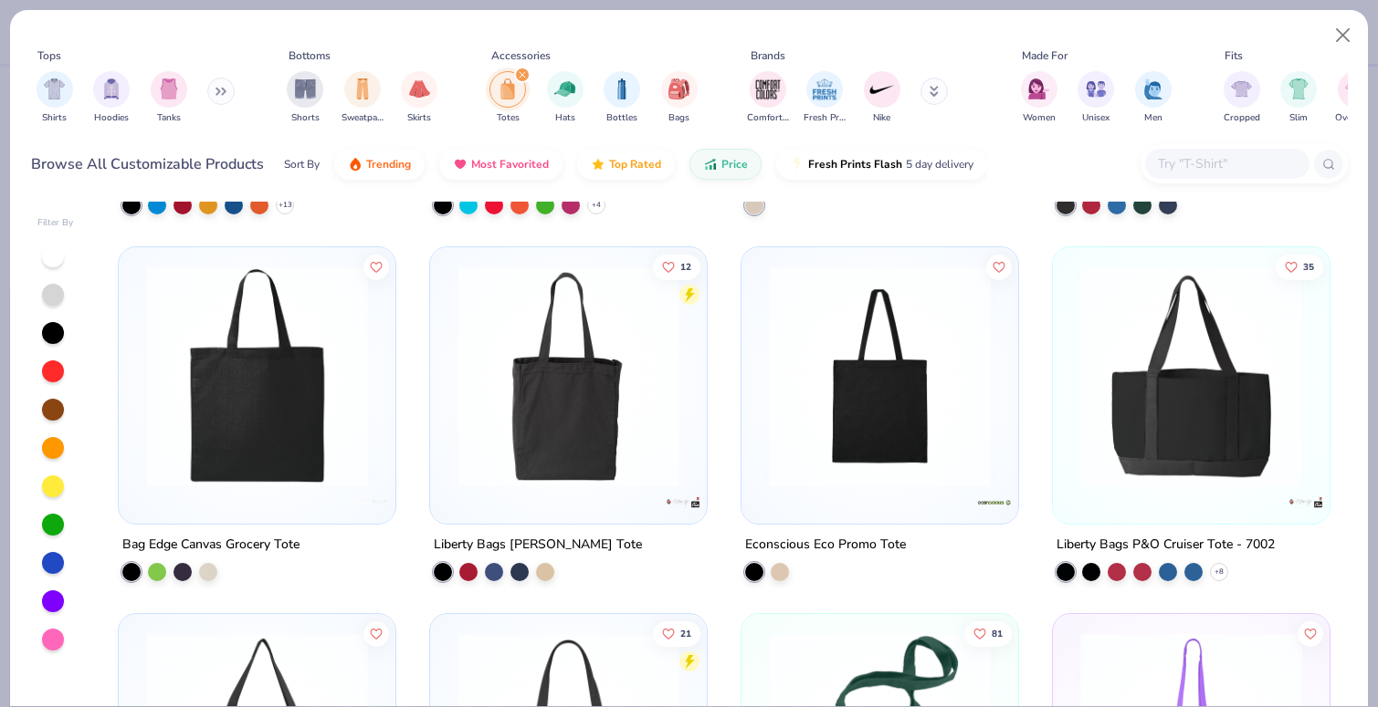
scroll to position [696, 0]
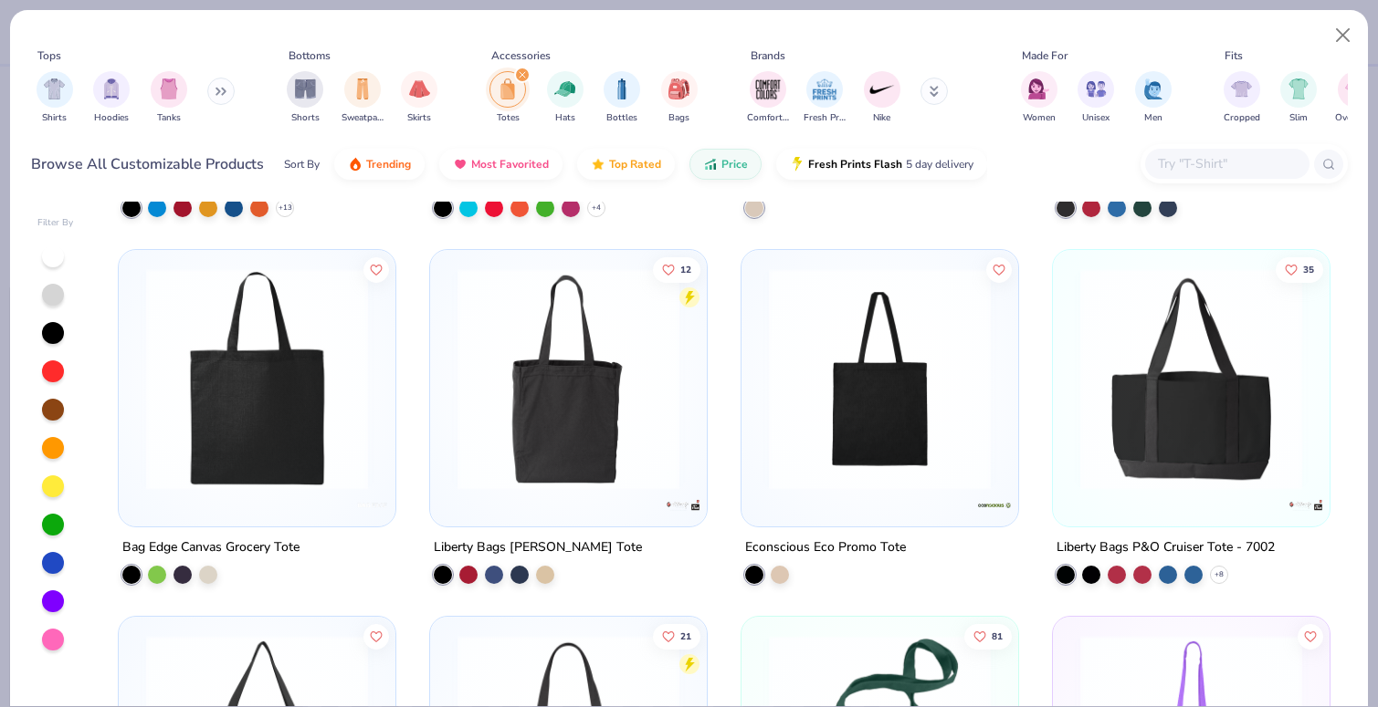
click at [1215, 447] on img at bounding box center [1191, 379] width 240 height 222
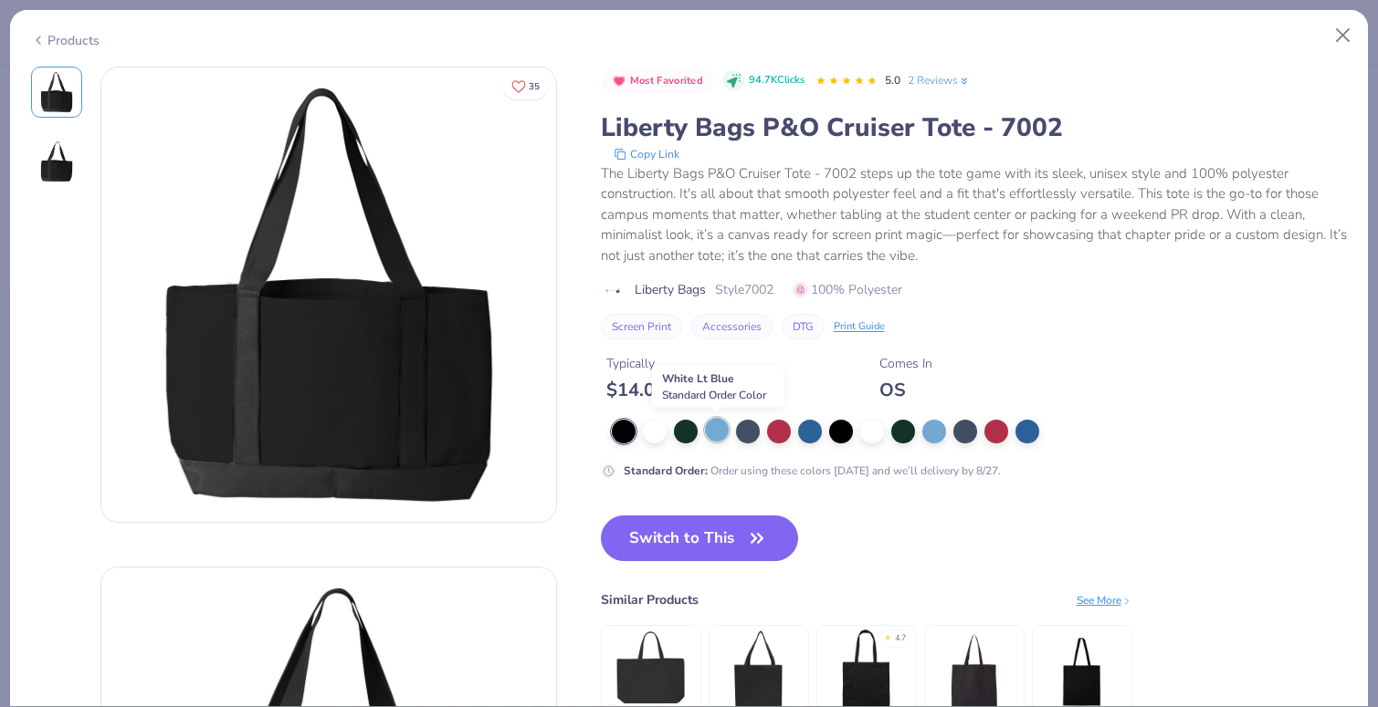
click at [708, 437] on div at bounding box center [717, 430] width 24 height 24
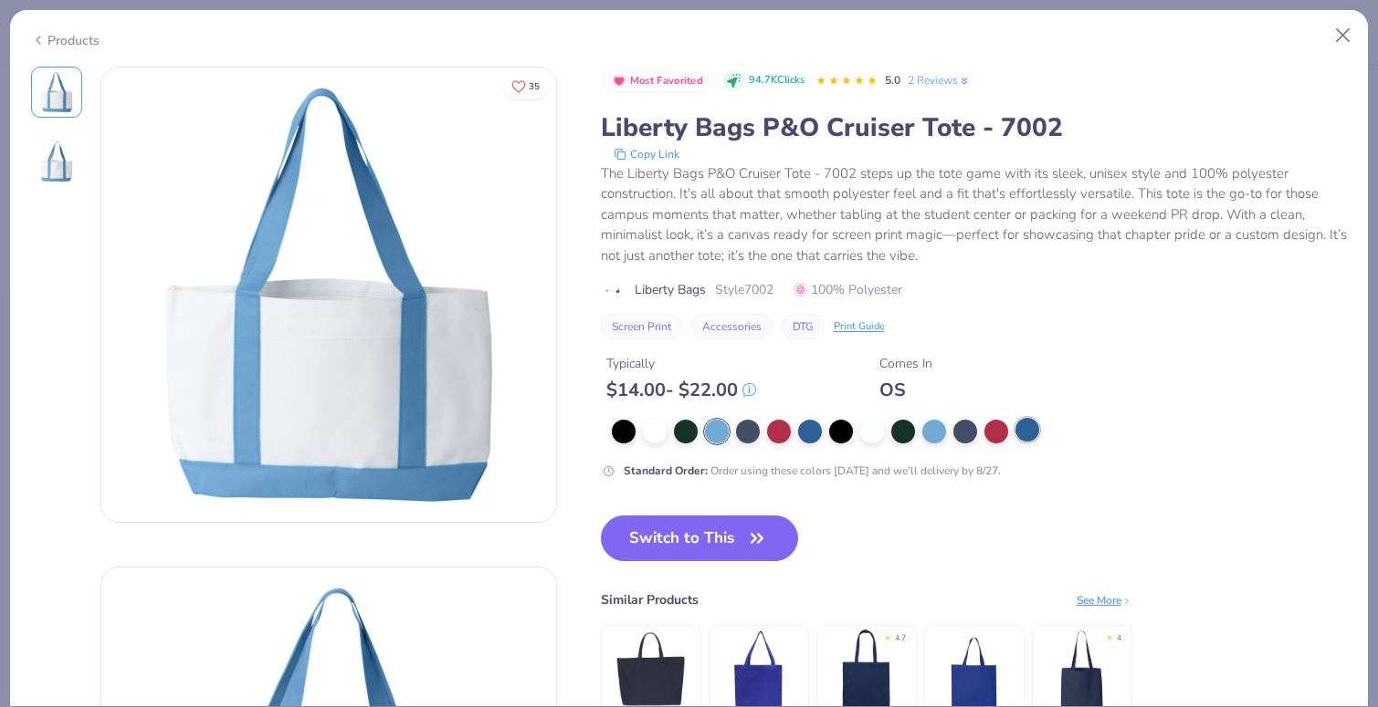
click at [1035, 433] on div at bounding box center [1027, 430] width 24 height 24
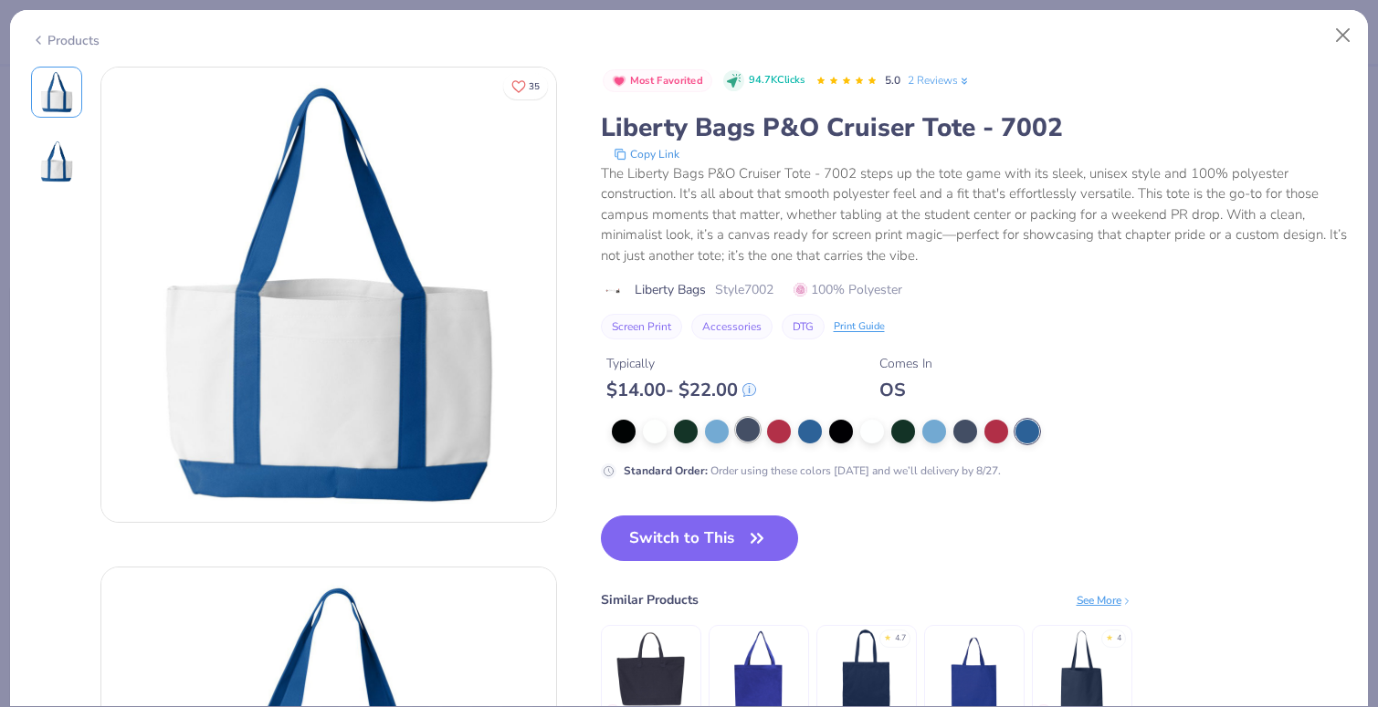
click at [744, 435] on div at bounding box center [748, 430] width 24 height 24
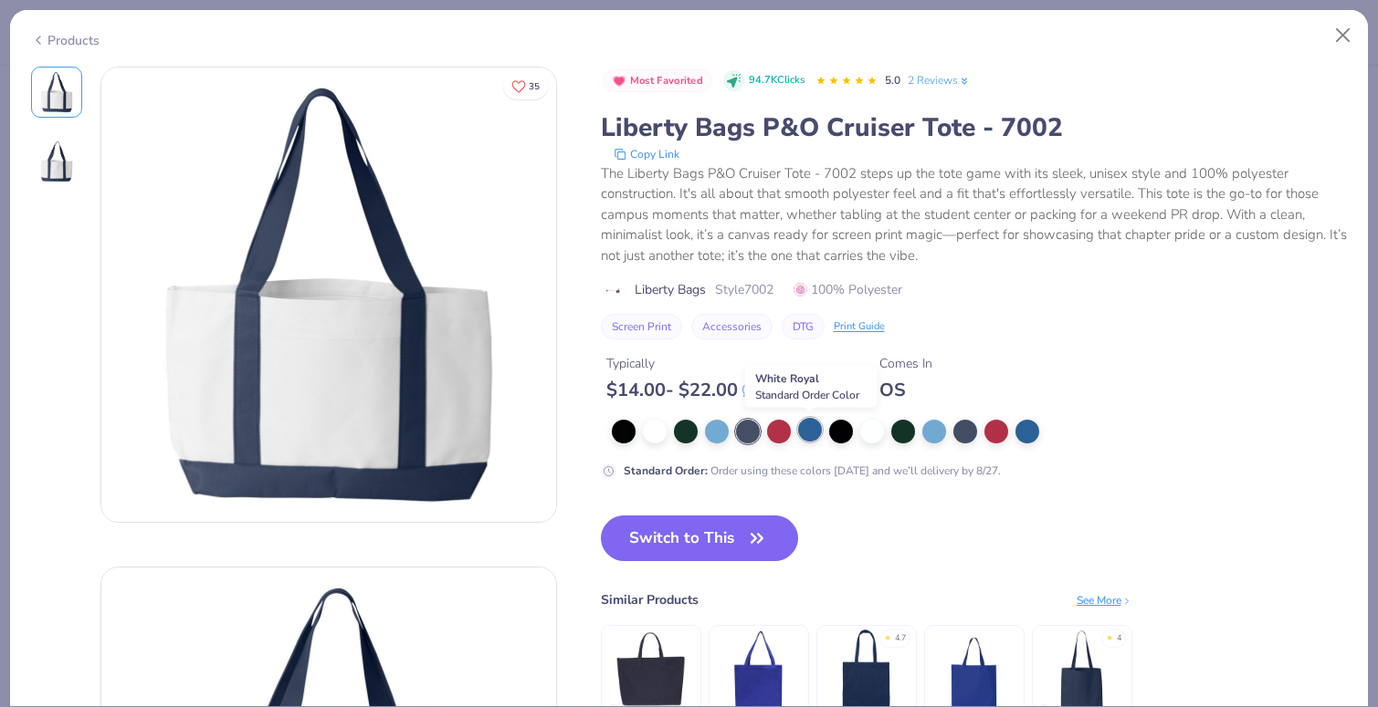
click at [812, 437] on div at bounding box center [810, 430] width 24 height 24
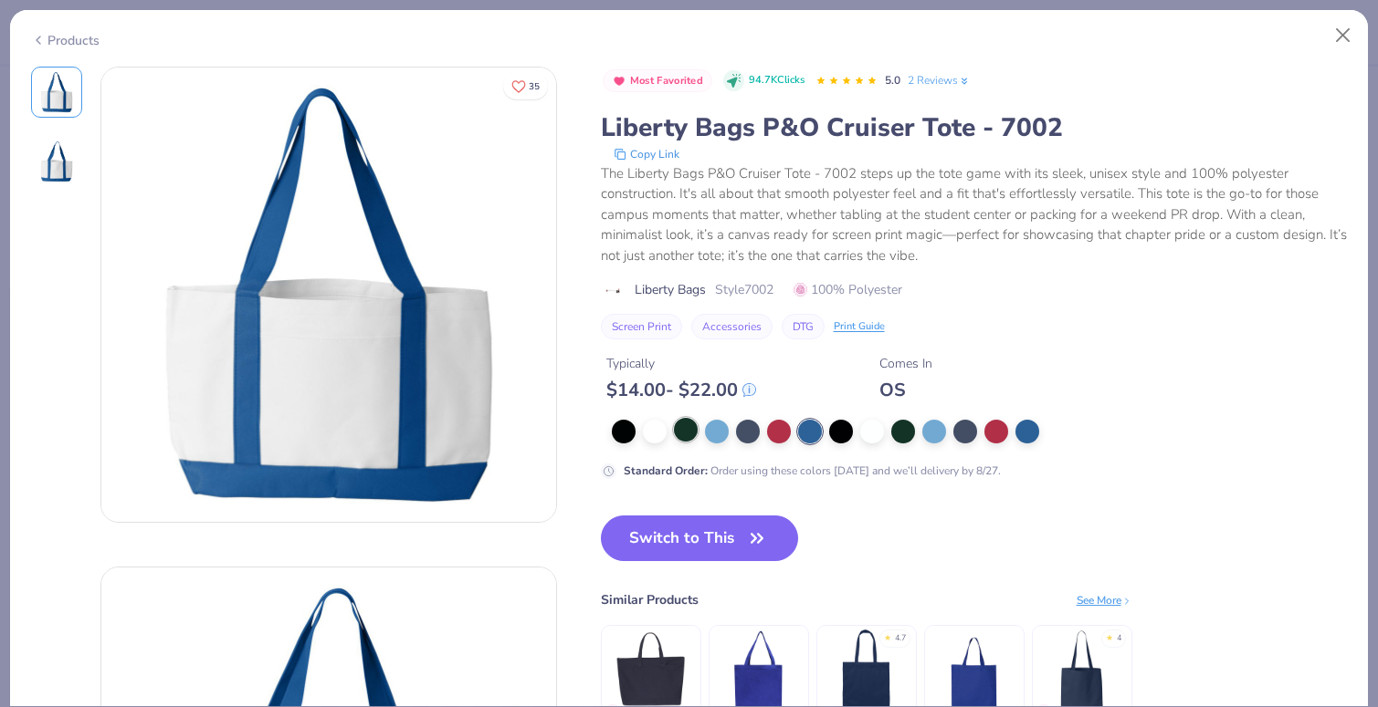
click at [685, 432] on div at bounding box center [686, 430] width 24 height 24
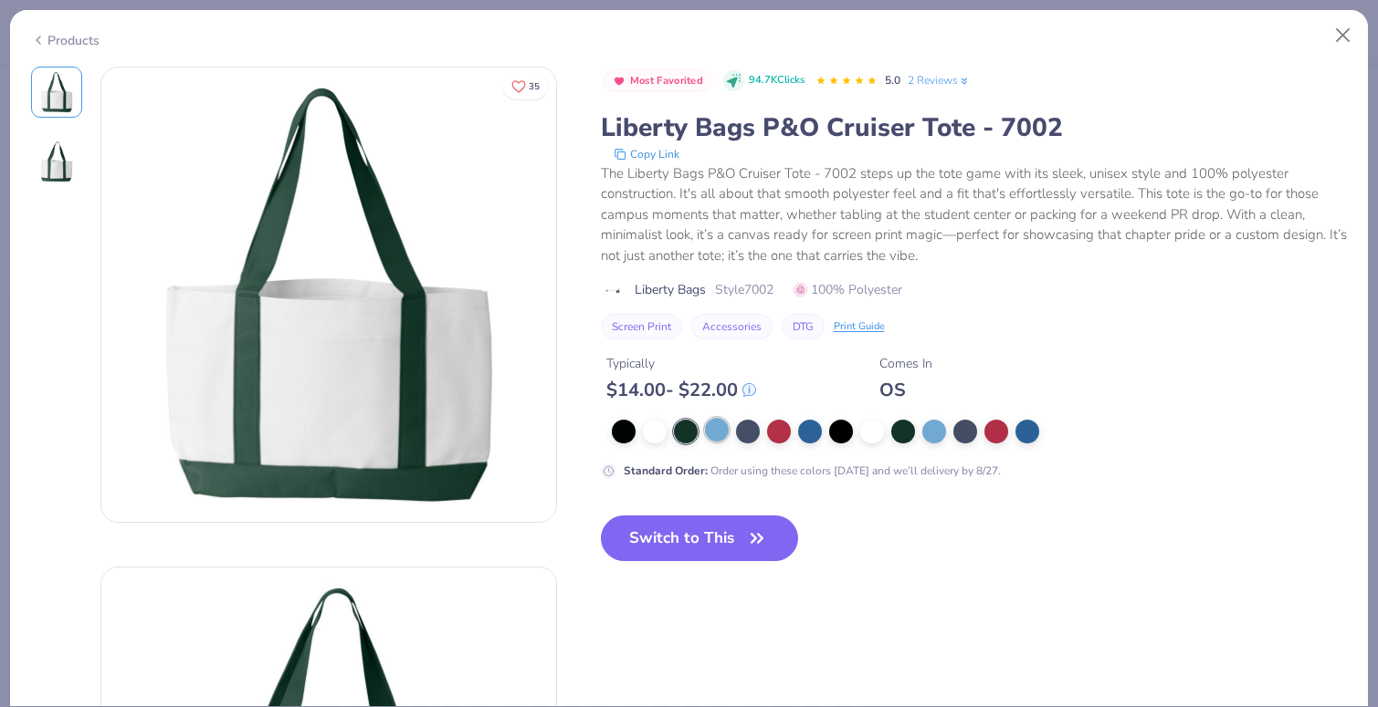
click at [709, 432] on div at bounding box center [717, 430] width 24 height 24
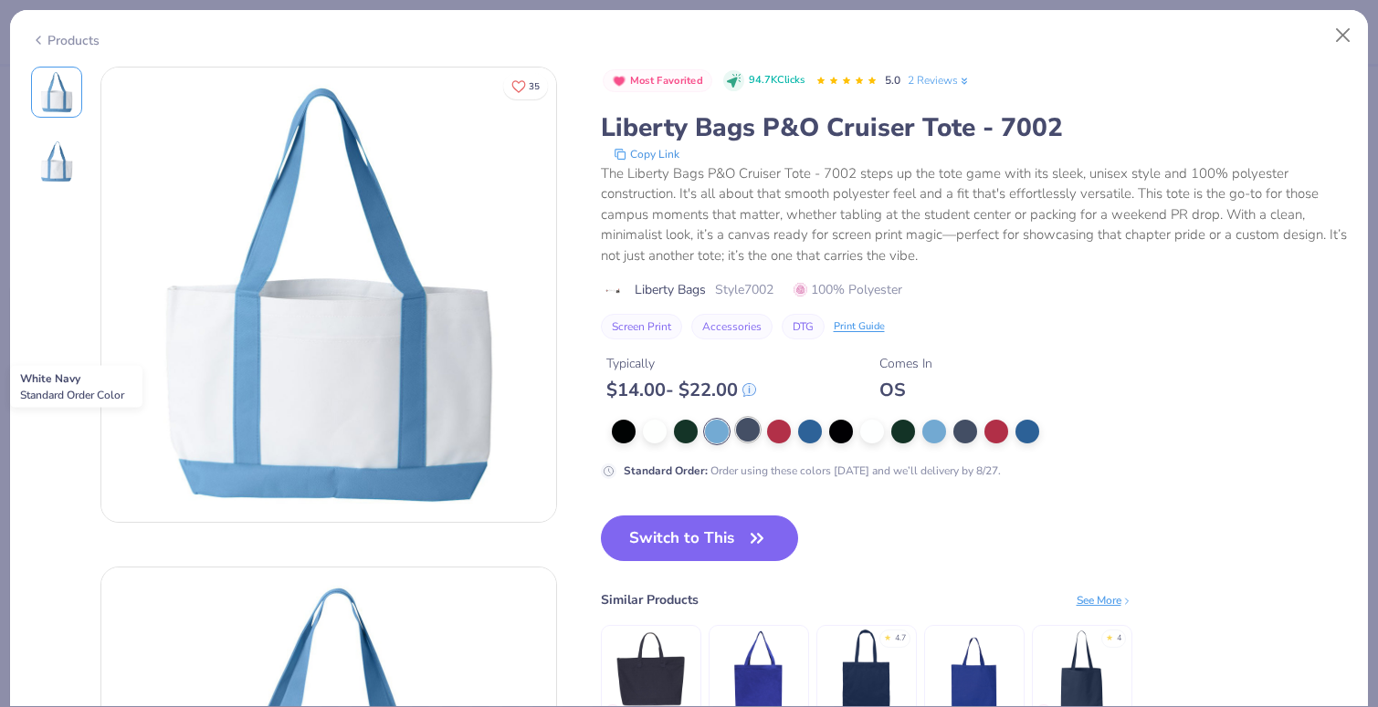
click at [749, 433] on div at bounding box center [748, 430] width 24 height 24
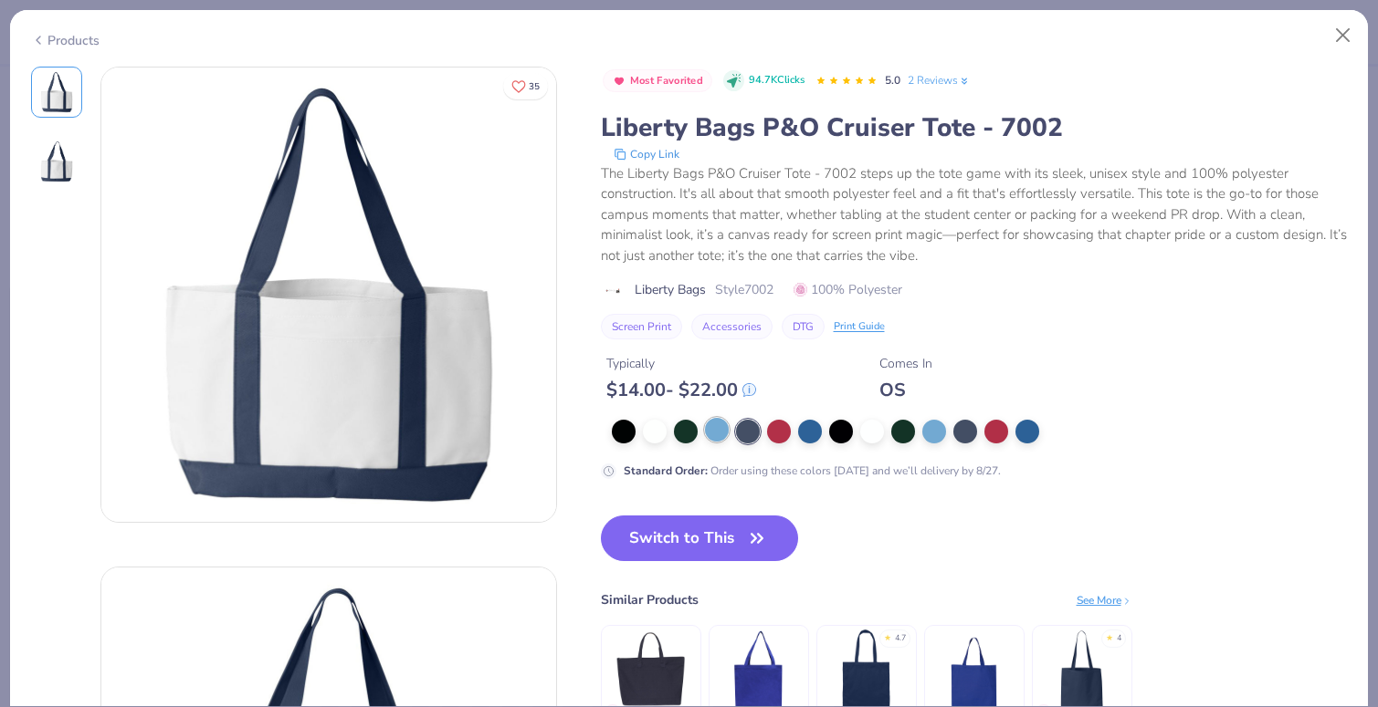
click at [721, 430] on div at bounding box center [717, 430] width 24 height 24
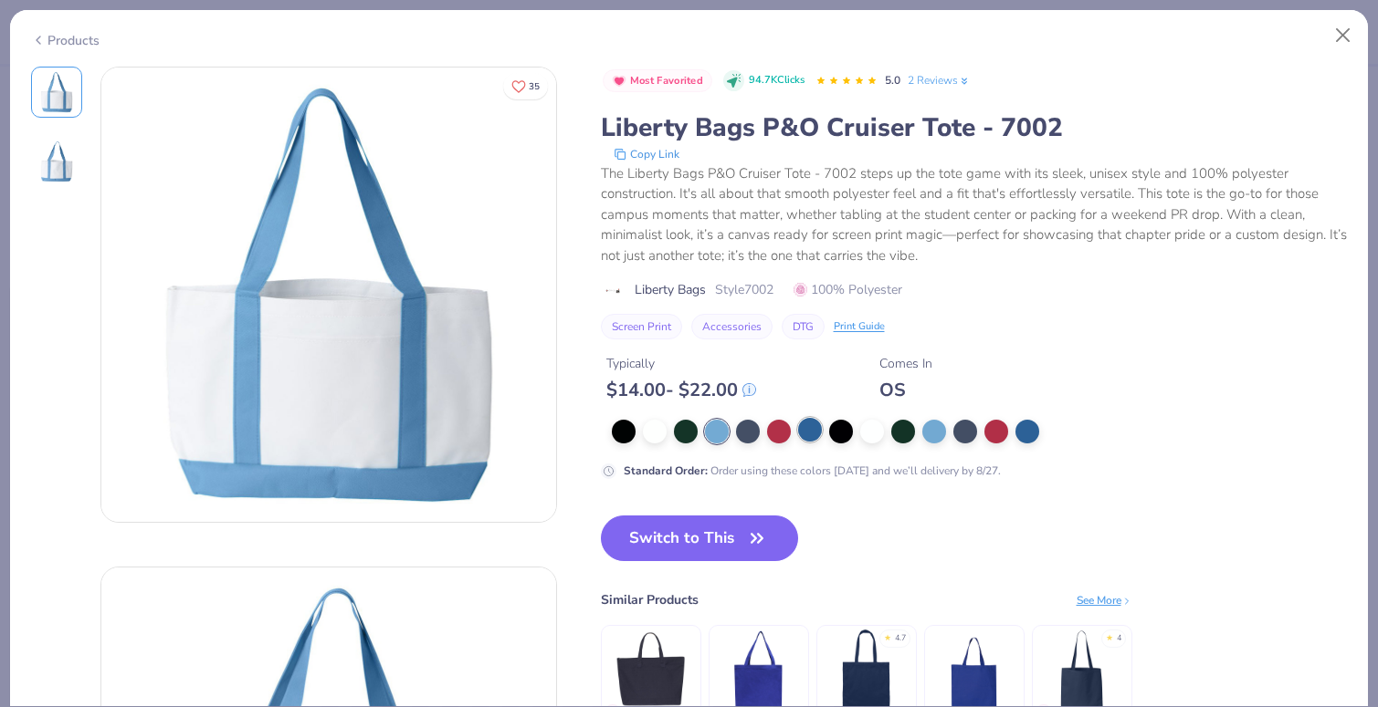
click at [816, 429] on div at bounding box center [810, 430] width 24 height 24
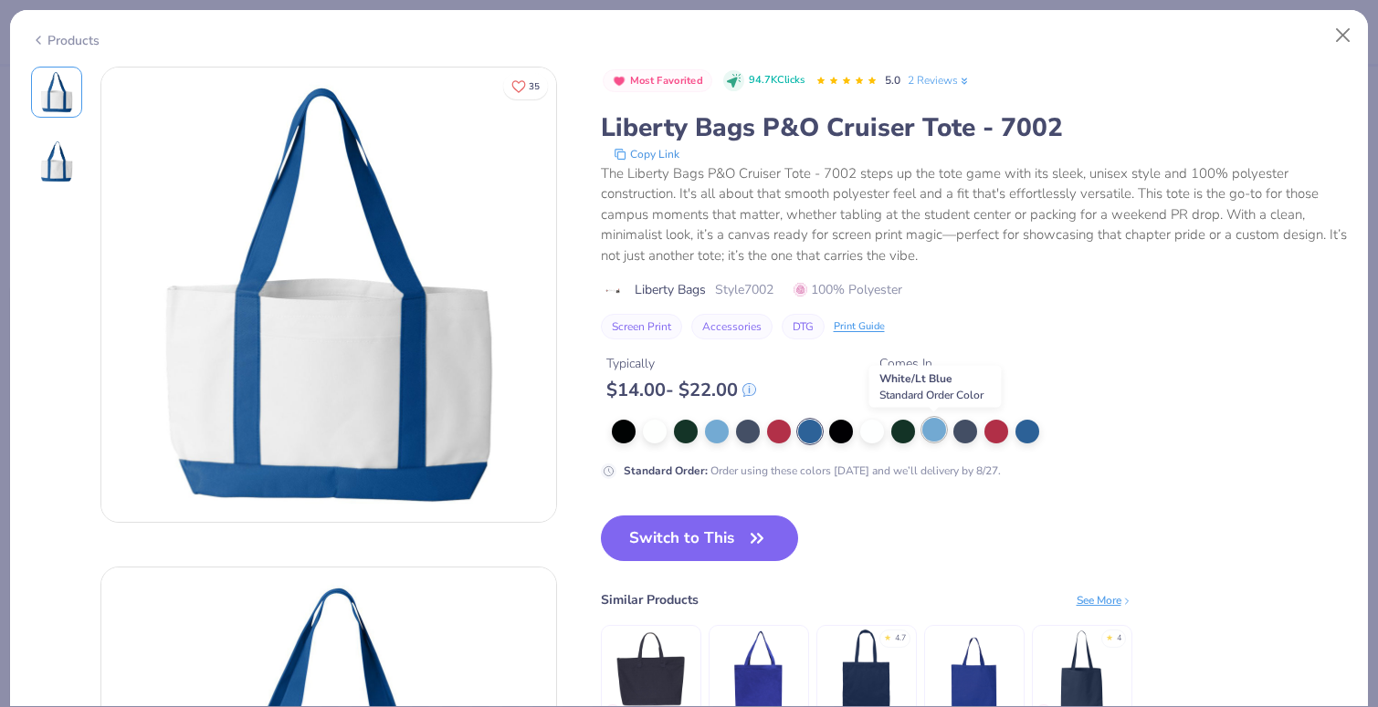
click at [935, 432] on div at bounding box center [934, 430] width 24 height 24
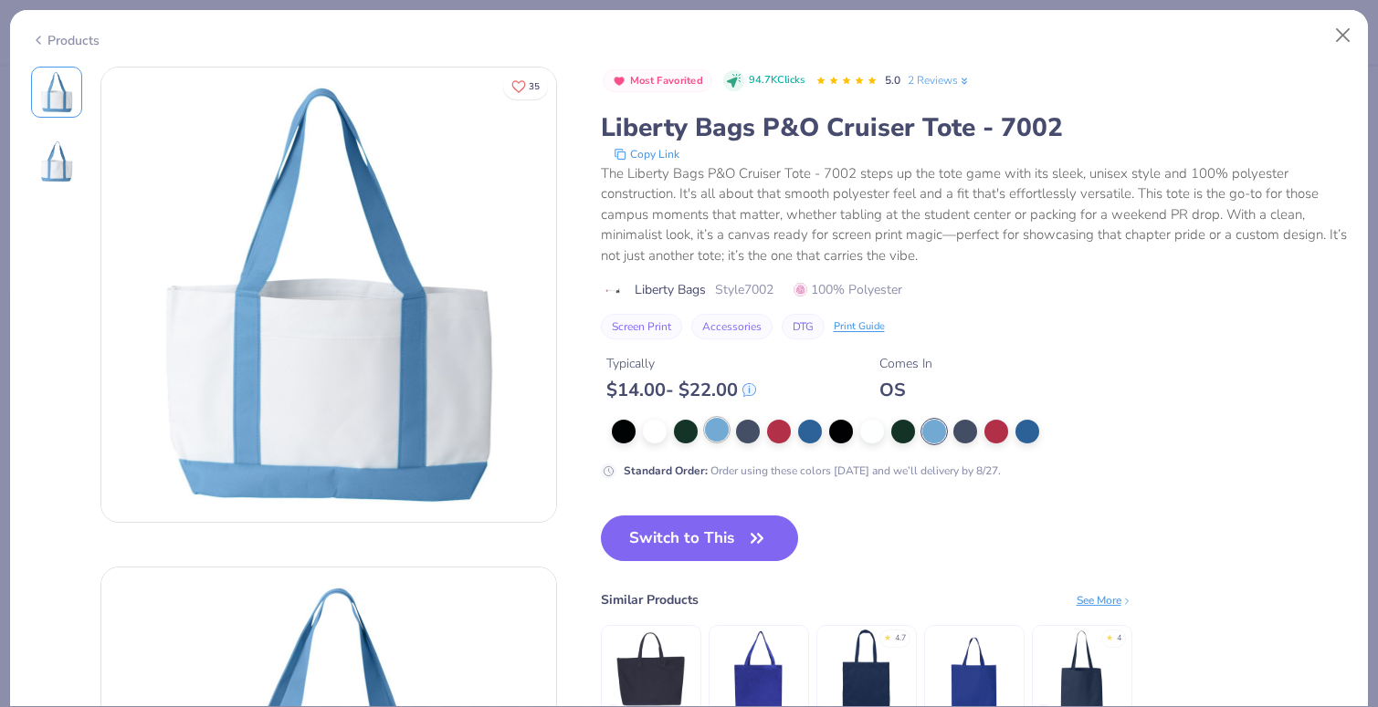
click at [715, 436] on div at bounding box center [717, 430] width 24 height 24
click at [738, 436] on div at bounding box center [748, 430] width 24 height 24
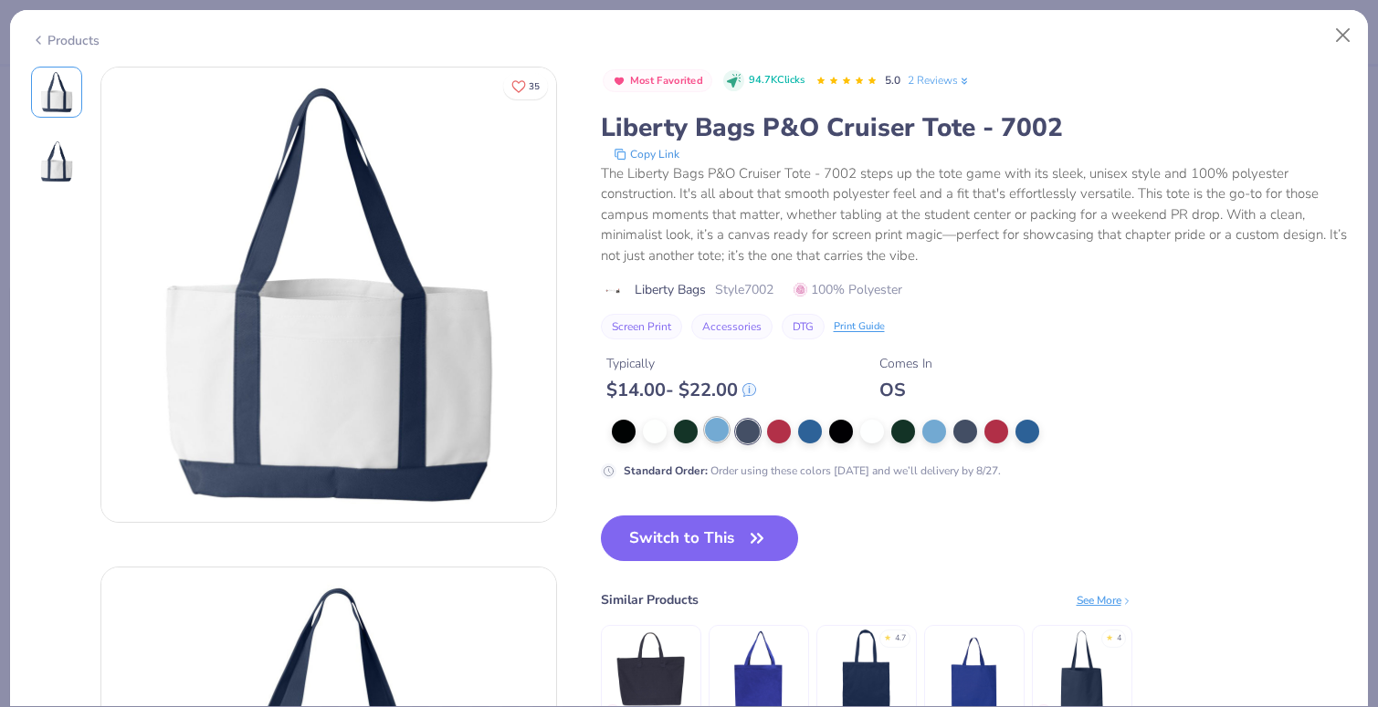
click at [714, 434] on div at bounding box center [717, 430] width 24 height 24
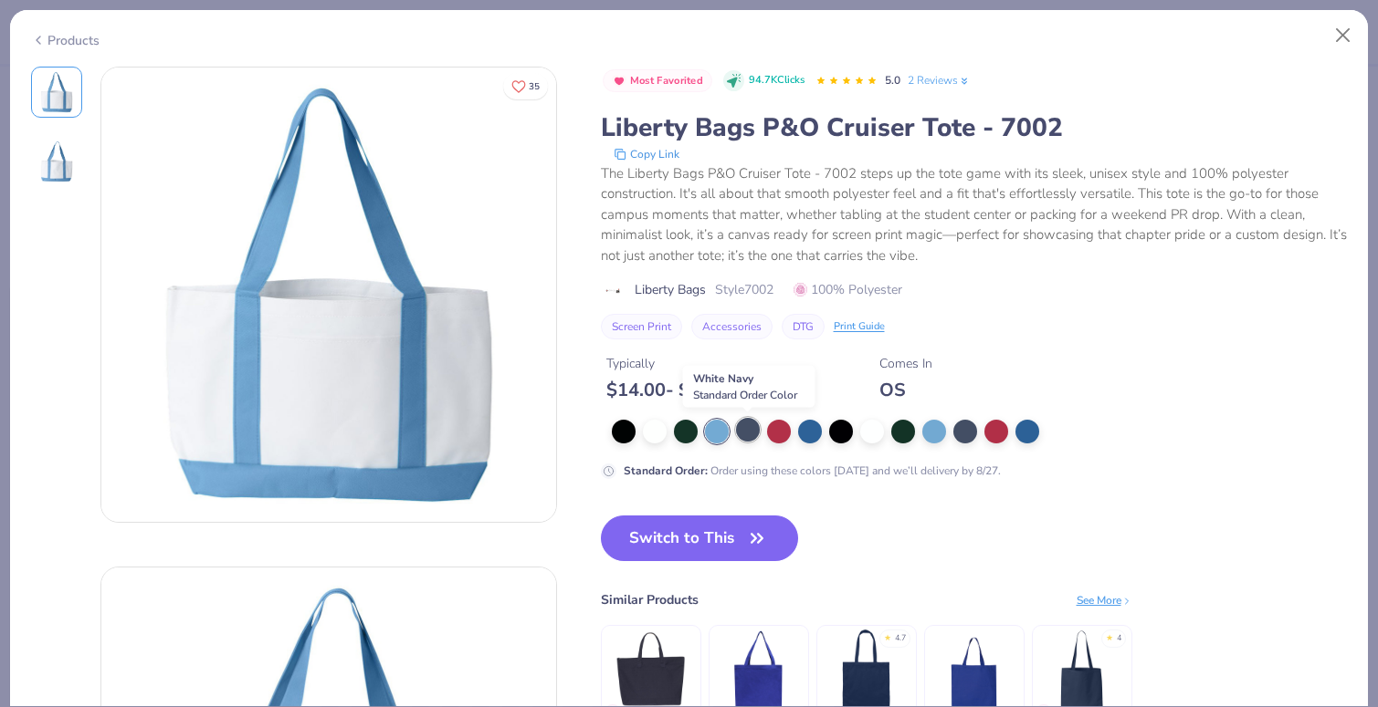
click at [758, 435] on div at bounding box center [748, 430] width 24 height 24
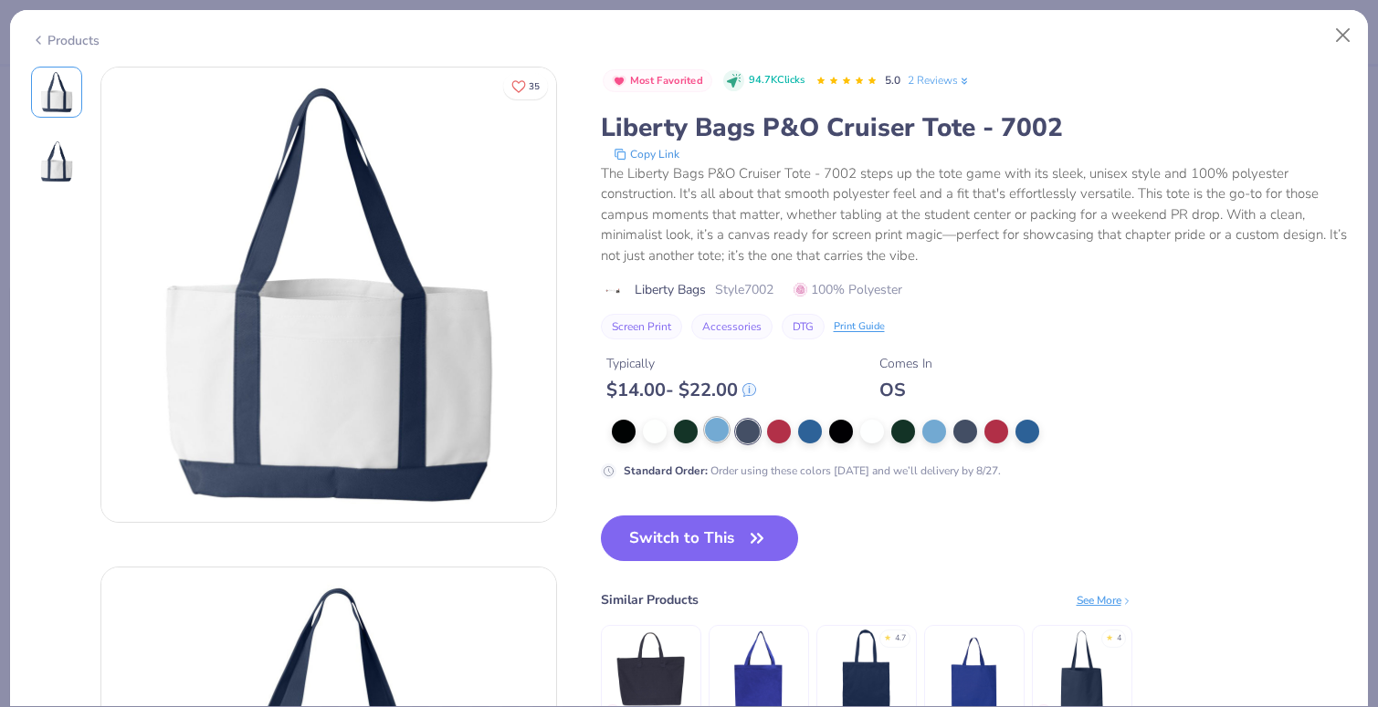
click at [727, 431] on div at bounding box center [717, 430] width 24 height 24
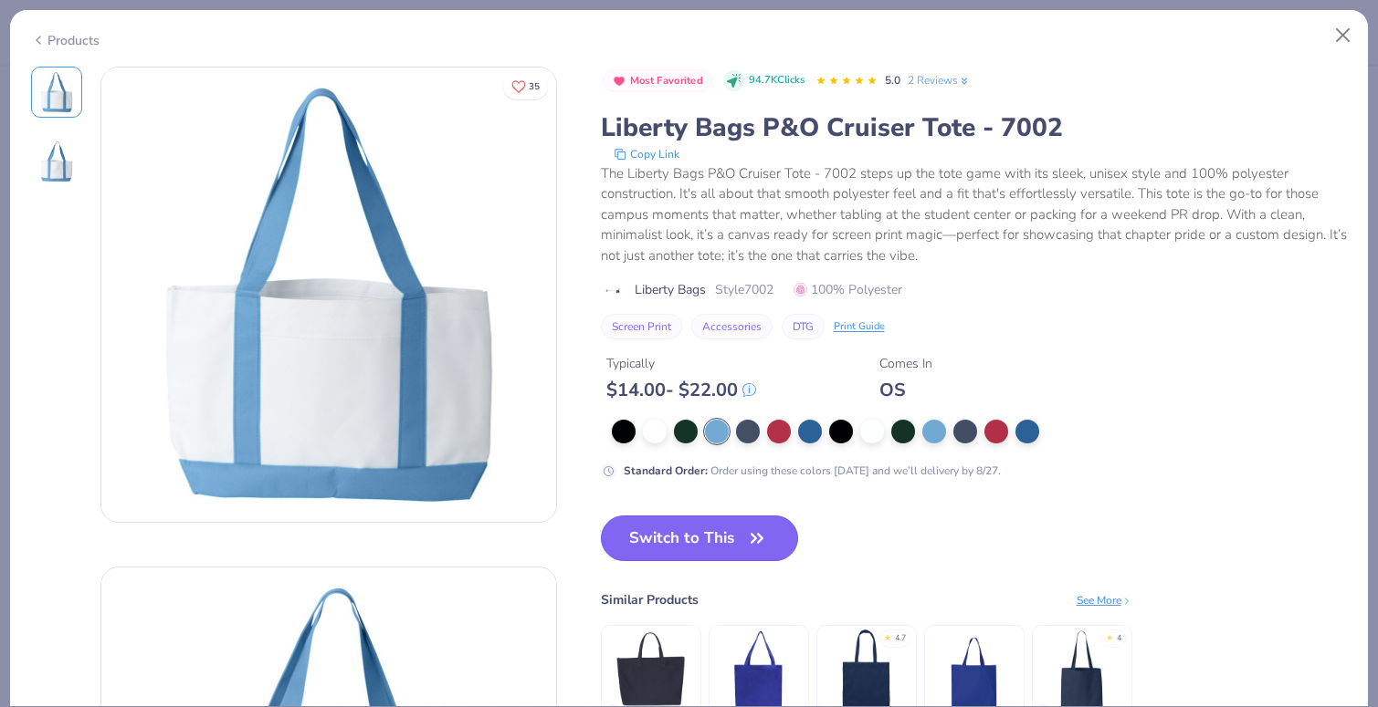
click at [733, 548] on button "Switch to This" at bounding box center [700, 539] width 198 height 46
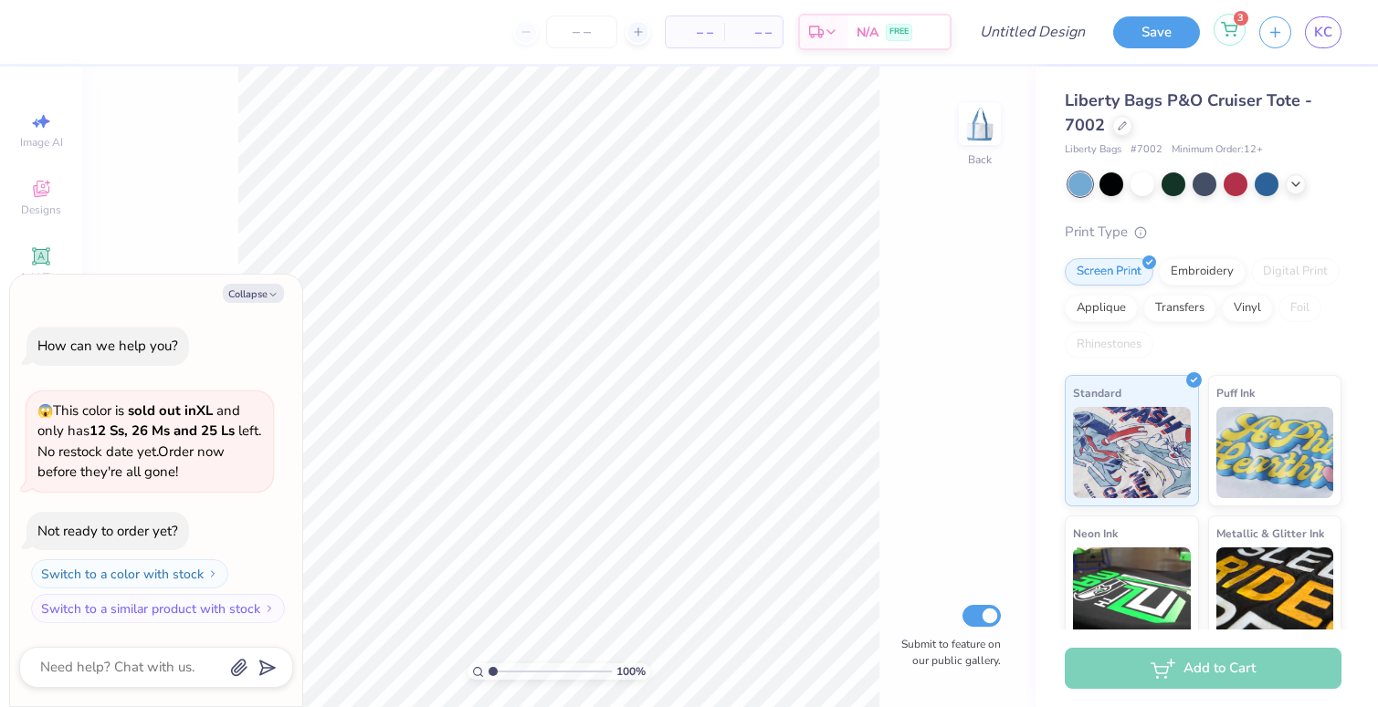
click at [1234, 26] on icon at bounding box center [1229, 27] width 16 height 9
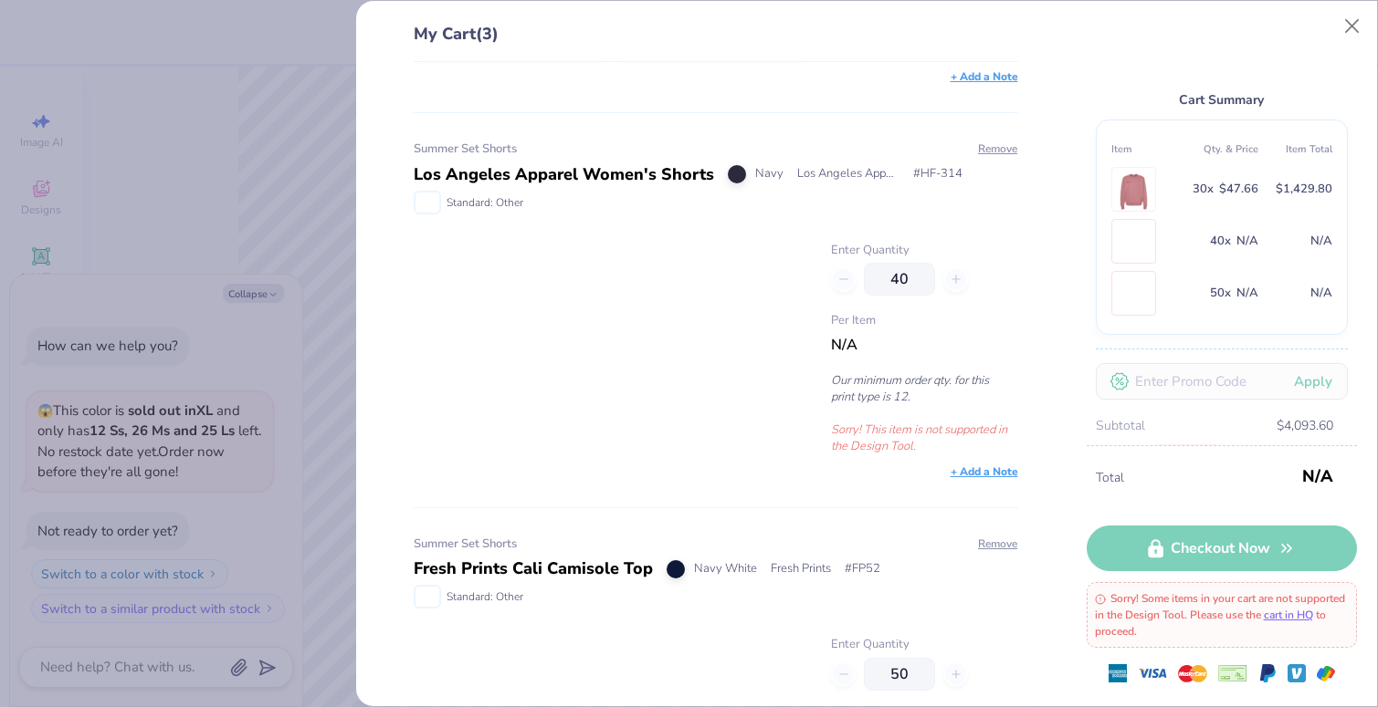
scroll to position [296, 0]
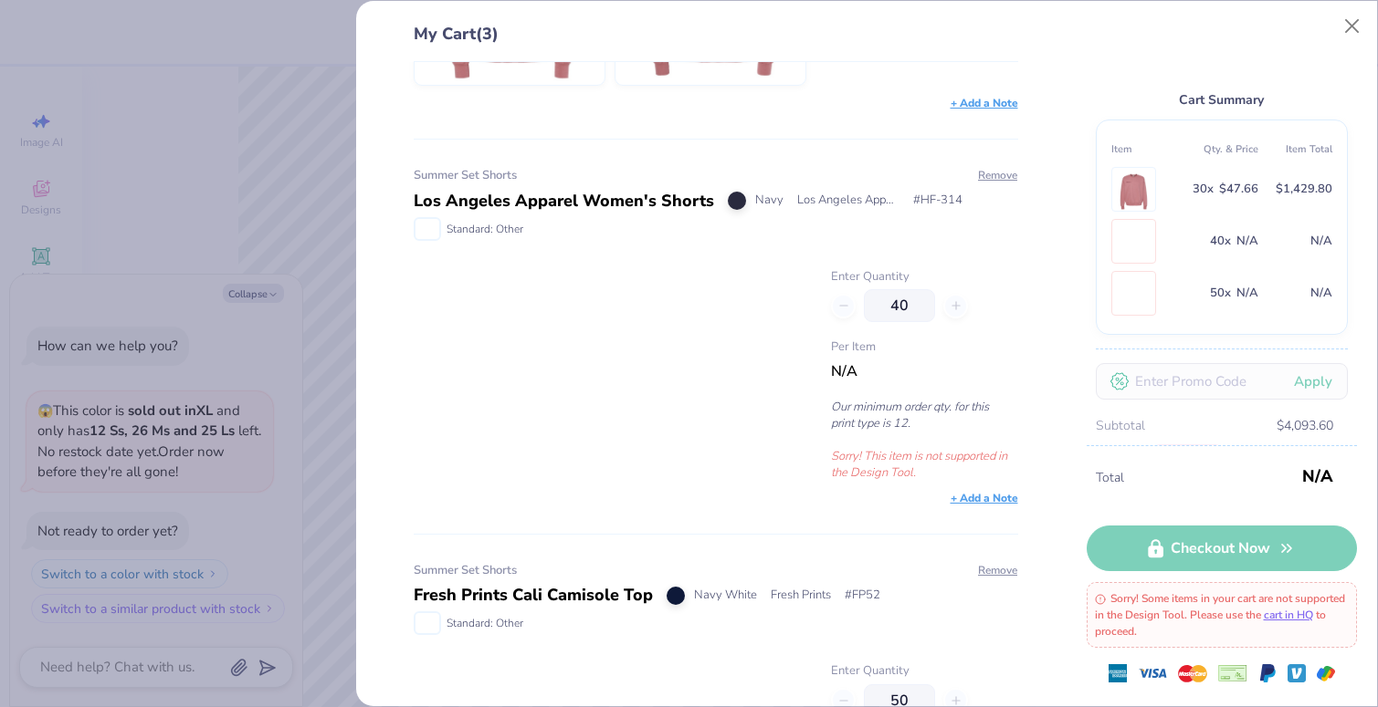
click at [600, 363] on div at bounding box center [610, 374] width 393 height 213
click at [666, 319] on div at bounding box center [610, 374] width 393 height 213
click at [1133, 245] on img at bounding box center [1133, 241] width 0 height 43
click at [1133, 232] on img at bounding box center [1133, 241] width 0 height 43
click at [746, 200] on div "Navy" at bounding box center [756, 201] width 56 height 18
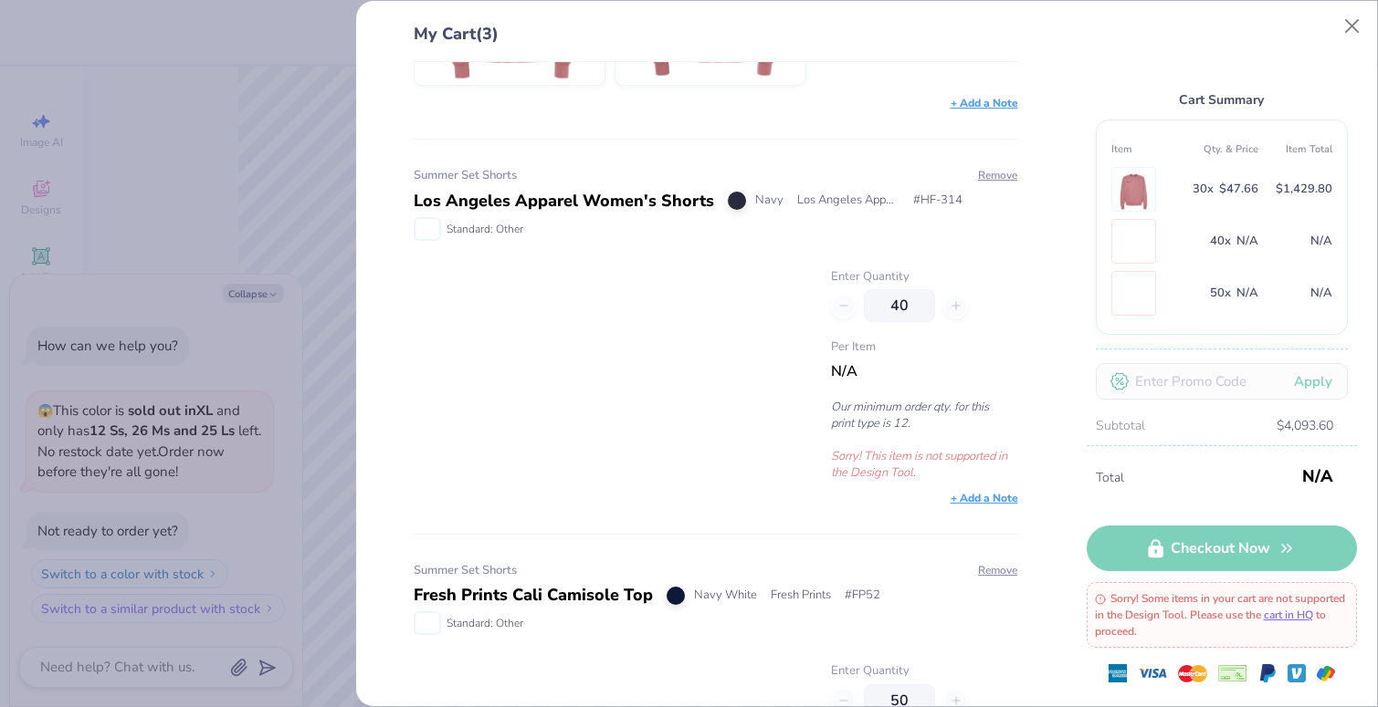
click at [517, 225] on span "Standard: Other" at bounding box center [484, 229] width 77 height 16
click at [510, 200] on div "Los Angeles Apparel Women's Shorts" at bounding box center [564, 201] width 300 height 25
click at [1342, 34] on button "Close" at bounding box center [1352, 26] width 35 height 35
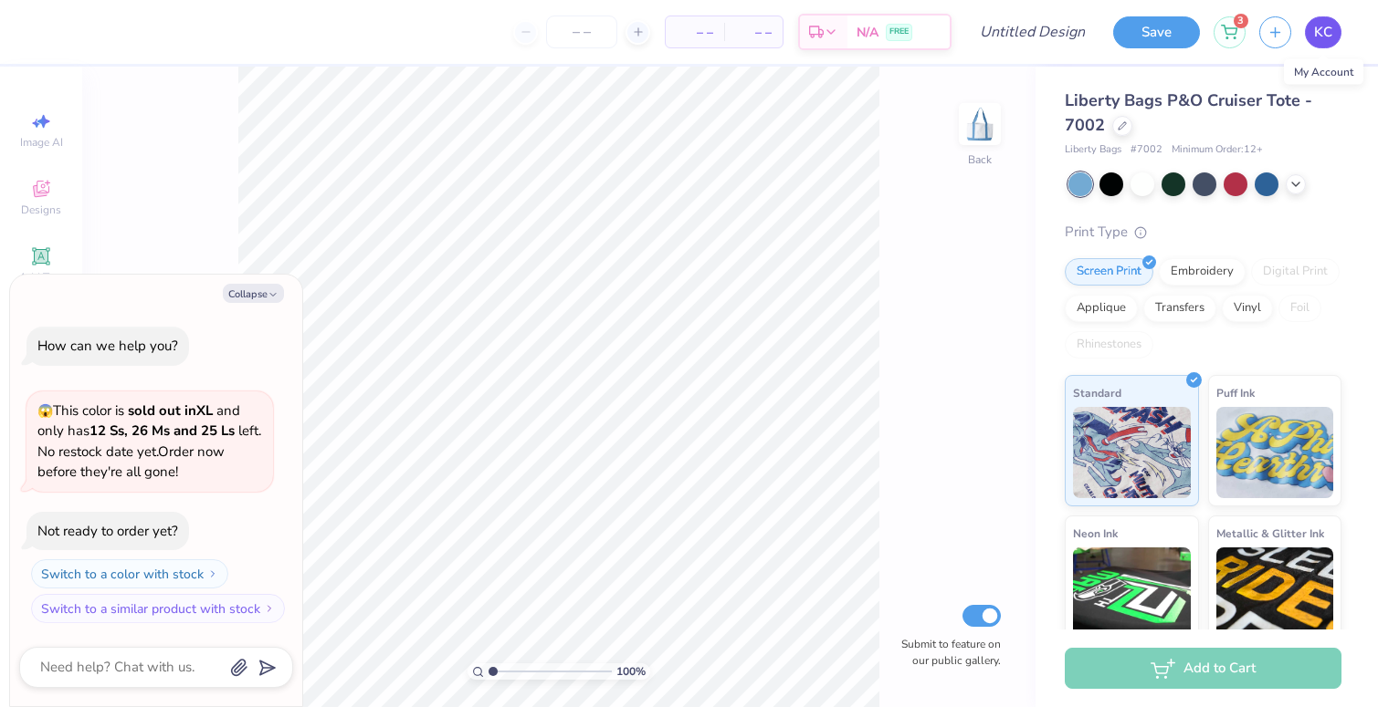
click at [1330, 32] on span "KC" at bounding box center [1323, 32] width 18 height 21
click at [1123, 125] on icon at bounding box center [1121, 124] width 9 height 9
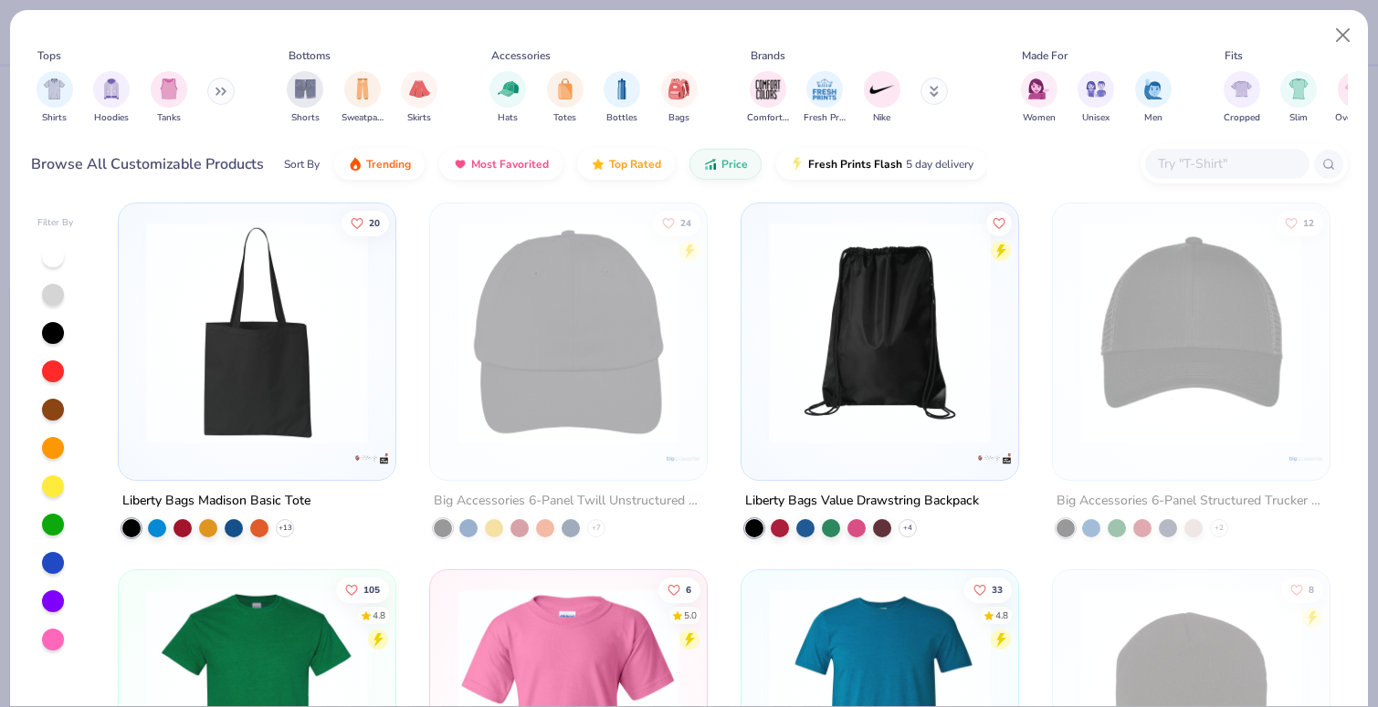
scroll to position [78, 0]
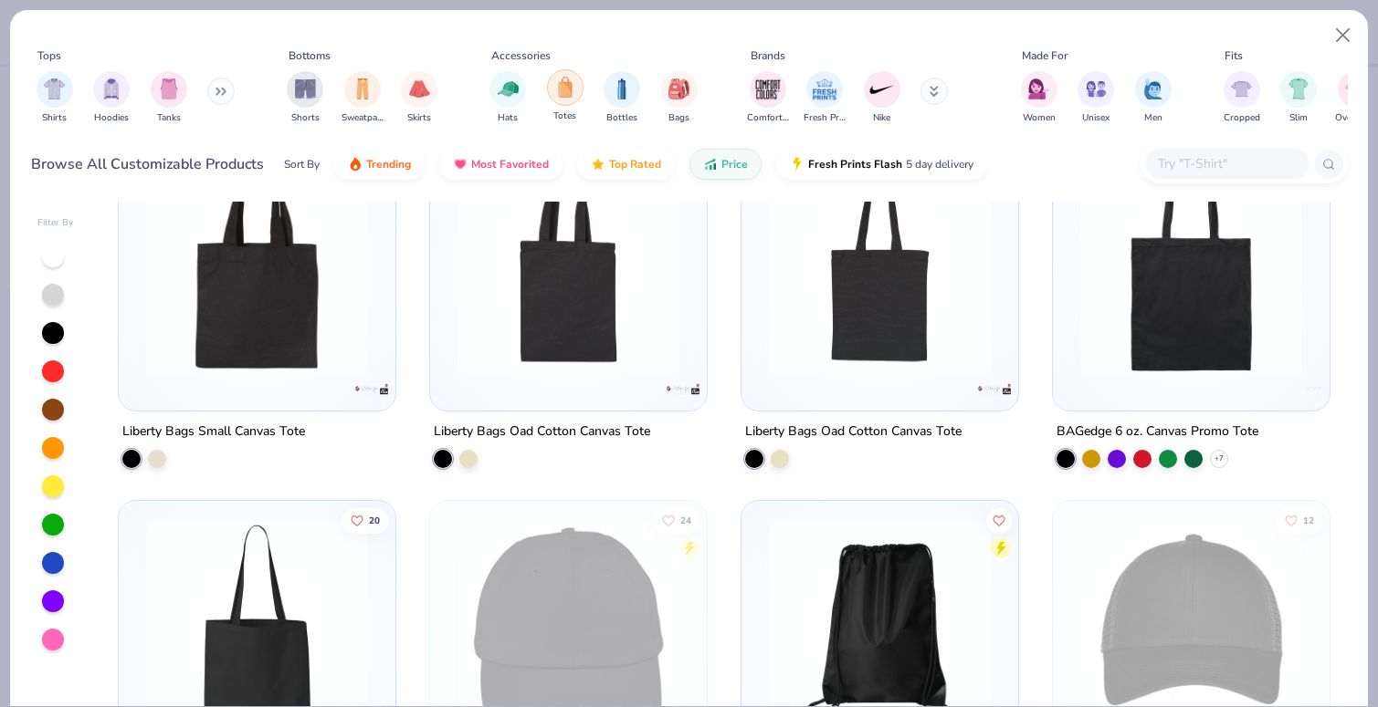
click at [574, 92] on div "filter for Totes" at bounding box center [565, 87] width 37 height 37
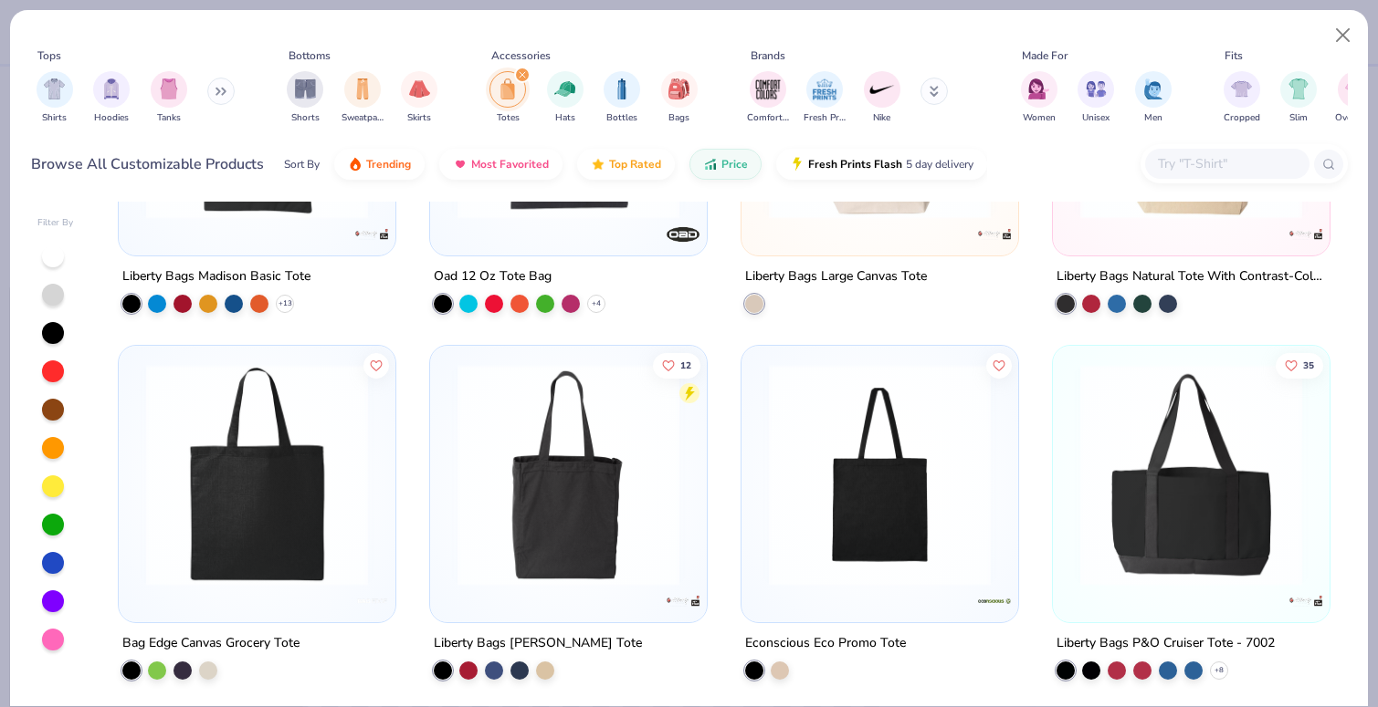
scroll to position [601, 0]
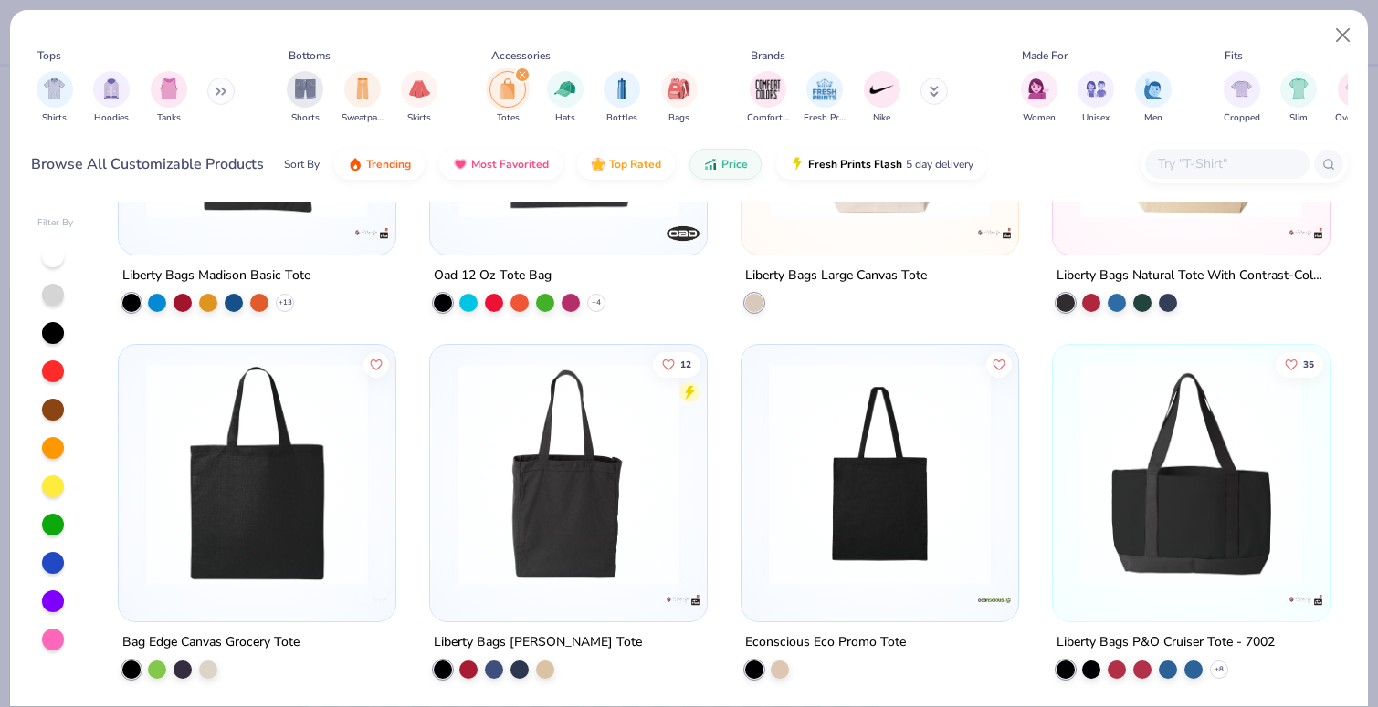
click at [1219, 547] on img at bounding box center [1191, 474] width 240 height 222
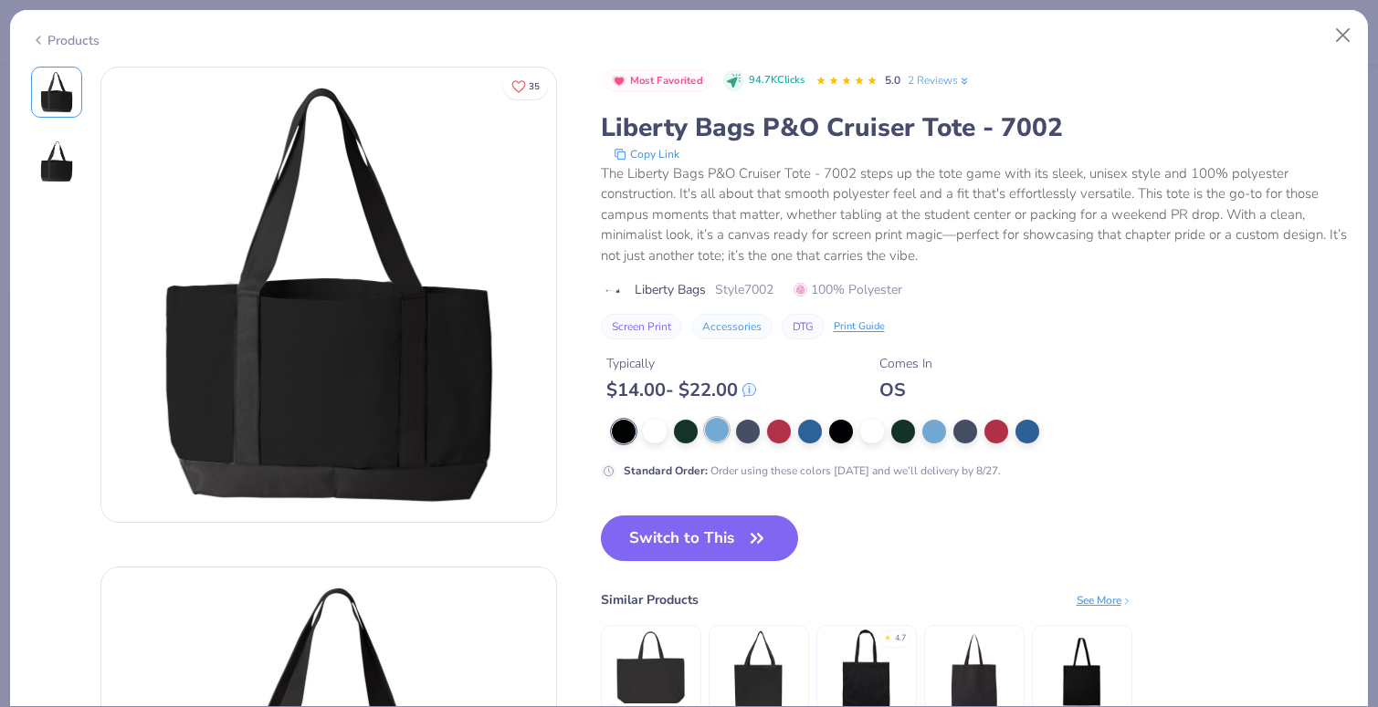
click at [715, 435] on div at bounding box center [717, 430] width 24 height 24
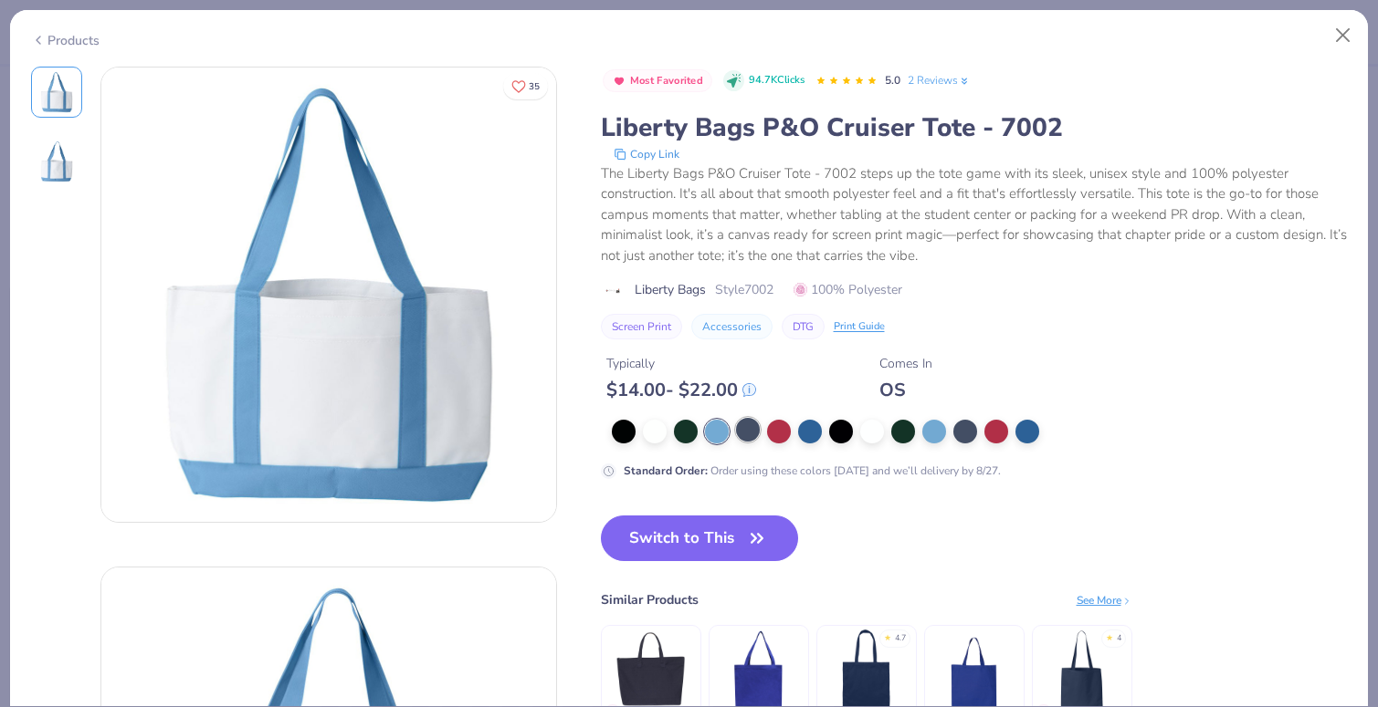
click at [745, 440] on div at bounding box center [748, 430] width 24 height 24
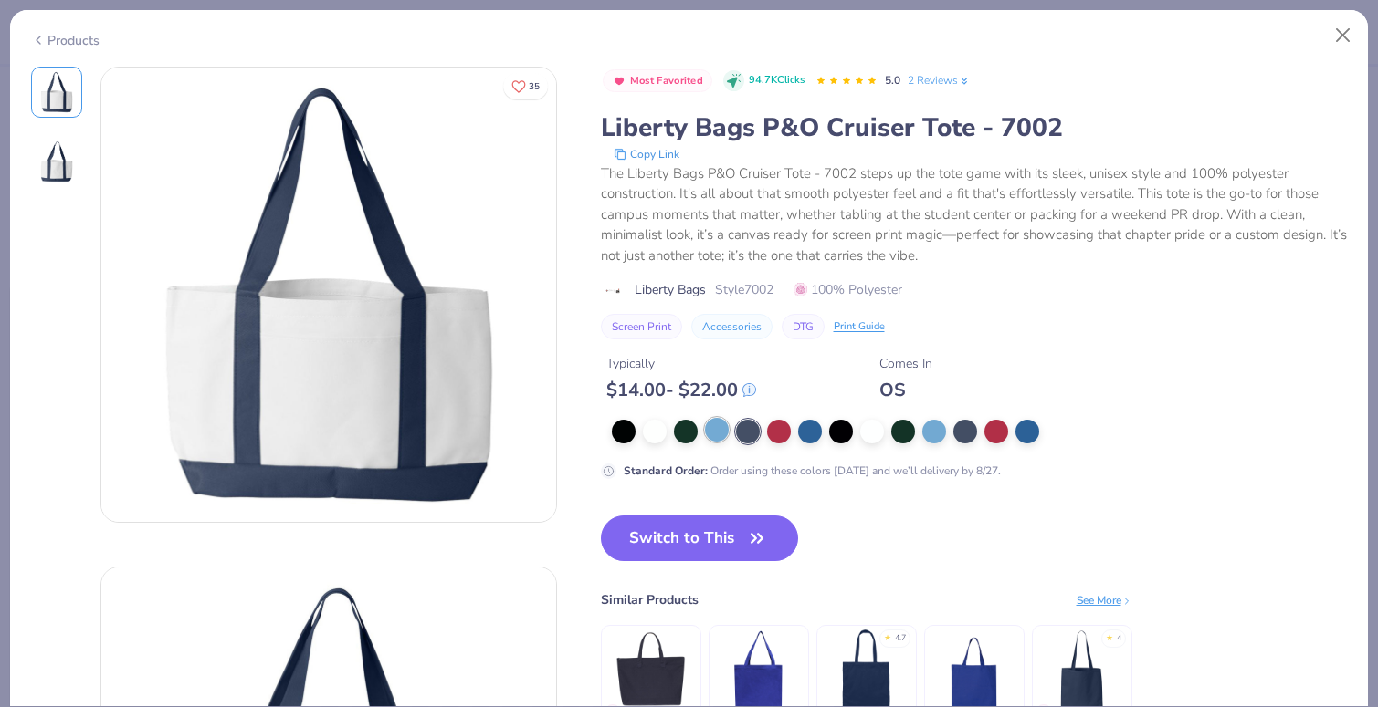
click at [719, 440] on div at bounding box center [717, 430] width 24 height 24
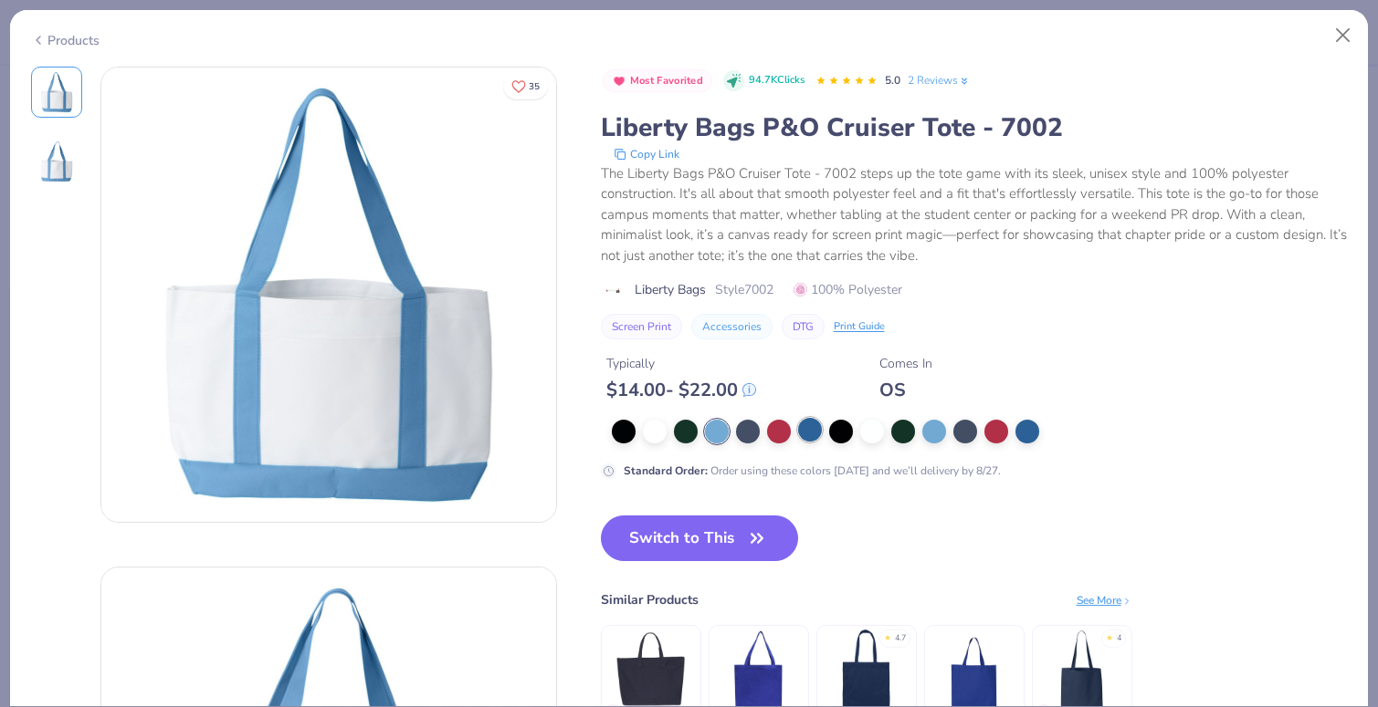
click at [812, 427] on div at bounding box center [810, 430] width 24 height 24
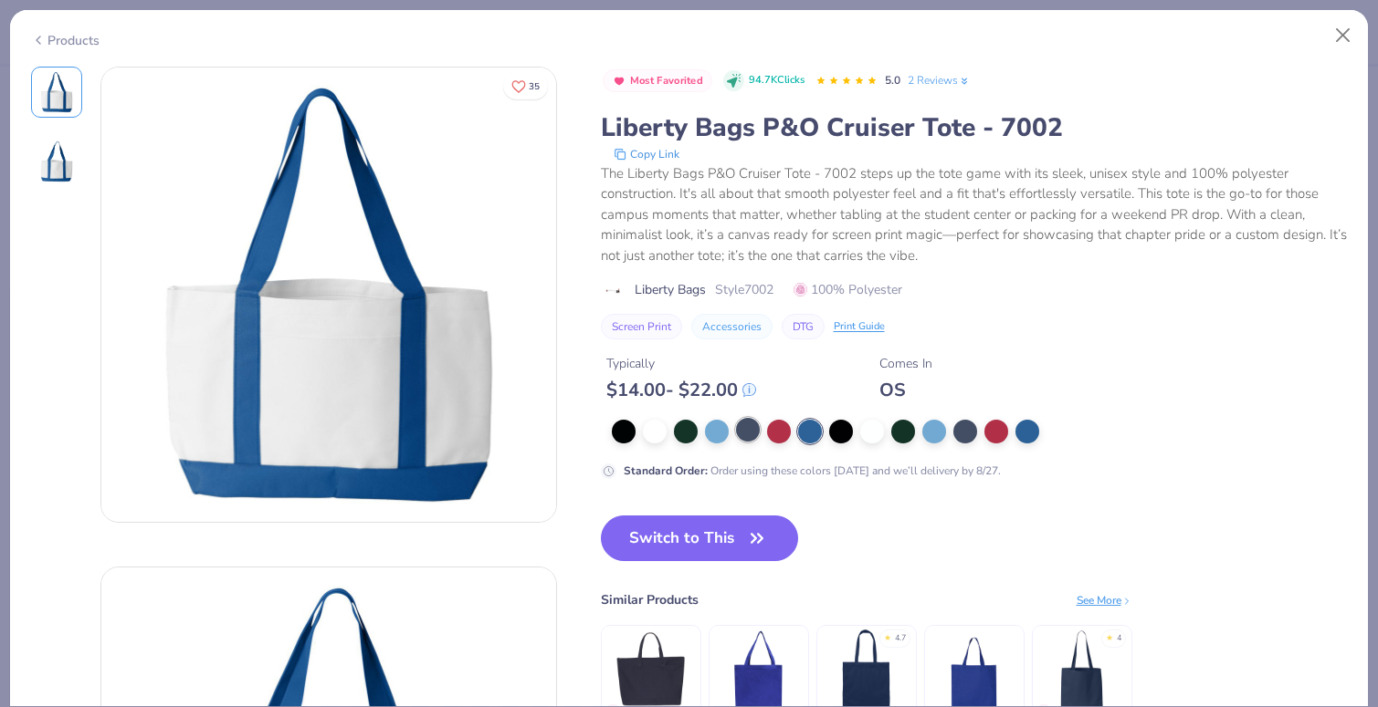
click at [749, 432] on div at bounding box center [748, 430] width 24 height 24
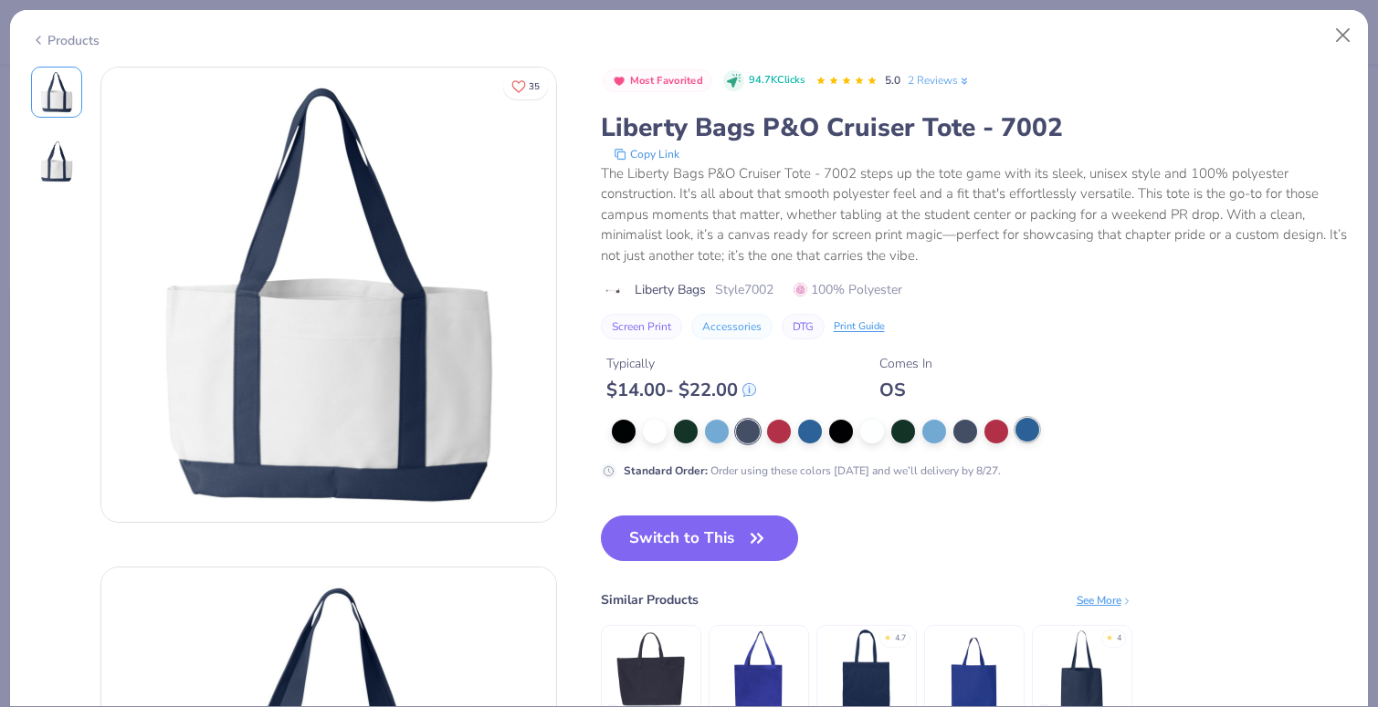
click at [1032, 435] on div at bounding box center [1027, 430] width 24 height 24
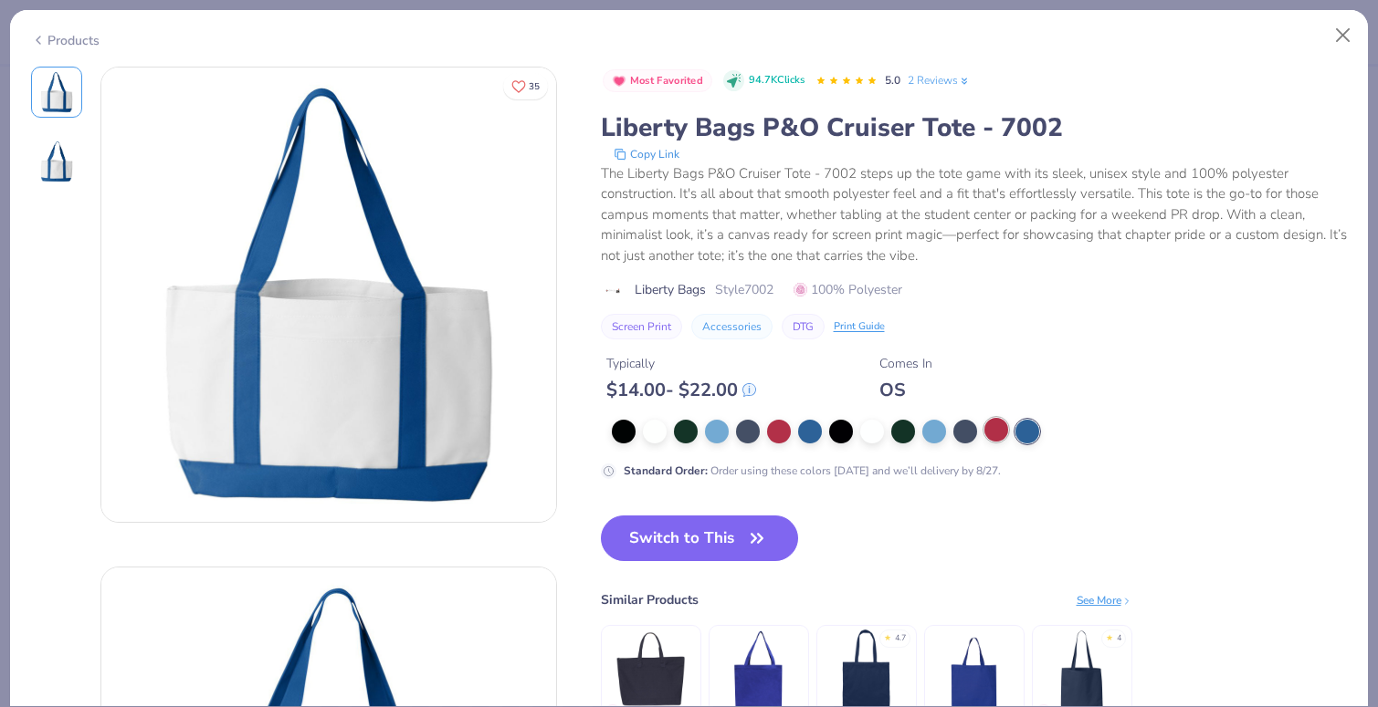
click at [1000, 430] on div at bounding box center [996, 430] width 24 height 24
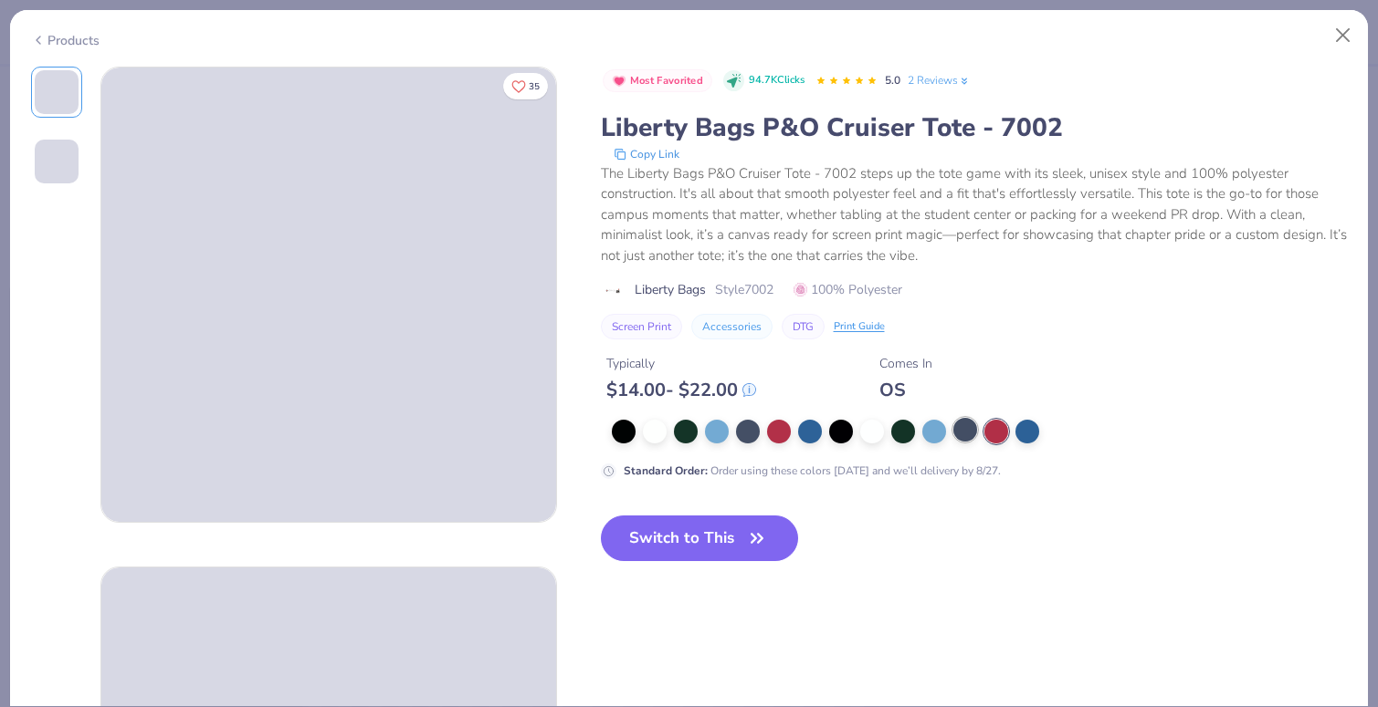
click at [959, 437] on div at bounding box center [965, 430] width 24 height 24
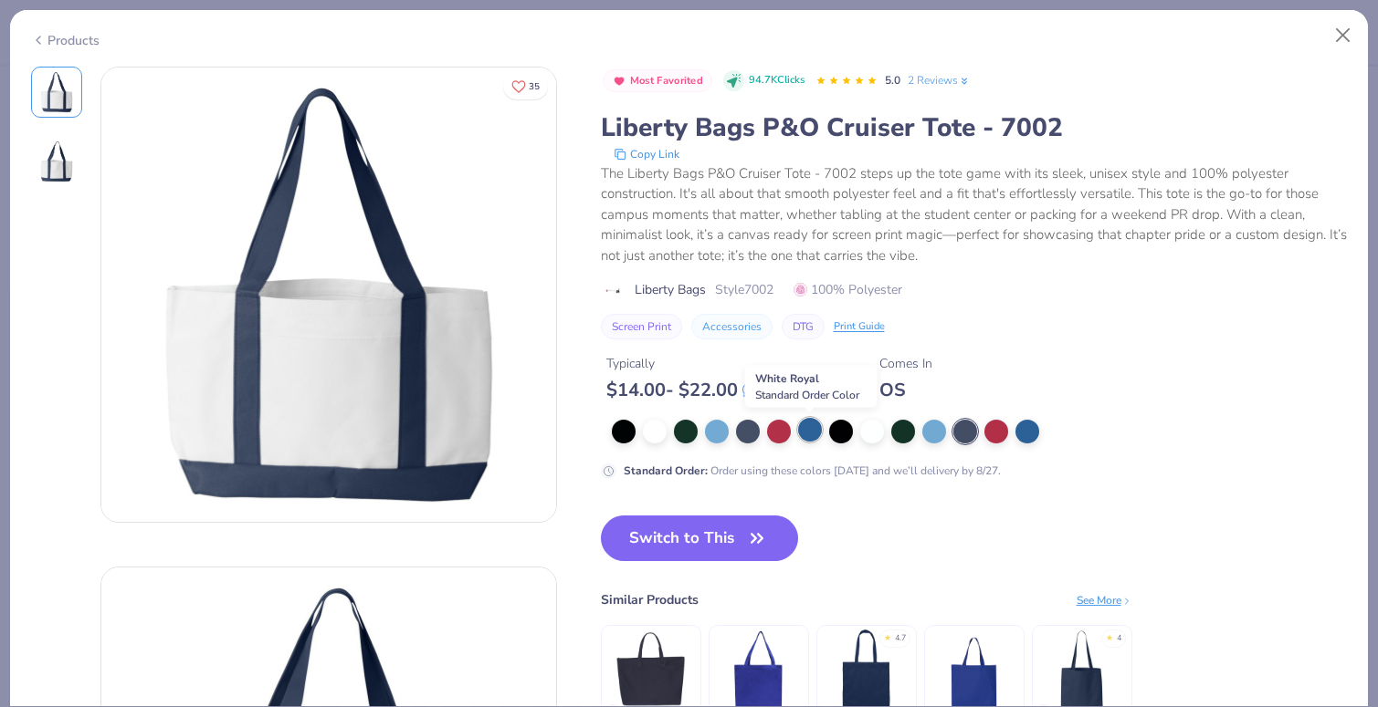
click at [812, 427] on div at bounding box center [810, 430] width 24 height 24
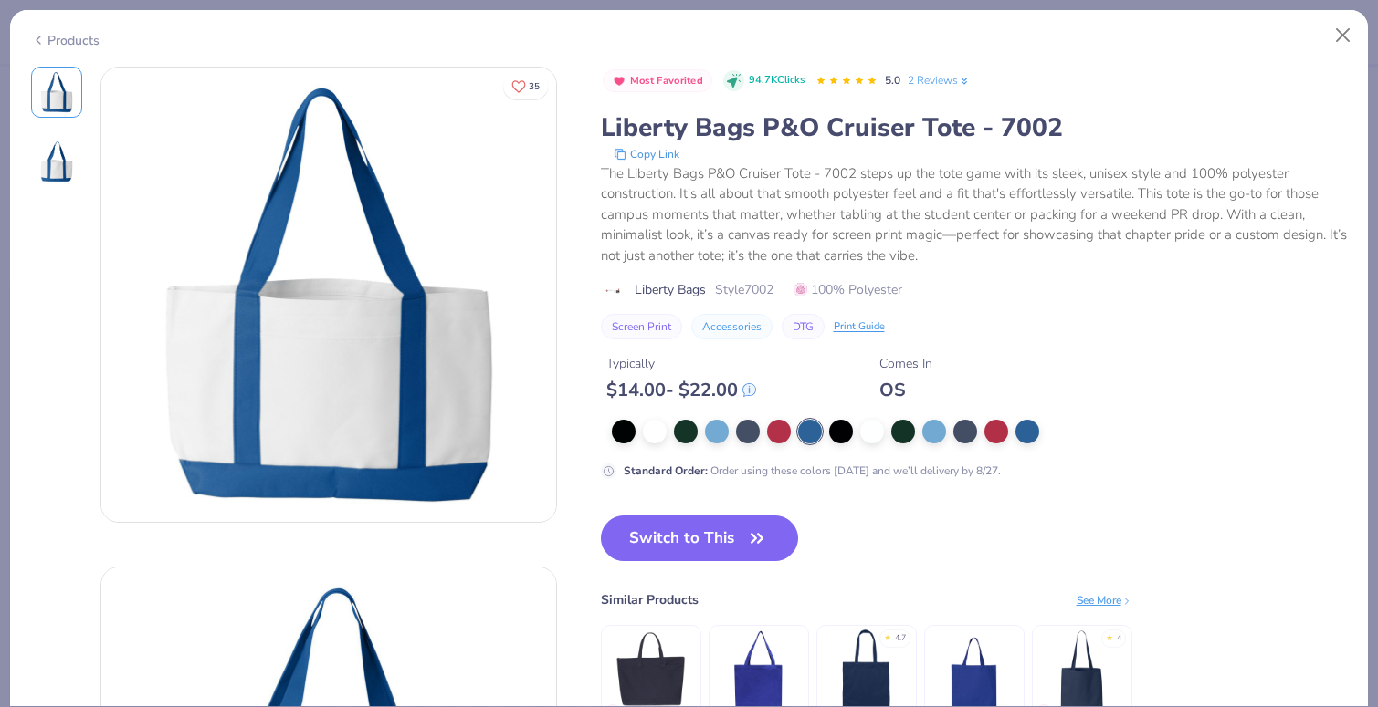
click at [76, 43] on div "Products" at bounding box center [65, 40] width 68 height 19
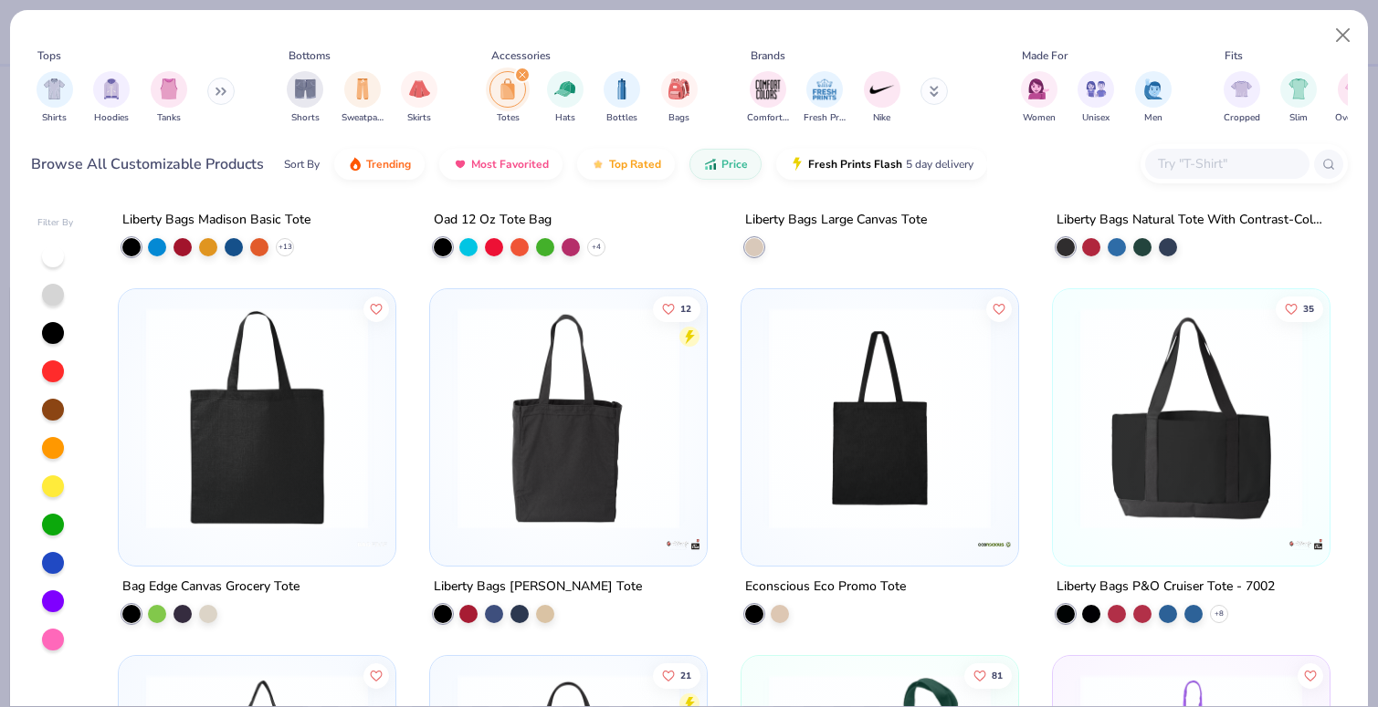
scroll to position [686, 0]
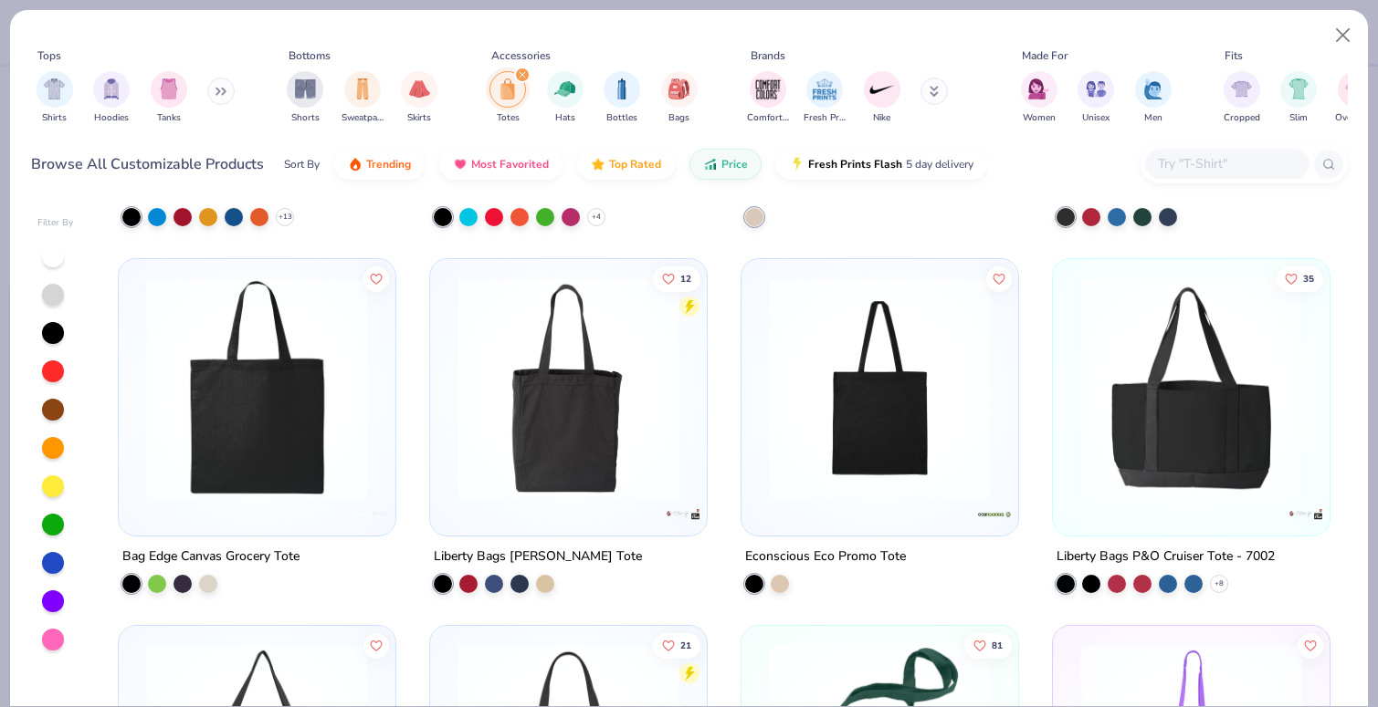
click at [1116, 457] on img at bounding box center [1191, 389] width 240 height 222
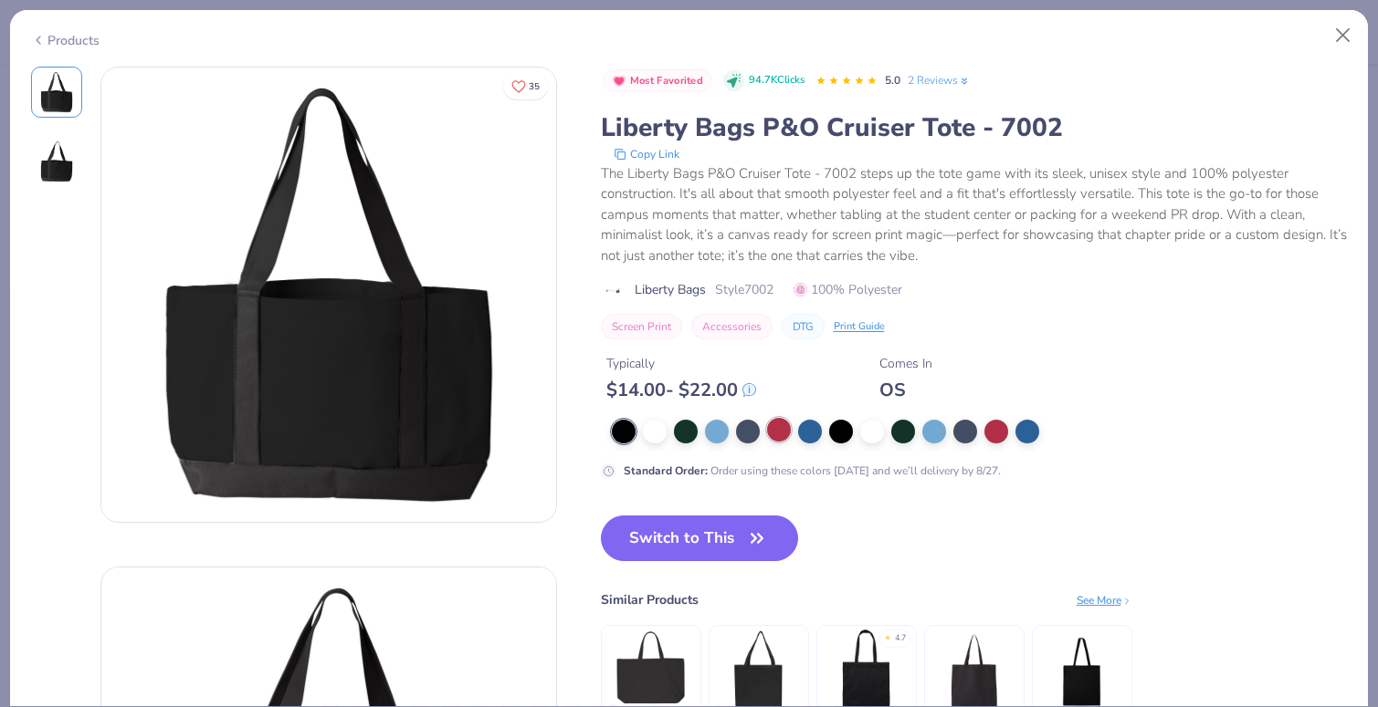
click at [776, 430] on div at bounding box center [779, 430] width 24 height 24
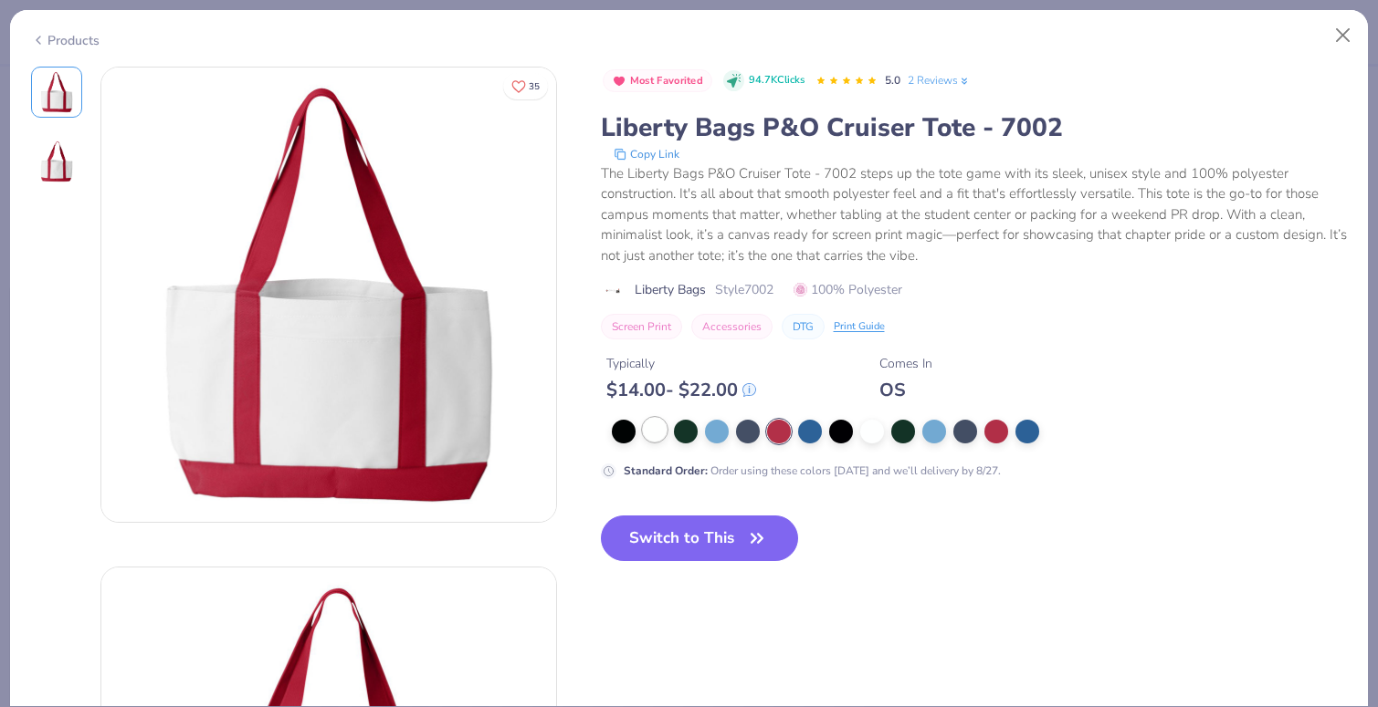
click at [647, 436] on div at bounding box center [655, 430] width 24 height 24
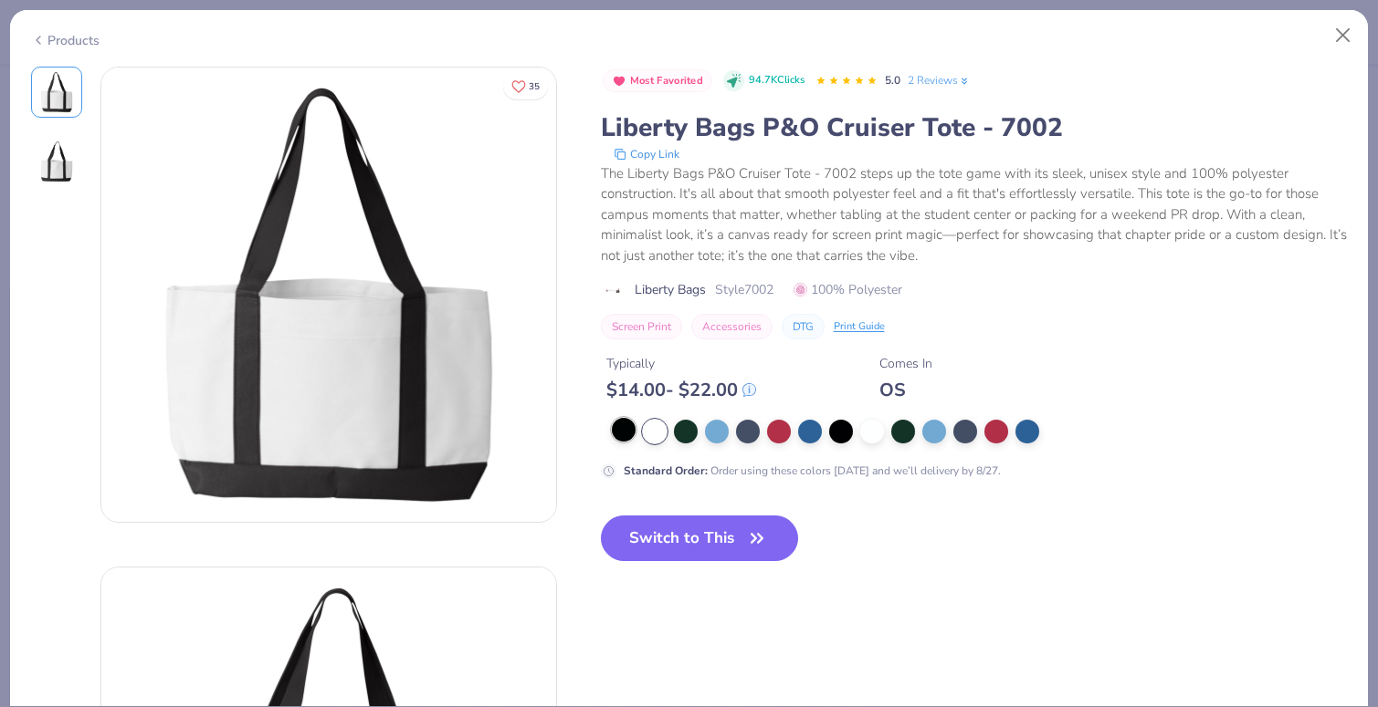
click at [617, 433] on div at bounding box center [624, 430] width 24 height 24
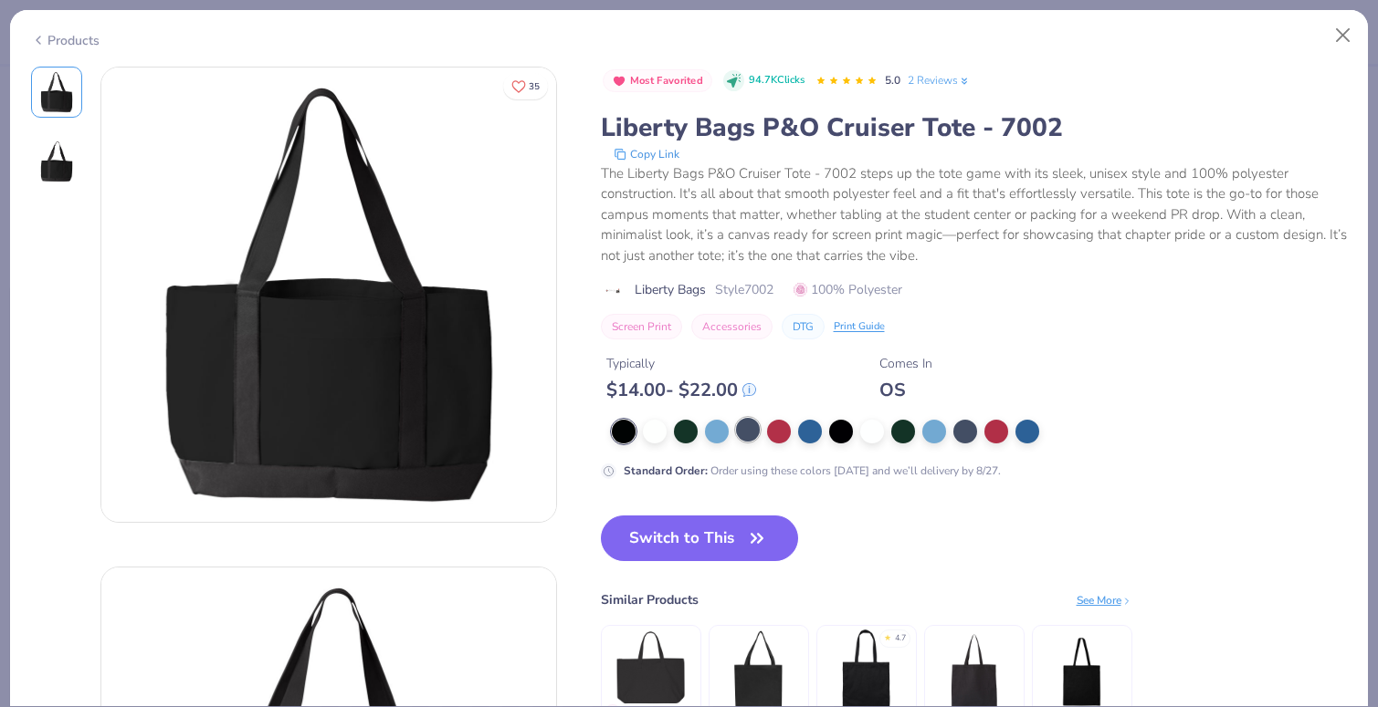
click at [748, 437] on div at bounding box center [748, 430] width 24 height 24
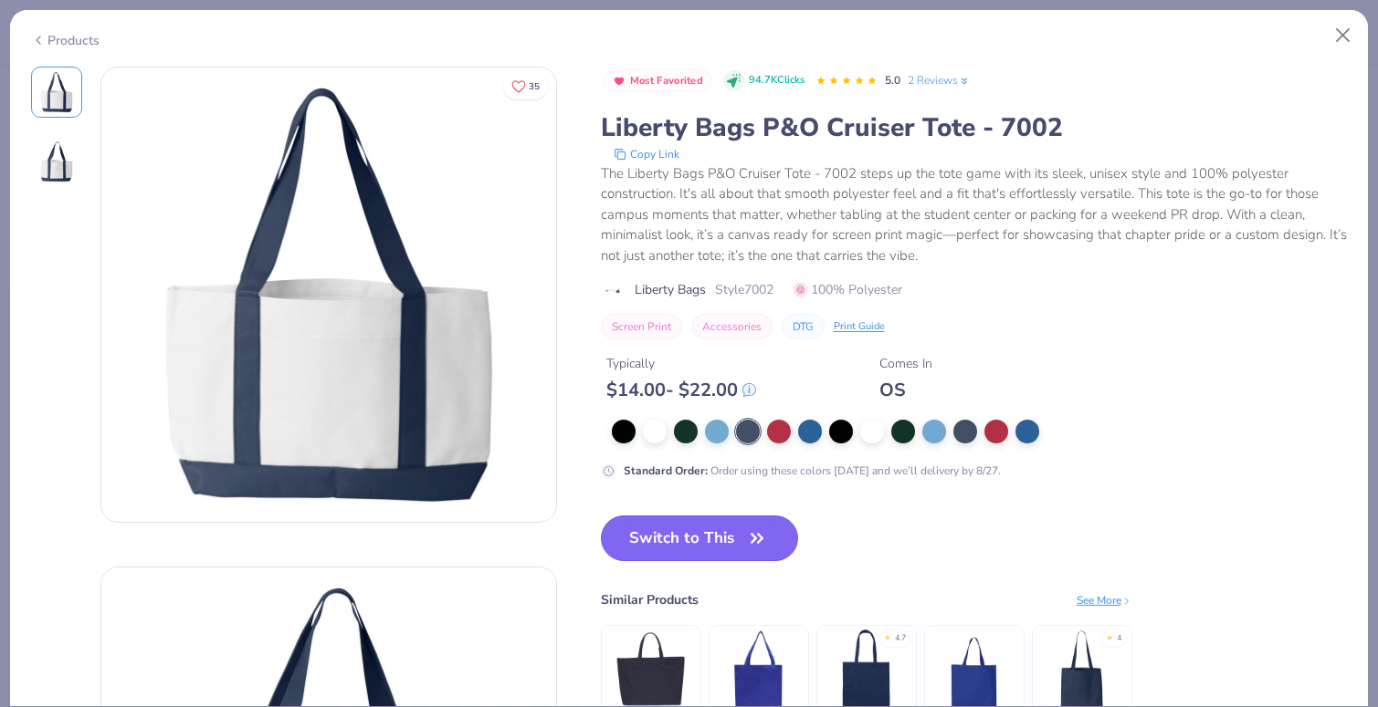
click at [699, 550] on button "Switch to This" at bounding box center [700, 539] width 198 height 46
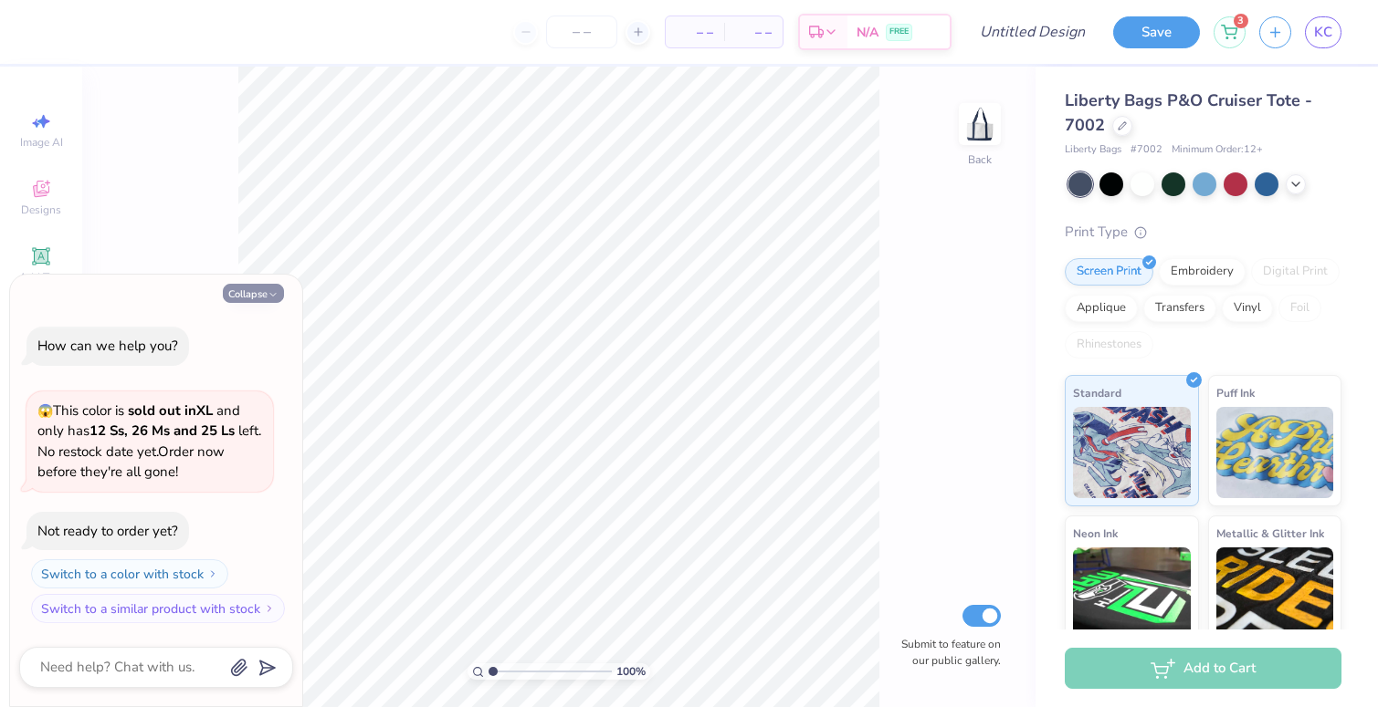
click at [246, 294] on button "Collapse" at bounding box center [253, 293] width 61 height 19
type textarea "x"
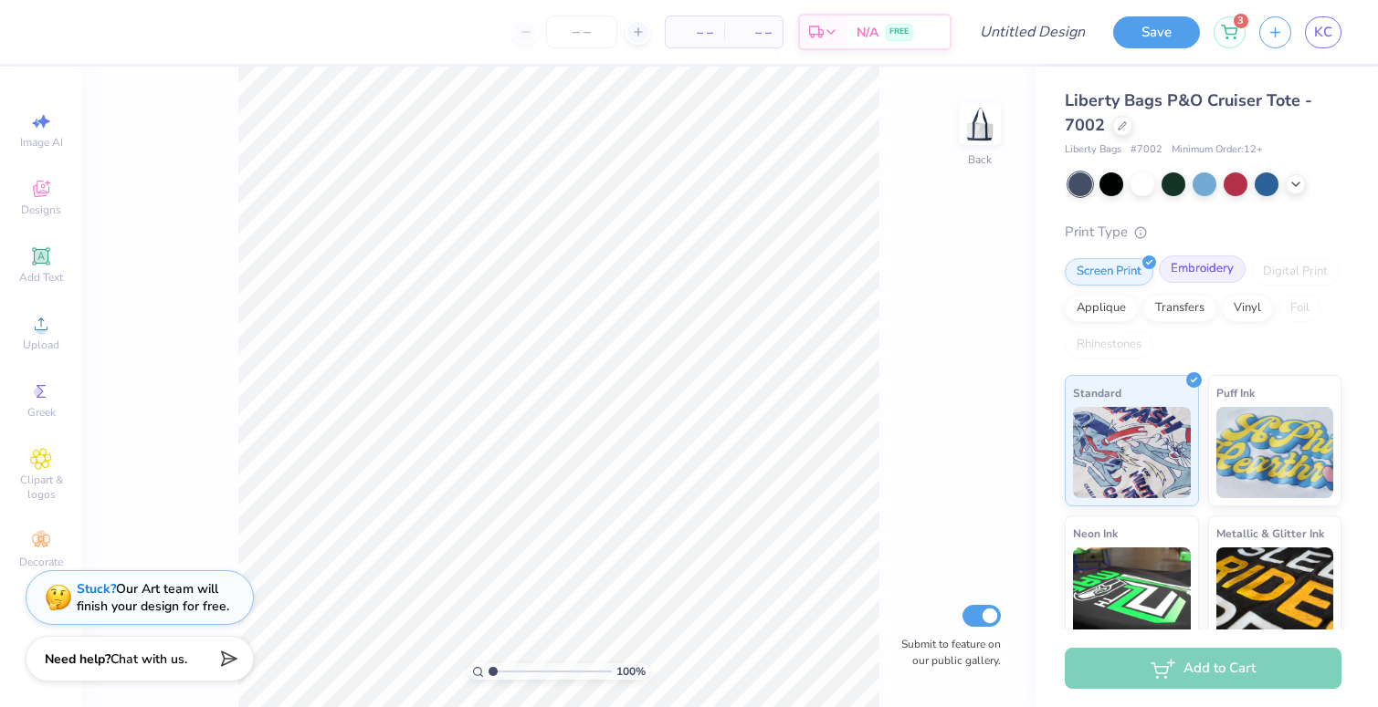
click at [1211, 269] on div "Embroidery" at bounding box center [1201, 269] width 87 height 27
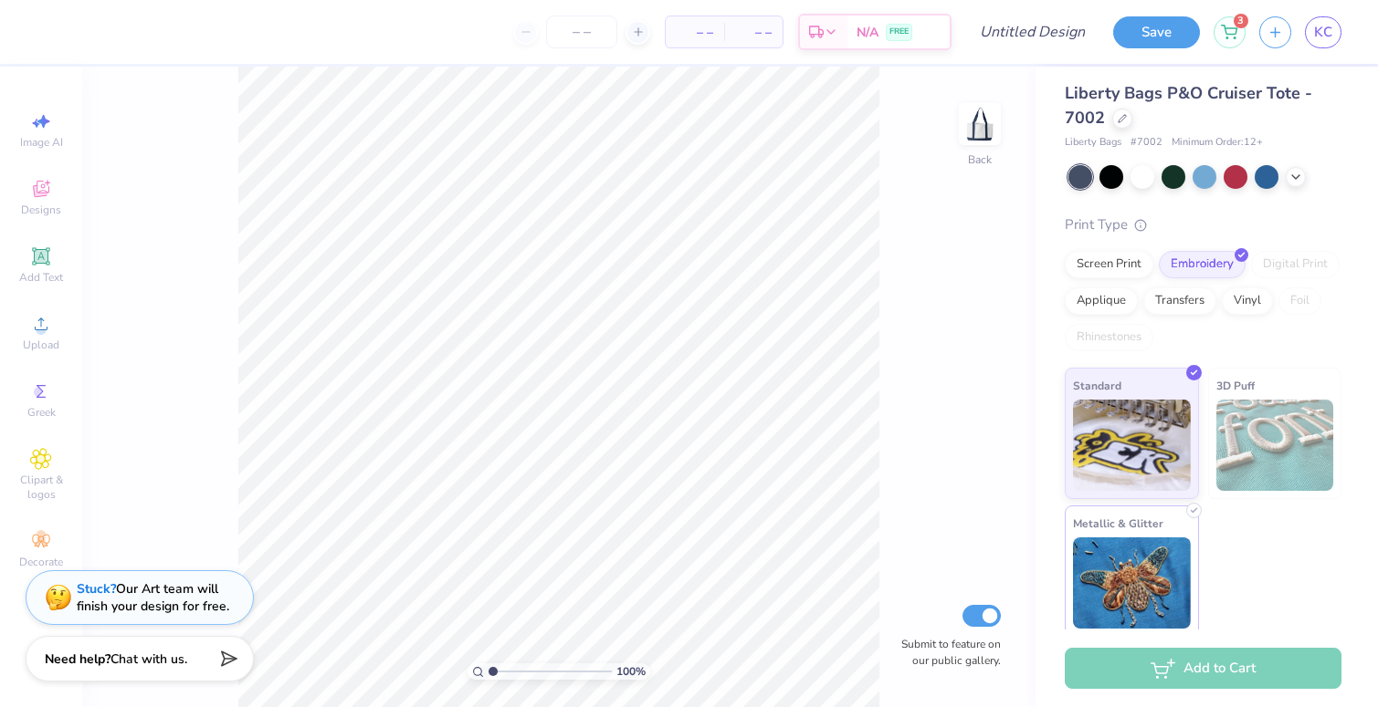
scroll to position [17, 0]
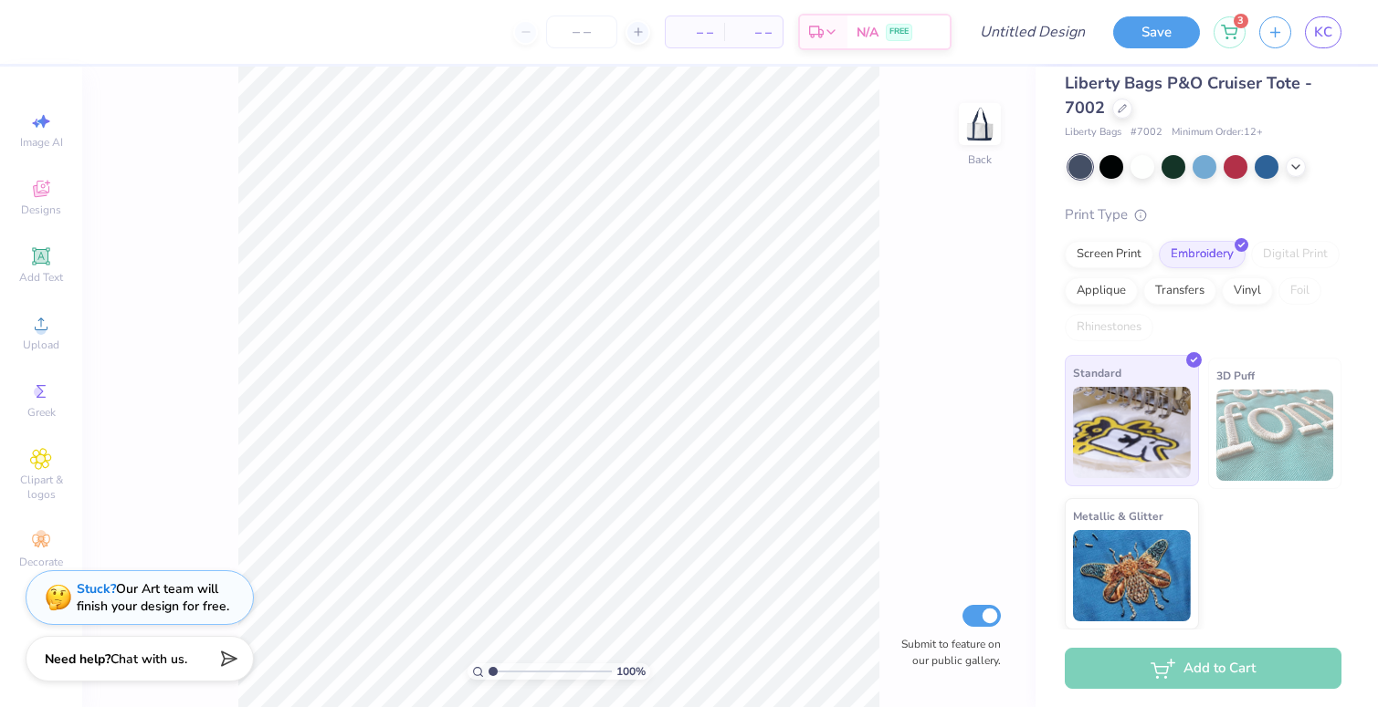
click at [1122, 435] on img at bounding box center [1132, 432] width 118 height 91
click at [39, 393] on circle at bounding box center [39, 392] width 10 height 10
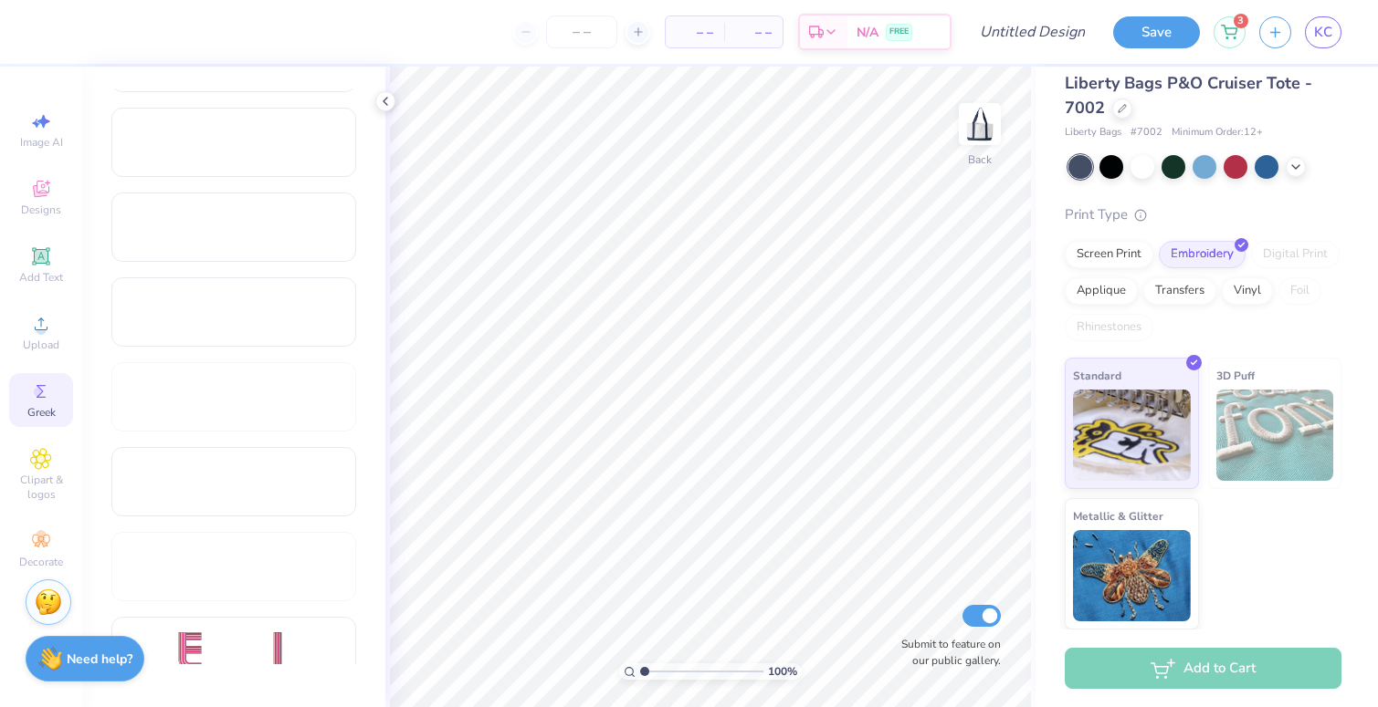
scroll to position [1334, 0]
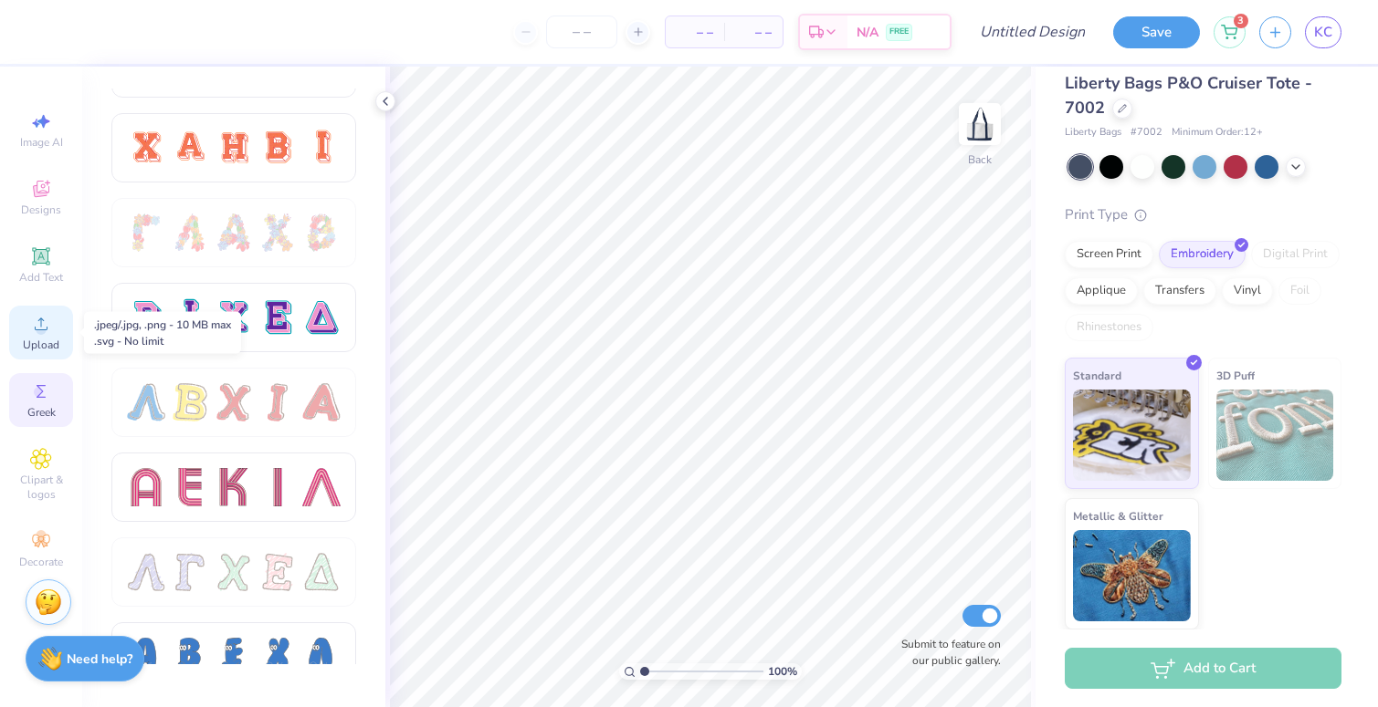
click at [39, 333] on circle at bounding box center [41, 330] width 10 height 10
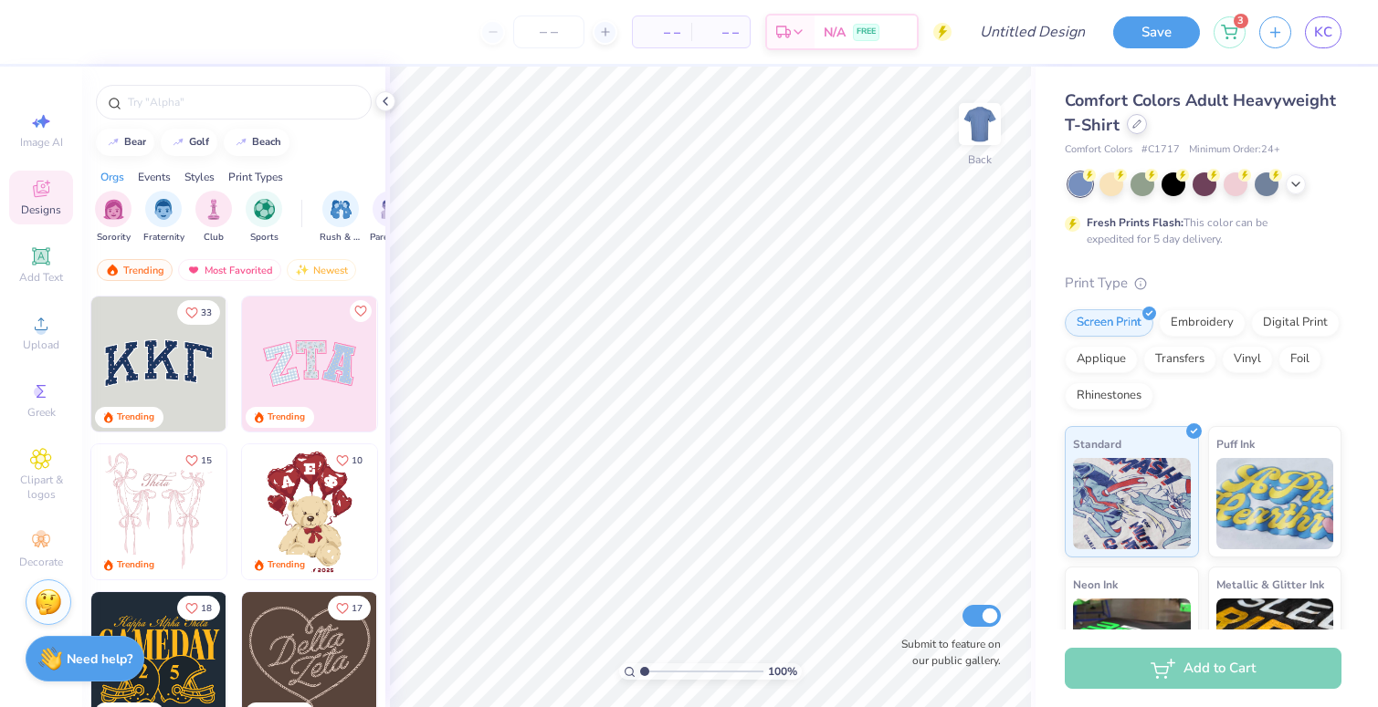
click at [1136, 133] on div at bounding box center [1136, 124] width 20 height 20
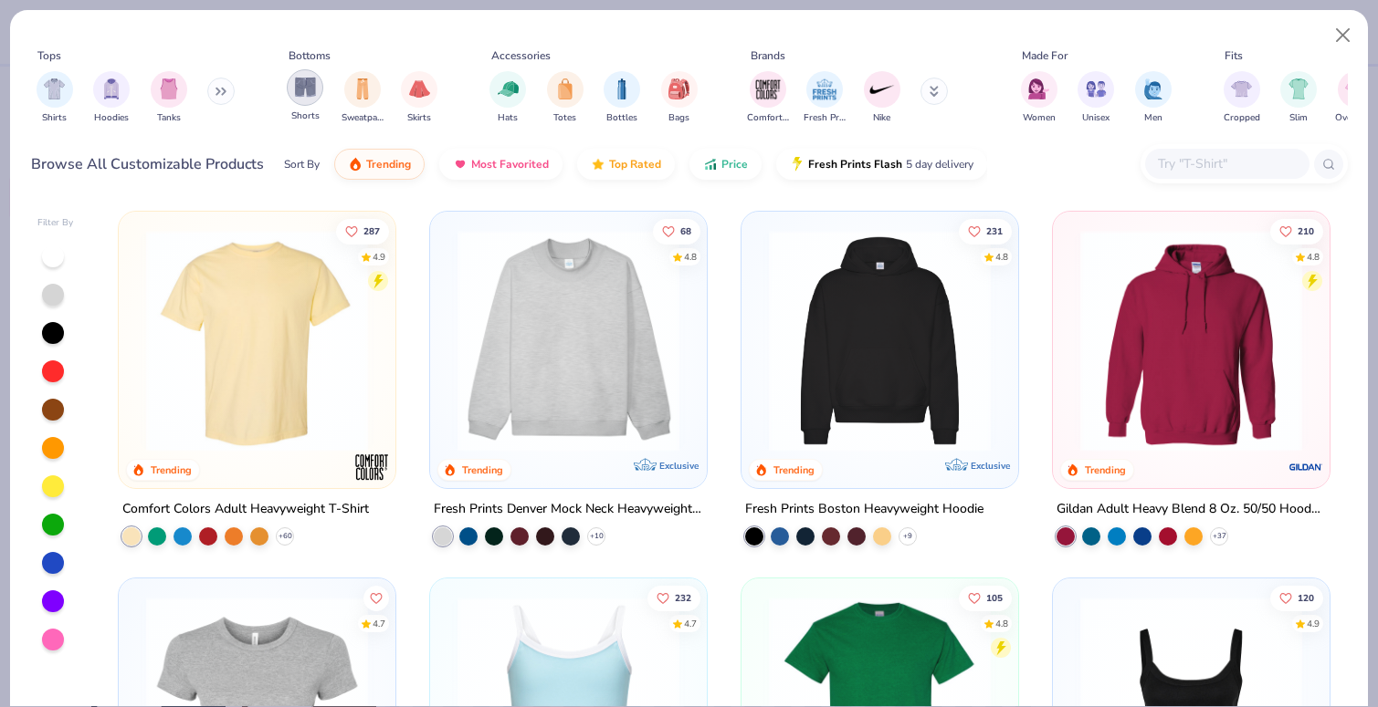
click at [309, 89] on img "filter for Shorts" at bounding box center [305, 87] width 21 height 21
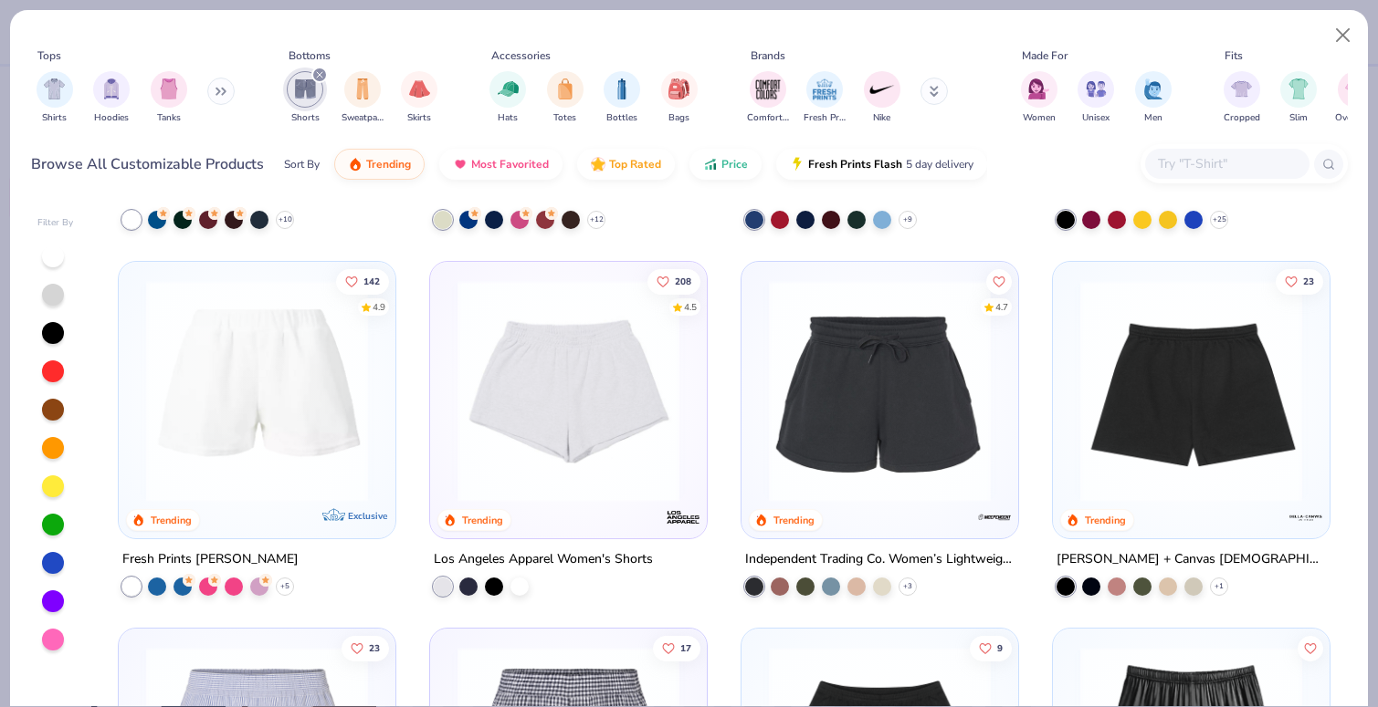
scroll to position [326, 0]
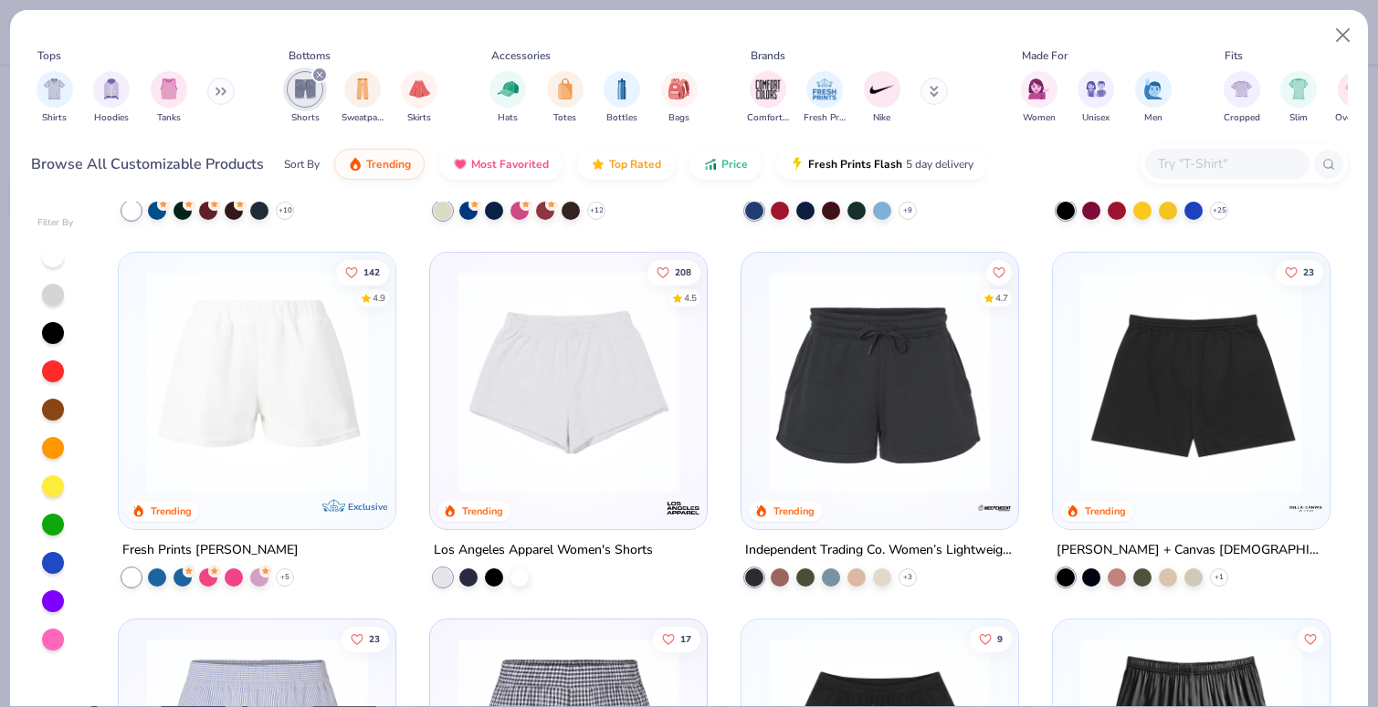
click at [587, 426] on img at bounding box center [568, 382] width 240 height 222
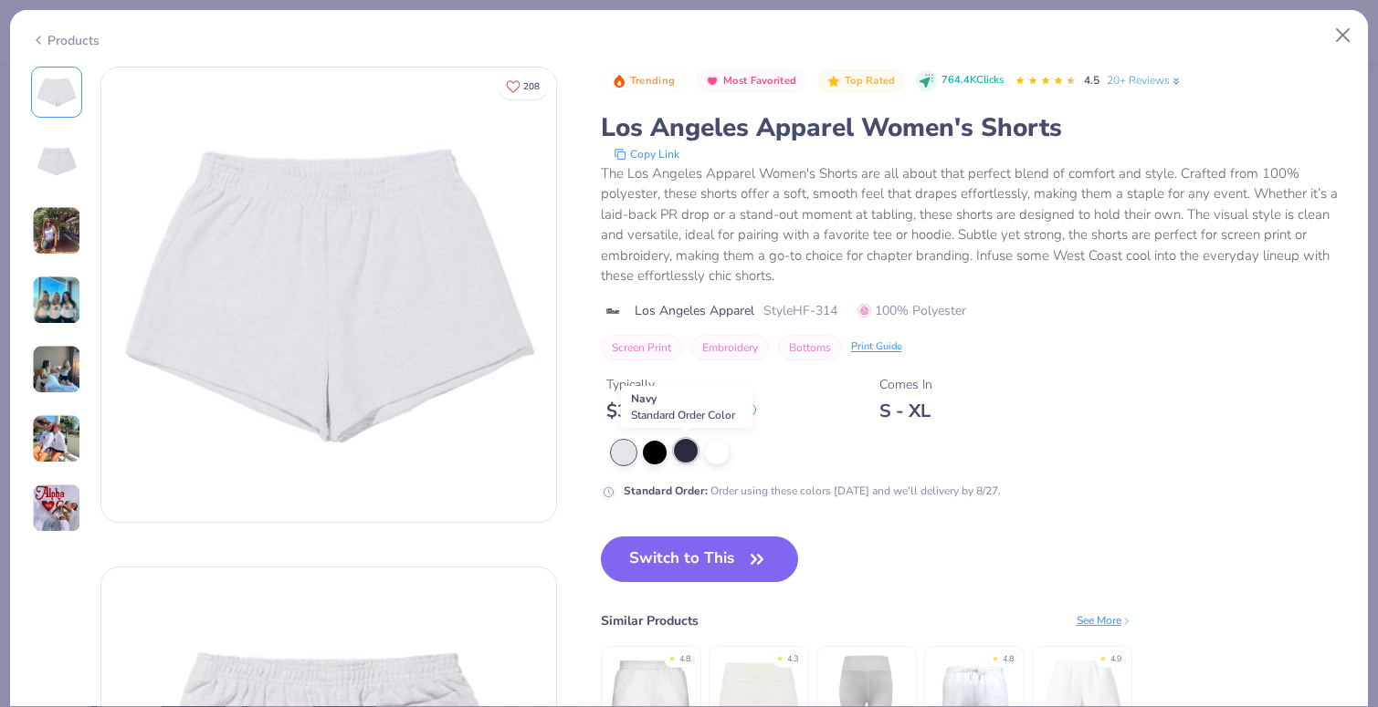
click at [683, 456] on div at bounding box center [686, 451] width 24 height 24
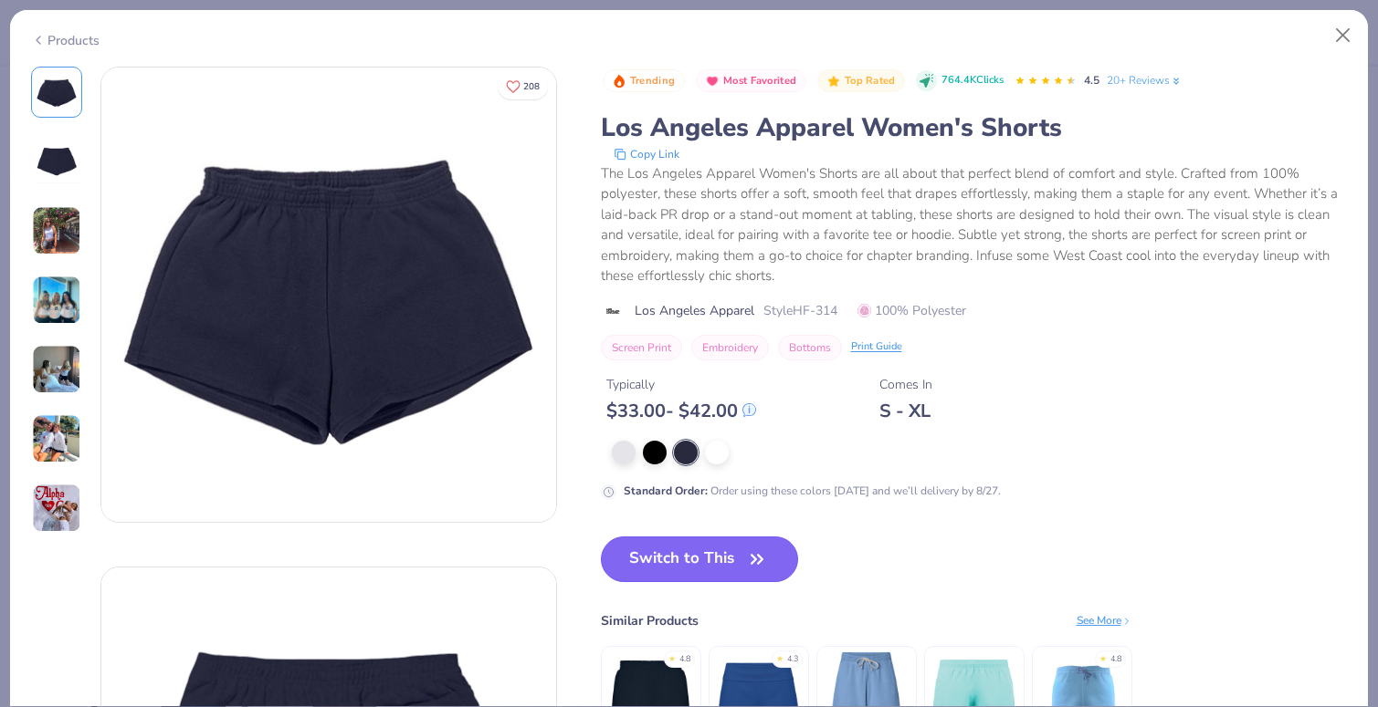
click at [704, 557] on button "Switch to This" at bounding box center [700, 560] width 198 height 46
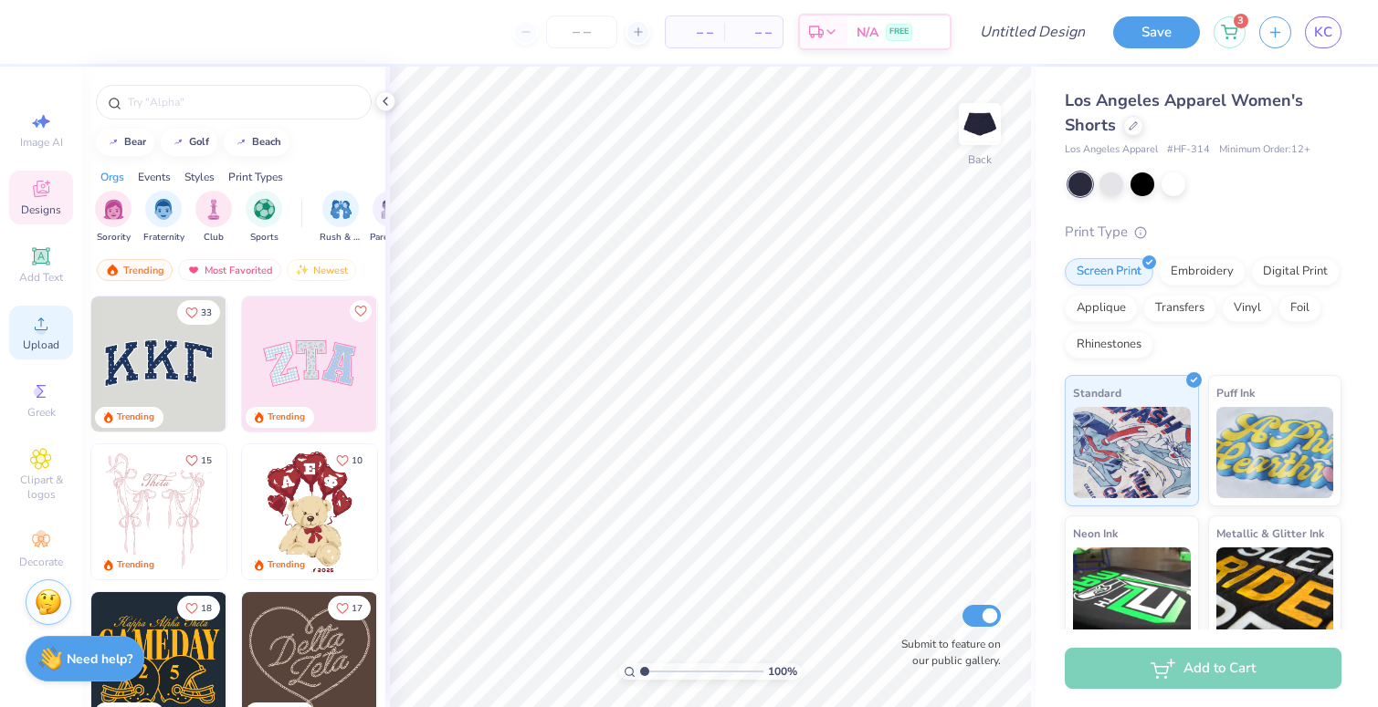
click at [50, 322] on icon at bounding box center [41, 324] width 22 height 22
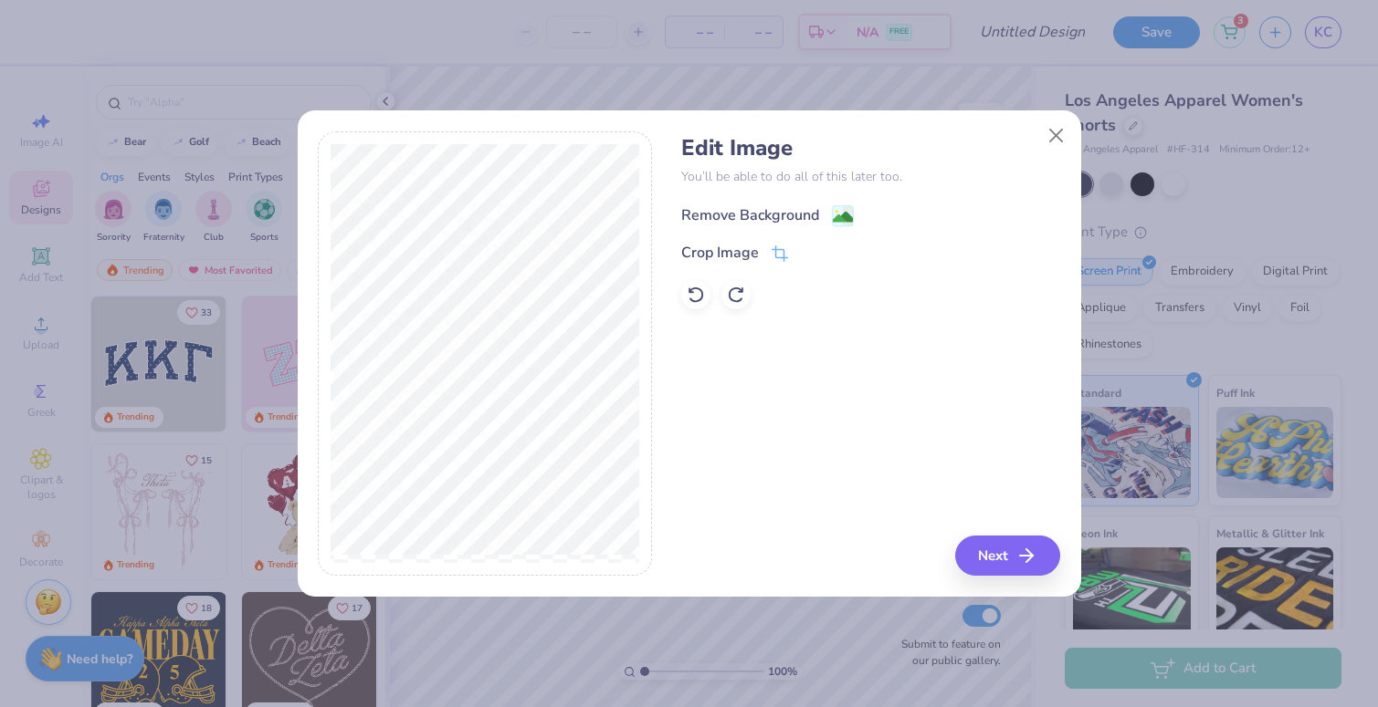
click at [754, 212] on div "Remove Background" at bounding box center [750, 215] width 138 height 22
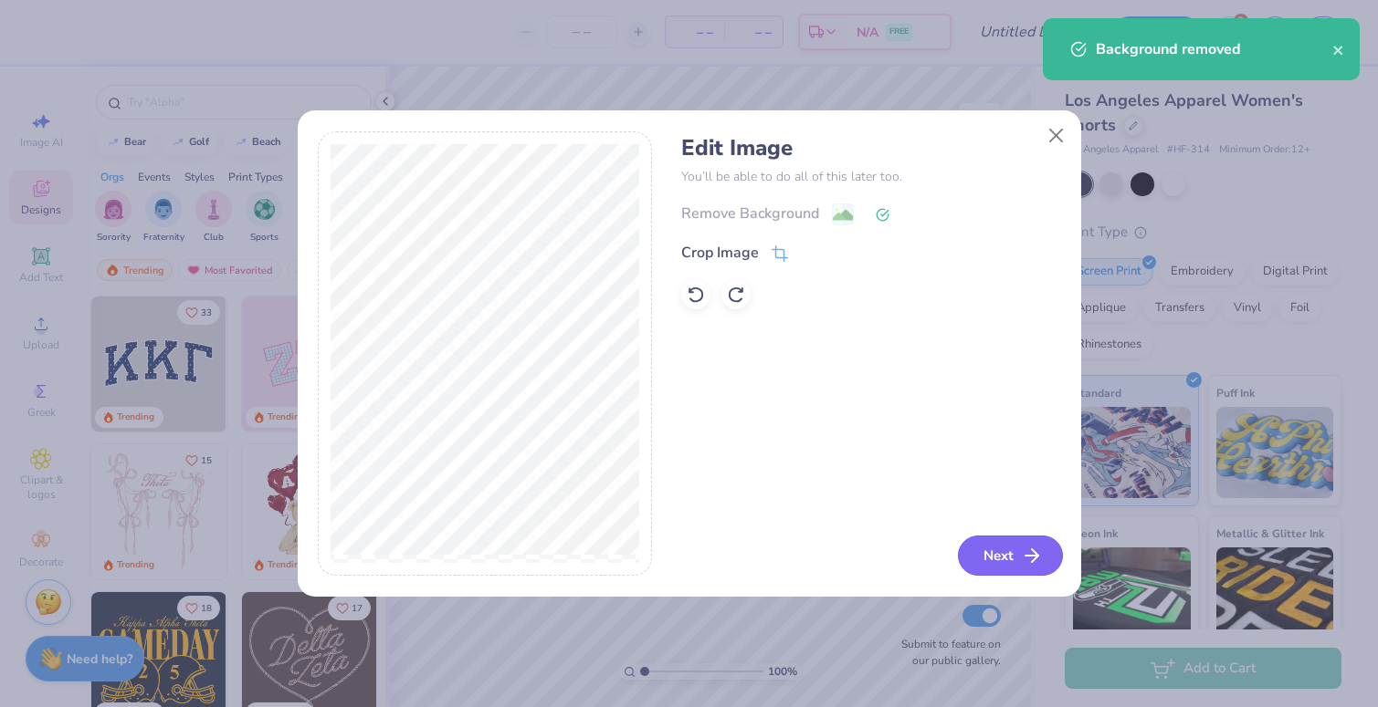
click at [1008, 559] on button "Next" at bounding box center [1010, 556] width 105 height 40
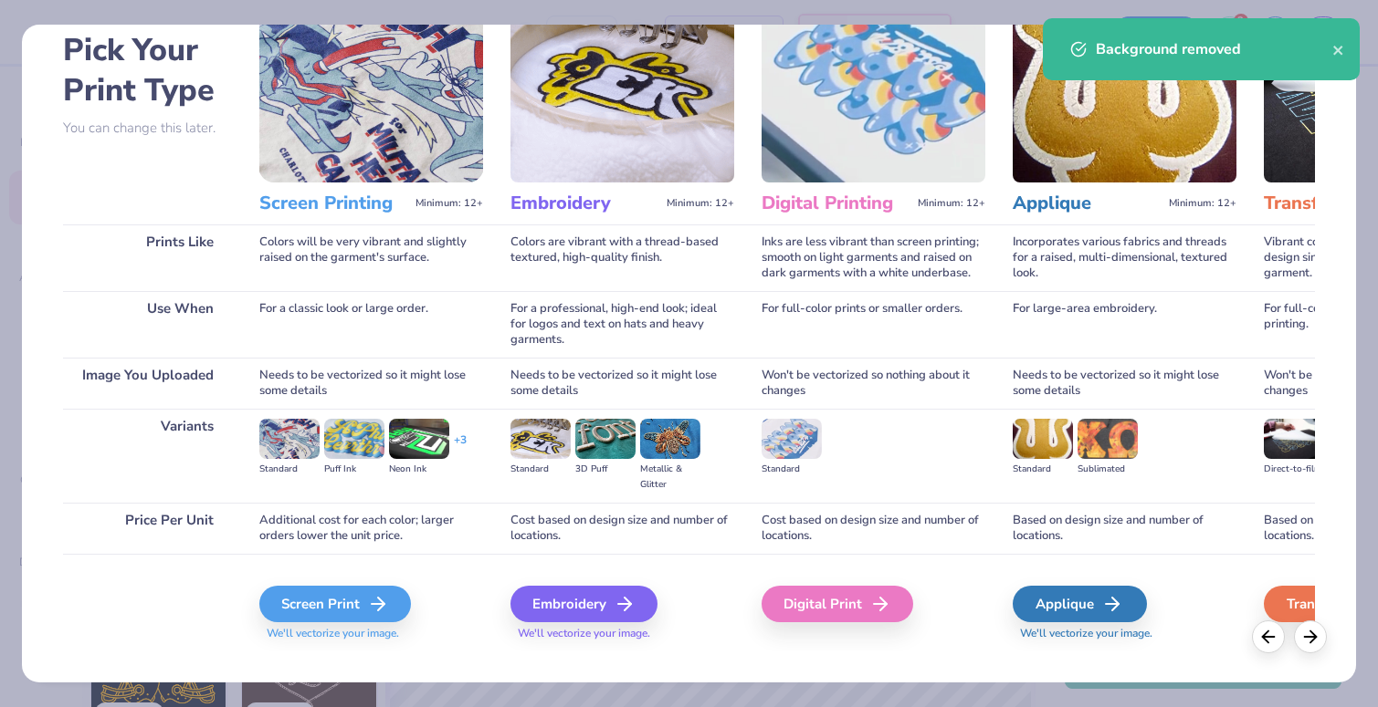
scroll to position [111, 0]
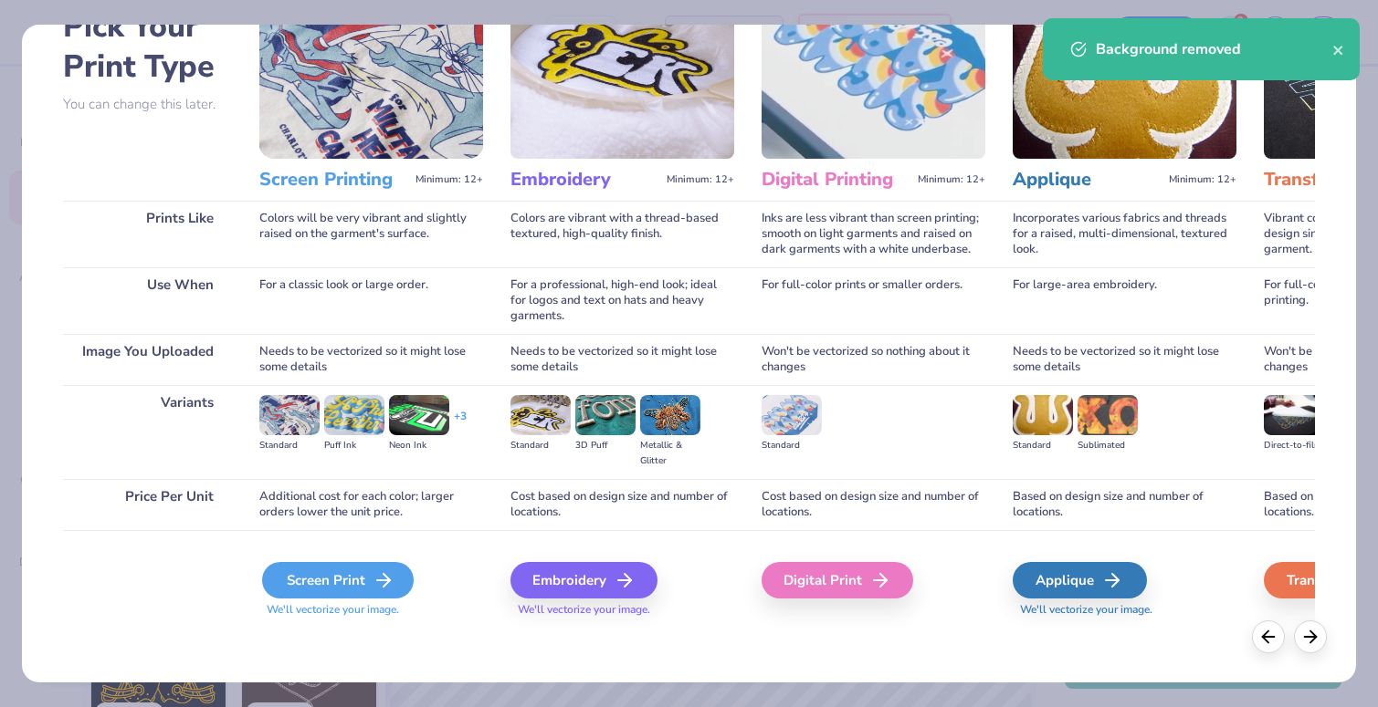
click at [354, 575] on div "Screen Print" at bounding box center [338, 580] width 152 height 37
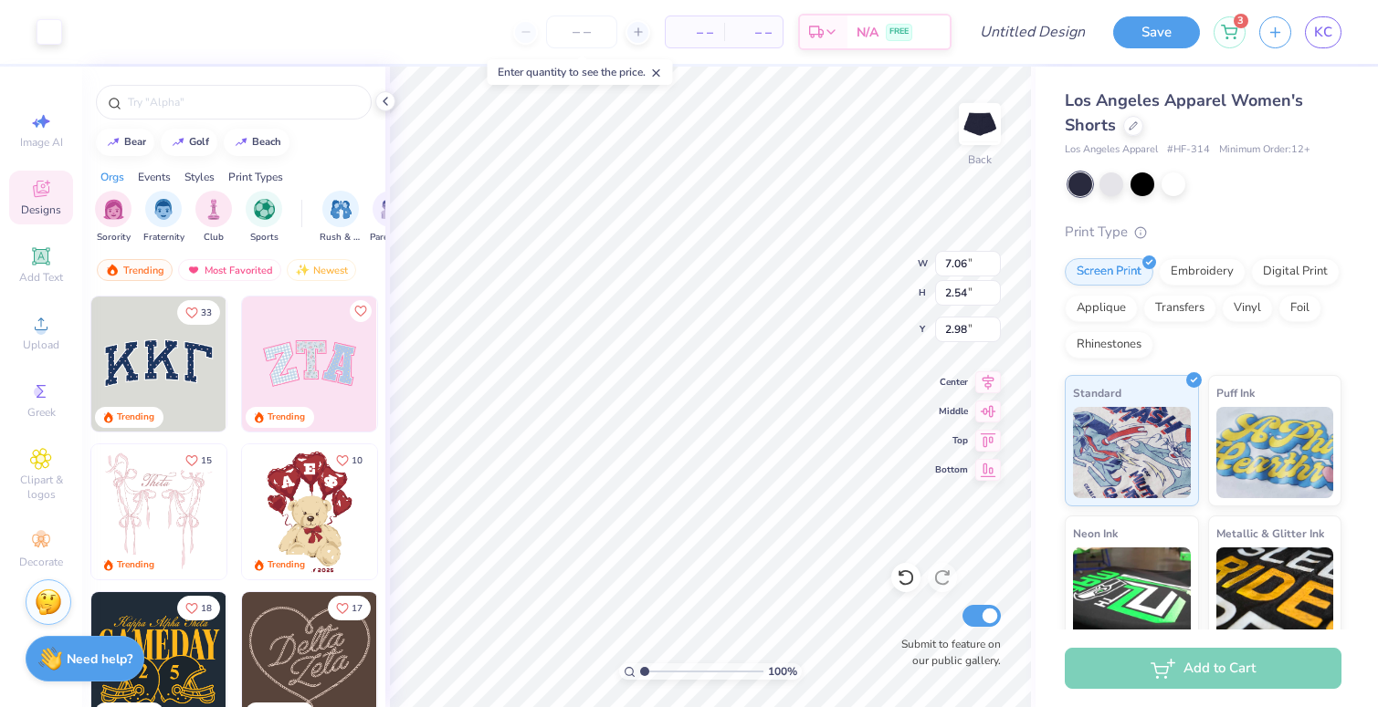
type input "3.98"
type input "1.43"
type input "4.66"
type input "3.99"
type input "2.58"
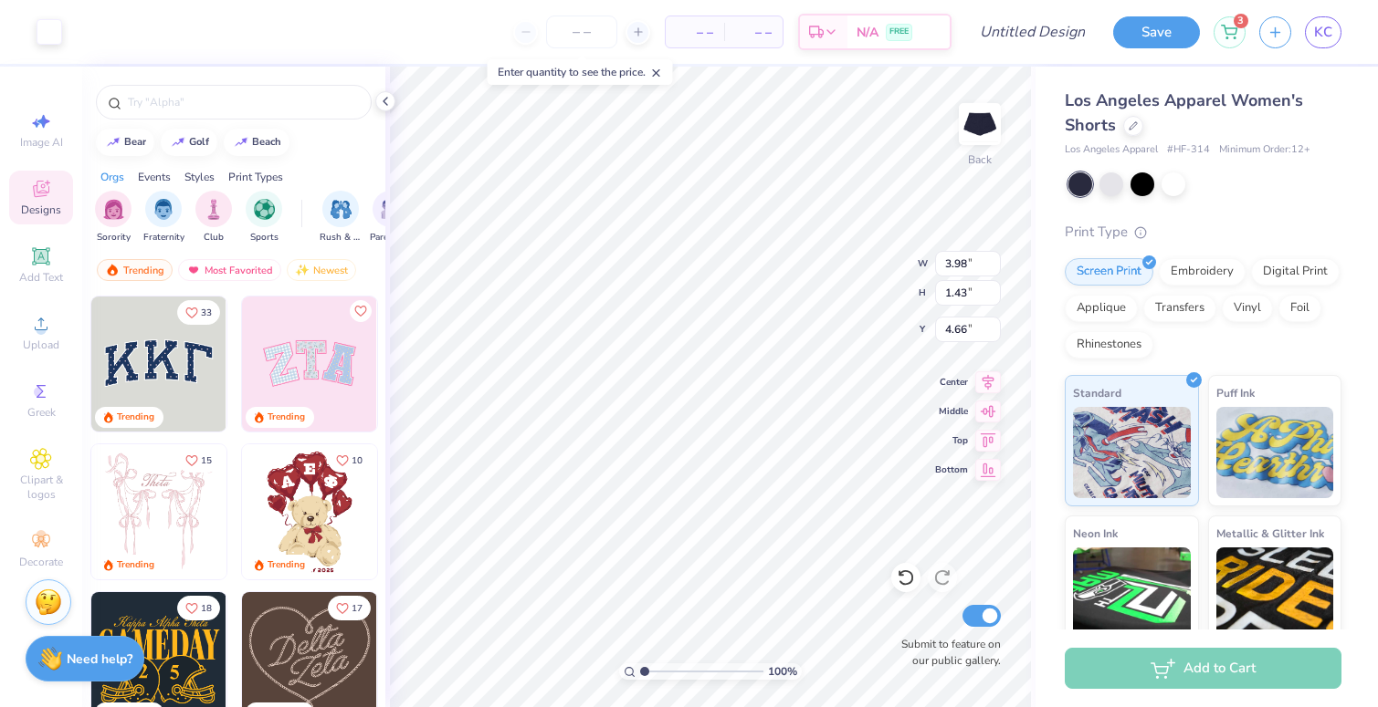
type input "4.11"
type input "4.67"
type input "3.02"
type input "3.93"
type input "4.63"
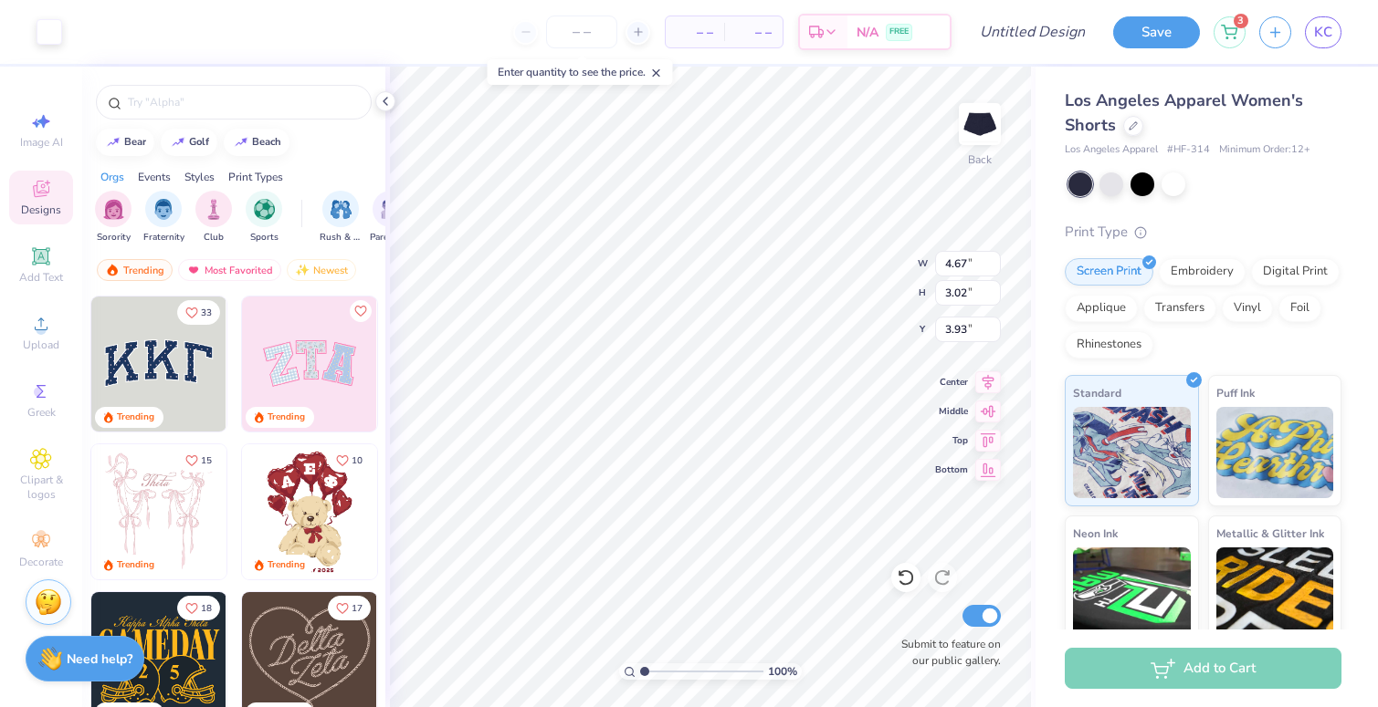
type input "3.18"
type input "3.85"
click at [904, 577] on icon at bounding box center [905, 578] width 18 height 18
type input "3.66"
type input "4.62"
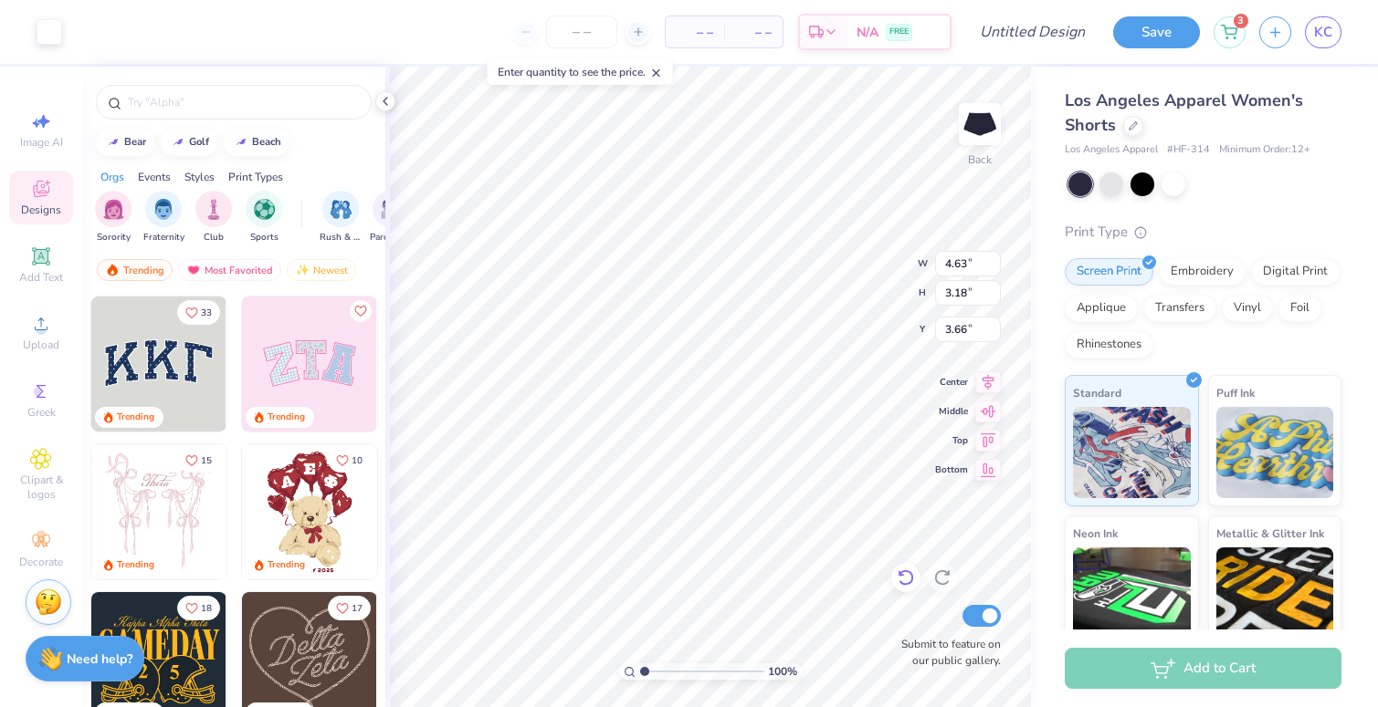
type input "3.19"
type input "3.65"
click at [1032, 27] on input "Design Title" at bounding box center [1054, 32] width 89 height 37
drag, startPoint x: 1091, startPoint y: 29, endPoint x: 983, endPoint y: 34, distance: 107.8
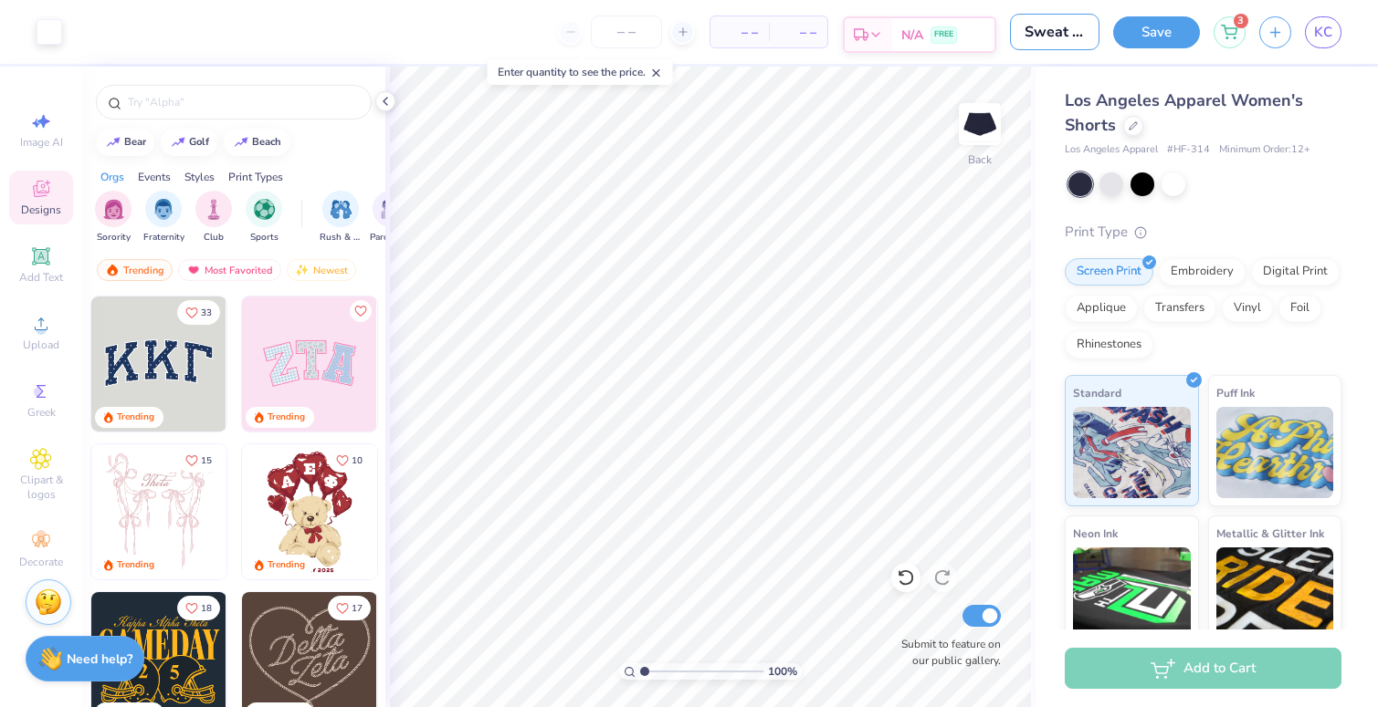
click at [983, 34] on div "Art colors – – Per Item – – Total Est. Delivery N/A FREE Design Title Sweat Set…" at bounding box center [689, 32] width 1378 height 64
click at [1073, 33] on input "Sweat Set Shorts" at bounding box center [1054, 32] width 89 height 37
click at [1080, 33] on input "Sweat Set Shorts" at bounding box center [1054, 32] width 89 height 37
click at [1043, 32] on input "Sweat Set Shorts" at bounding box center [1054, 32] width 89 height 37
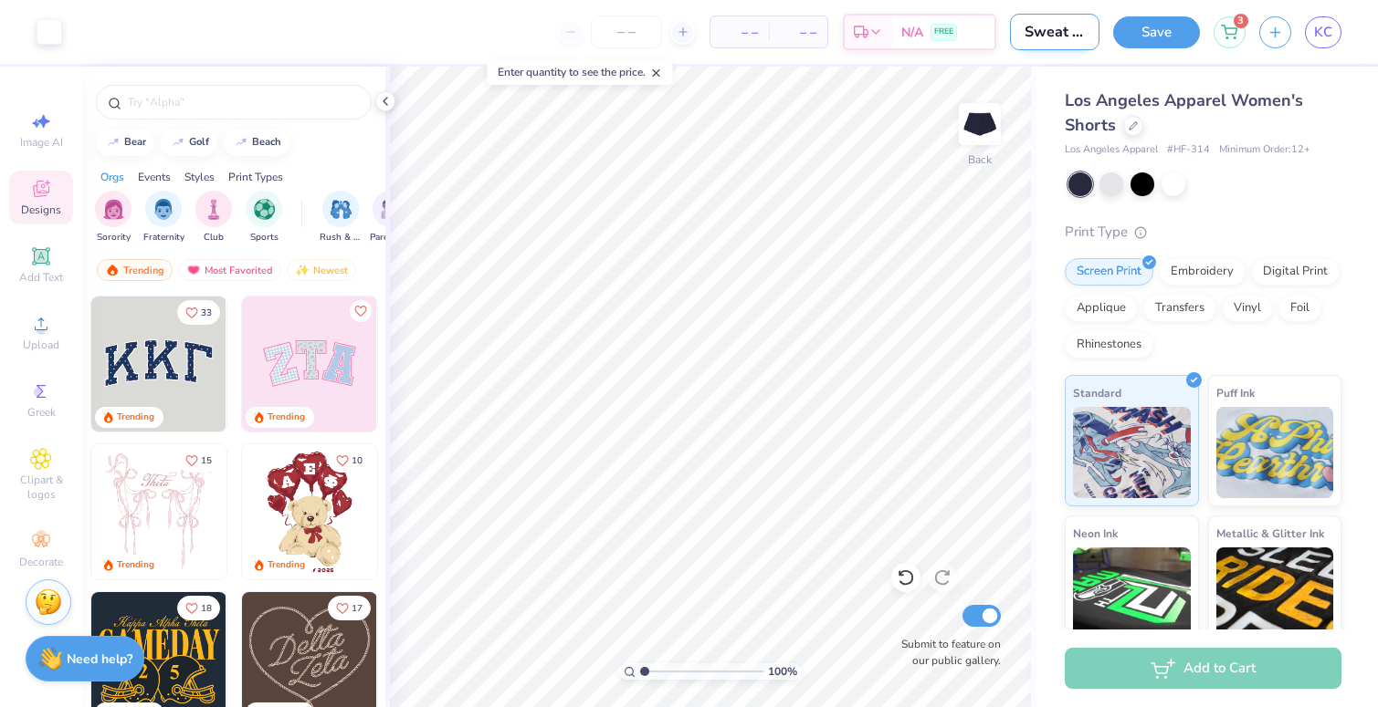
click at [1043, 32] on input "Sweat Set Shorts" at bounding box center [1054, 32] width 89 height 37
drag, startPoint x: 1032, startPoint y: 37, endPoint x: 1079, endPoint y: 28, distance: 48.3
click at [1079, 28] on input "Summer Set Shorts" at bounding box center [1054, 32] width 89 height 37
type input "Summer Set Shorts"
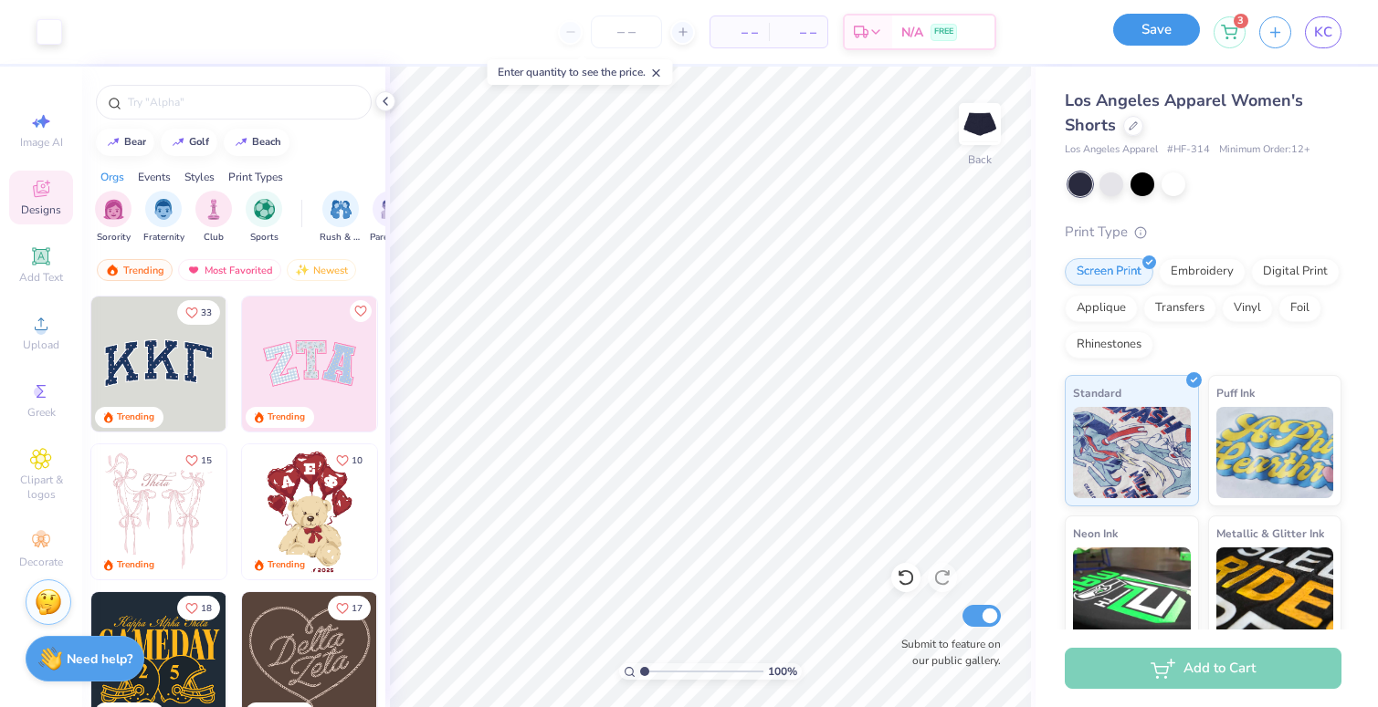
scroll to position [0, 0]
click at [1137, 39] on button "Save" at bounding box center [1156, 30] width 87 height 32
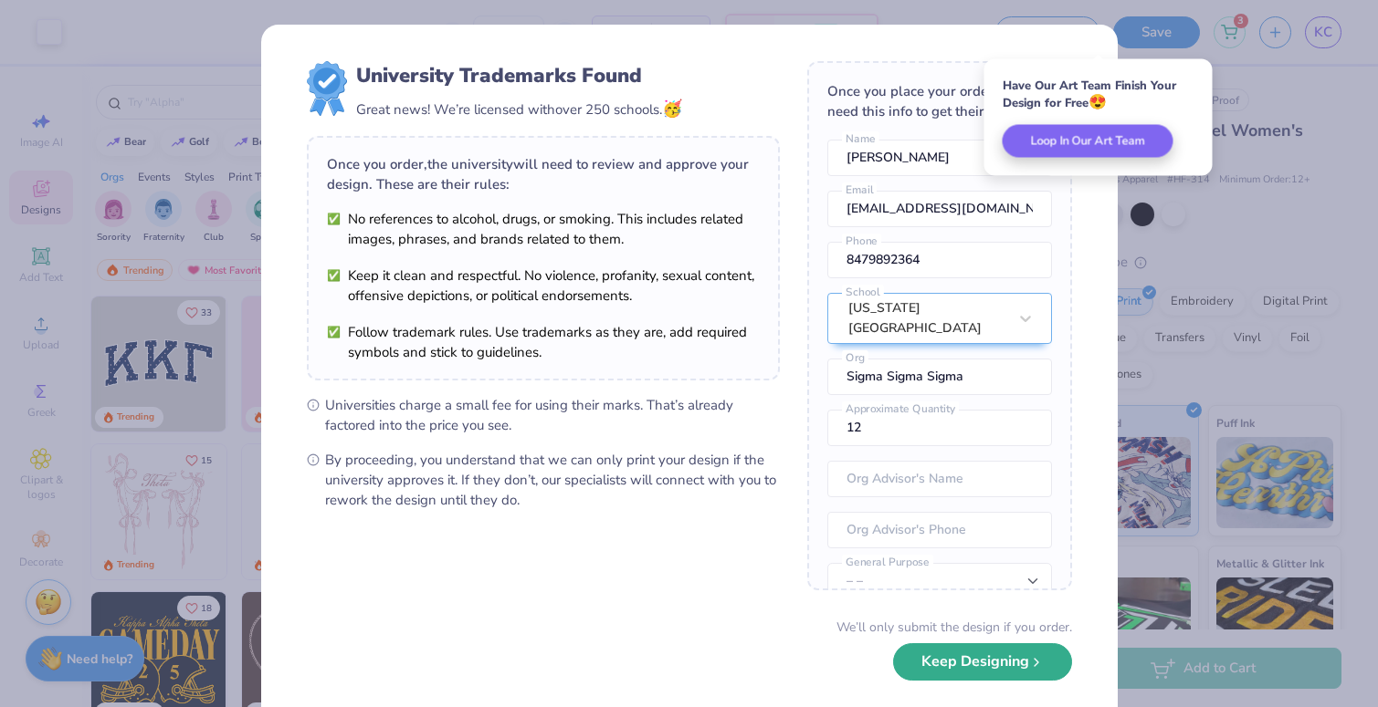
click at [977, 664] on button "Keep Designing" at bounding box center [982, 662] width 179 height 37
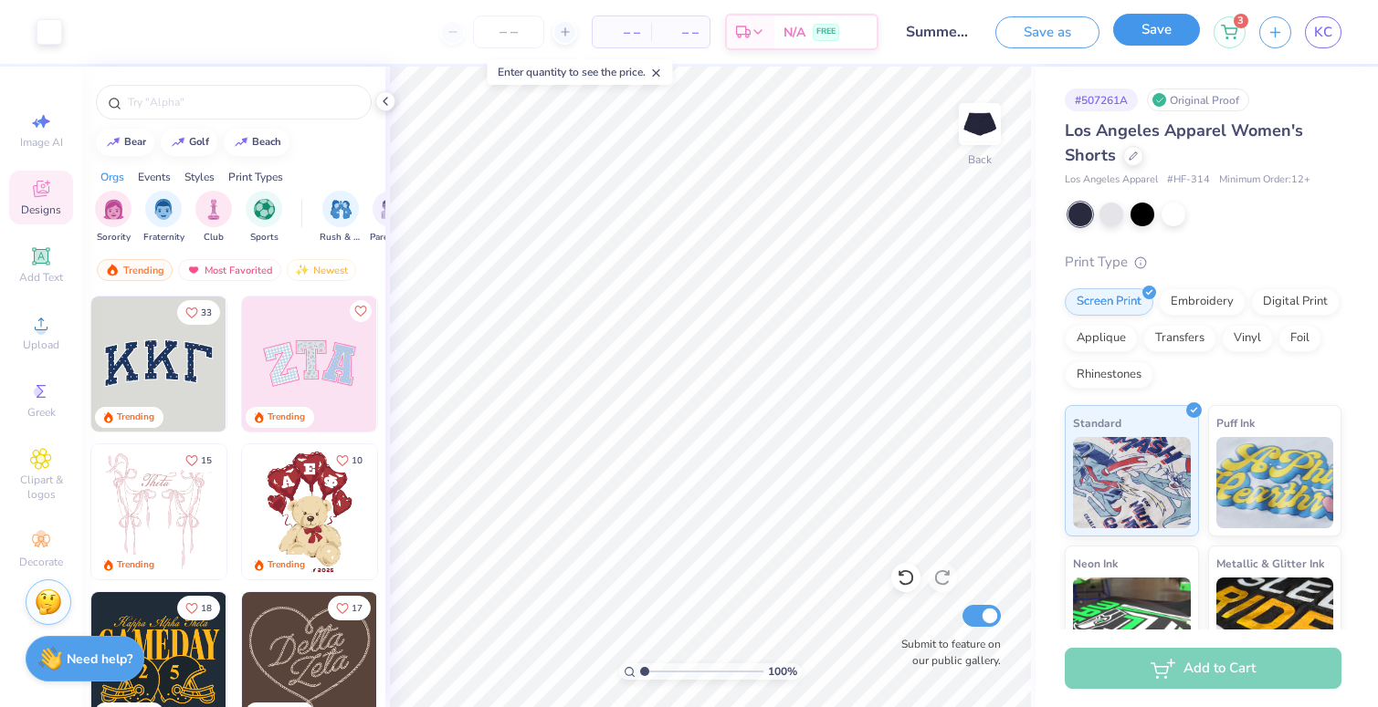
click at [1154, 39] on button "Save" at bounding box center [1156, 30] width 87 height 32
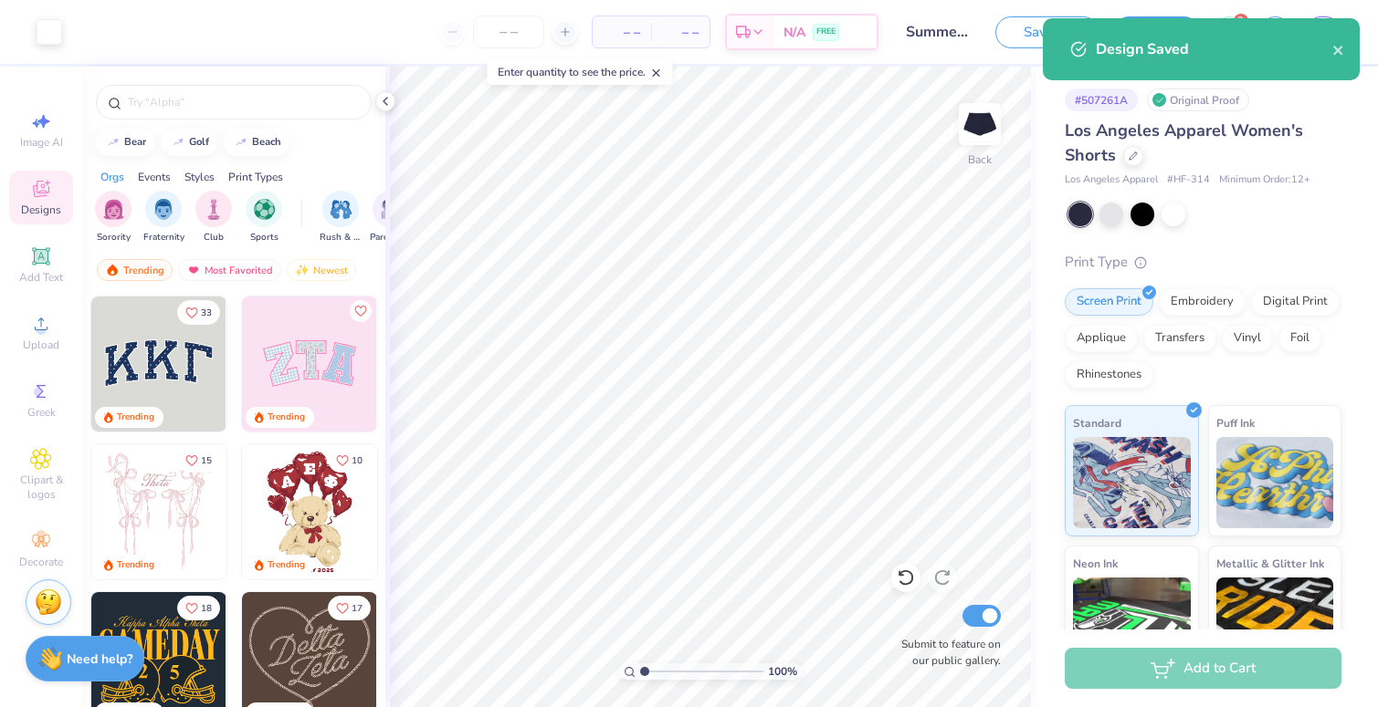
click at [1164, 659] on body "Art colors – – Per Item – – Total Est. Delivery N/A FREE Design Title Summer Se…" at bounding box center [689, 353] width 1378 height 707
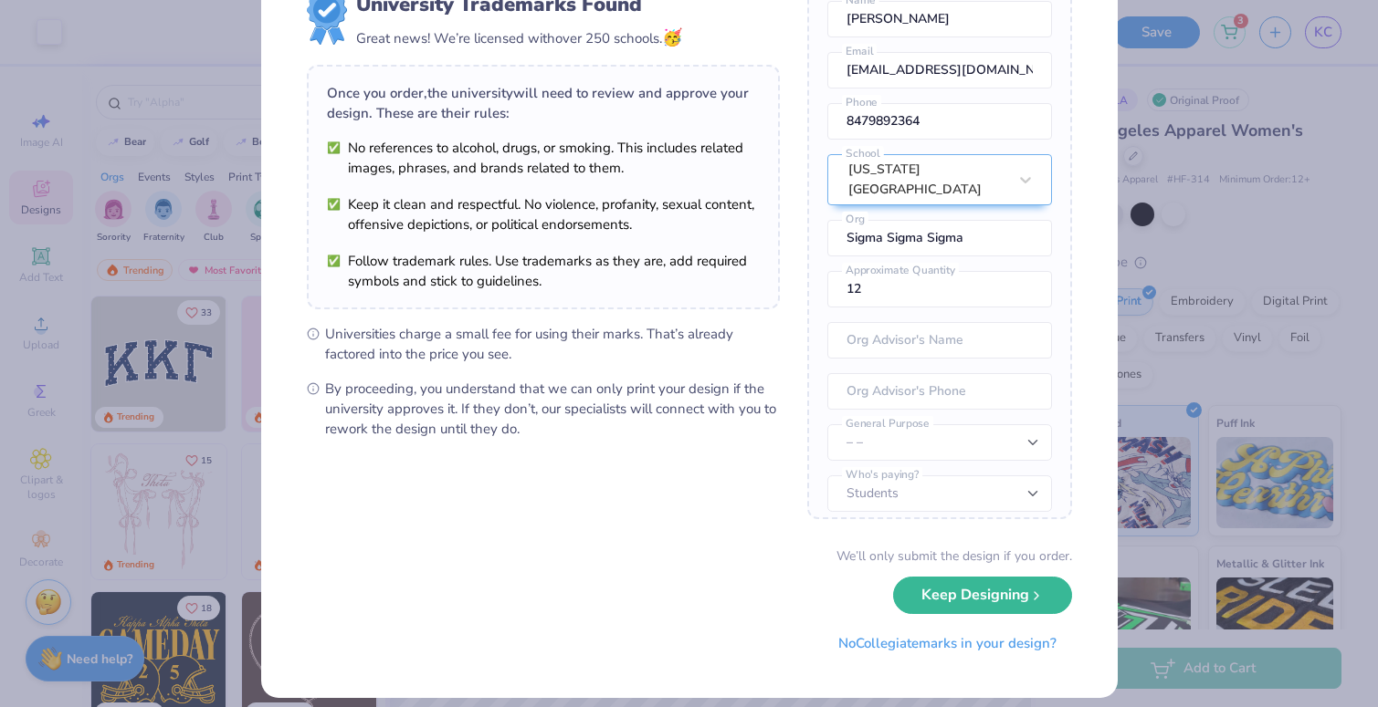
scroll to position [68, 0]
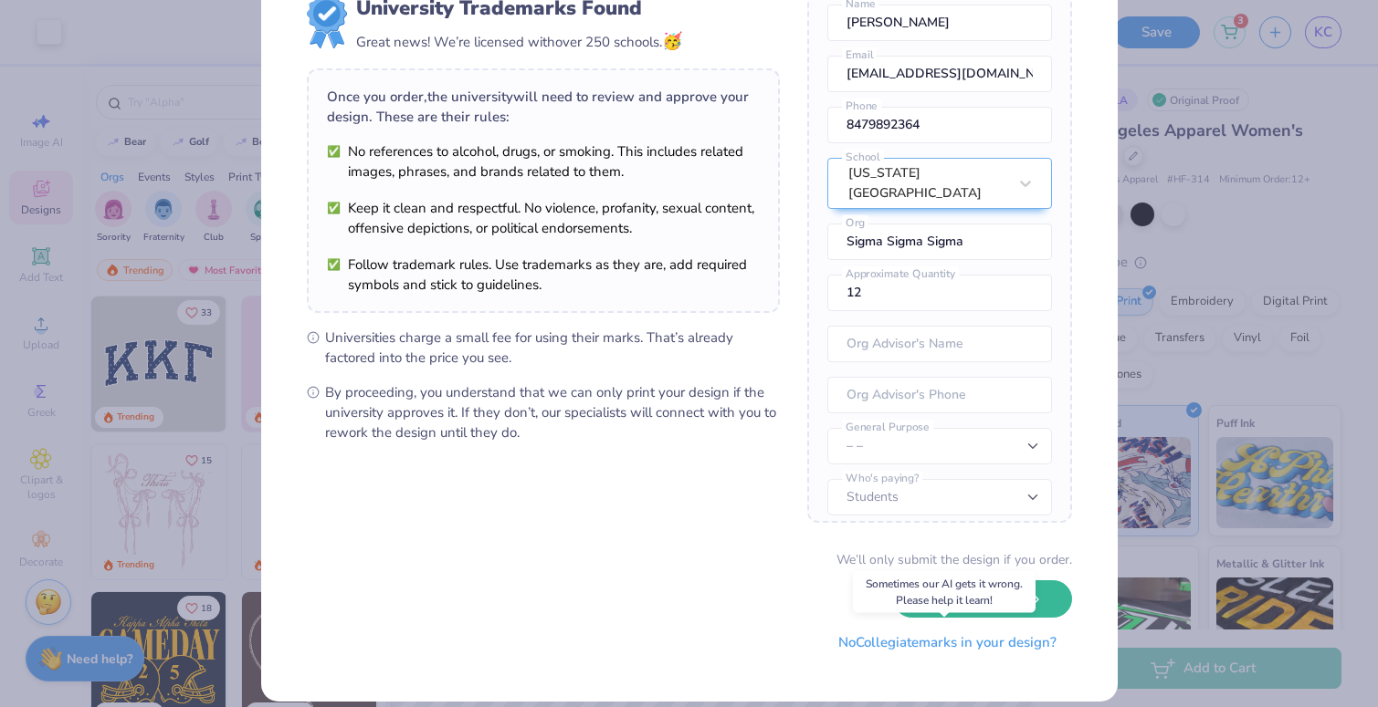
click at [985, 645] on button "No Collegiate marks in your design?" at bounding box center [947, 642] width 249 height 37
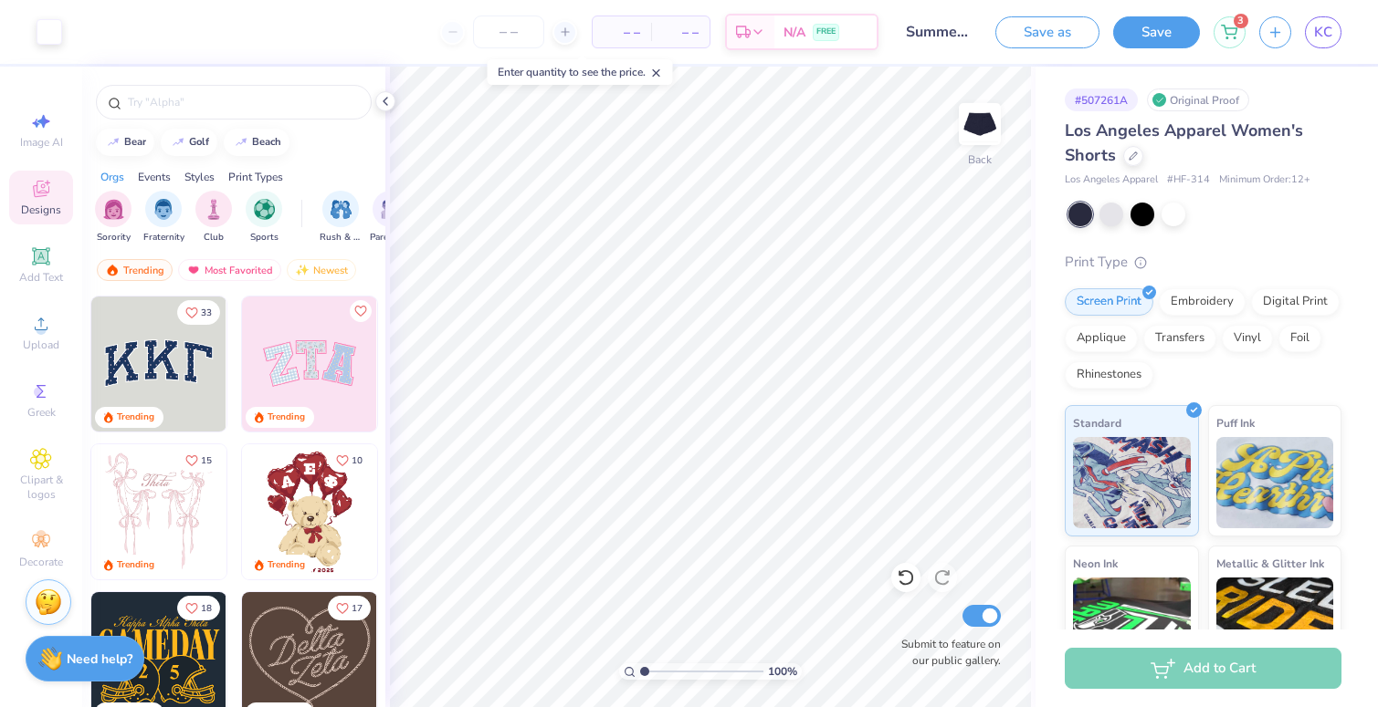
scroll to position [0, 0]
